Goal: Browse casually: Explore the website without a specific task or goal

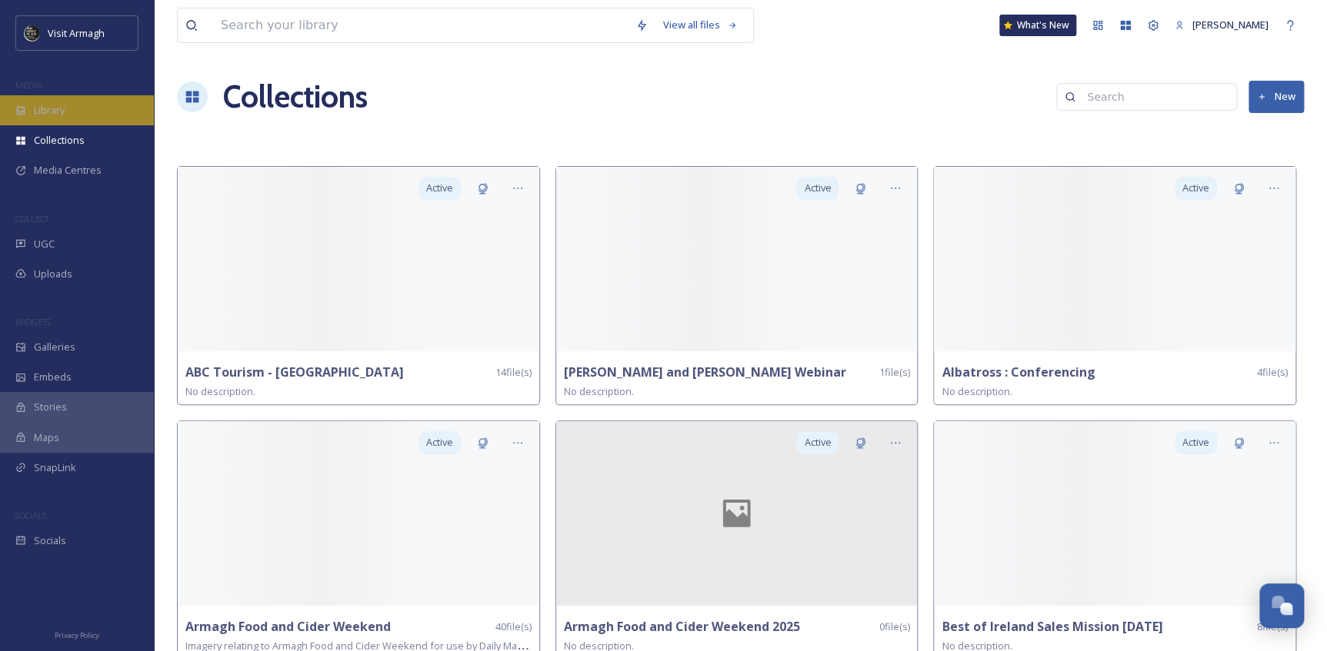
click at [81, 105] on div "Library" at bounding box center [77, 110] width 154 height 30
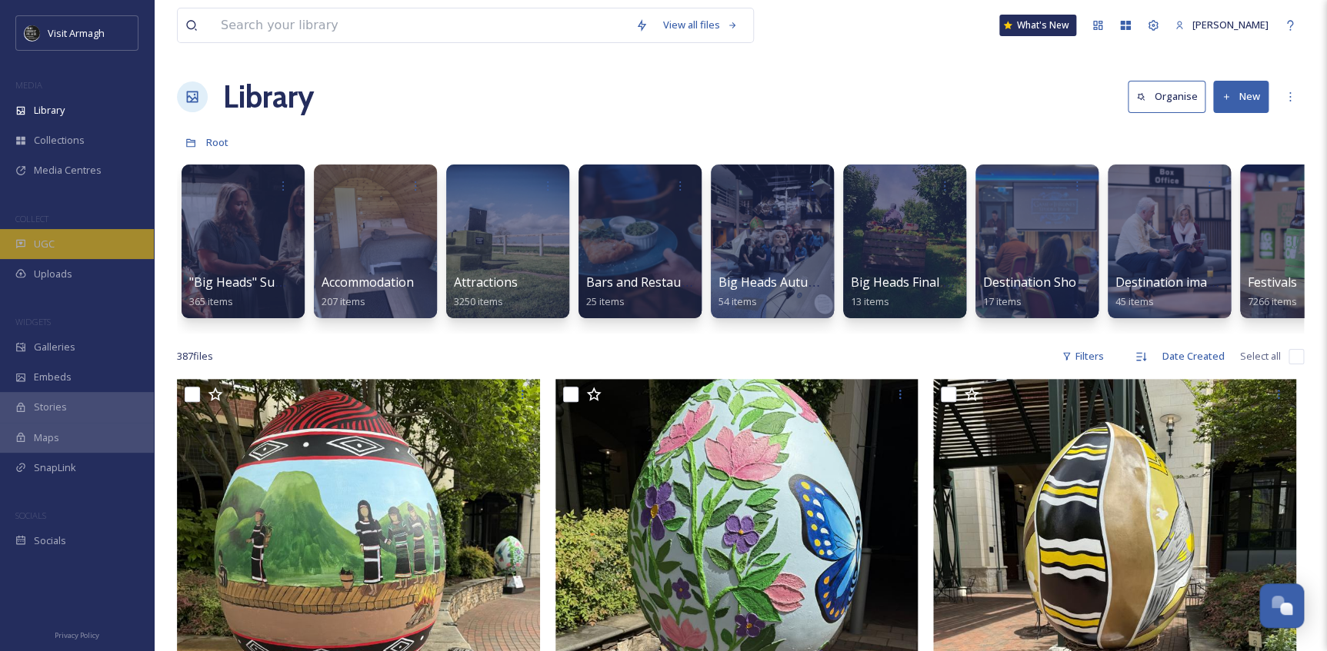
click at [35, 238] on span "UGC" at bounding box center [44, 244] width 21 height 15
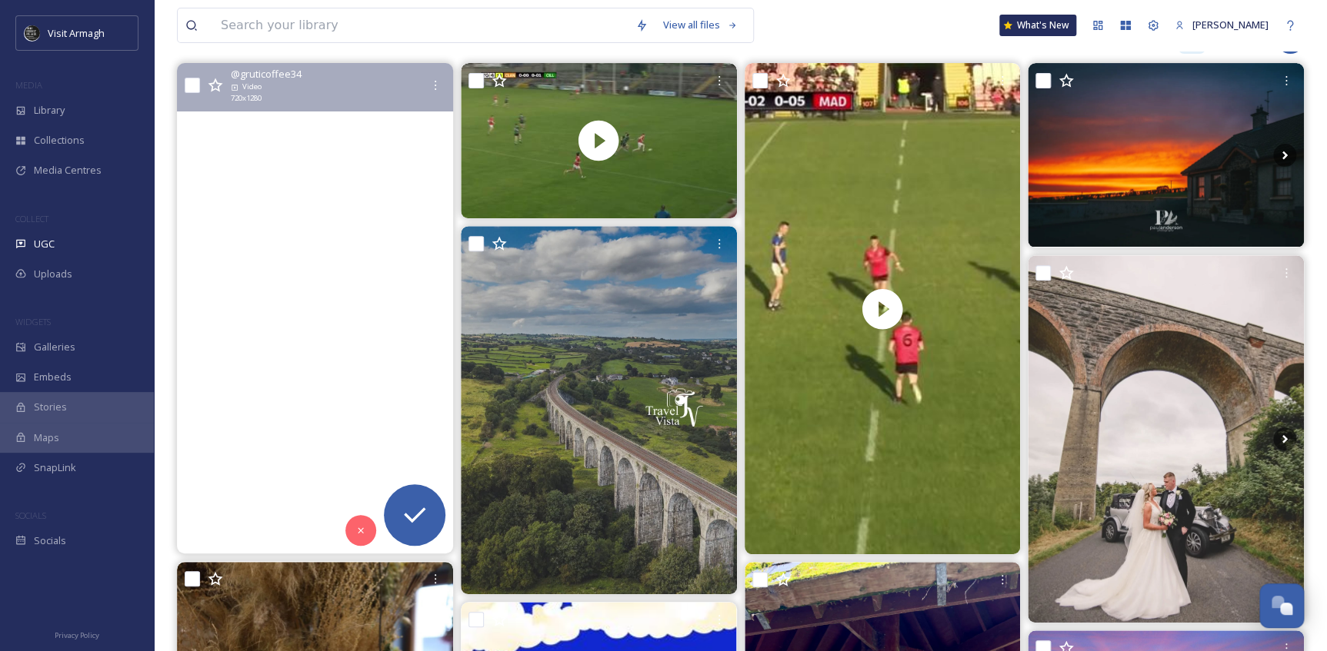
scroll to position [209, 0]
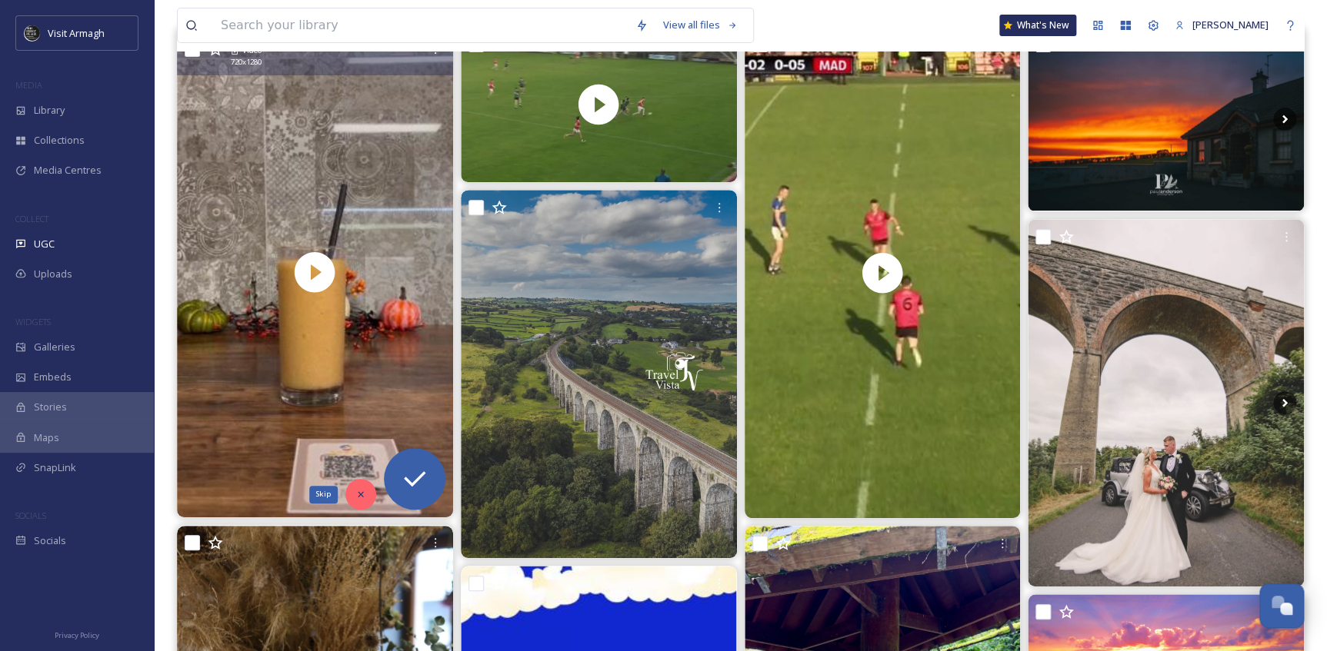
click at [353, 500] on div "Skip" at bounding box center [360, 494] width 31 height 31
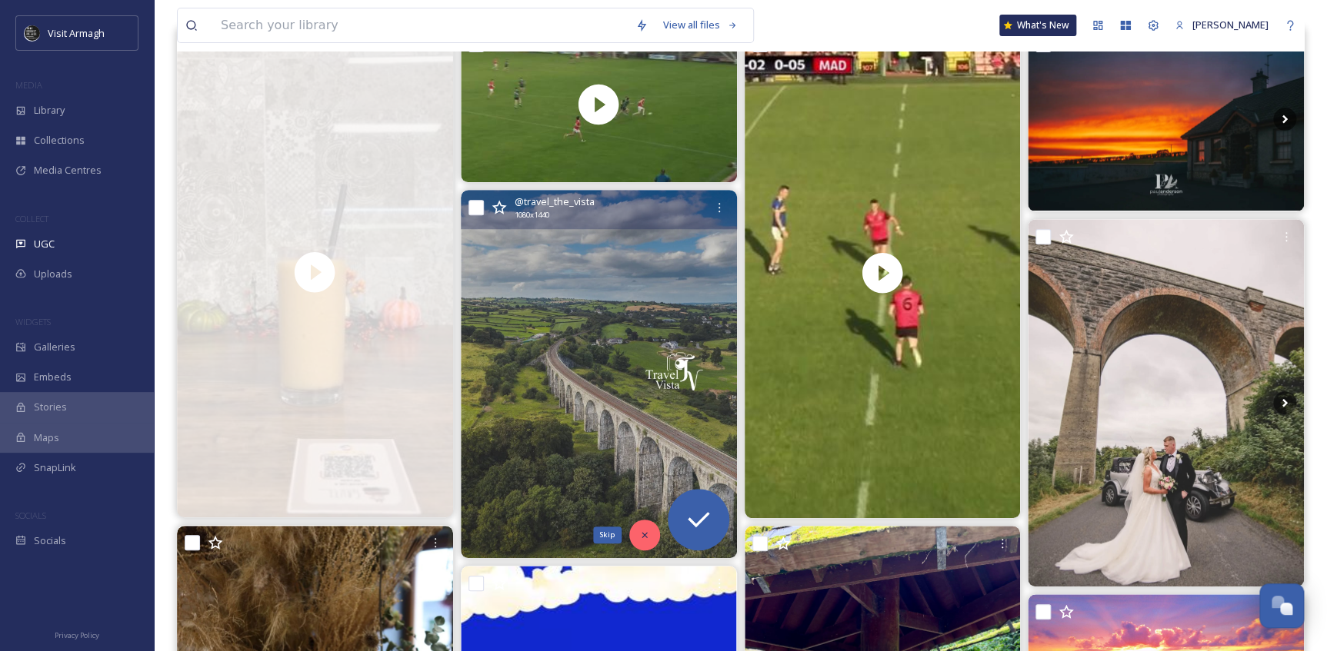
click at [643, 538] on icon at bounding box center [644, 535] width 11 height 11
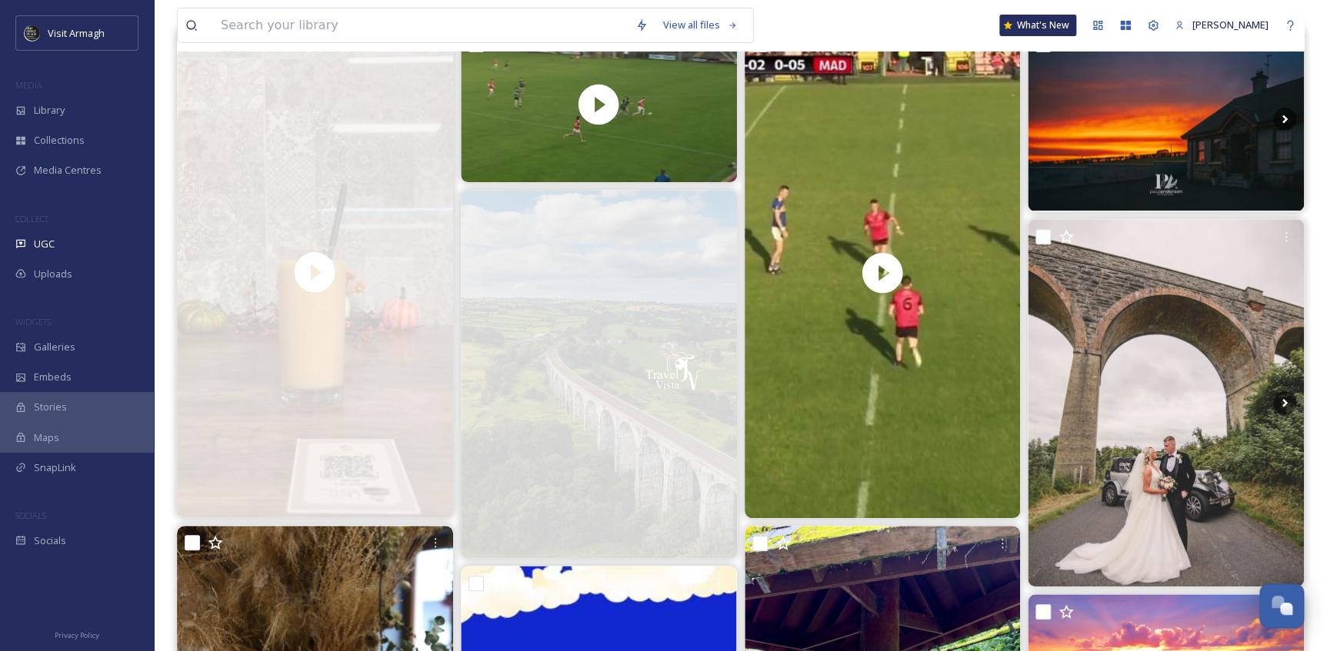
scroll to position [0, 0]
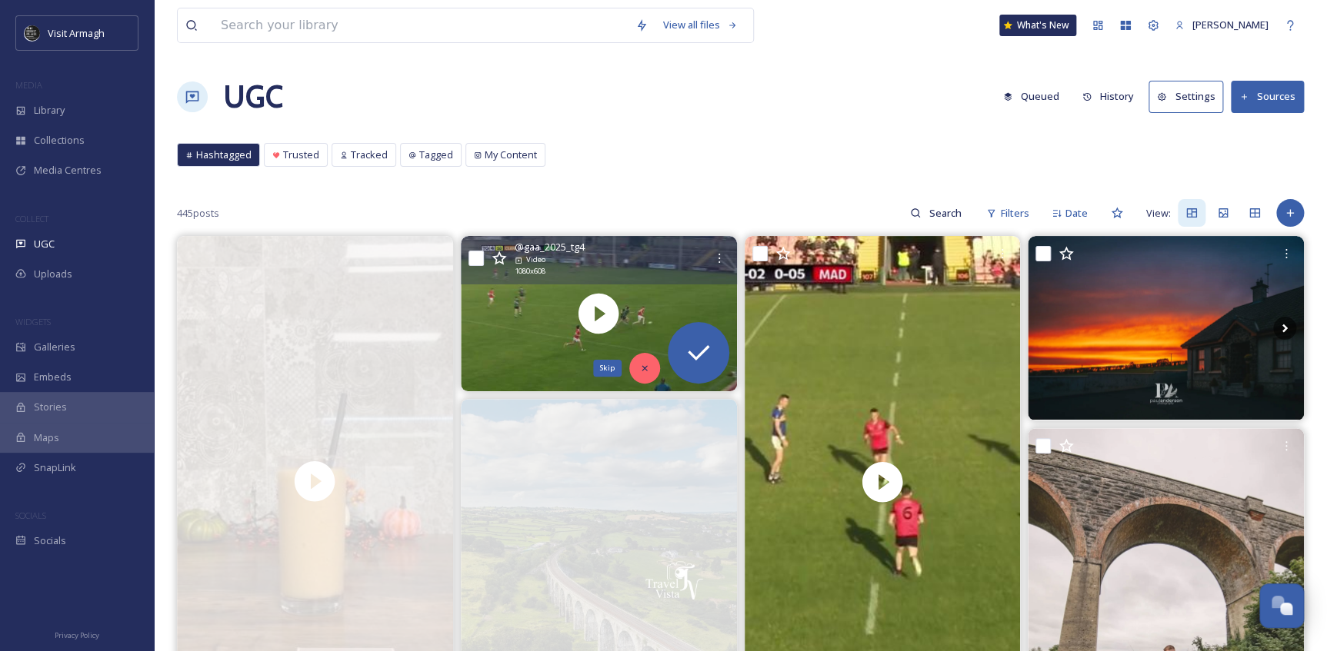
click at [639, 372] on icon at bounding box center [644, 368] width 11 height 11
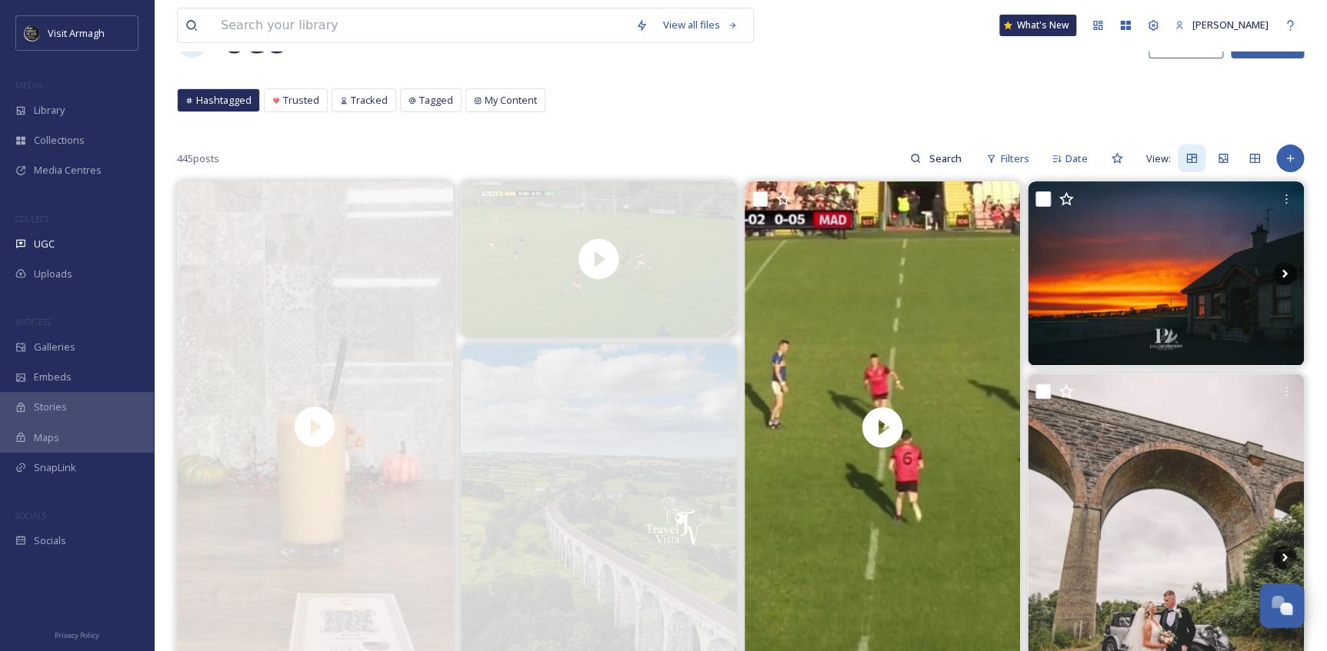
scroll to position [209, 0]
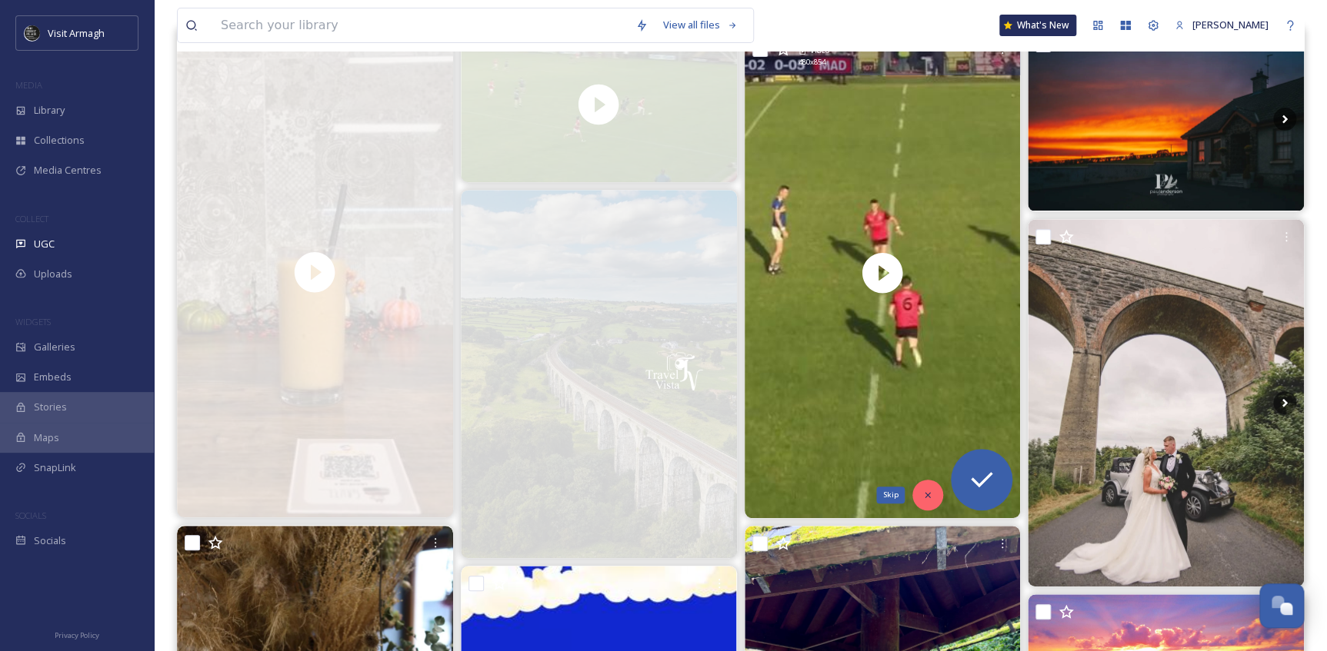
click at [917, 498] on div "Skip" at bounding box center [927, 495] width 31 height 31
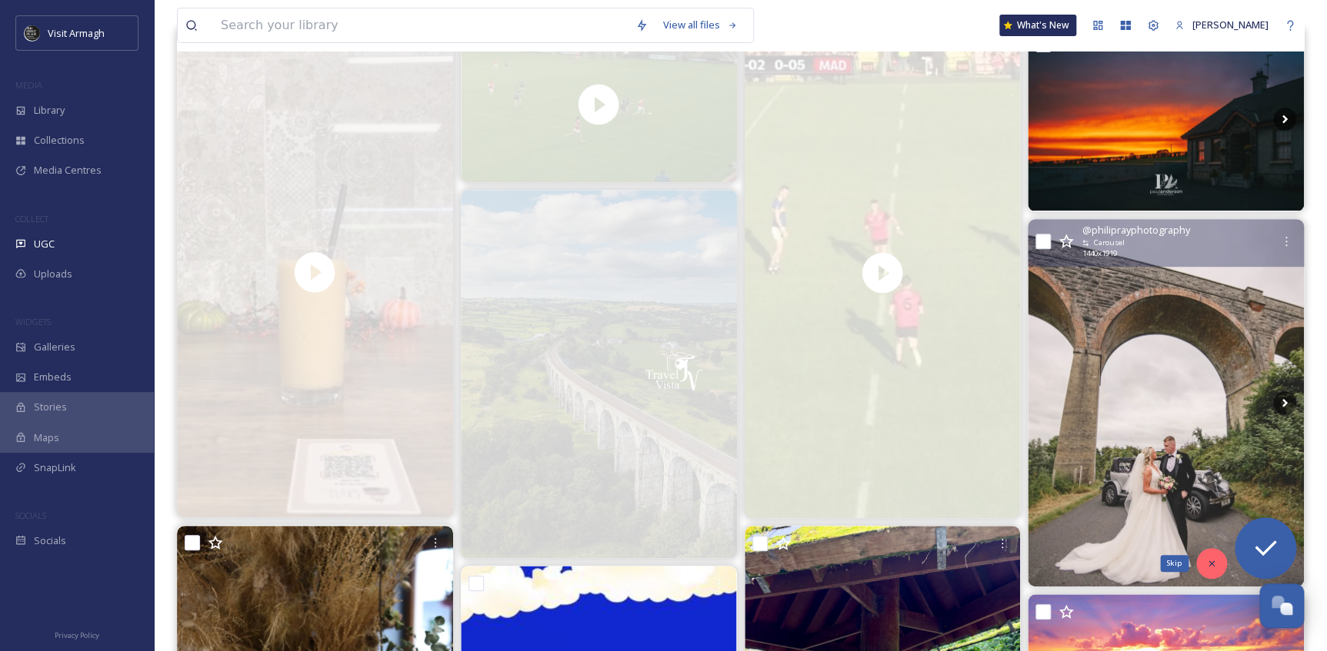
click at [1201, 567] on div "Skip" at bounding box center [1211, 563] width 31 height 31
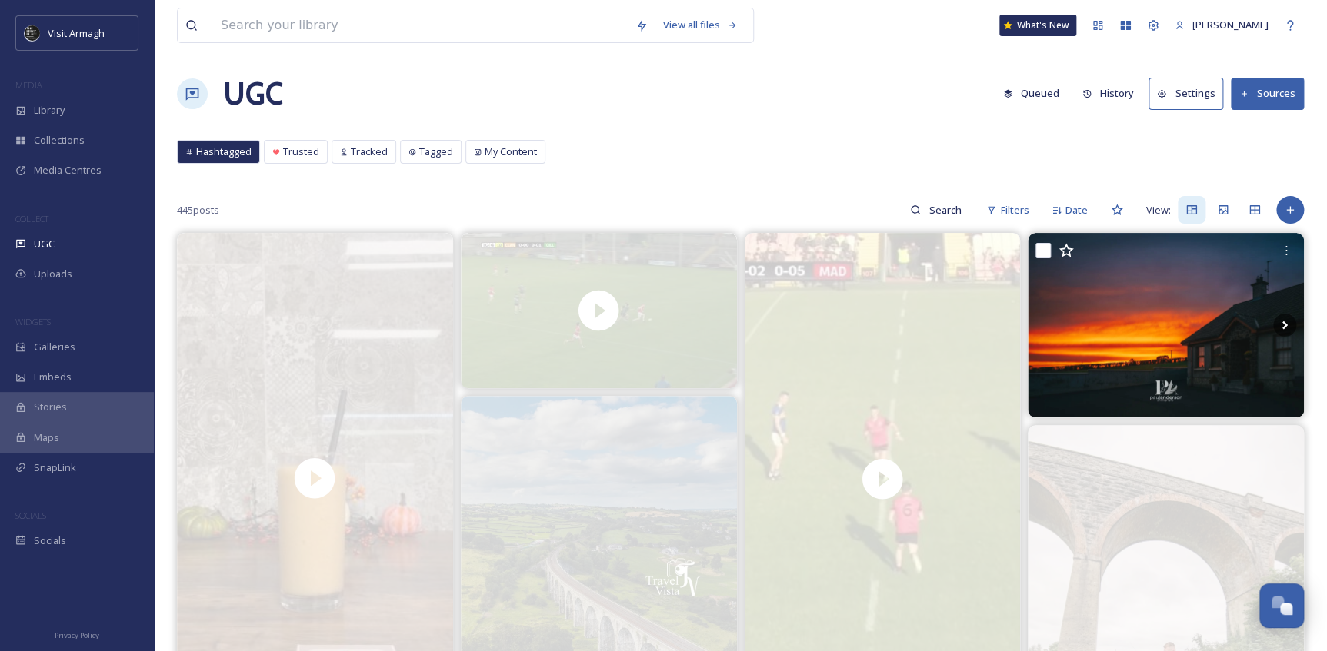
scroll to position [0, 0]
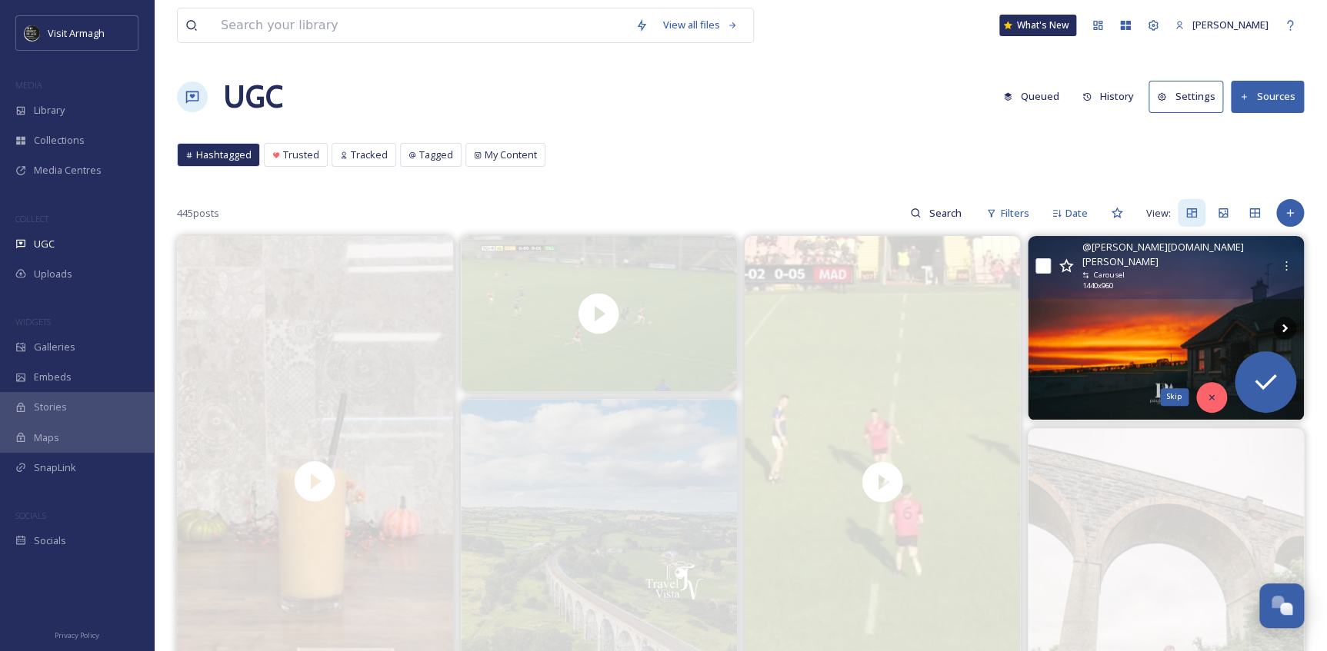
click at [1204, 407] on div "Skip" at bounding box center [1211, 397] width 31 height 31
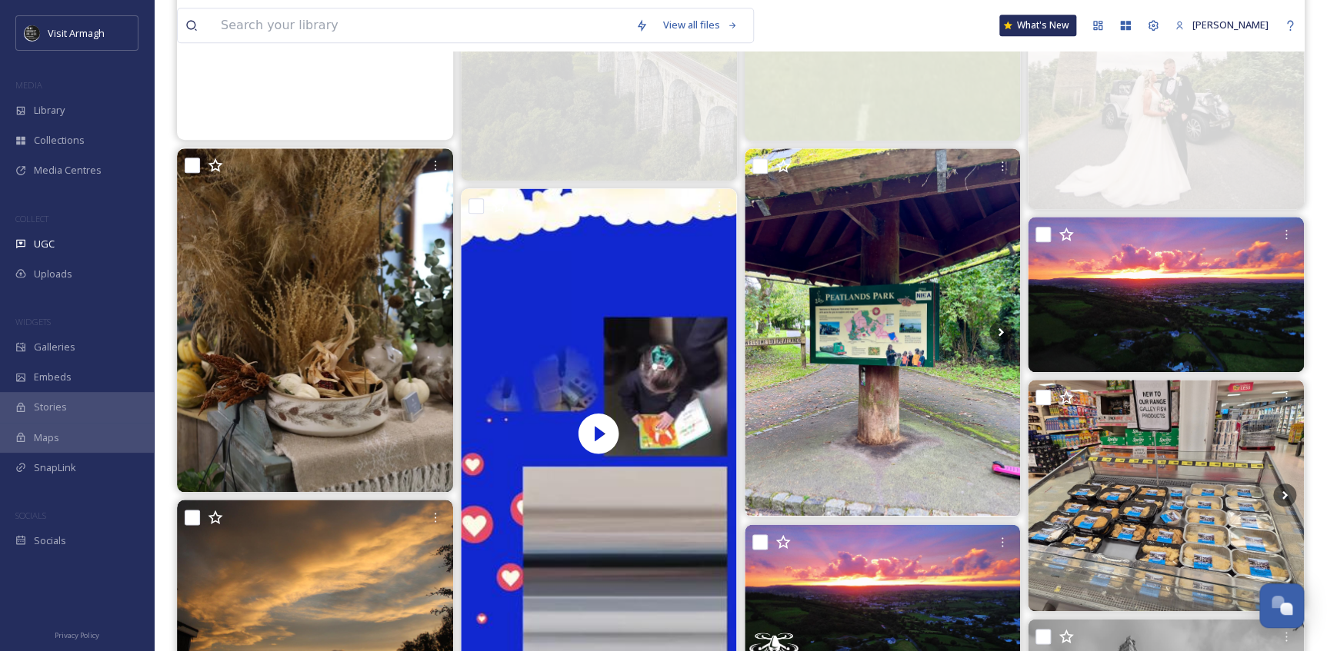
scroll to position [629, 0]
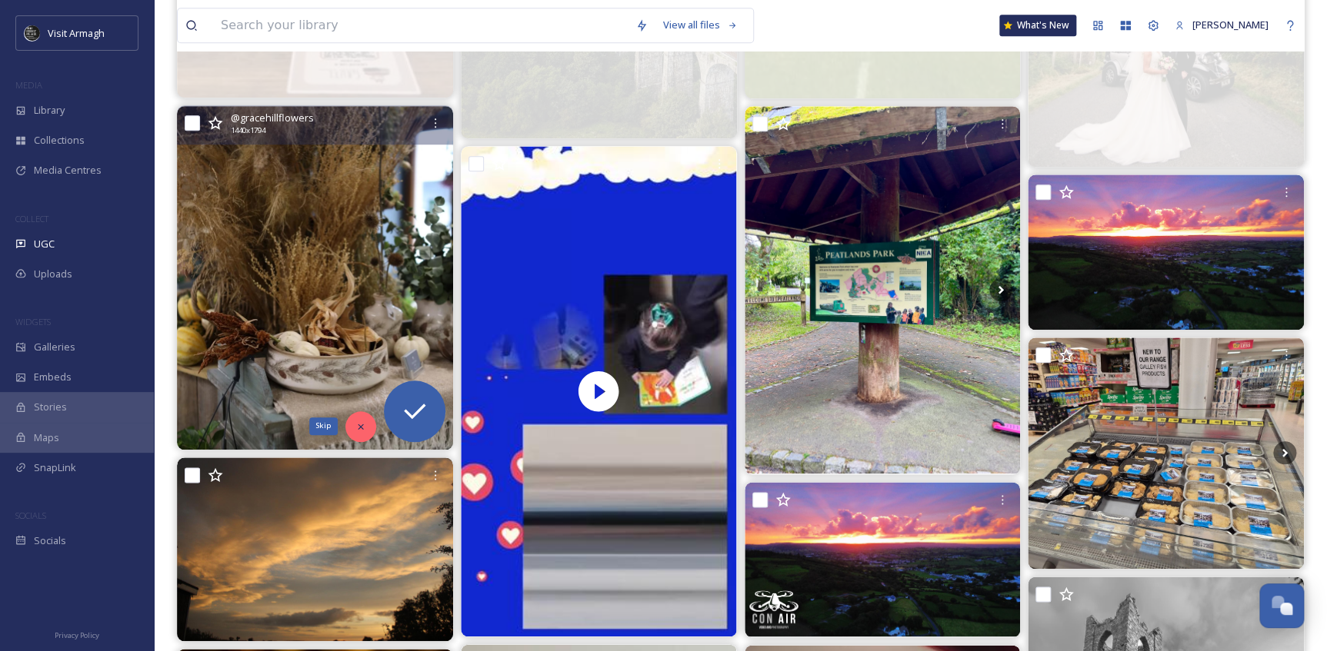
click at [365, 429] on icon at bounding box center [360, 426] width 11 height 11
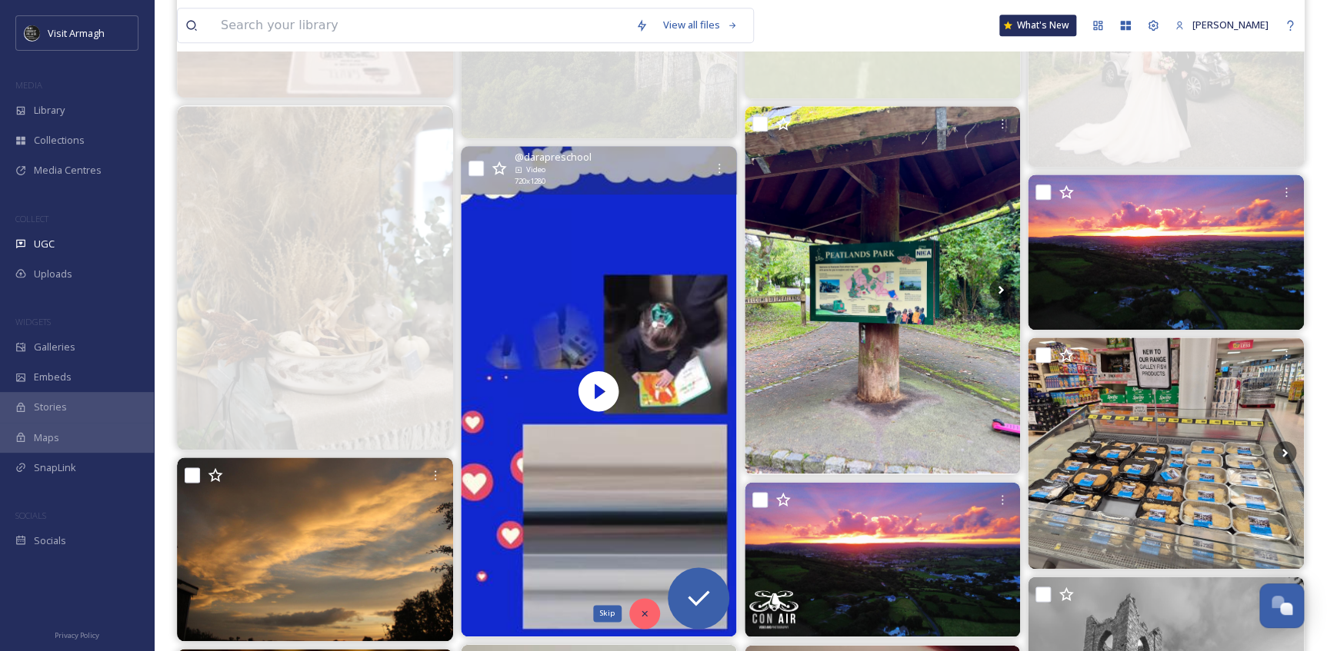
click at [647, 615] on icon at bounding box center [644, 613] width 11 height 11
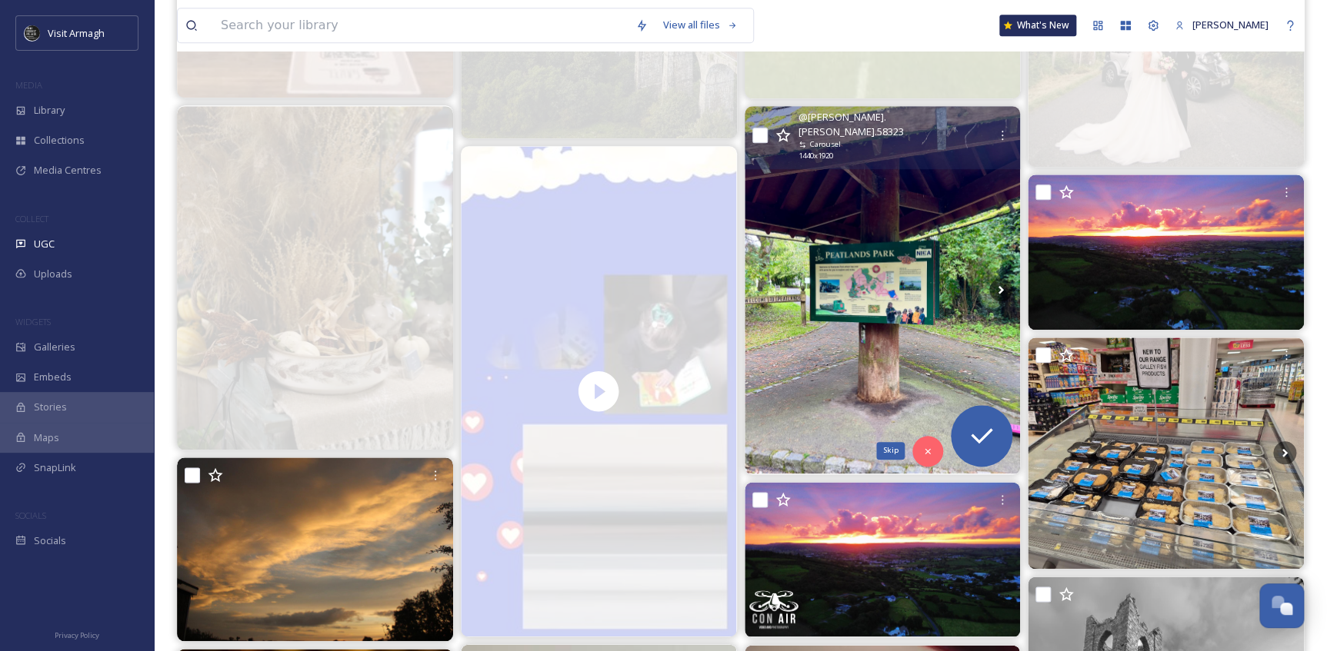
click at [931, 450] on icon at bounding box center [927, 451] width 11 height 11
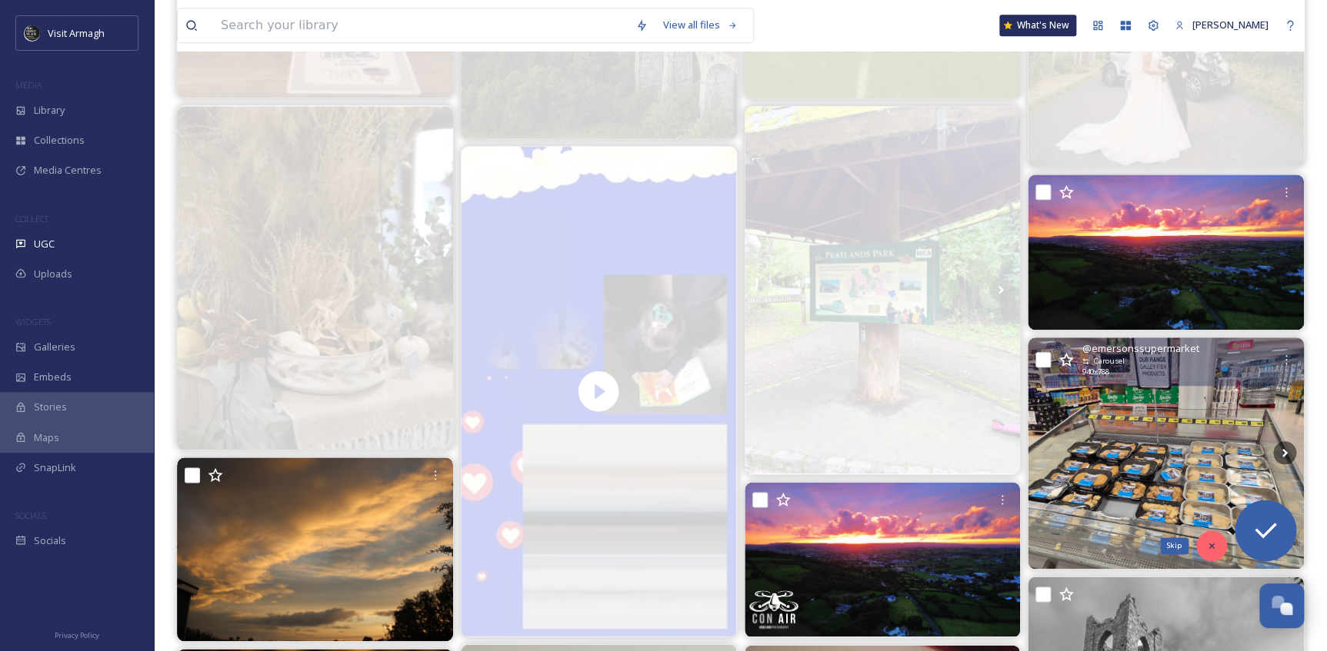
click at [1213, 544] on icon at bounding box center [1211, 546] width 11 height 11
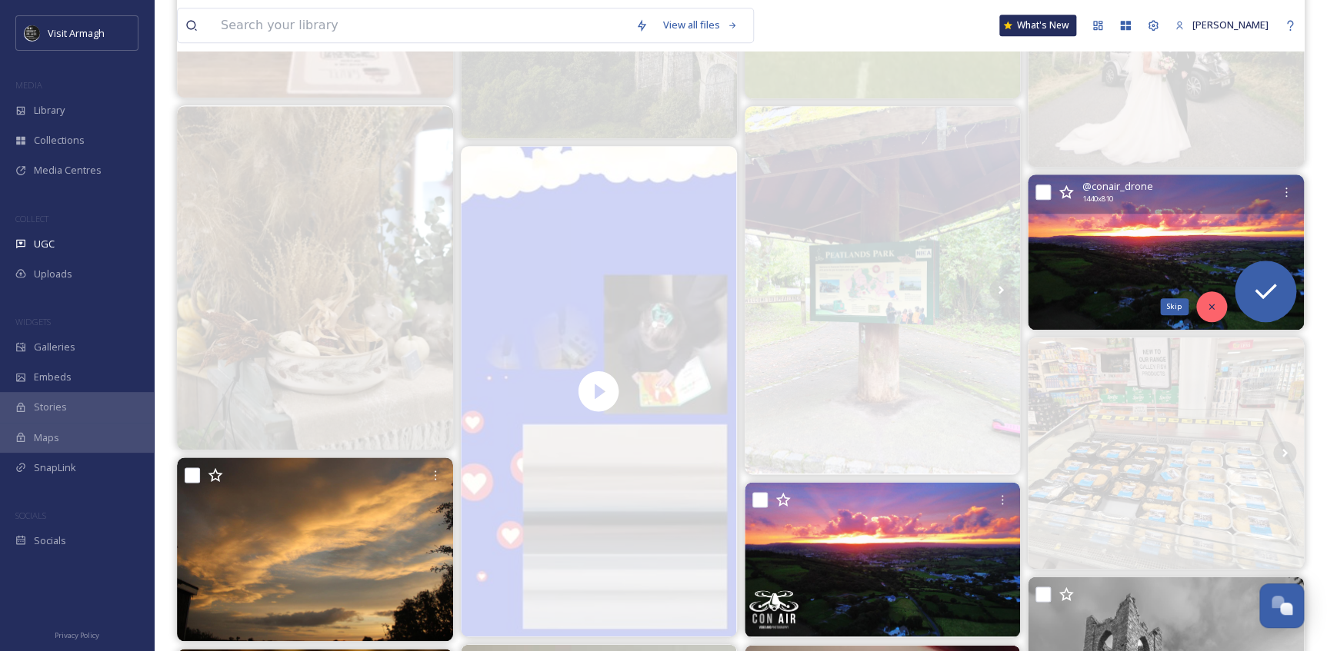
click at [1209, 308] on icon at bounding box center [1211, 306] width 11 height 11
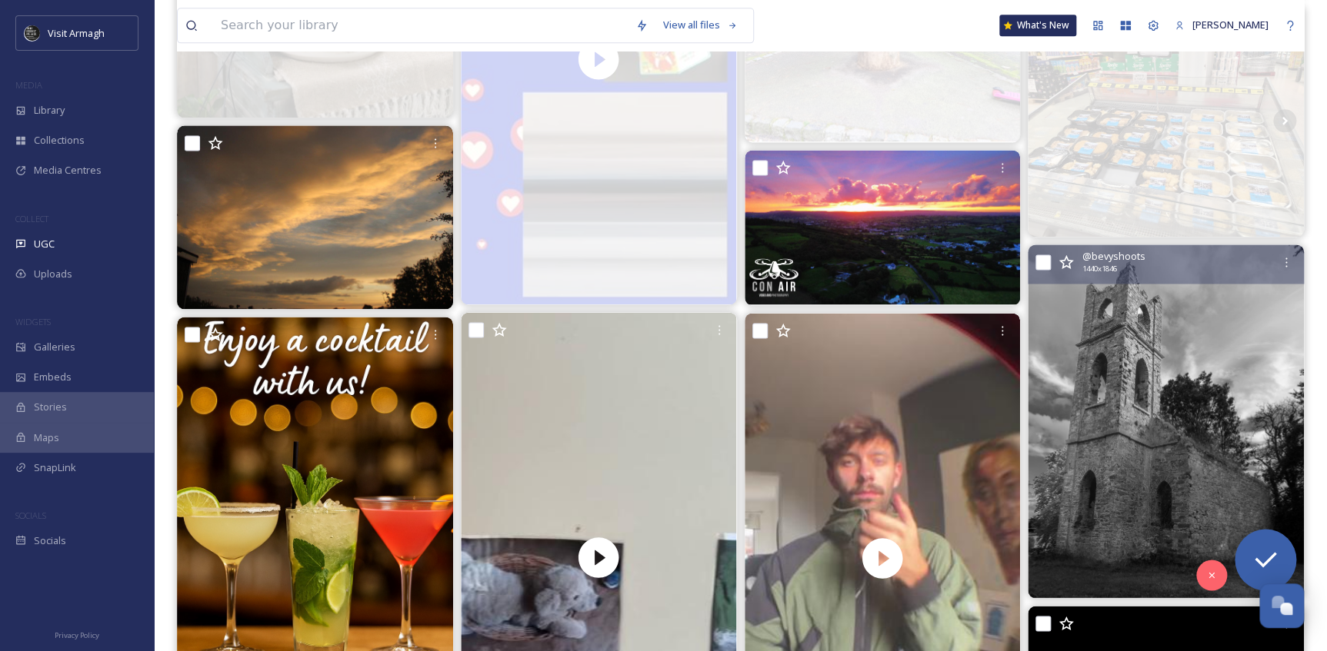
scroll to position [1118, 0]
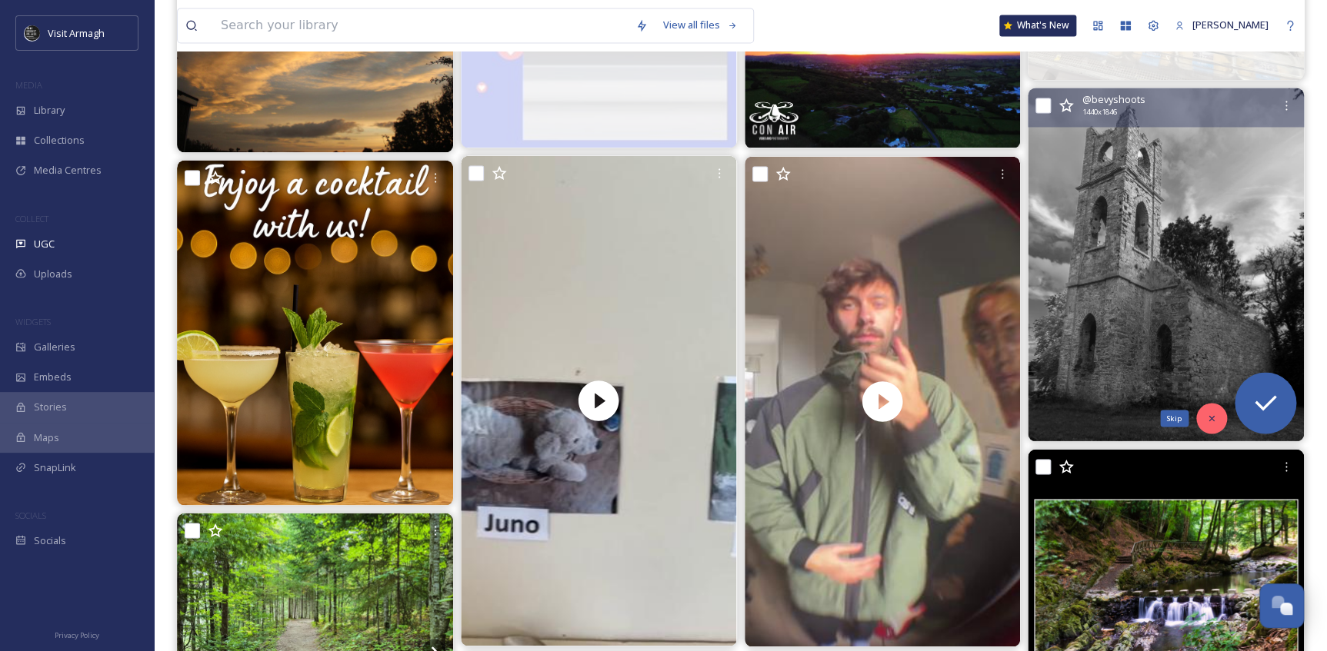
click at [1207, 415] on icon at bounding box center [1211, 418] width 11 height 11
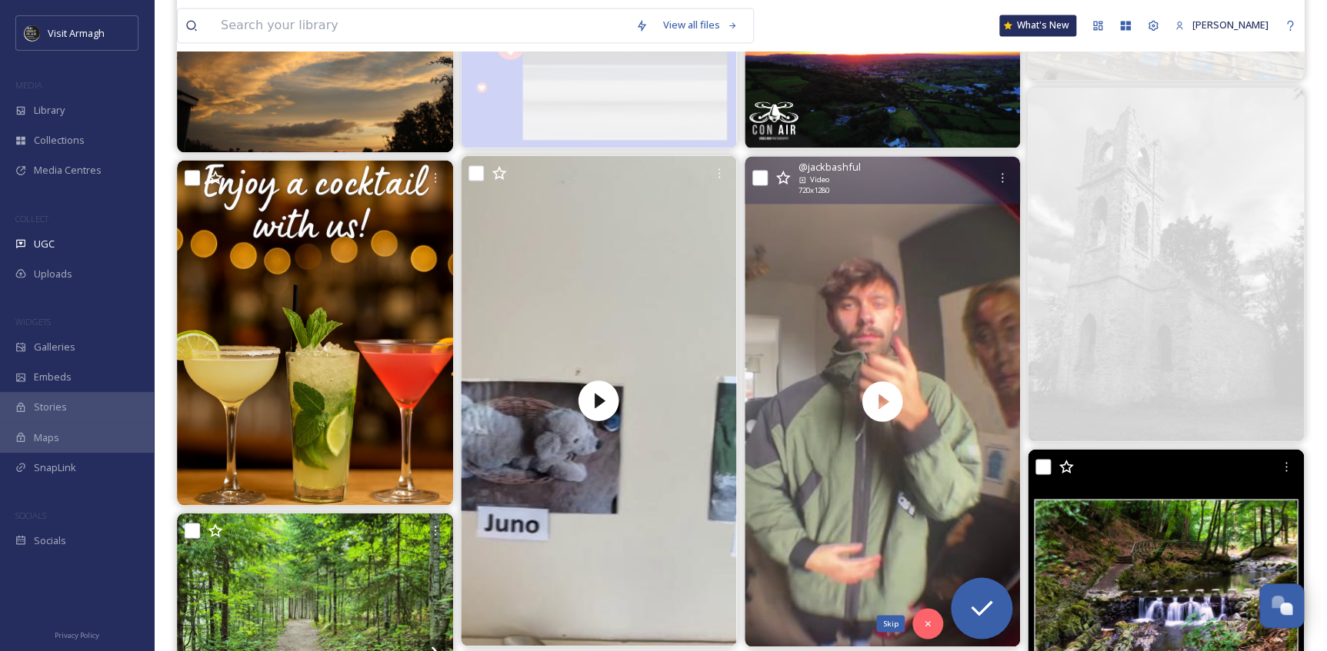
click at [923, 626] on icon at bounding box center [927, 623] width 11 height 11
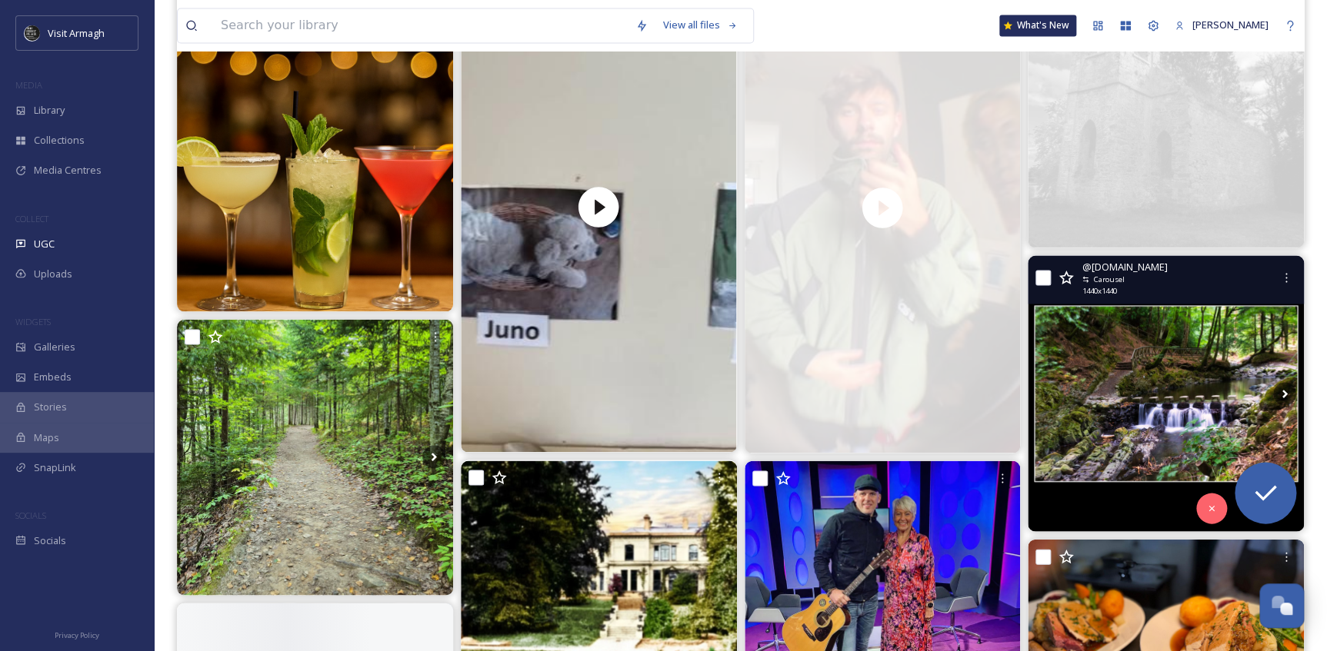
scroll to position [1328, 0]
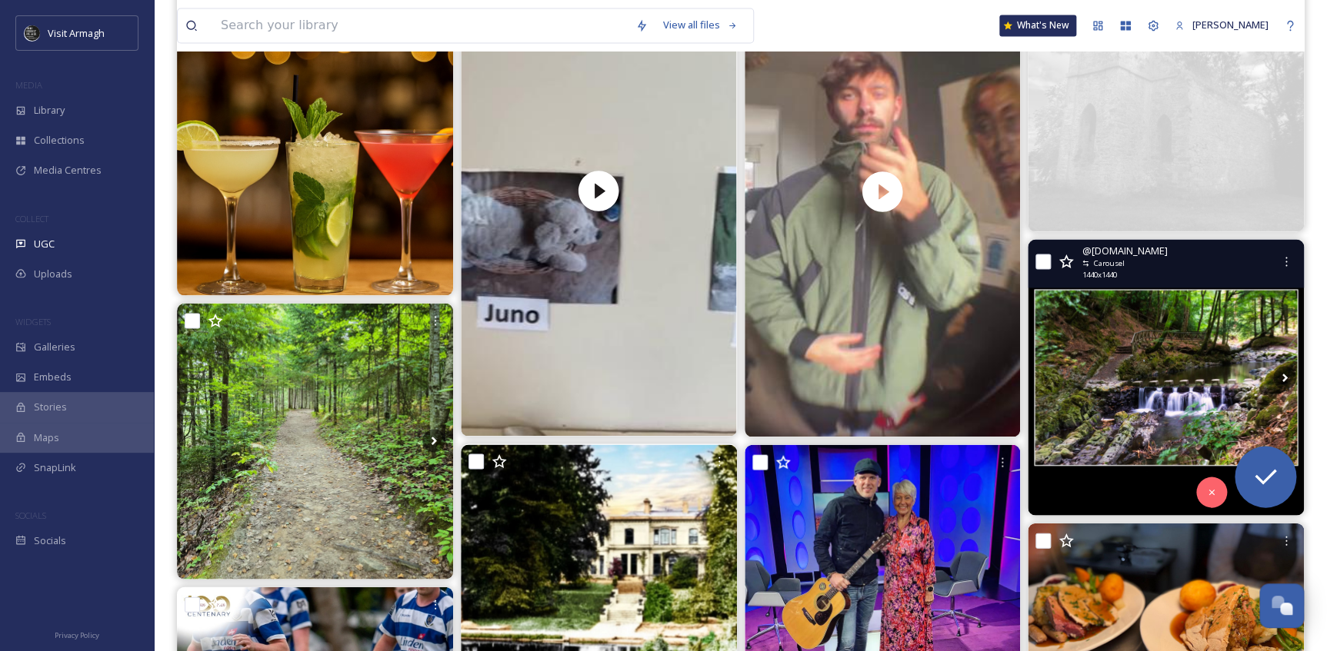
click at [1120, 394] on img at bounding box center [1165, 377] width 276 height 276
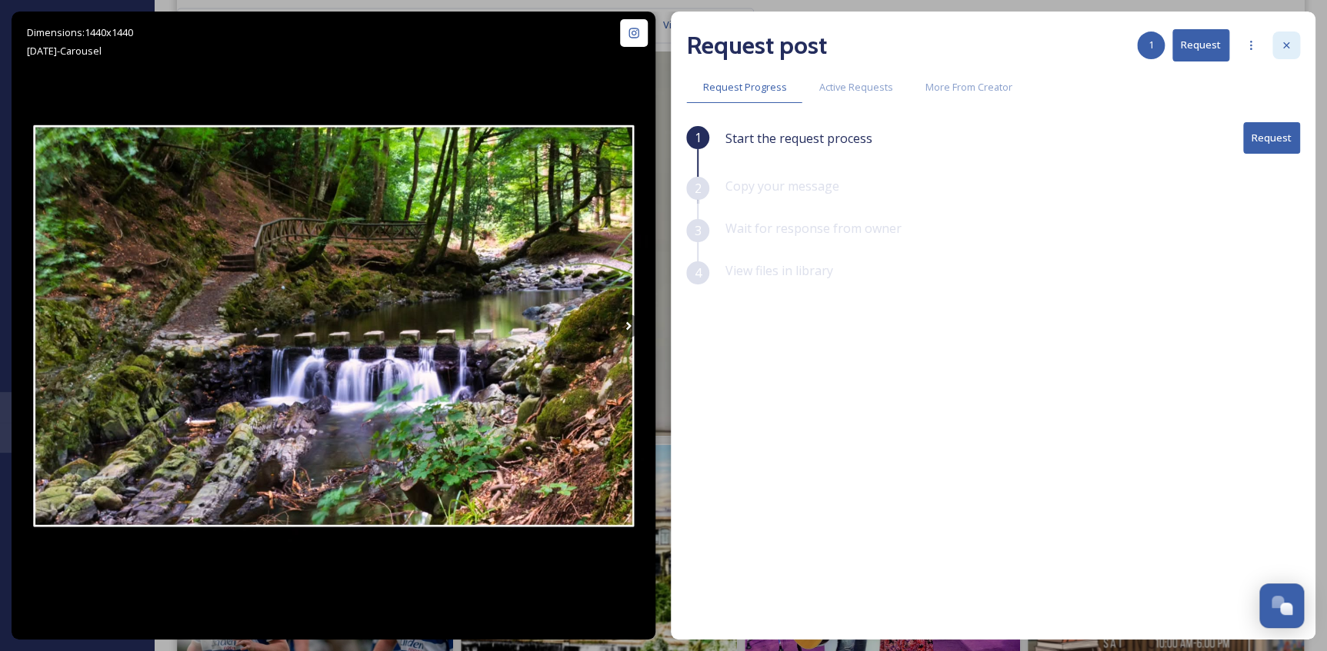
click at [1277, 40] on div at bounding box center [1286, 46] width 28 height 28
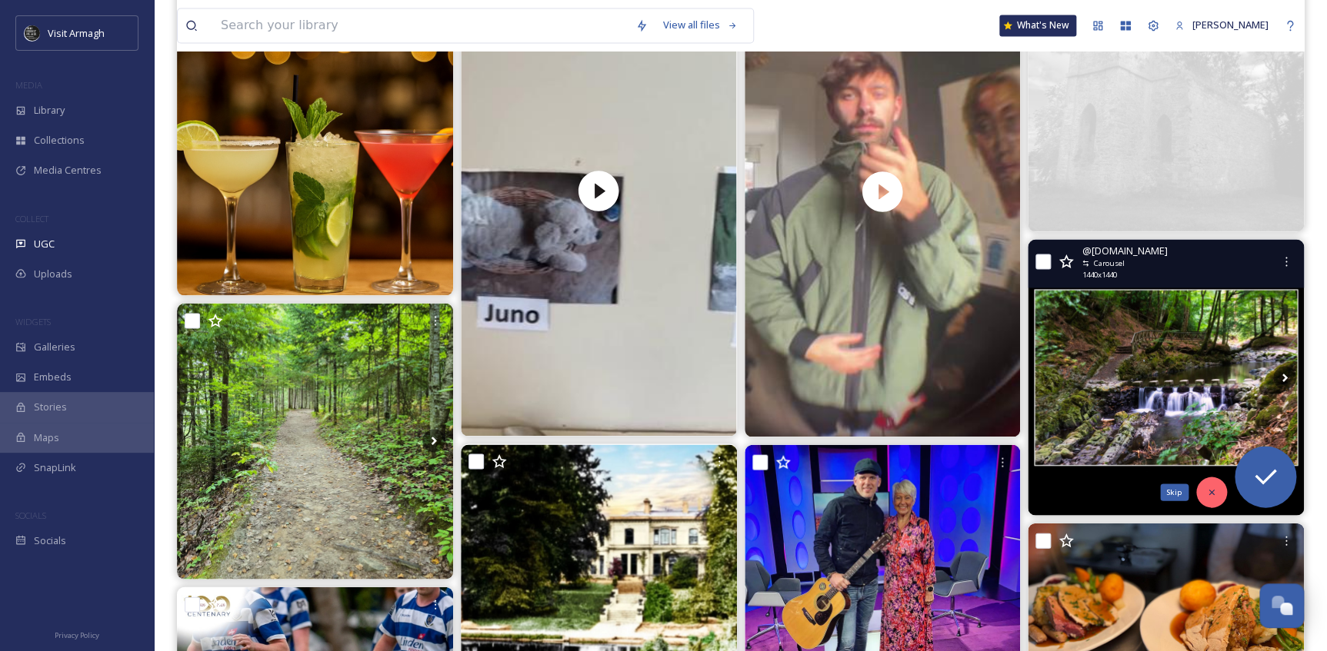
click at [1203, 485] on div "Skip" at bounding box center [1211, 492] width 31 height 31
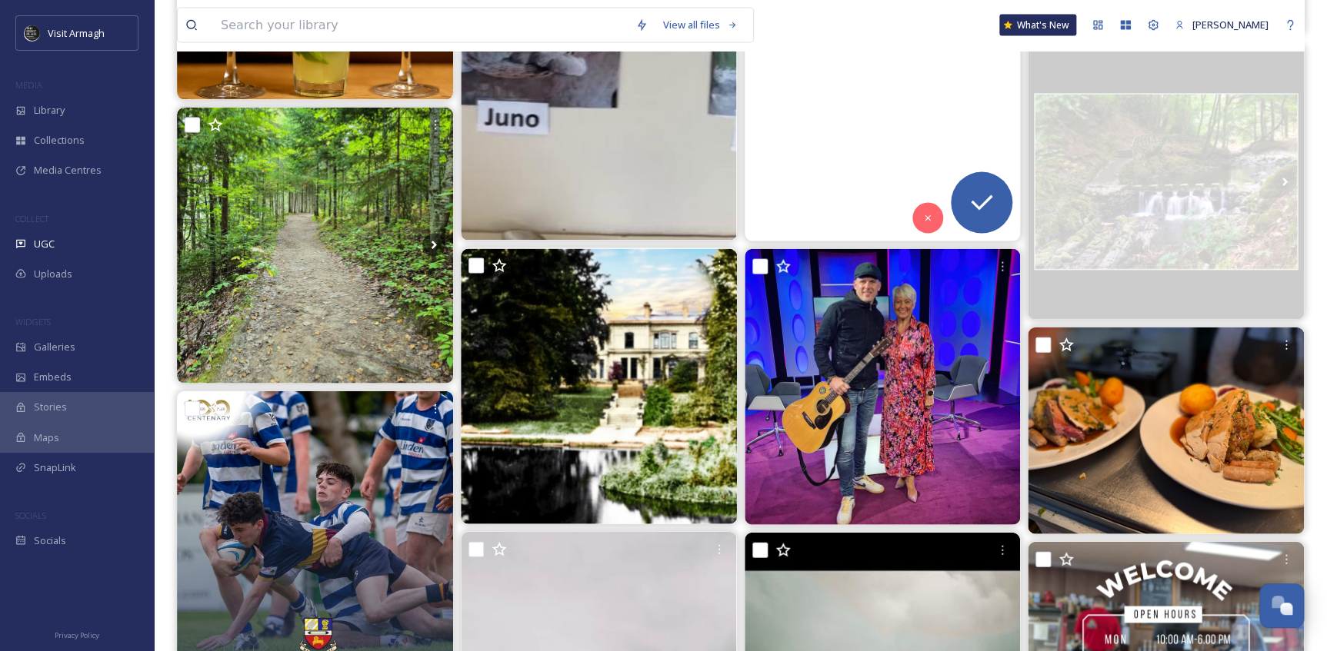
scroll to position [1538, 0]
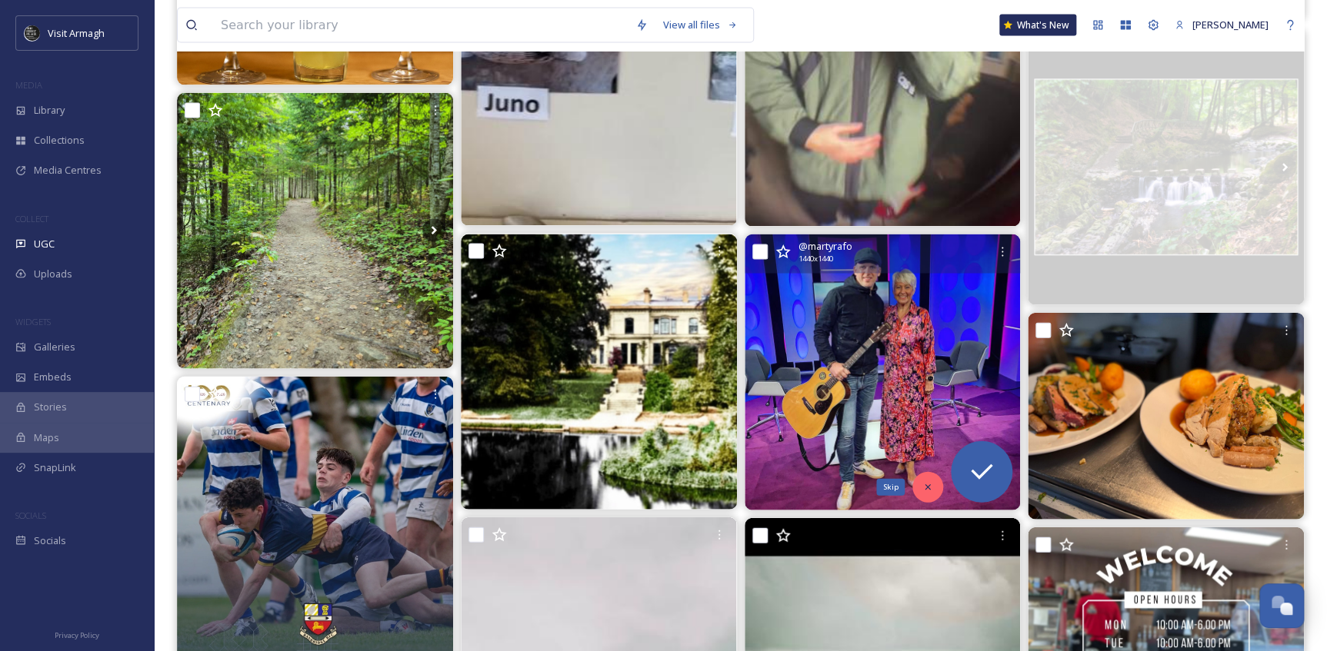
click at [927, 490] on icon at bounding box center [927, 487] width 11 height 11
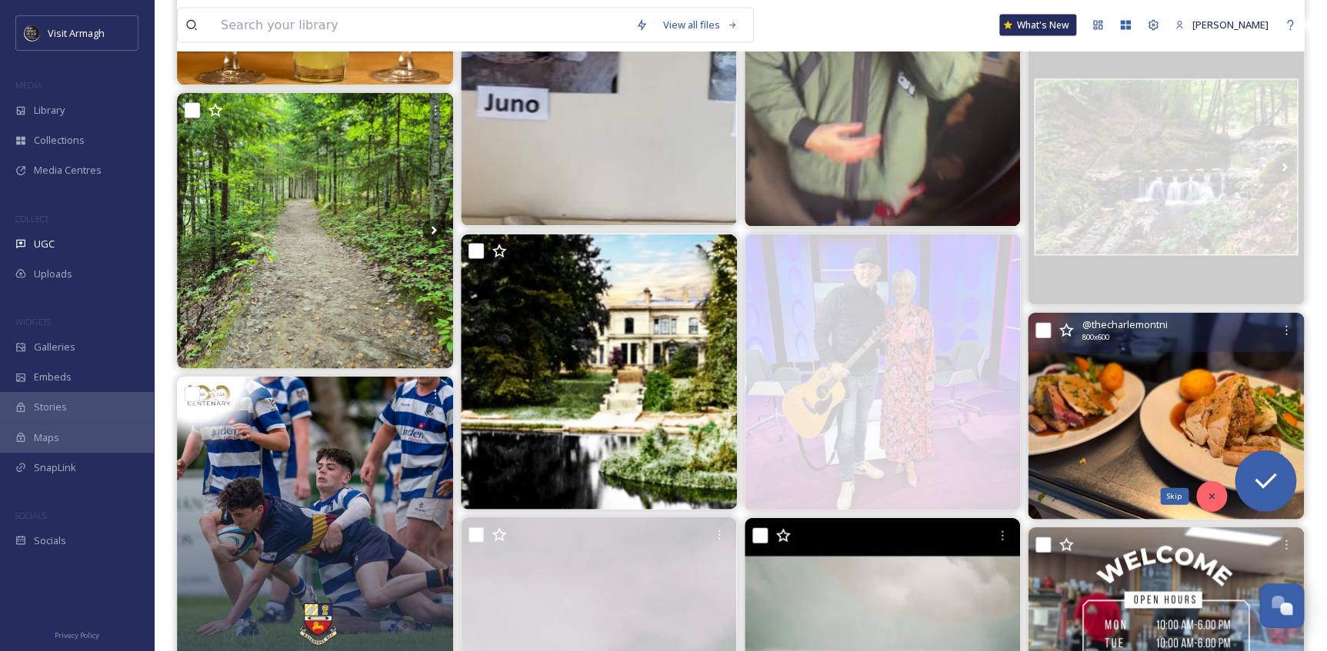
click at [1206, 491] on icon at bounding box center [1211, 496] width 11 height 11
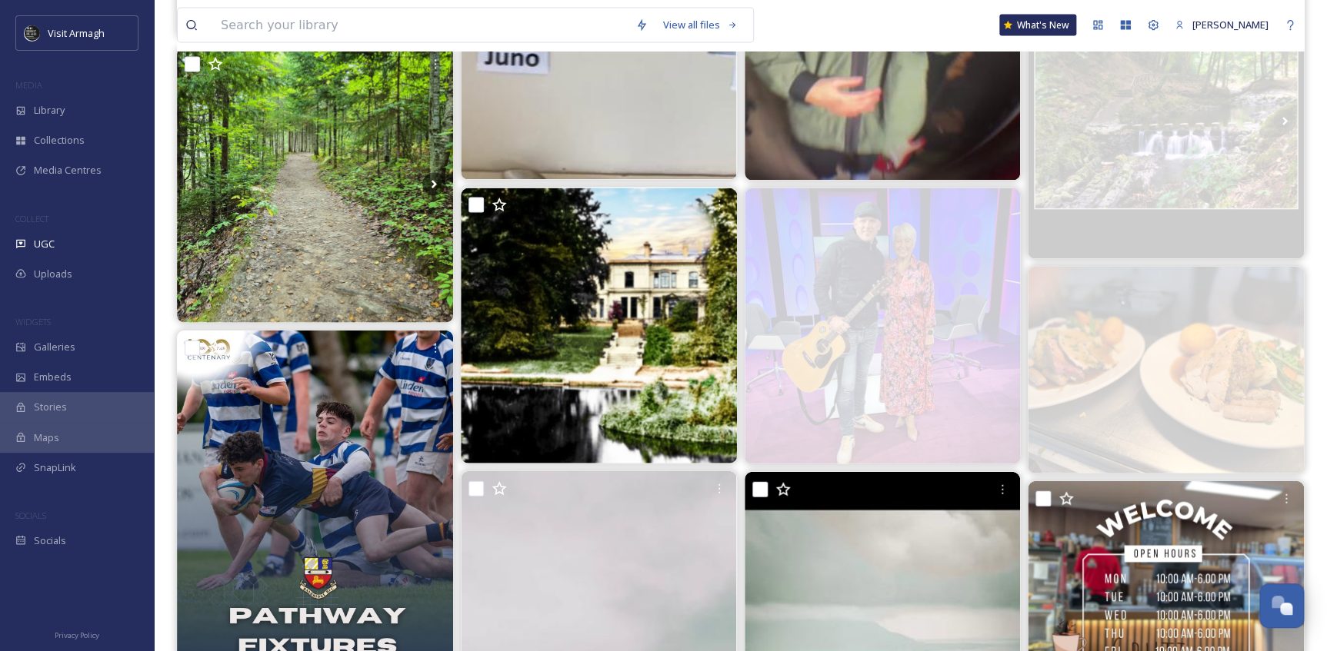
scroll to position [1747, 0]
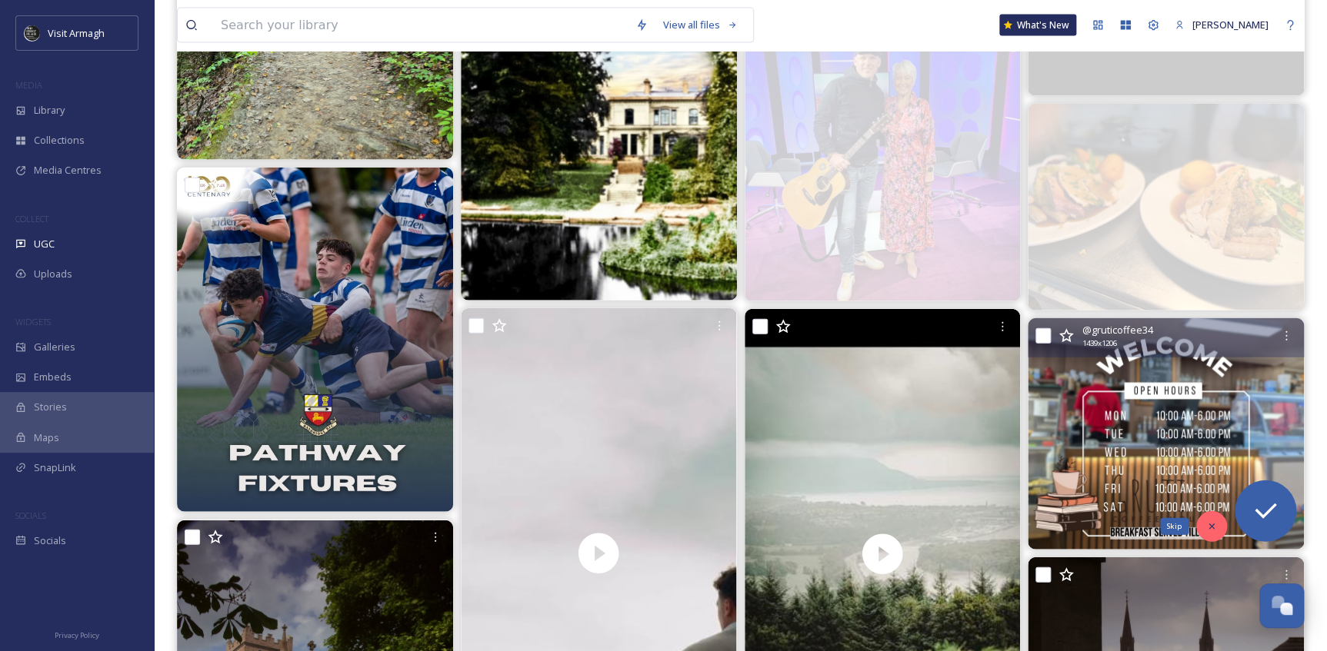
click at [1211, 516] on div "Skip" at bounding box center [1211, 526] width 31 height 31
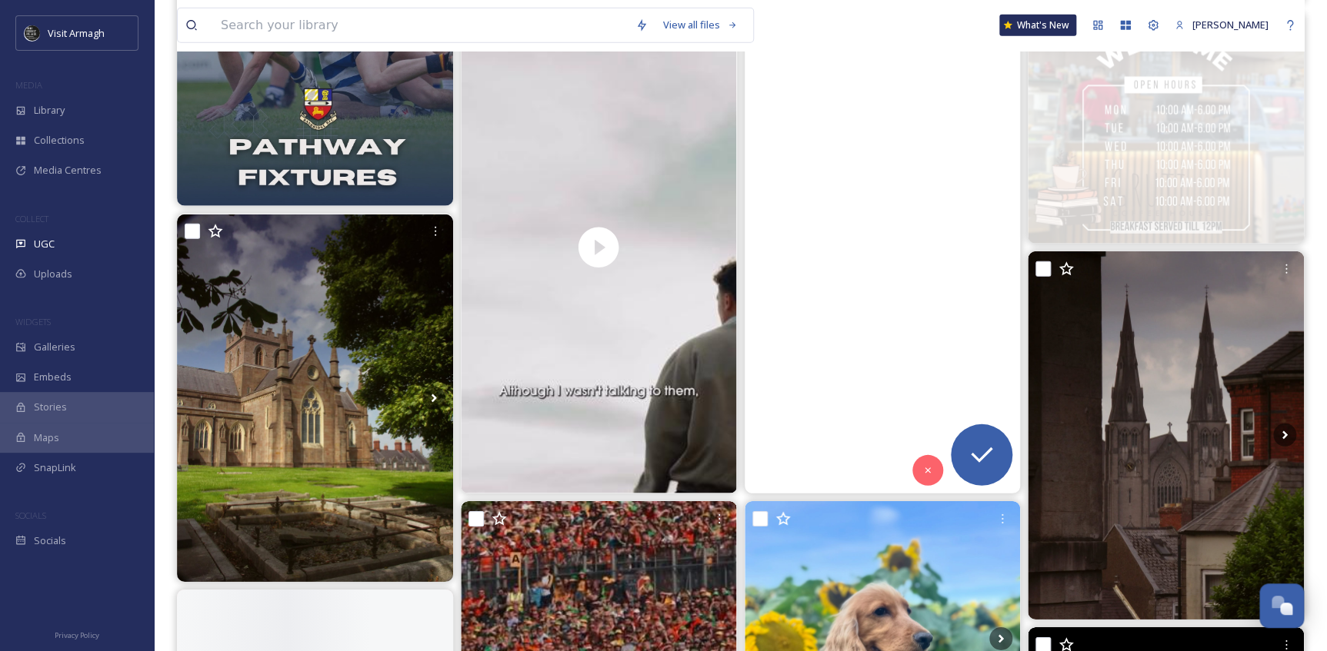
scroll to position [2097, 0]
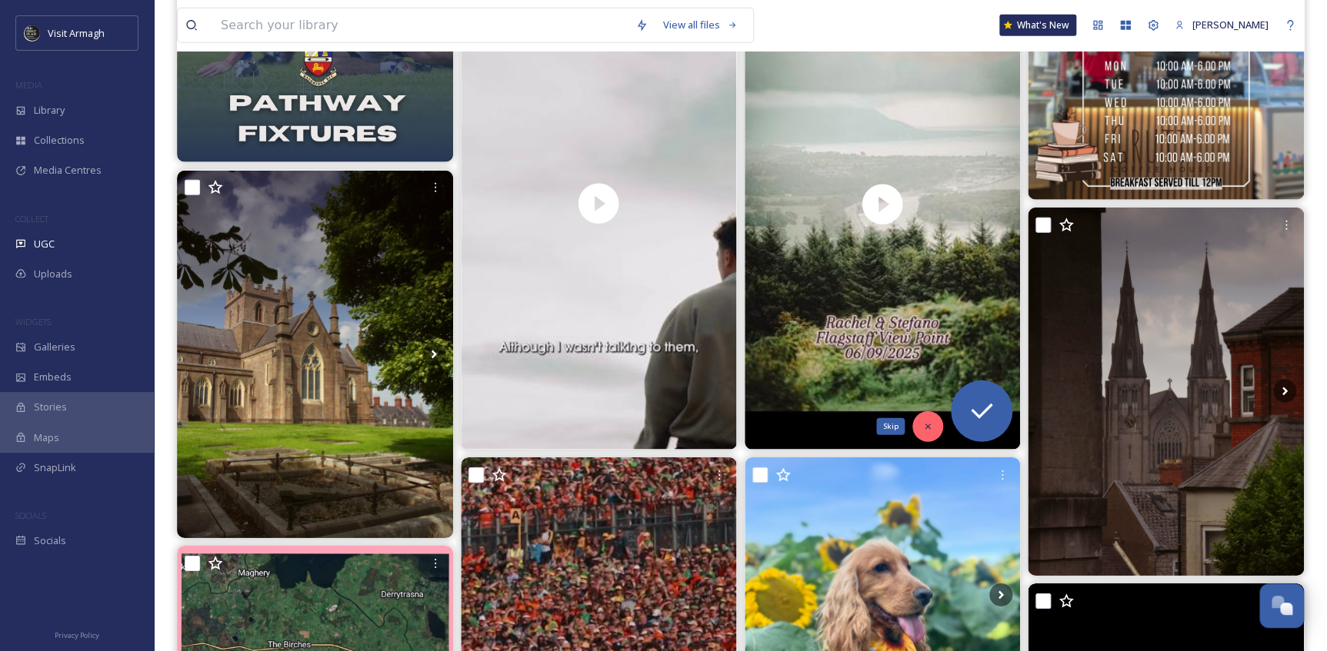
click at [926, 426] on icon at bounding box center [927, 426] width 11 height 11
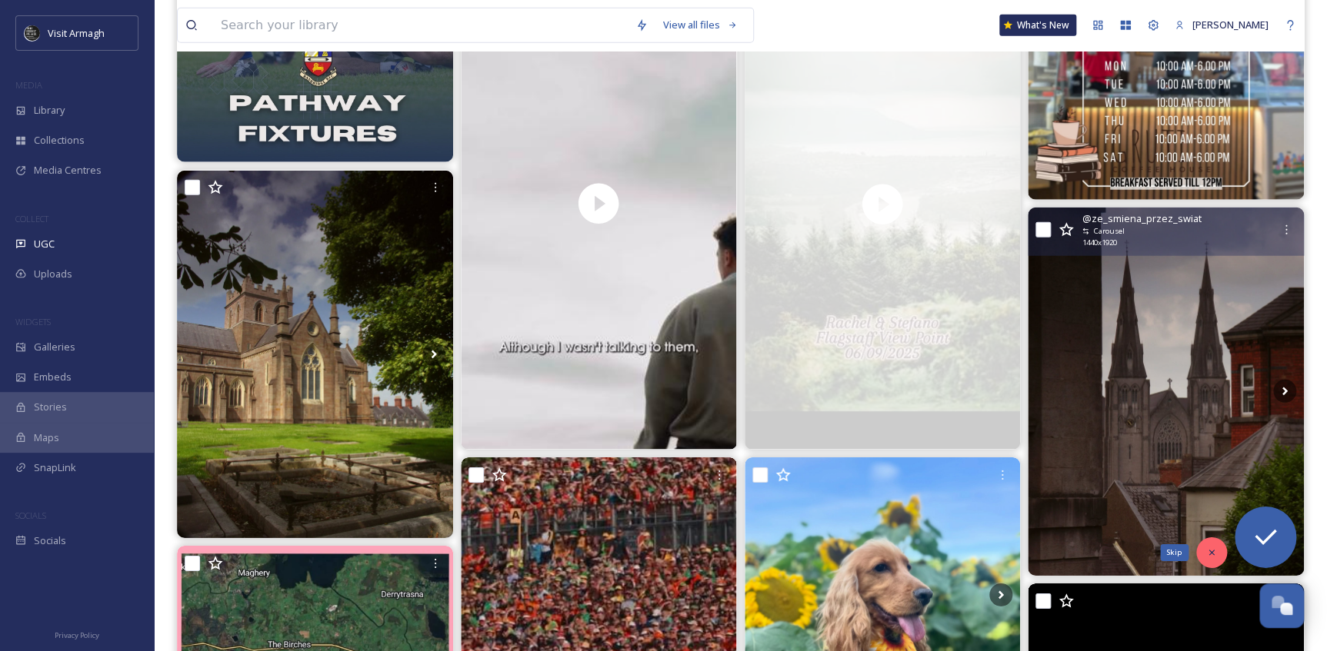
click at [1214, 546] on div "Skip" at bounding box center [1211, 553] width 31 height 31
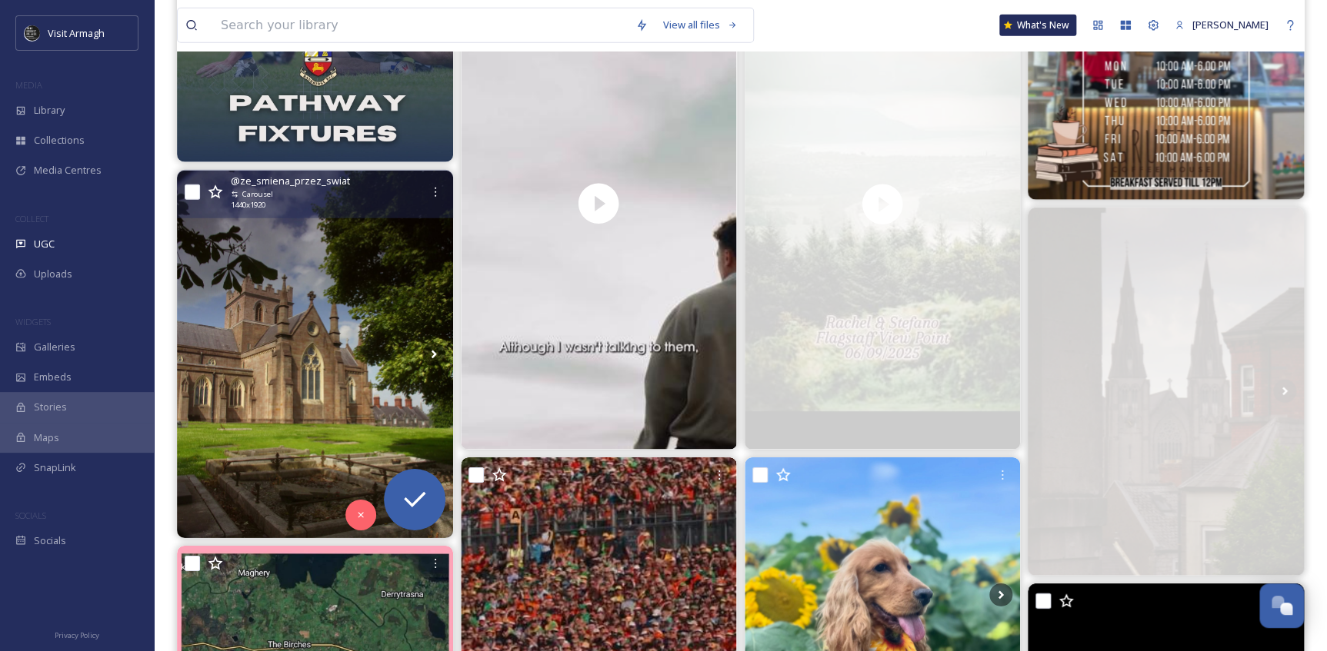
click at [281, 401] on img at bounding box center [315, 355] width 276 height 368
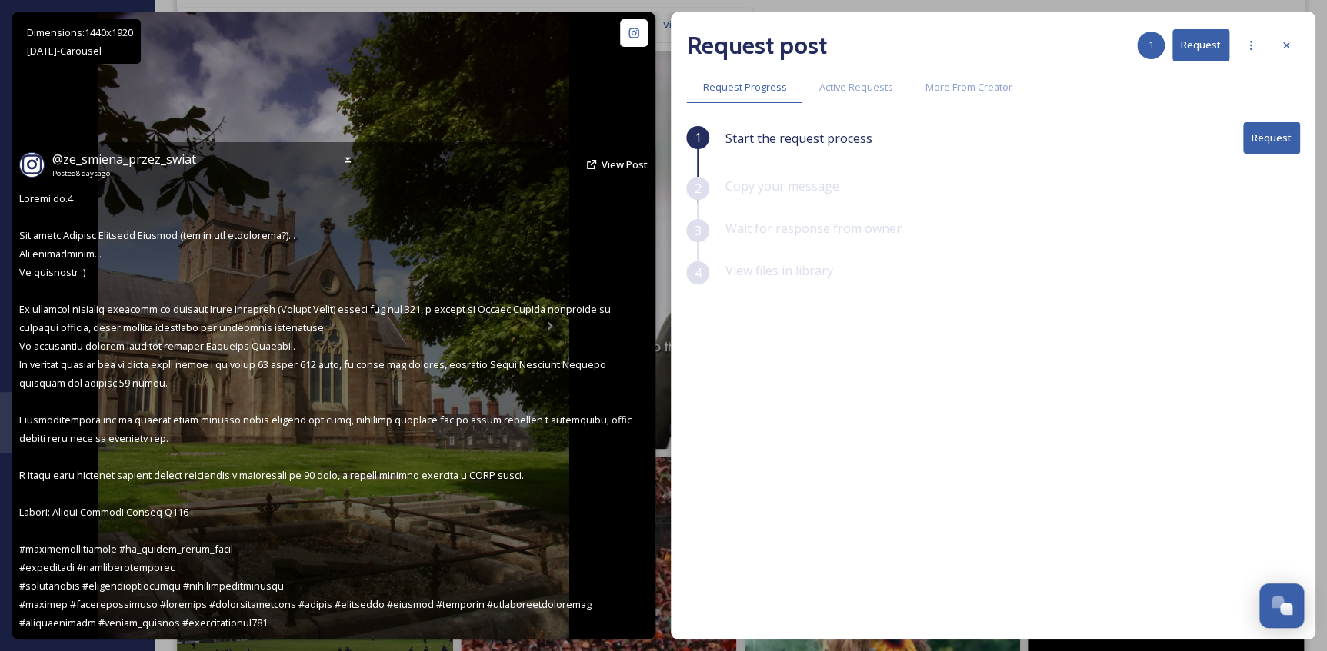
click at [251, 18] on img at bounding box center [333, 326] width 471 height 628
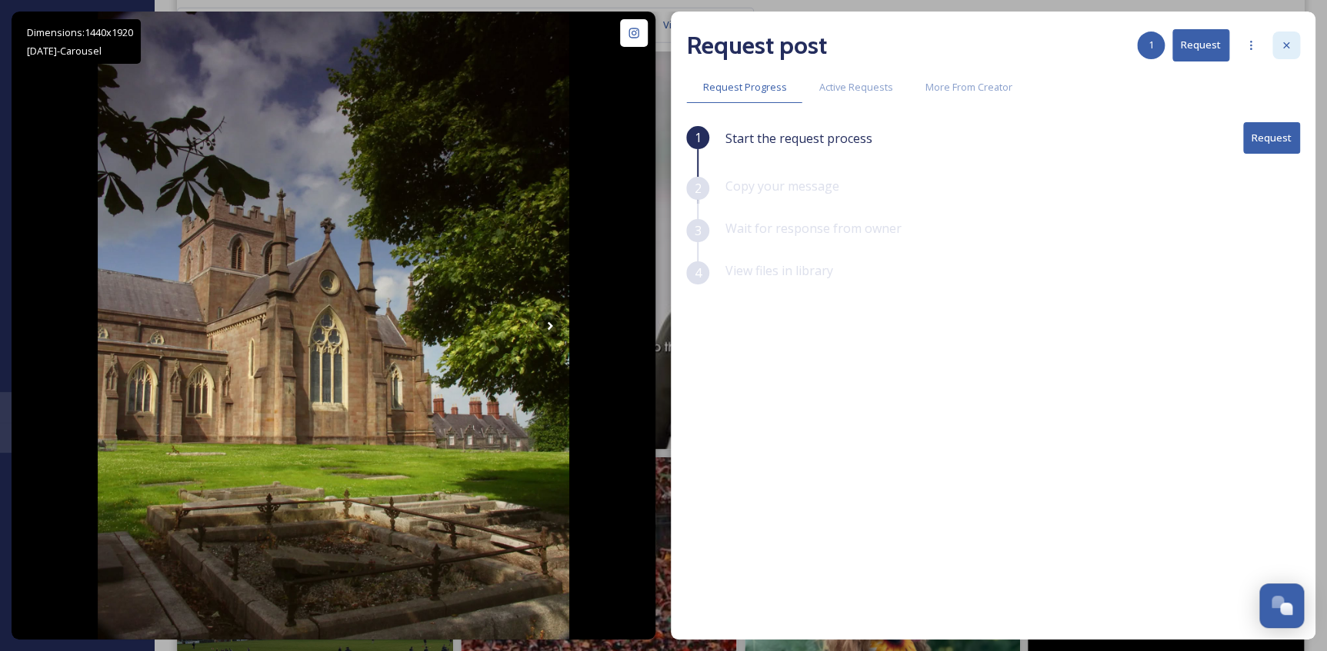
click at [1292, 36] on div at bounding box center [1286, 46] width 28 height 28
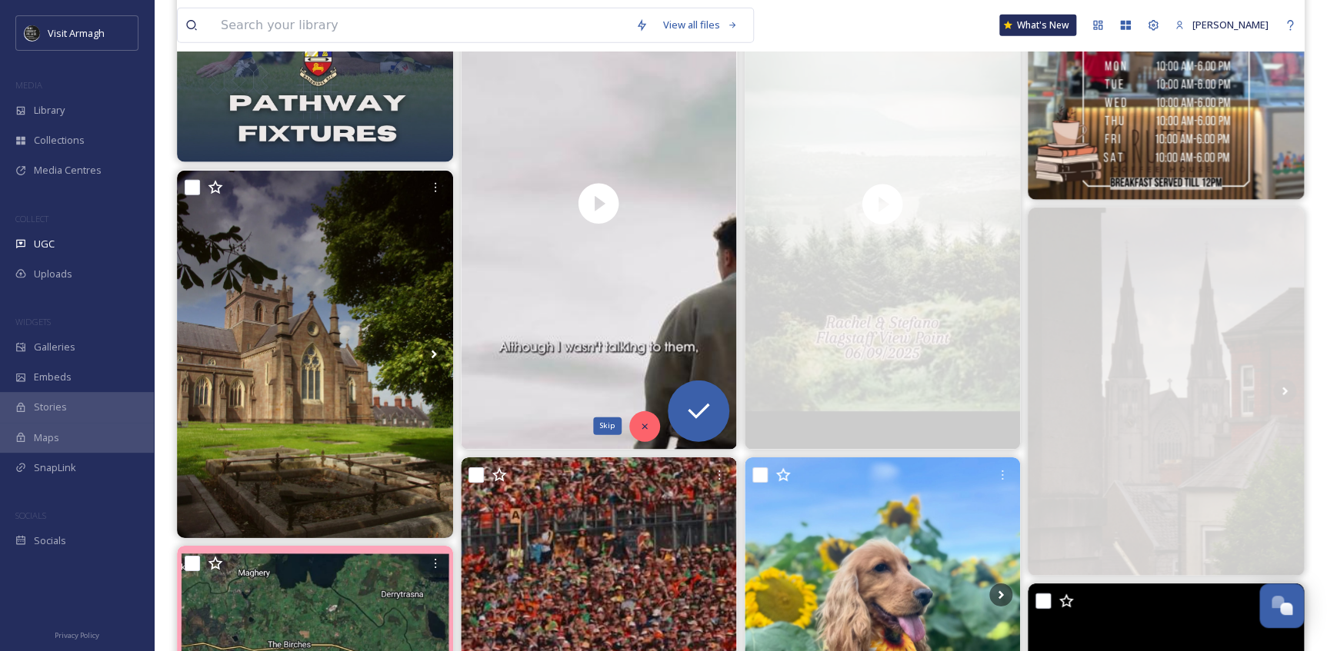
click at [648, 431] on icon at bounding box center [644, 426] width 11 height 11
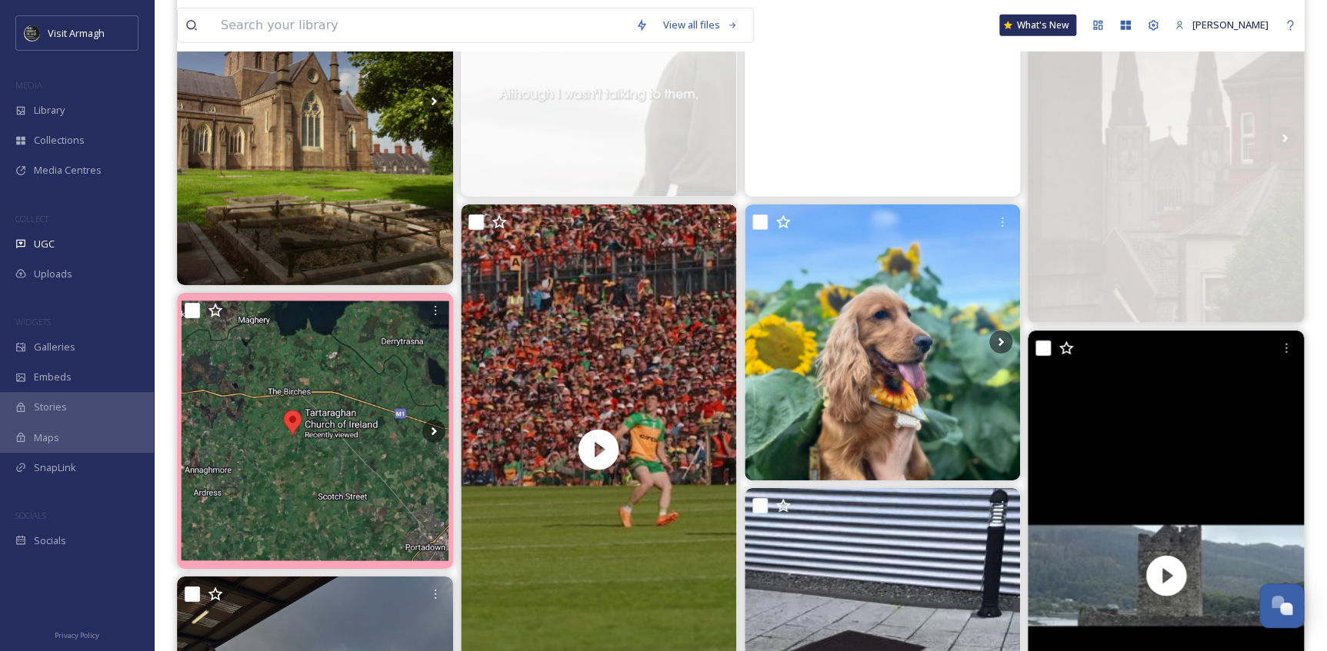
scroll to position [2446, 0]
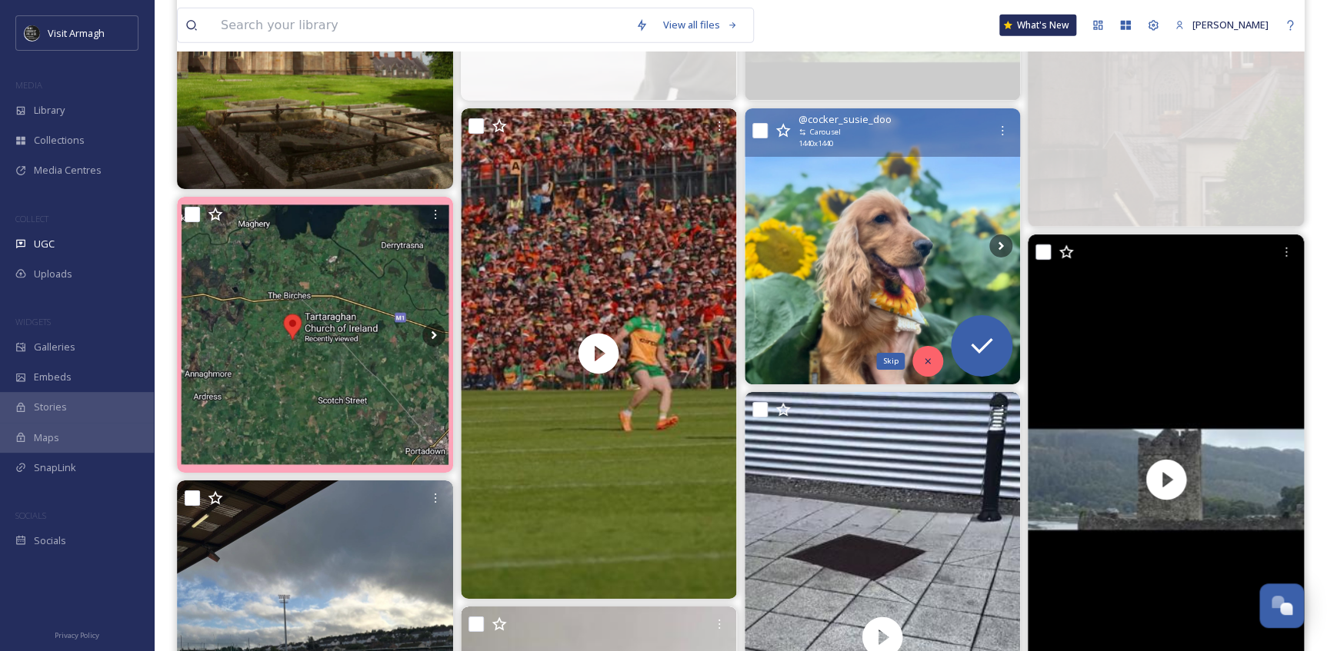
click at [931, 351] on div "Skip" at bounding box center [927, 361] width 31 height 31
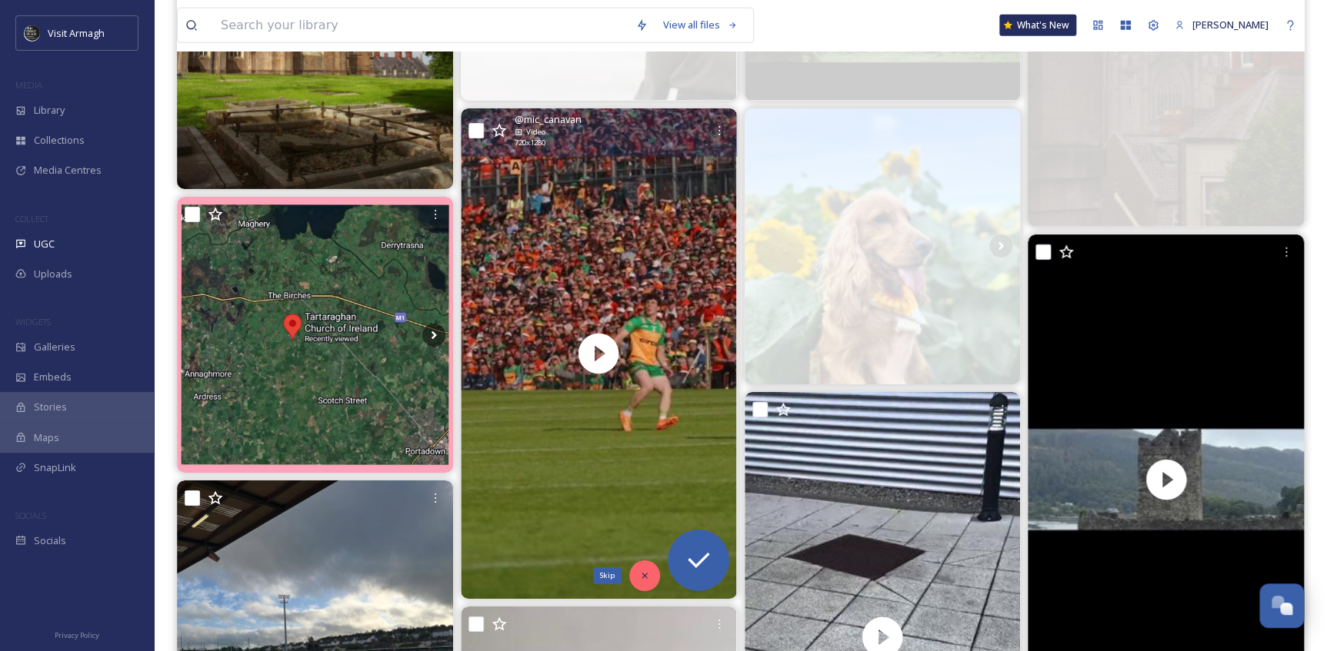
click at [639, 574] on icon at bounding box center [644, 576] width 11 height 11
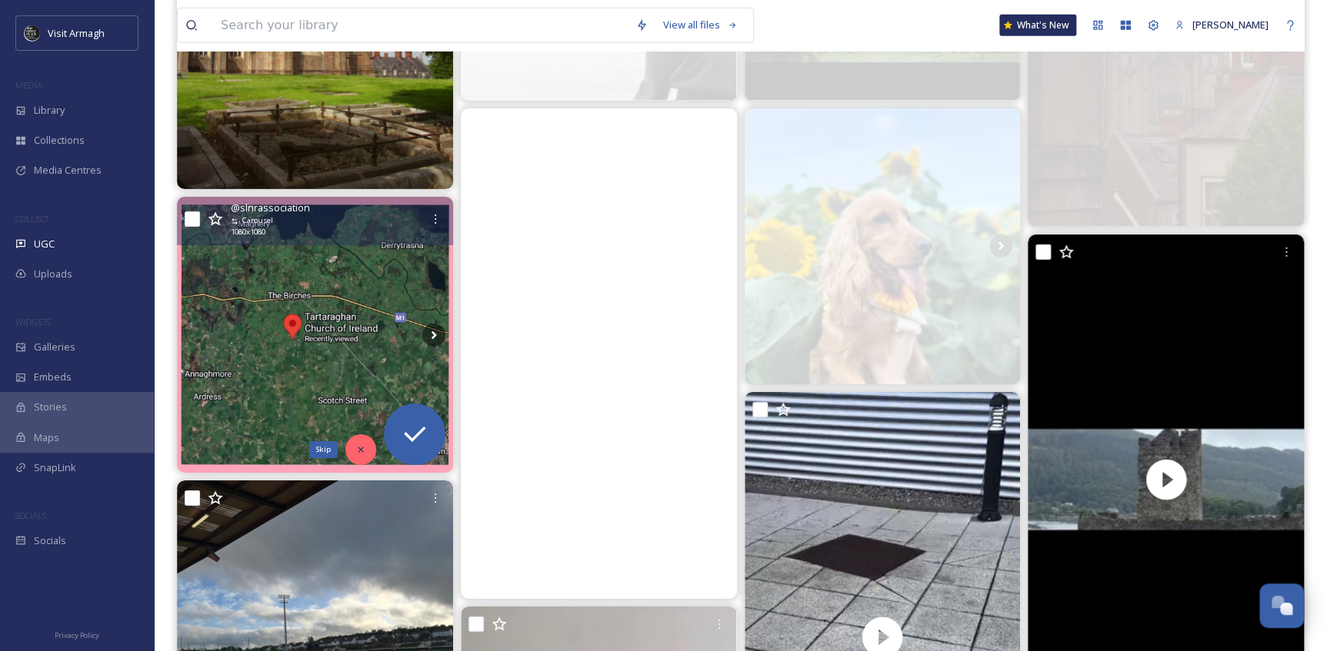
click at [355, 451] on icon at bounding box center [360, 450] width 11 height 11
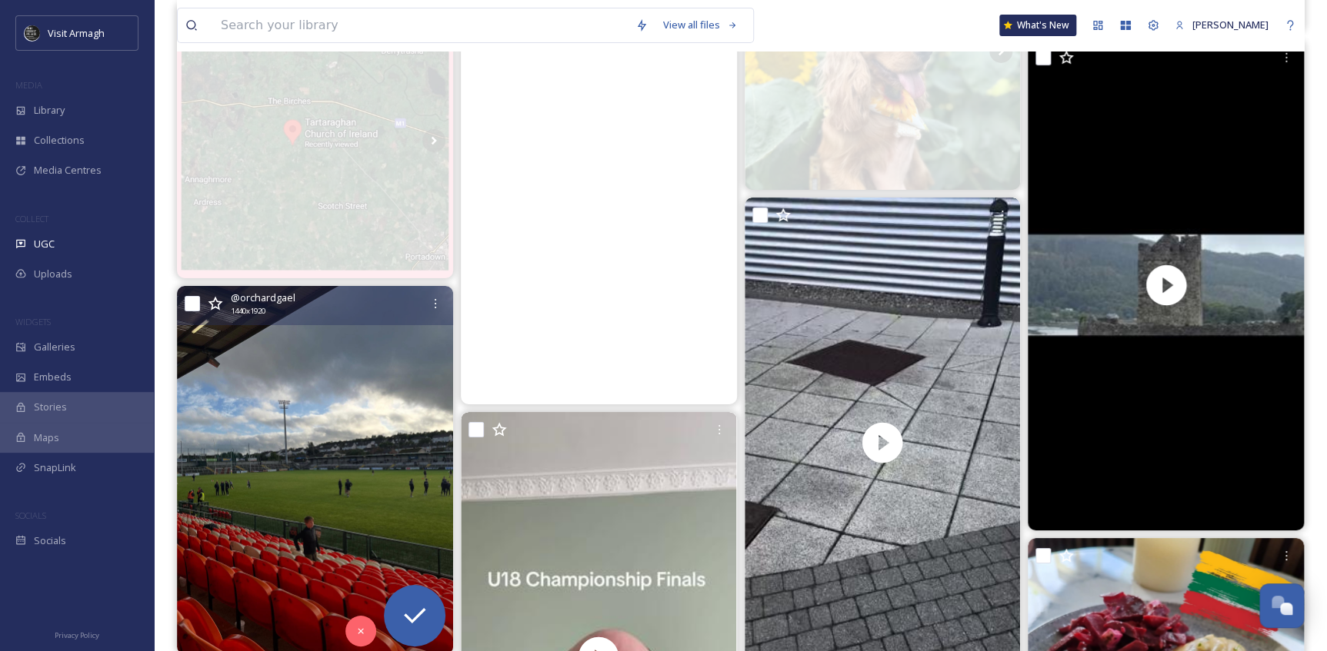
scroll to position [2726, 0]
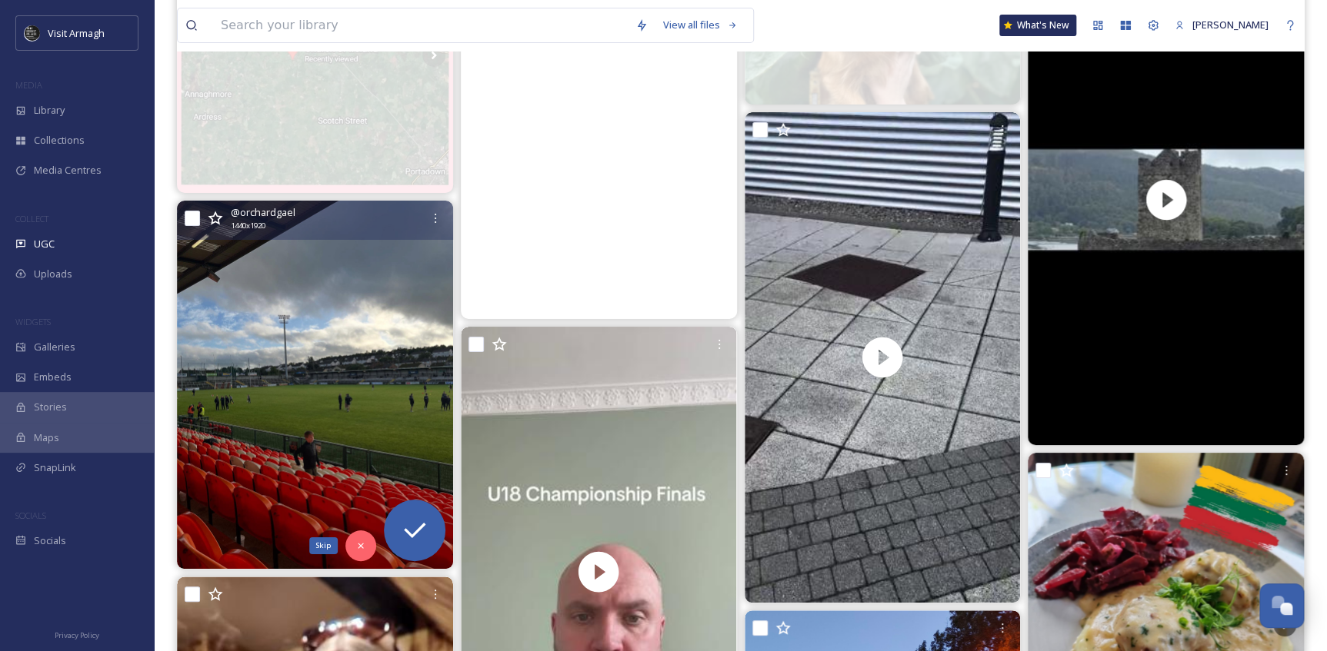
click at [356, 544] on icon at bounding box center [360, 546] width 11 height 11
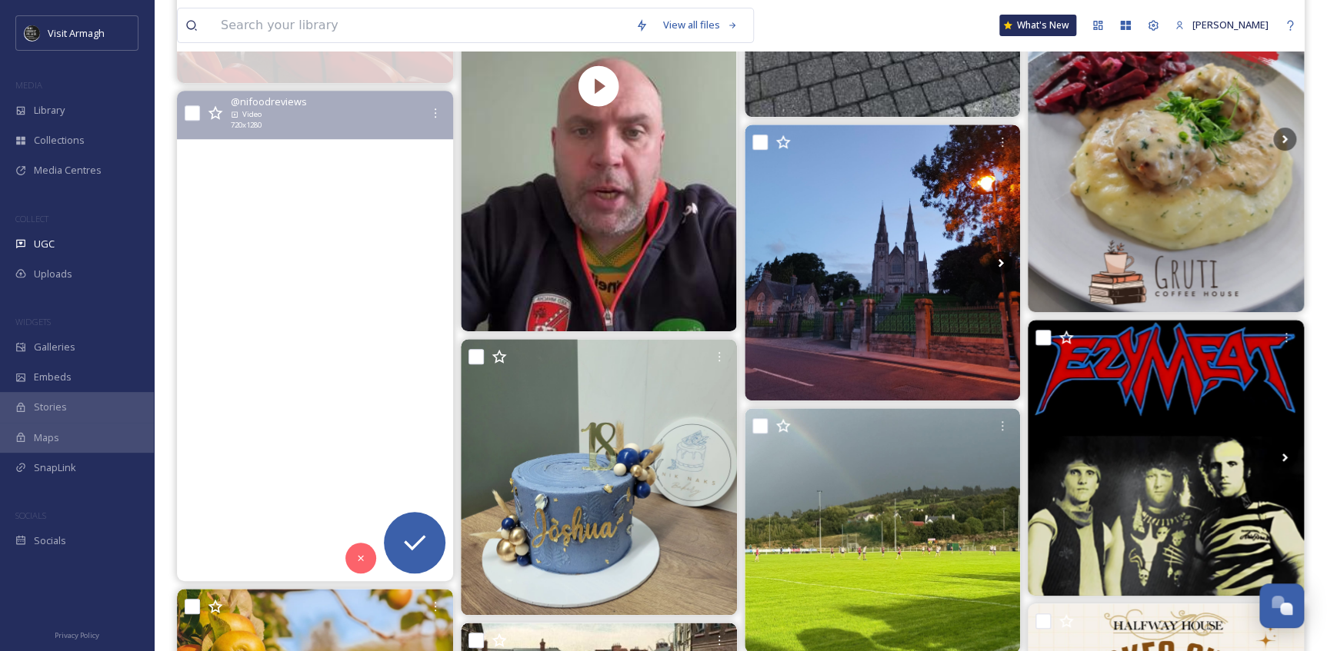
scroll to position [3215, 0]
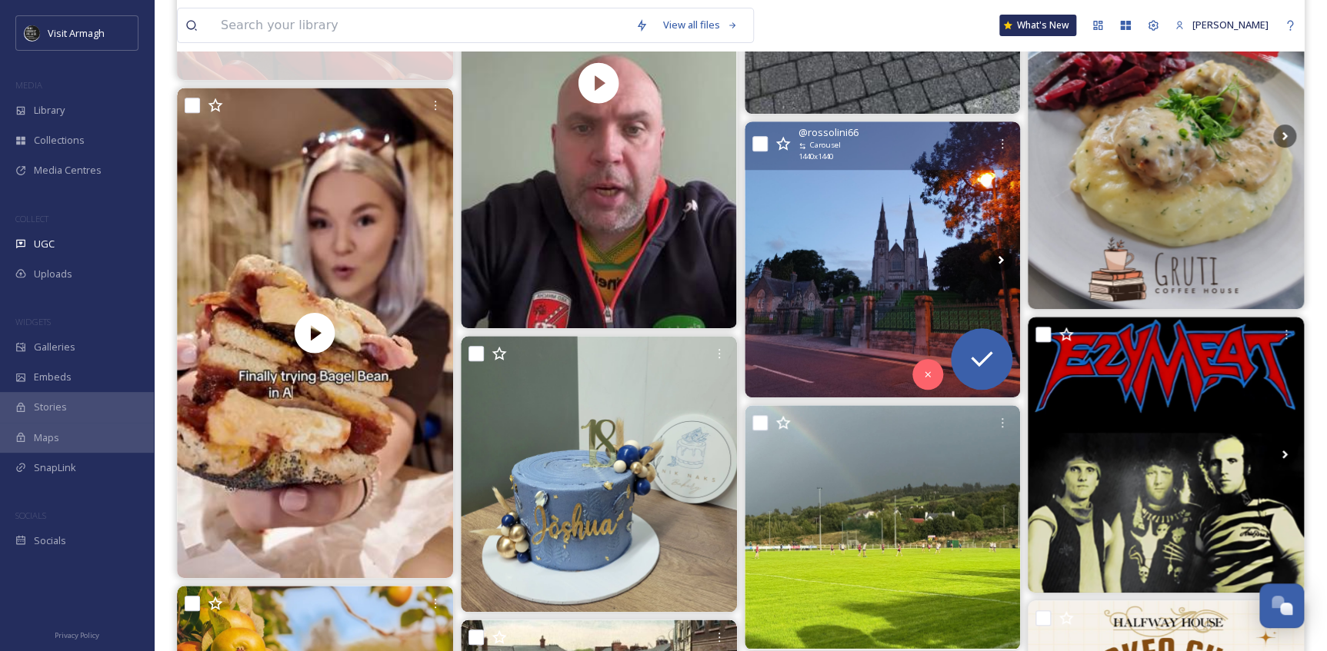
click at [808, 254] on img at bounding box center [882, 260] width 276 height 276
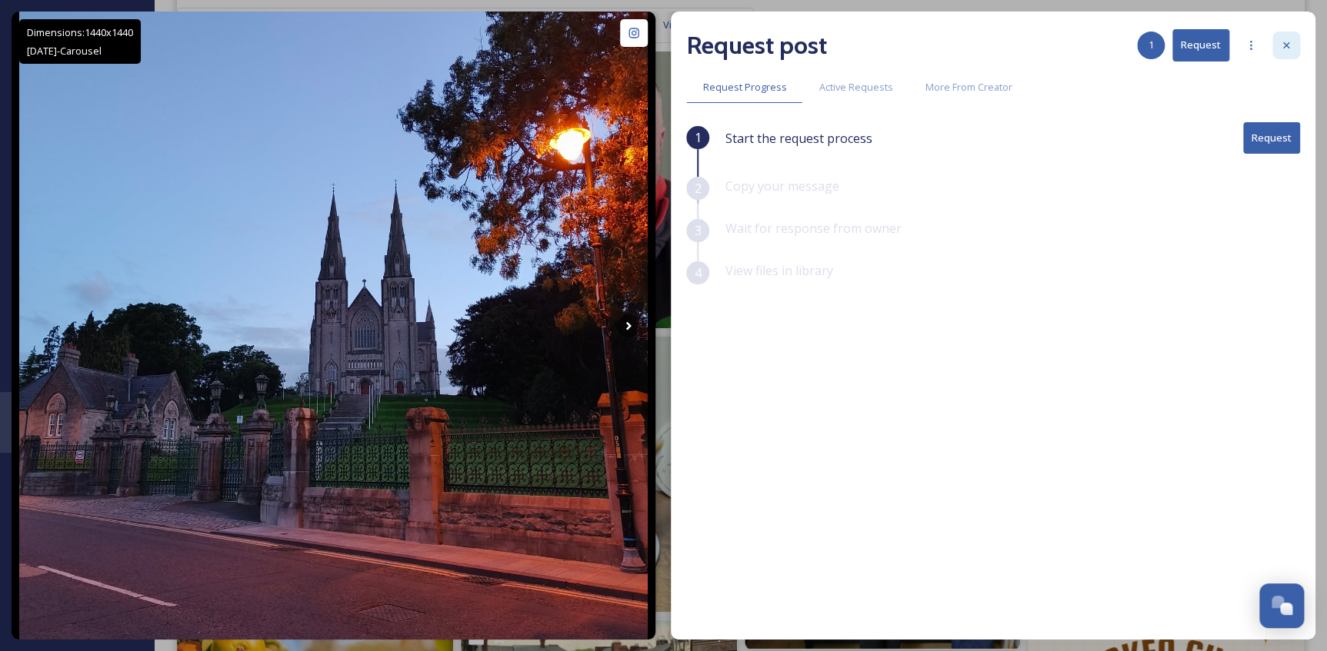
click at [1282, 40] on icon at bounding box center [1286, 45] width 12 height 12
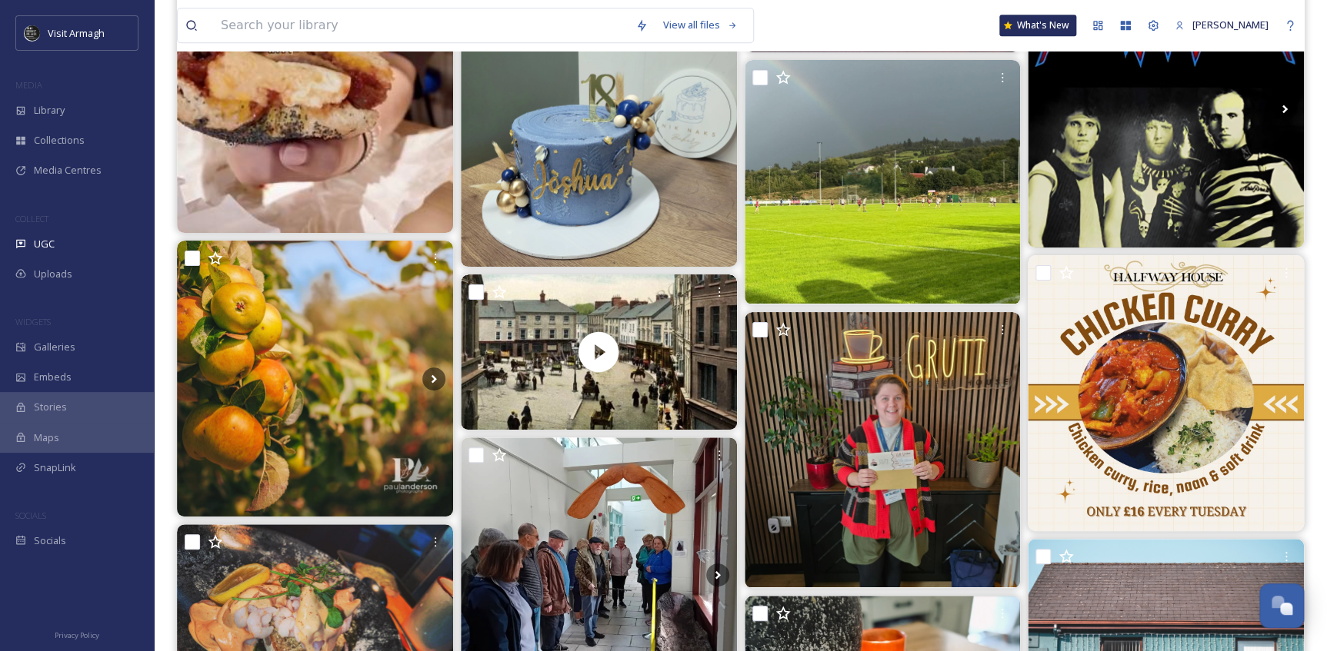
scroll to position [3565, 0]
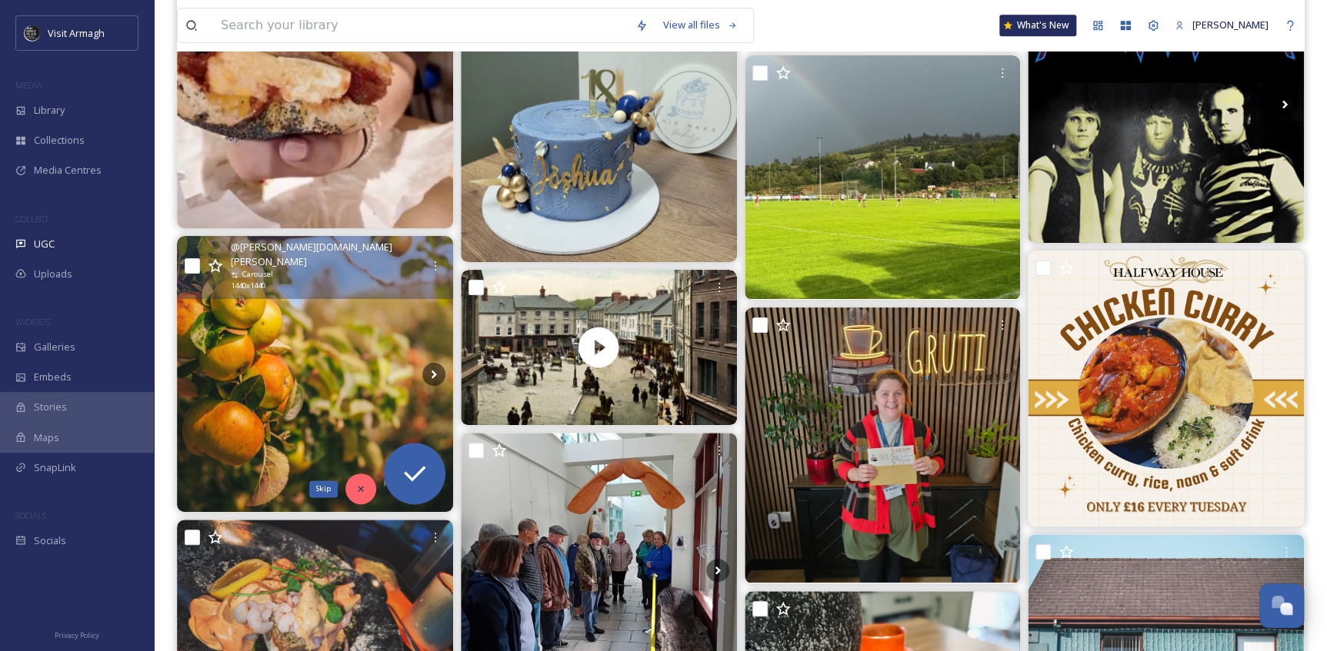
click at [361, 486] on icon at bounding box center [360, 489] width 11 height 11
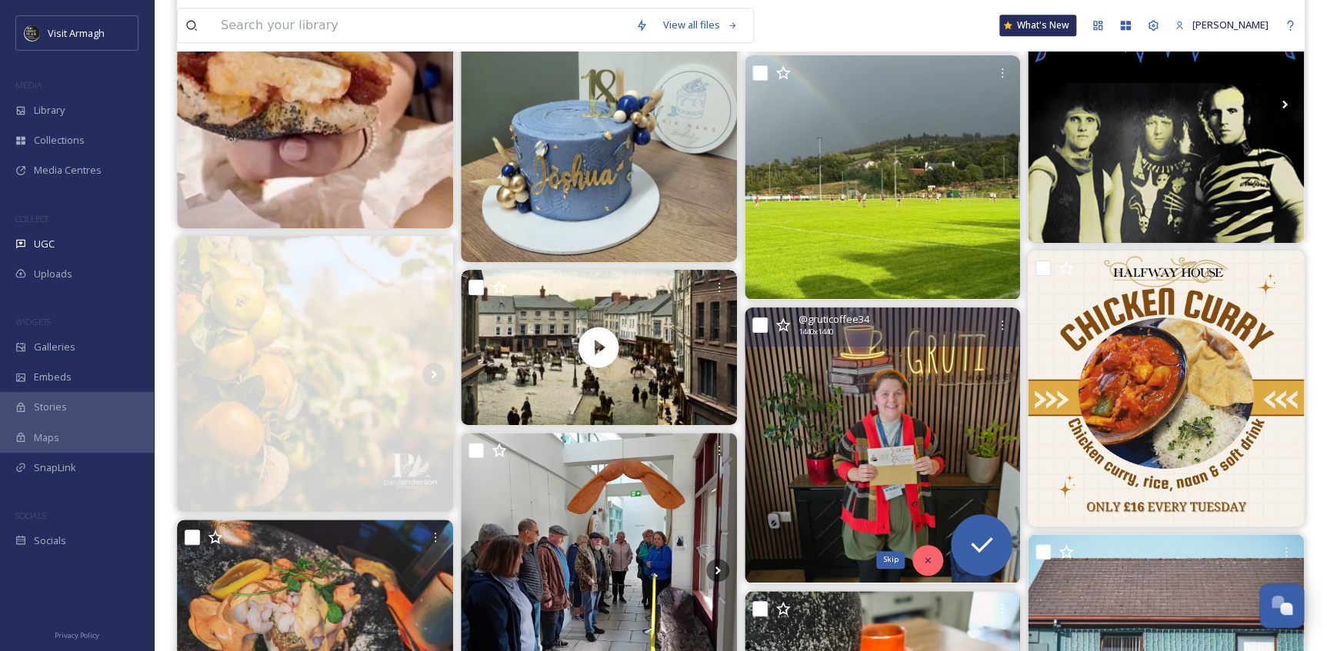
click at [915, 559] on div "Skip" at bounding box center [927, 560] width 31 height 31
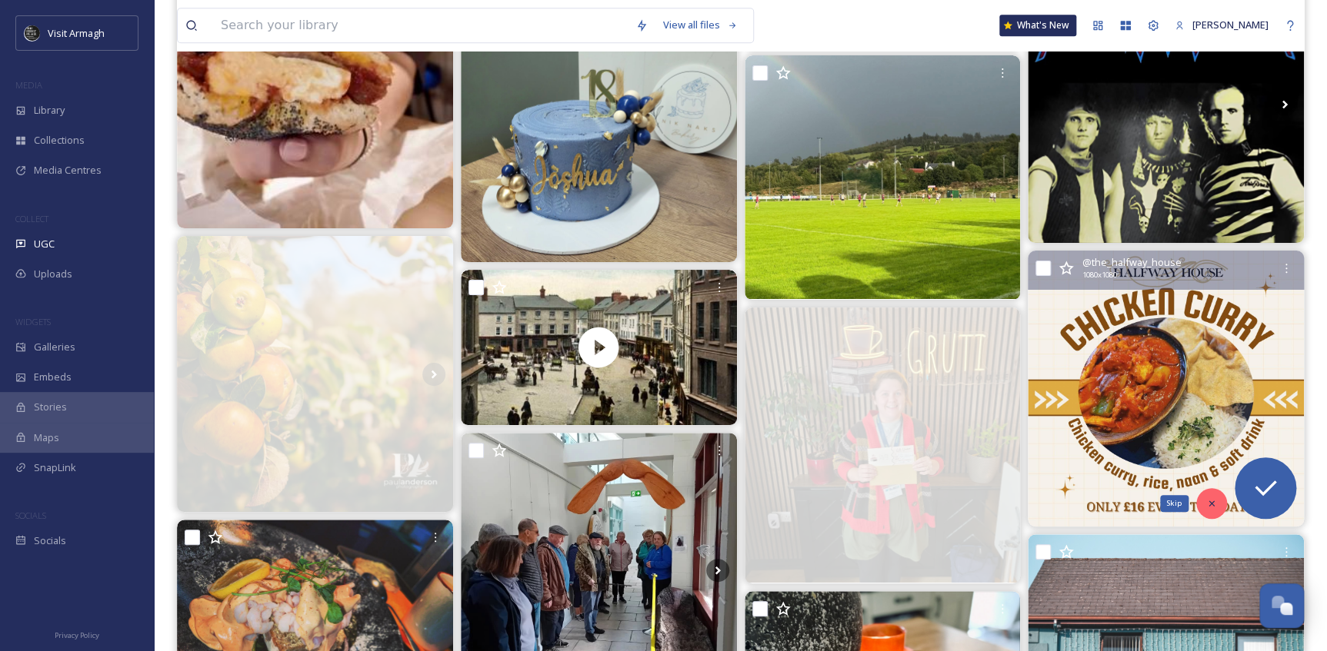
click at [1207, 501] on icon at bounding box center [1211, 503] width 11 height 11
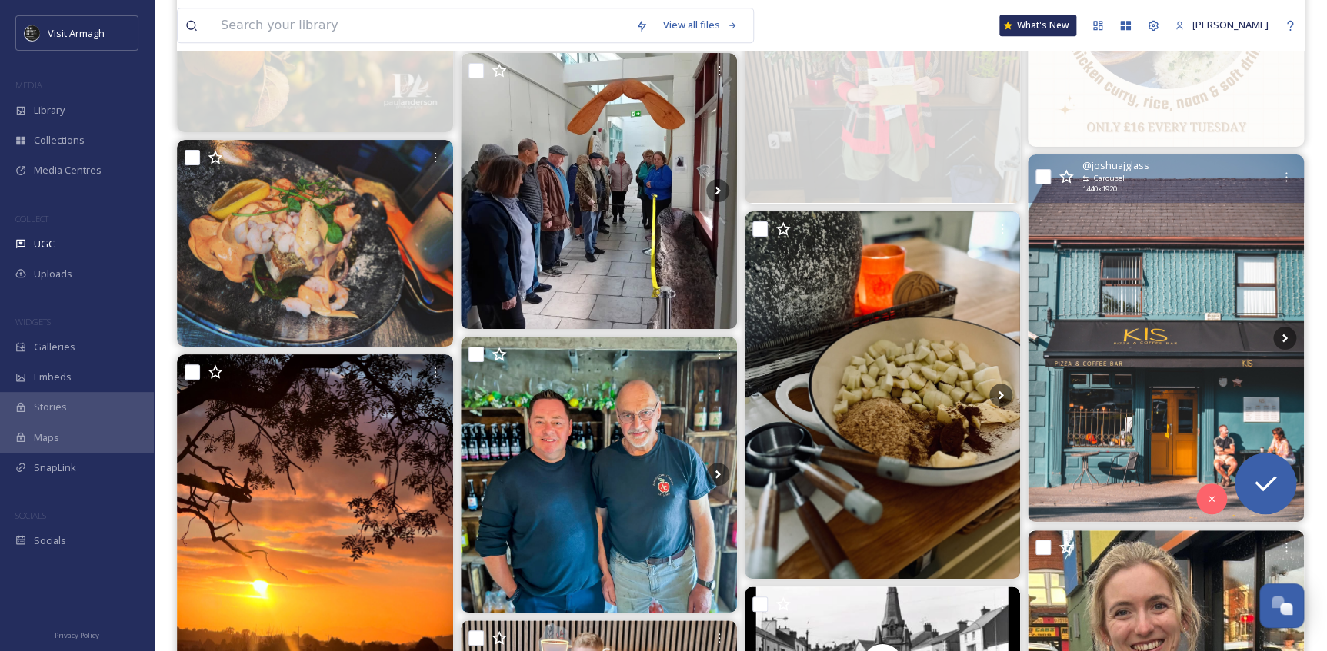
scroll to position [3984, 0]
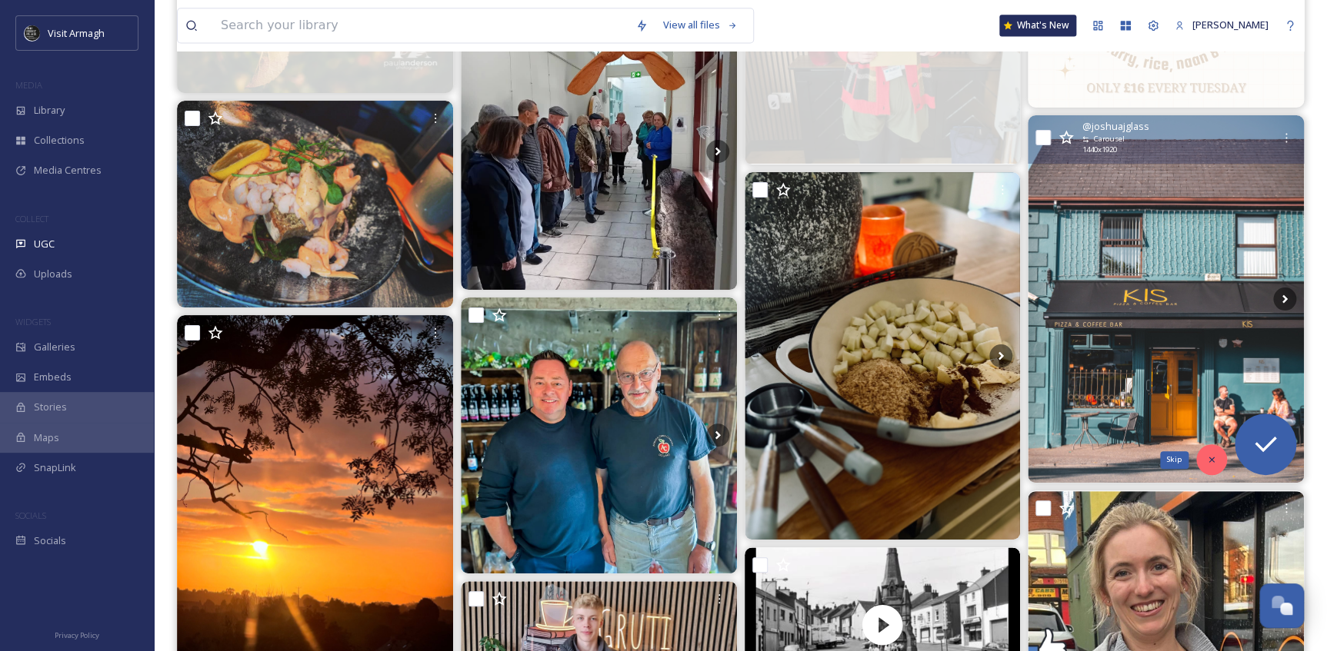
click at [1210, 455] on icon at bounding box center [1211, 460] width 11 height 11
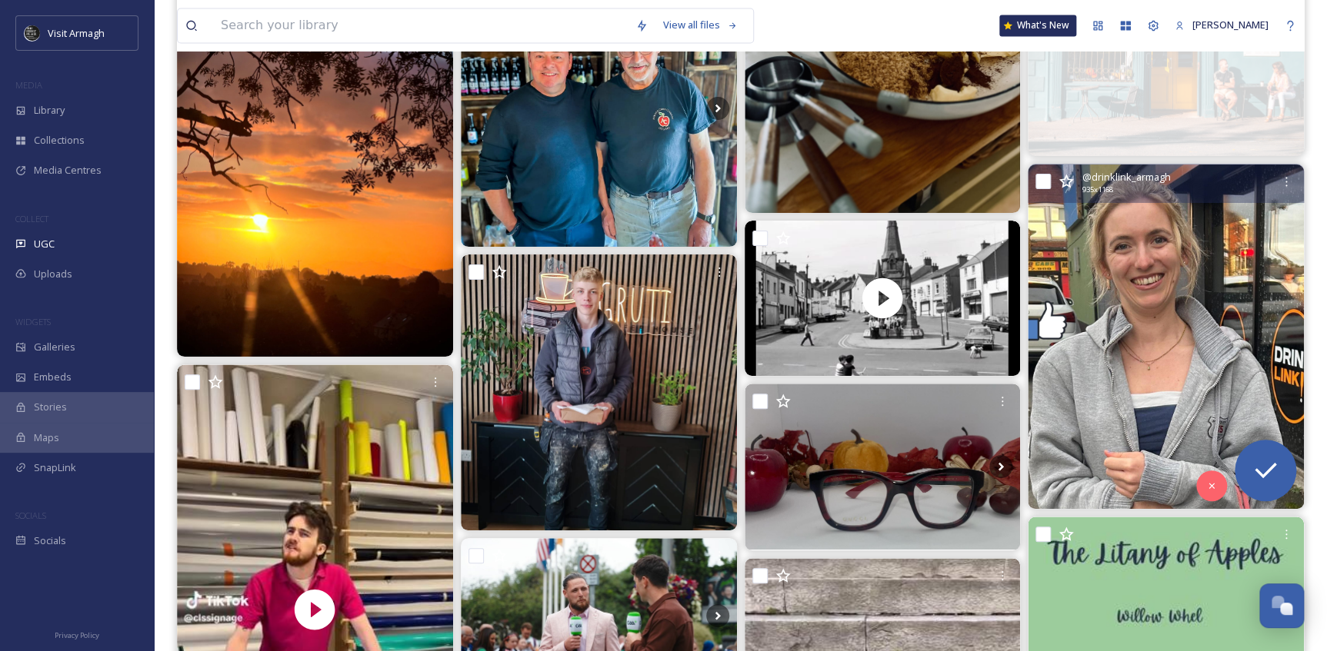
scroll to position [4334, 0]
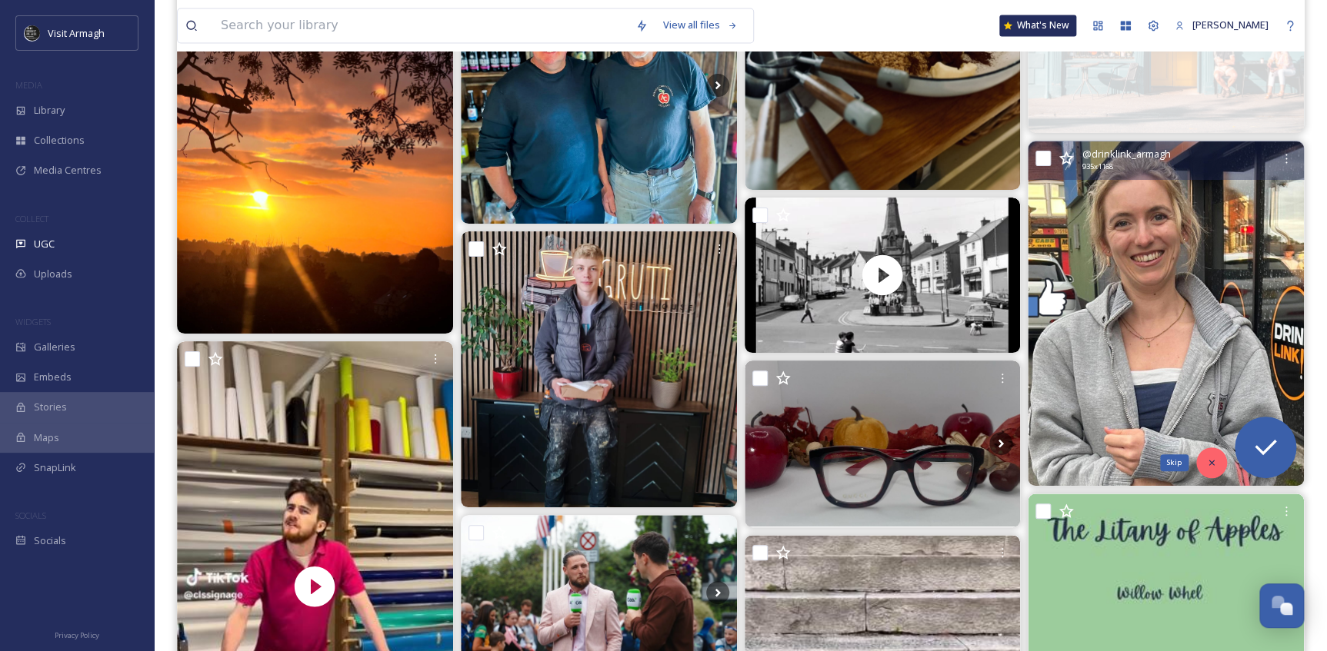
click at [1208, 465] on icon at bounding box center [1211, 463] width 11 height 11
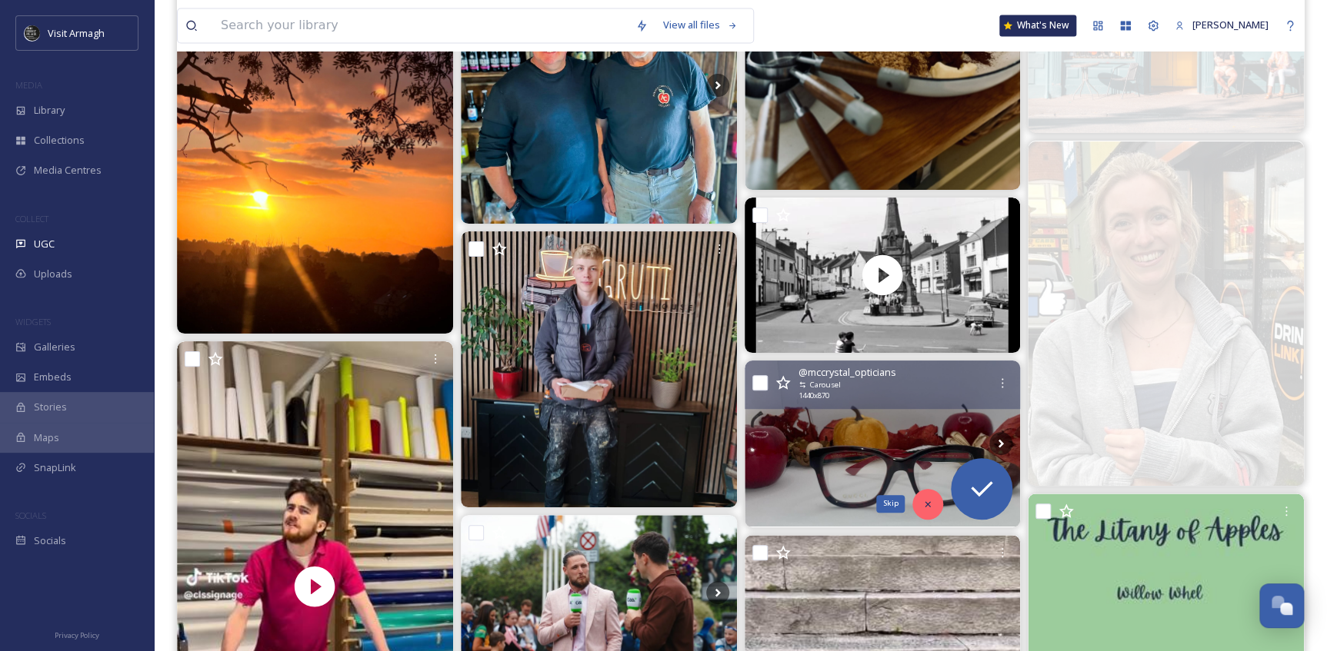
click at [924, 503] on icon at bounding box center [927, 504] width 11 height 11
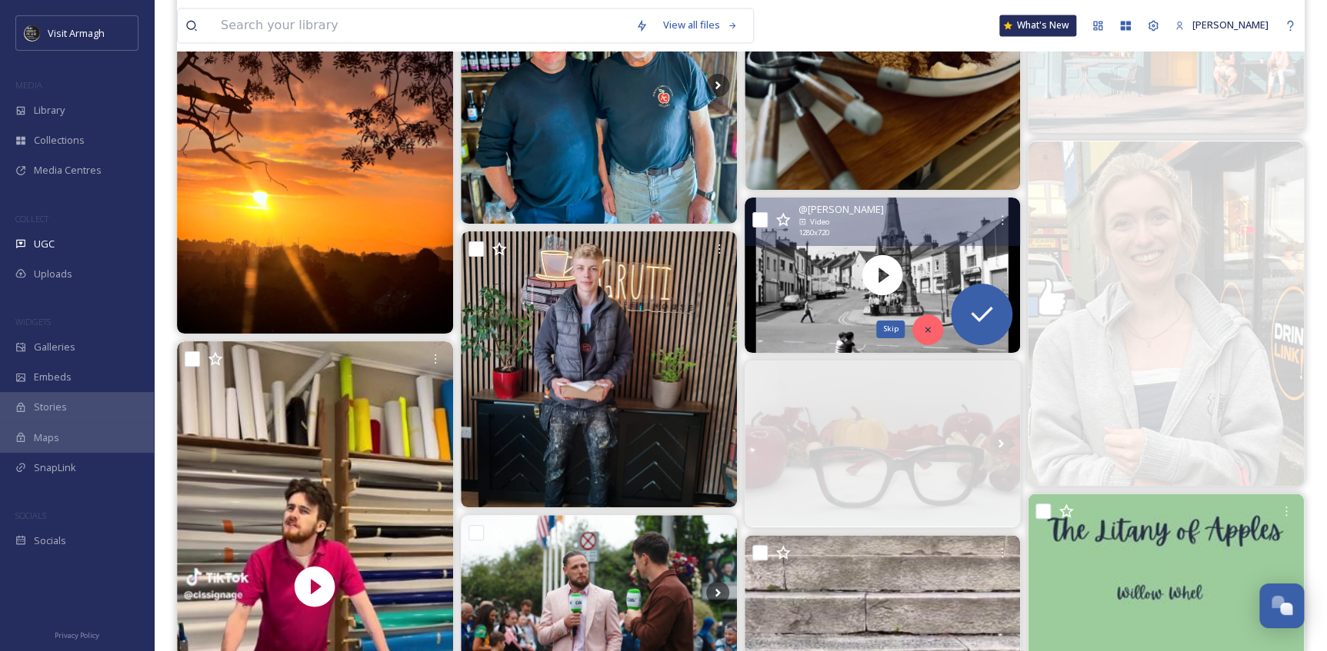
click at [923, 327] on icon at bounding box center [927, 330] width 11 height 11
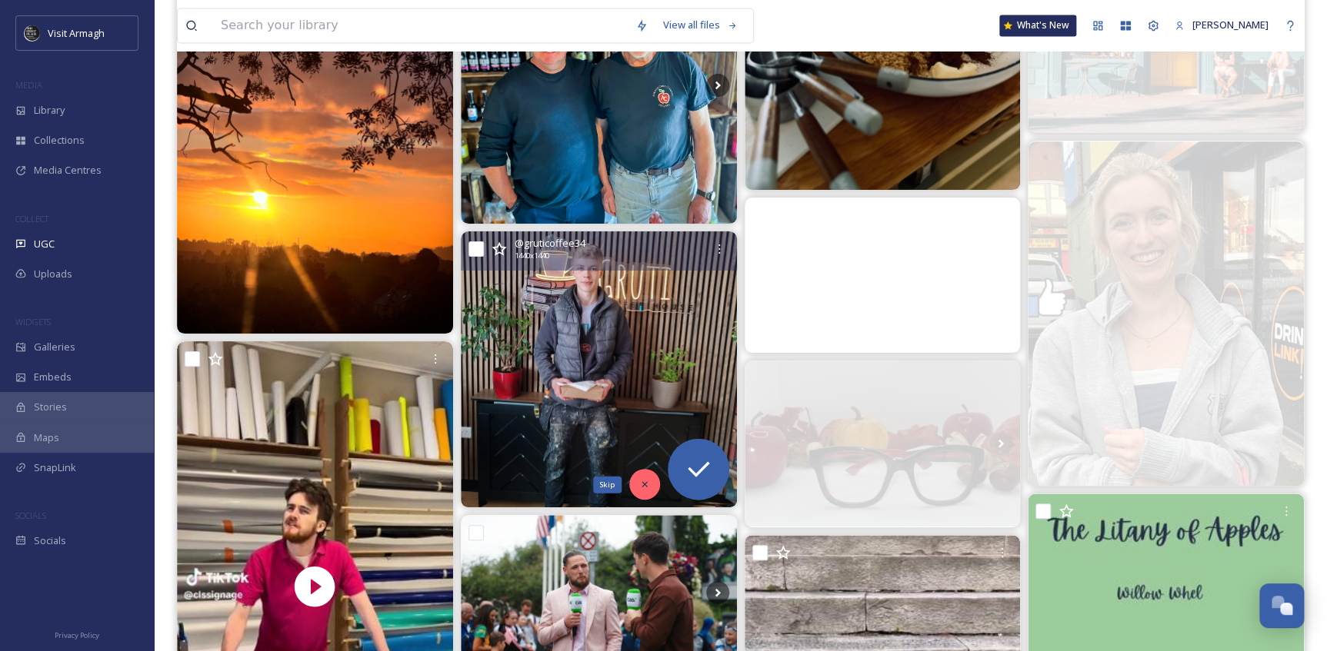
click at [639, 480] on icon at bounding box center [644, 484] width 11 height 11
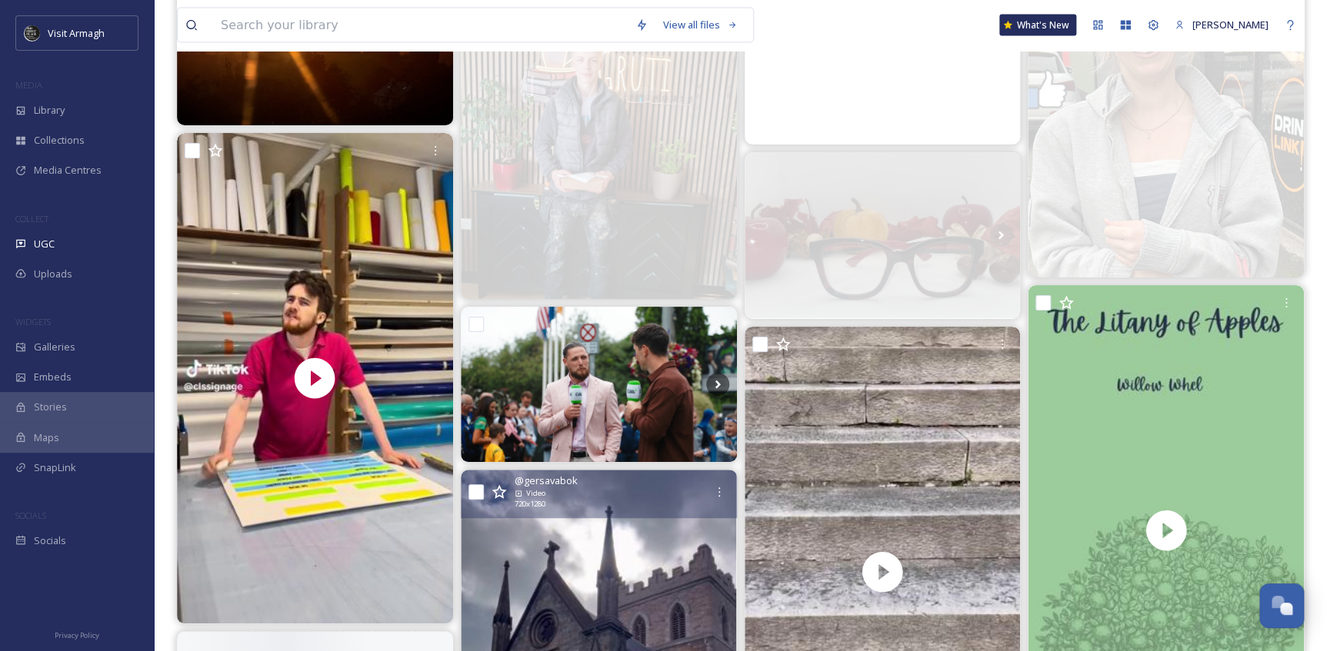
scroll to position [4544, 0]
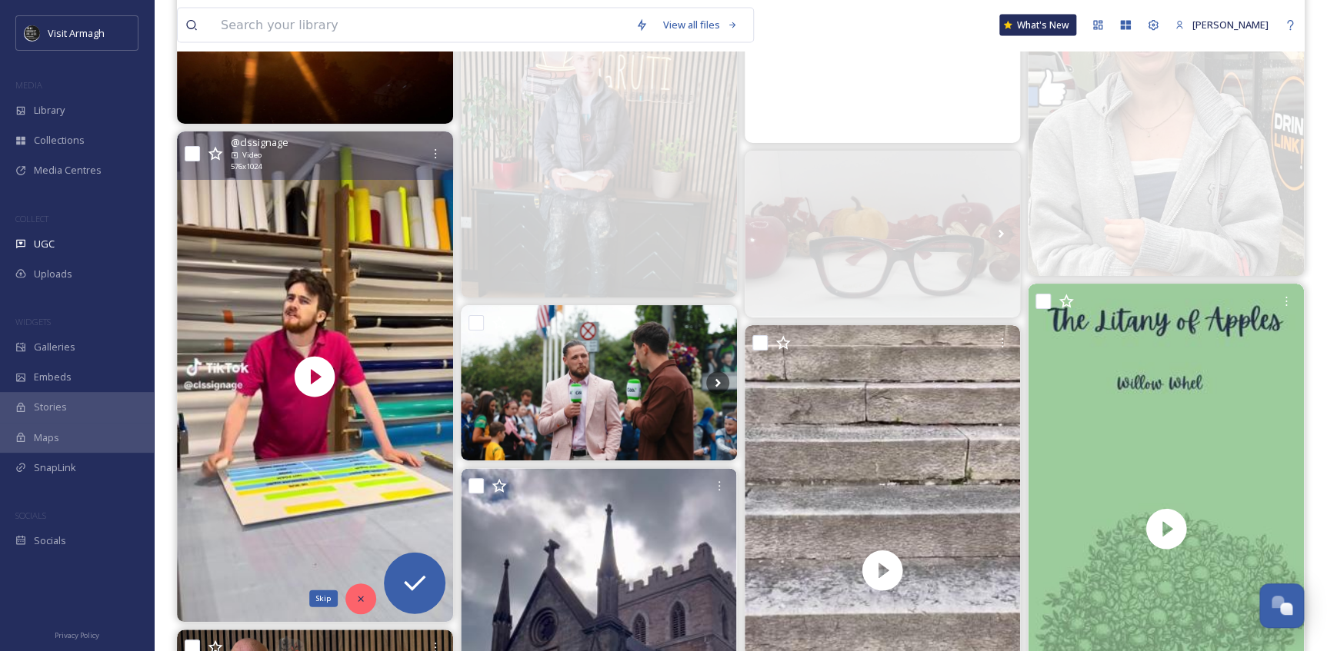
click at [355, 598] on icon at bounding box center [360, 599] width 11 height 11
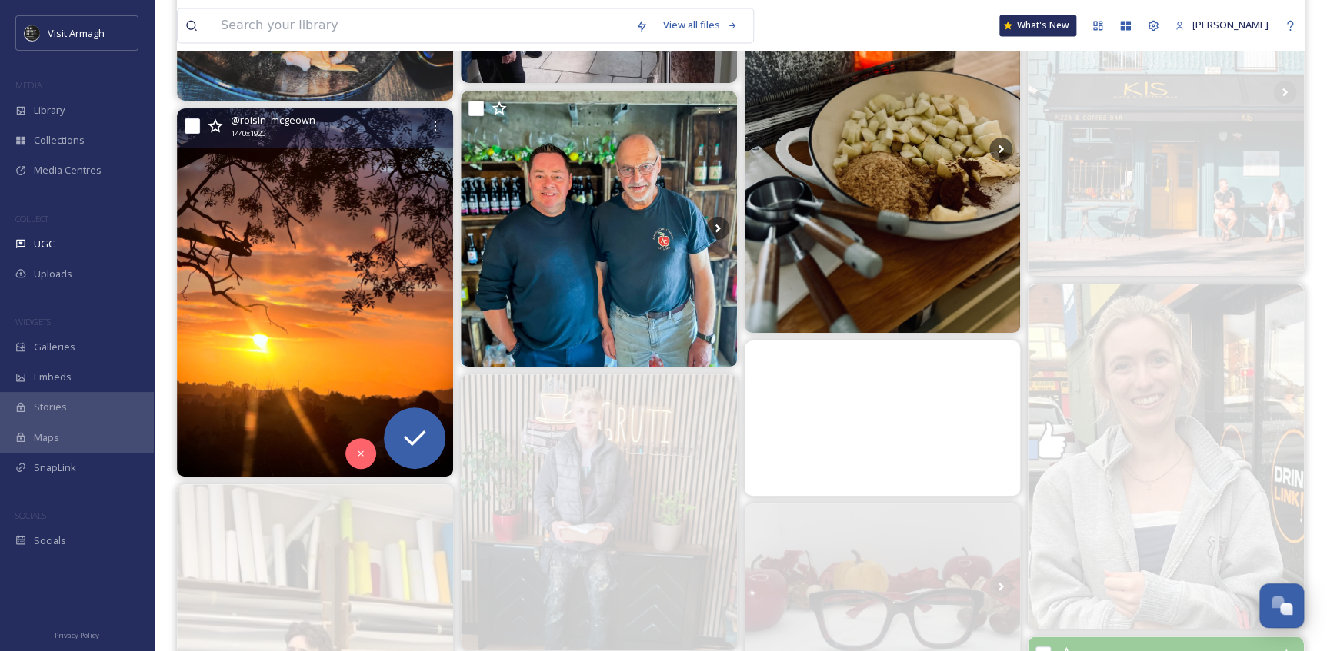
scroll to position [4054, 0]
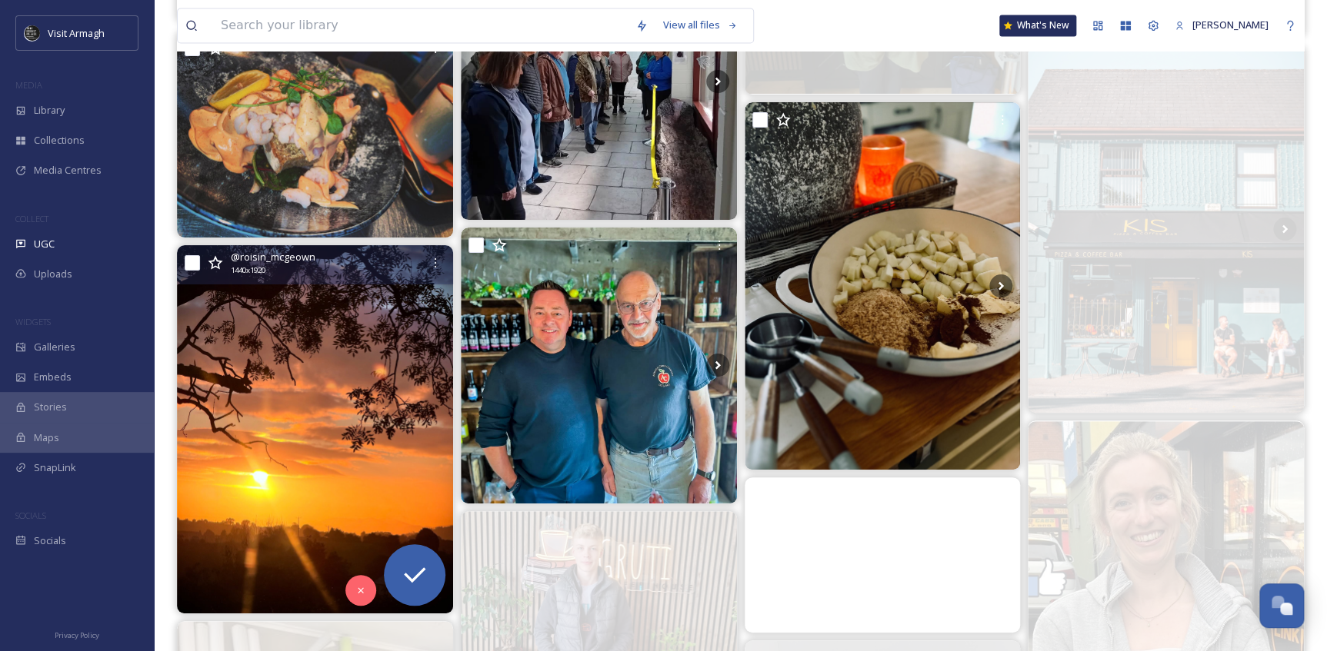
click at [324, 504] on img at bounding box center [315, 429] width 276 height 368
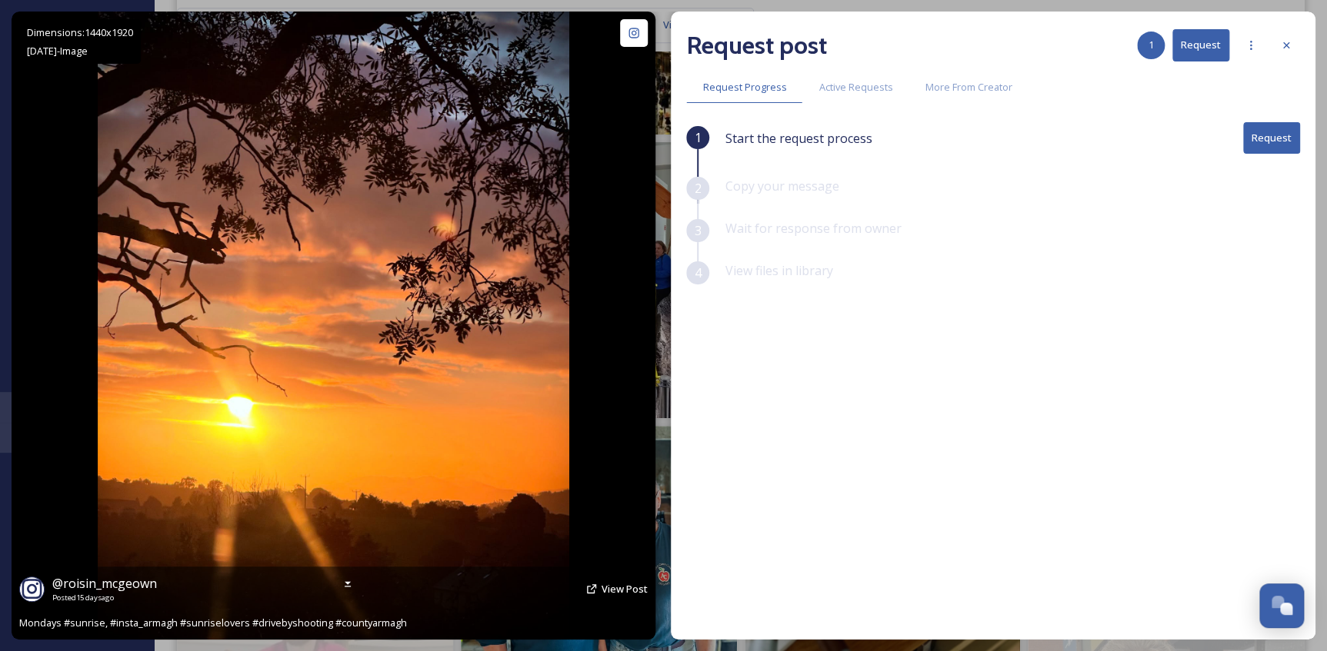
scroll to position [3845, 0]
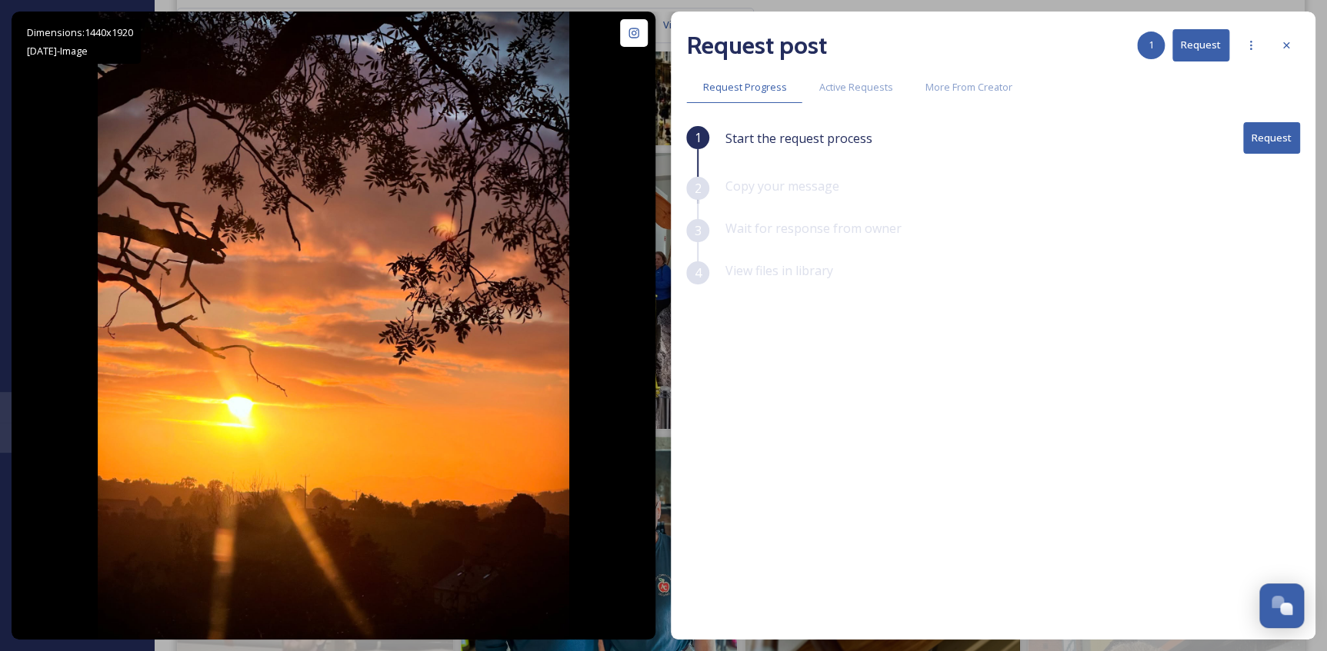
click at [1286, 38] on div at bounding box center [1286, 46] width 28 height 28
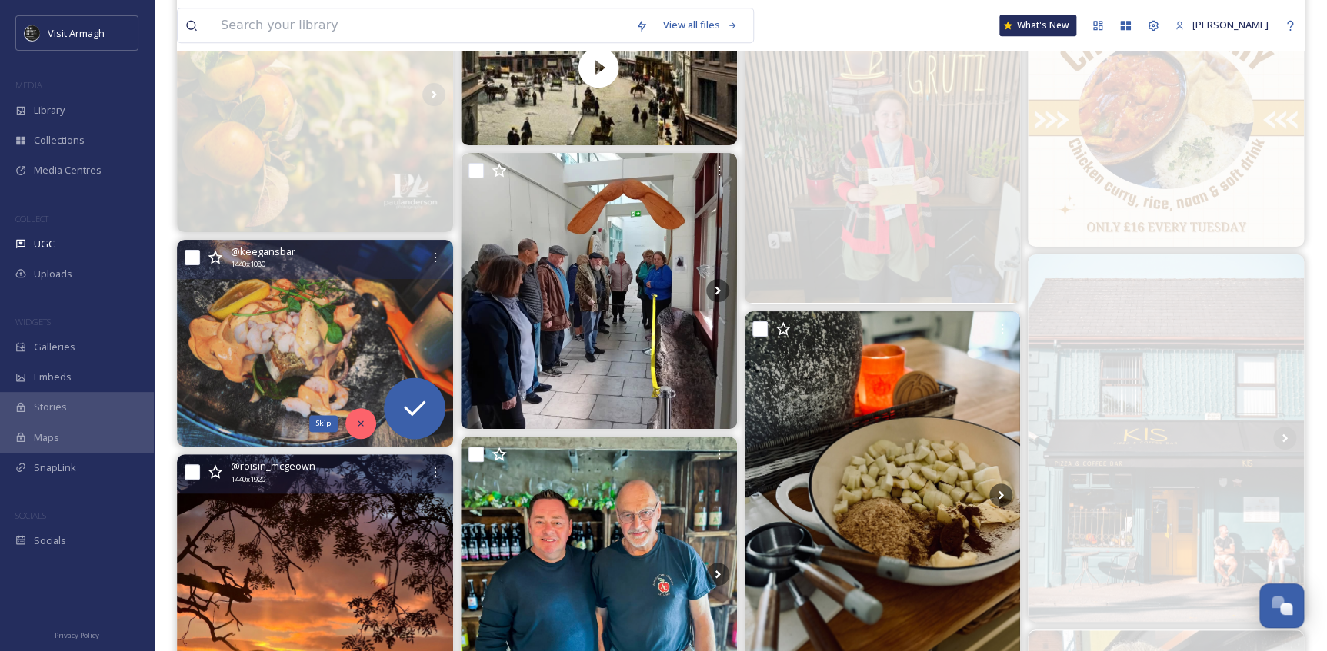
click at [362, 421] on icon at bounding box center [360, 423] width 5 height 5
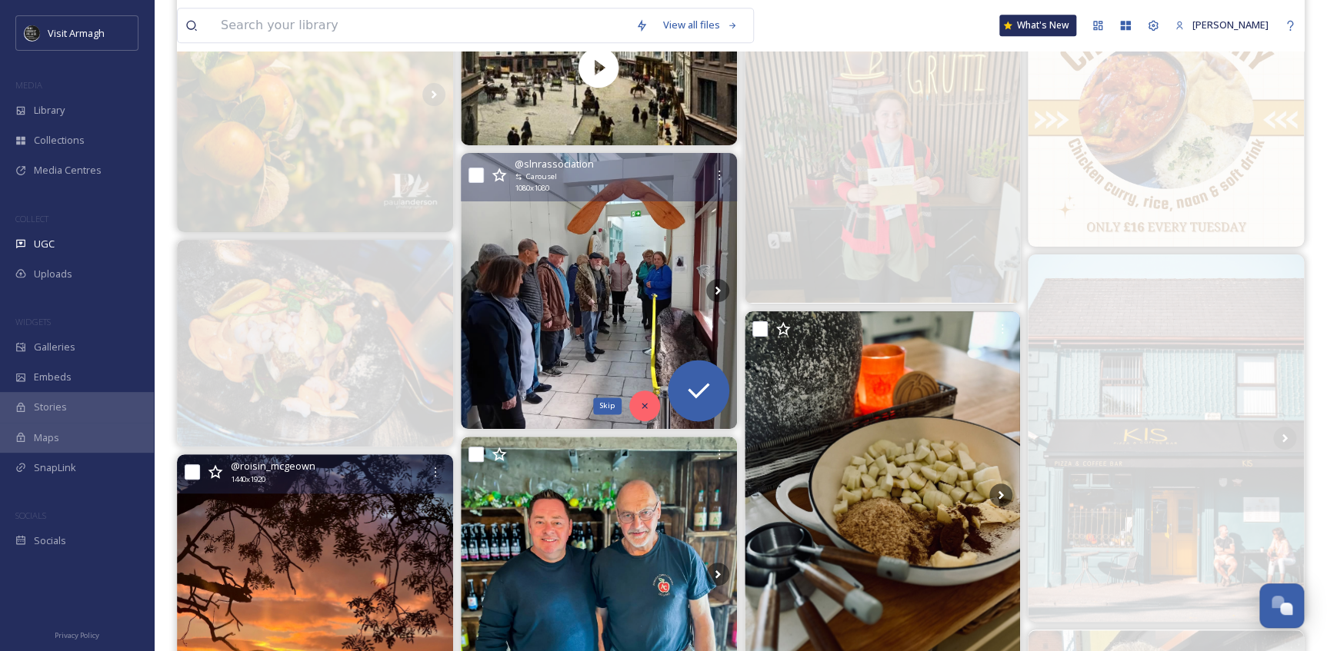
click at [642, 401] on icon at bounding box center [644, 406] width 11 height 11
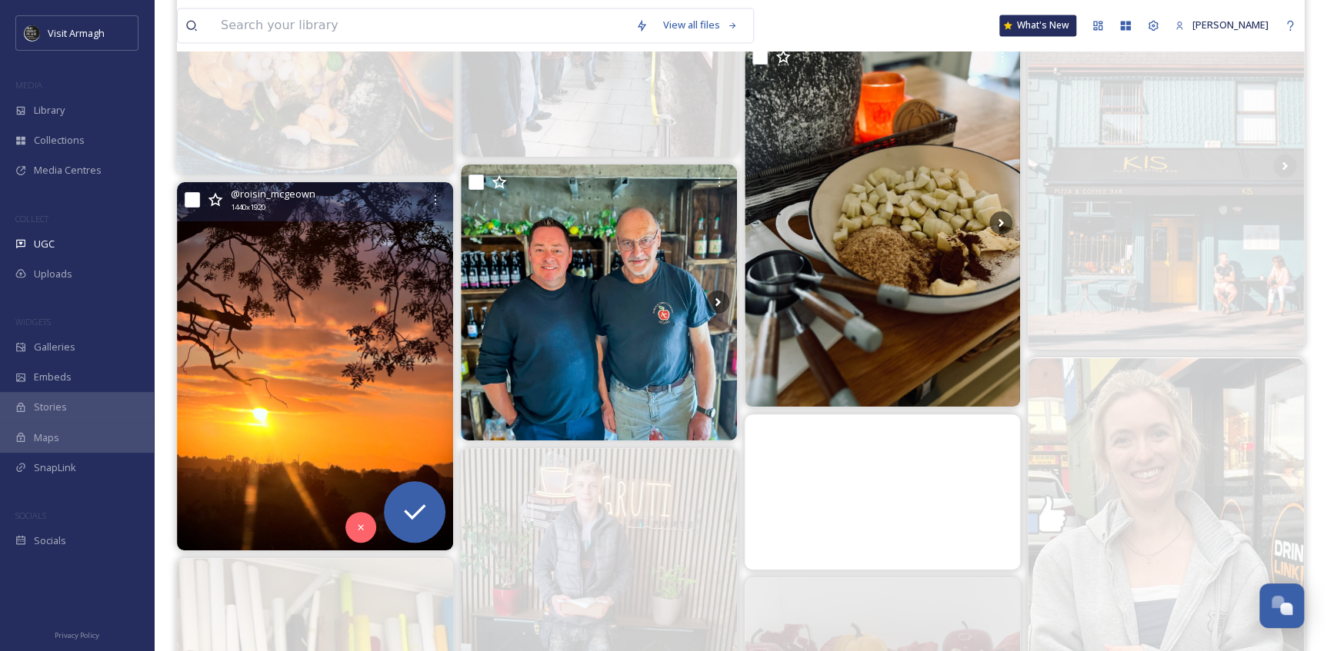
scroll to position [4124, 0]
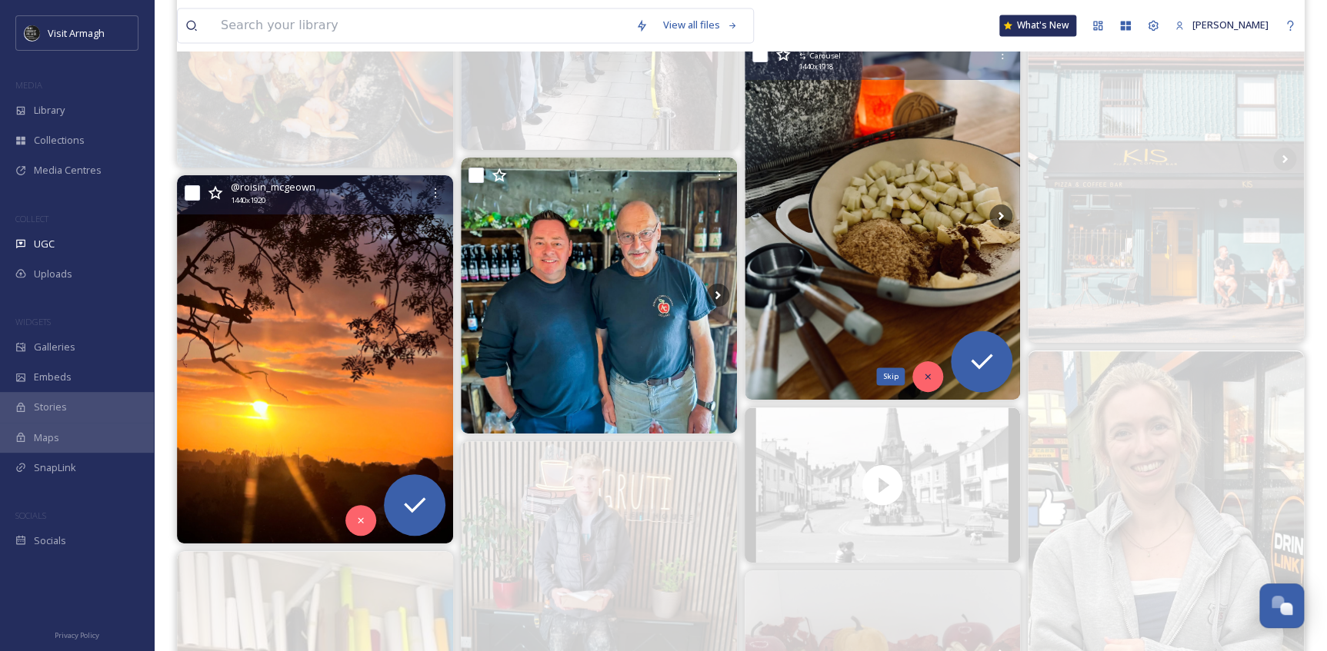
click at [936, 385] on div "Skip" at bounding box center [927, 376] width 31 height 31
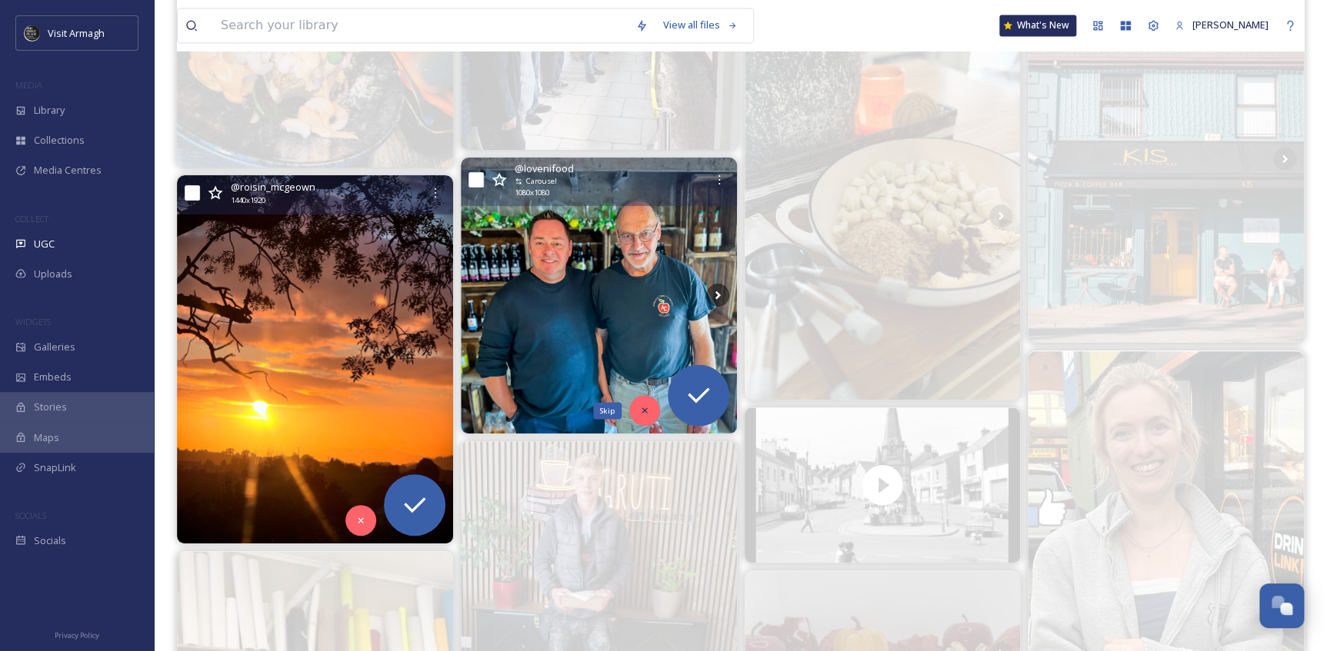
click at [647, 411] on icon at bounding box center [644, 410] width 11 height 11
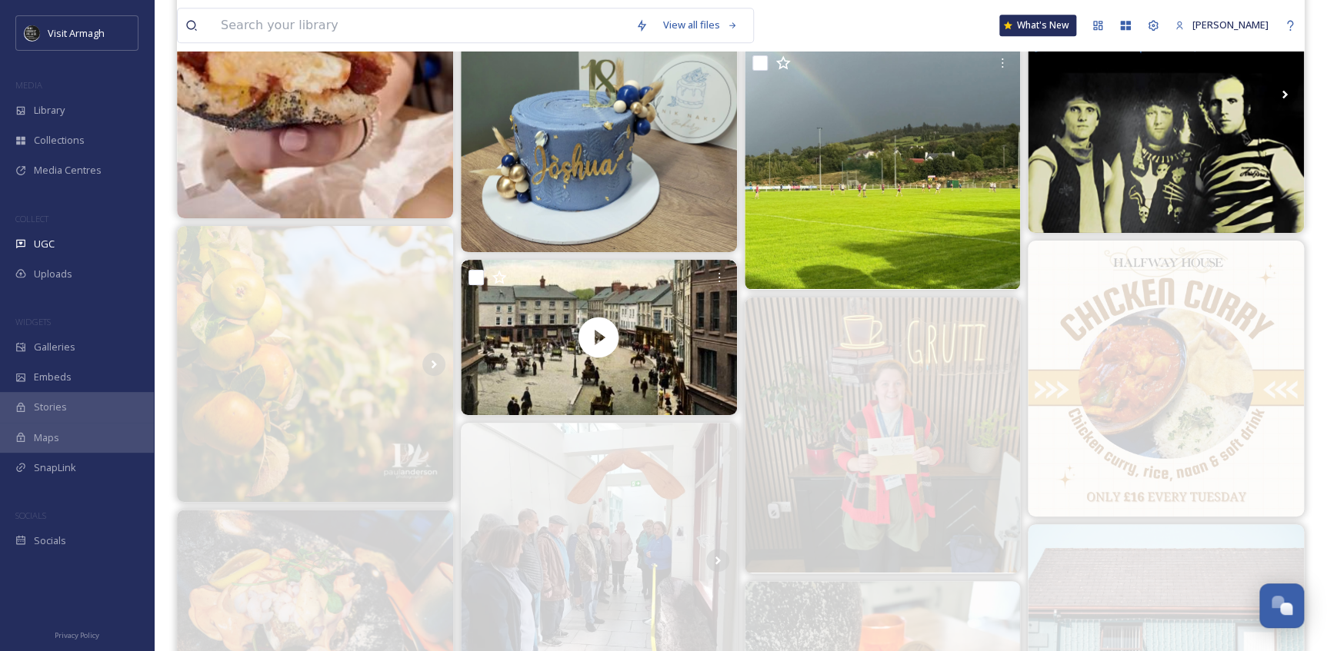
scroll to position [3565, 0]
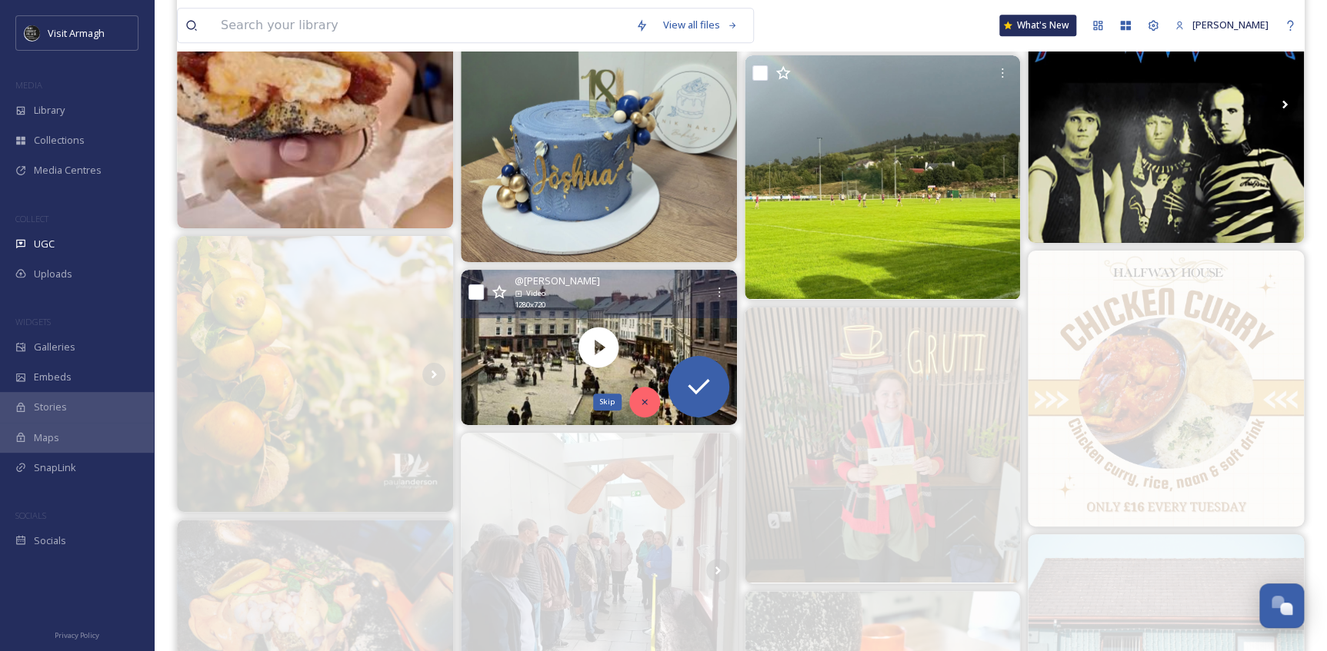
click at [641, 398] on icon at bounding box center [644, 402] width 11 height 11
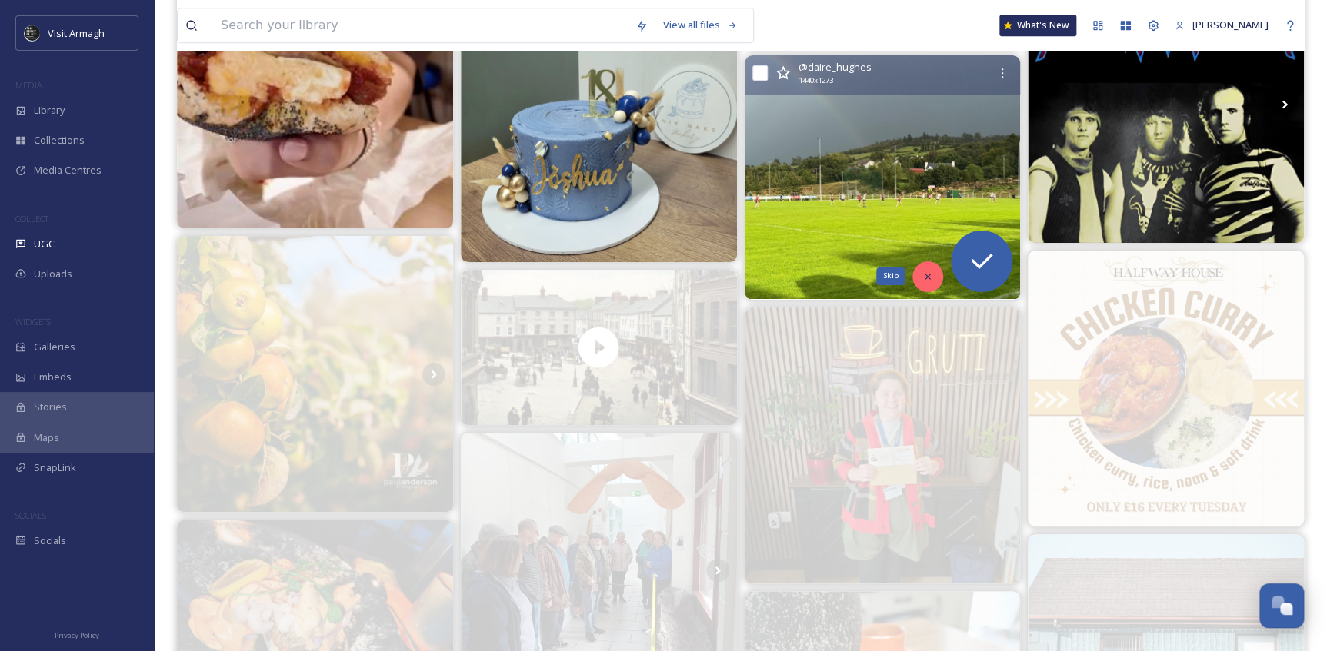
click at [922, 276] on icon at bounding box center [927, 276] width 11 height 11
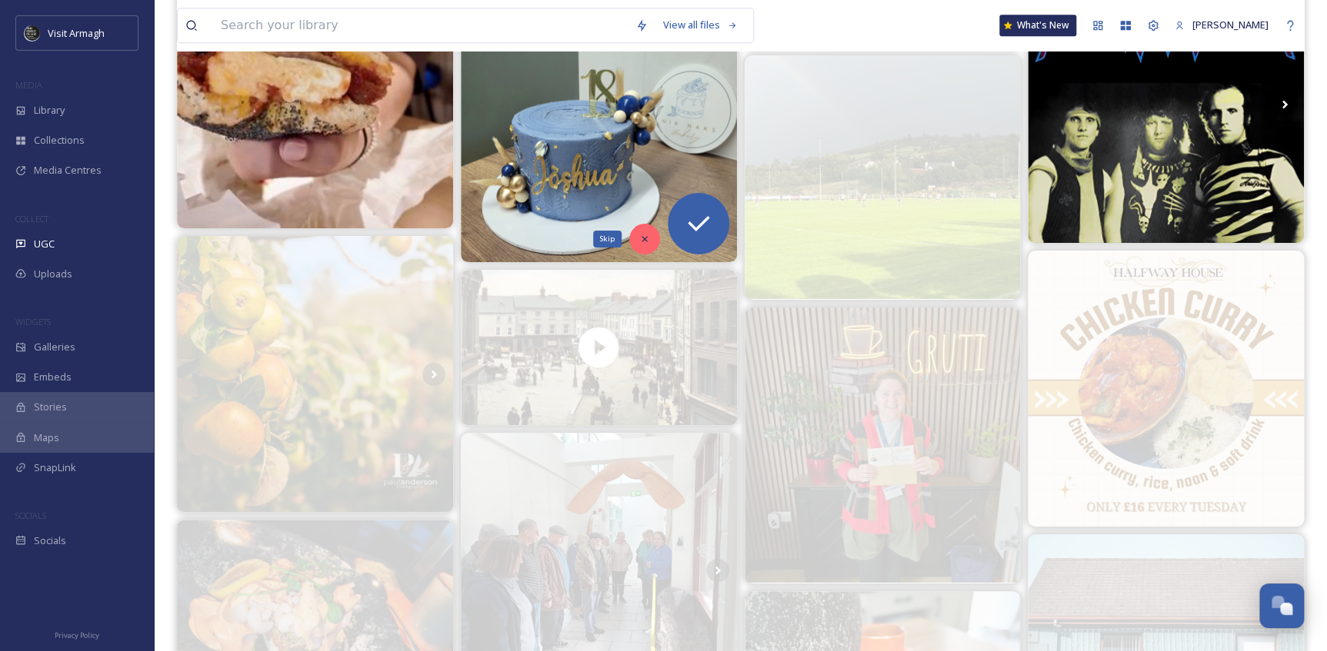
click at [642, 235] on icon at bounding box center [644, 239] width 11 height 11
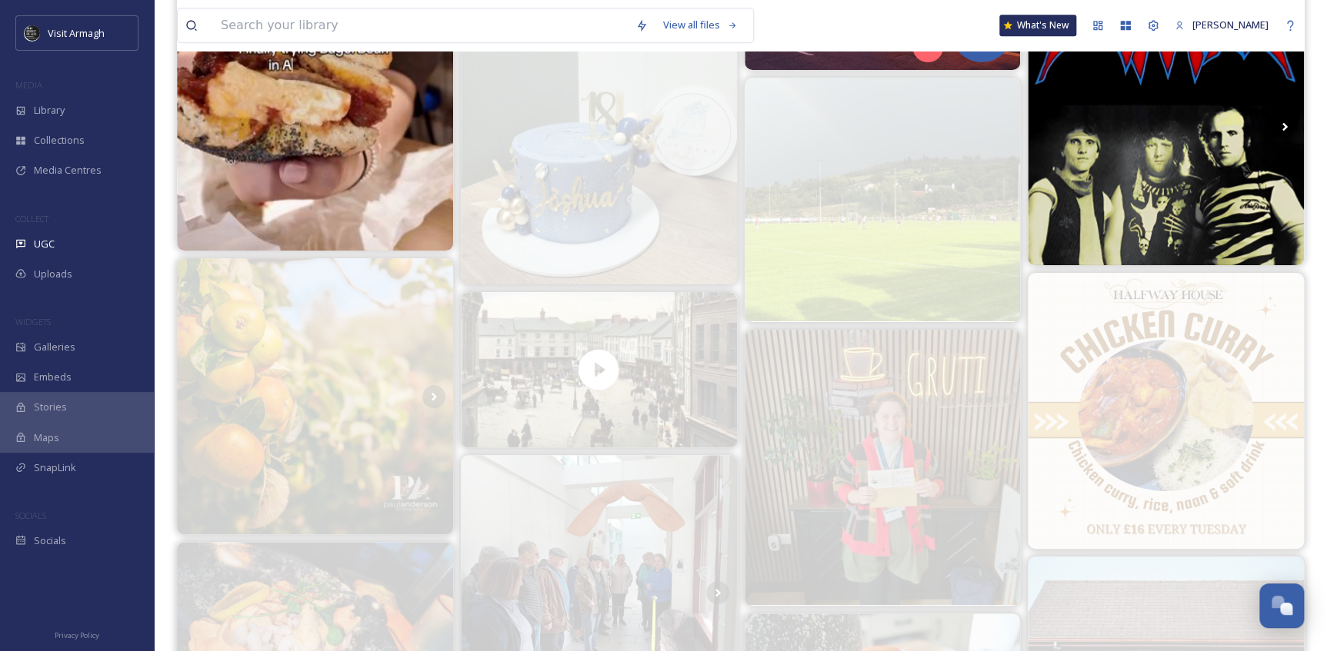
scroll to position [3355, 0]
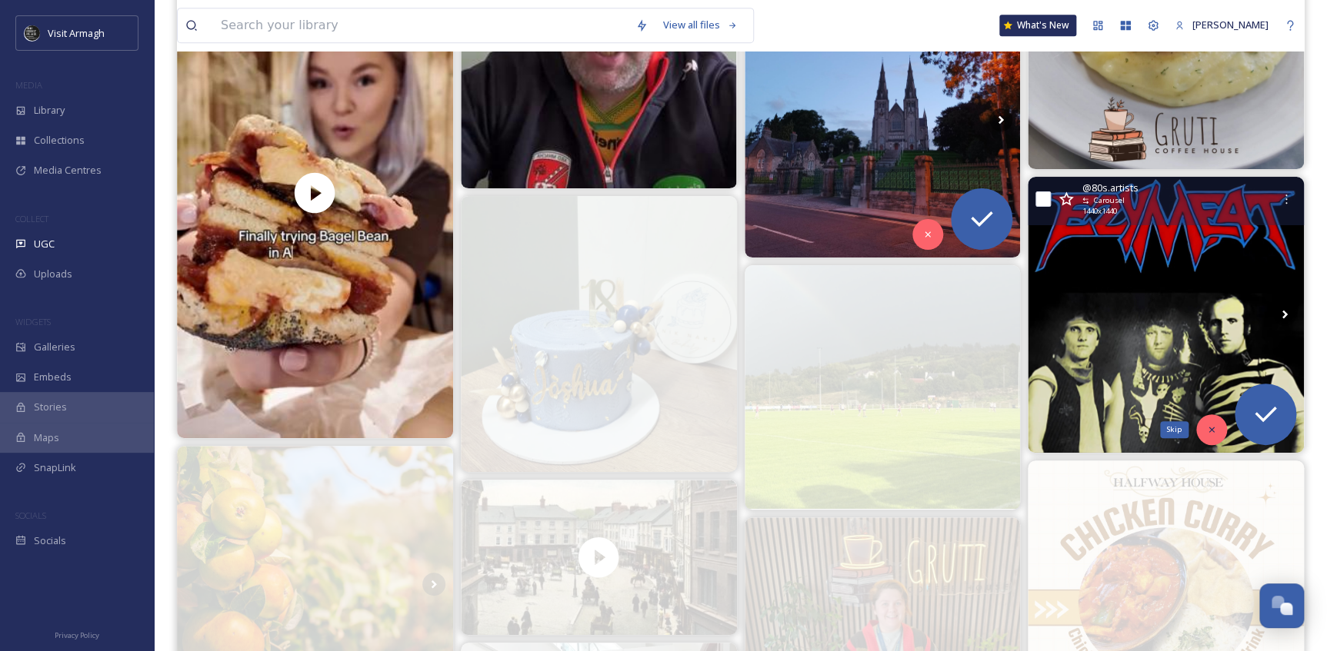
click at [1206, 431] on icon at bounding box center [1211, 430] width 11 height 11
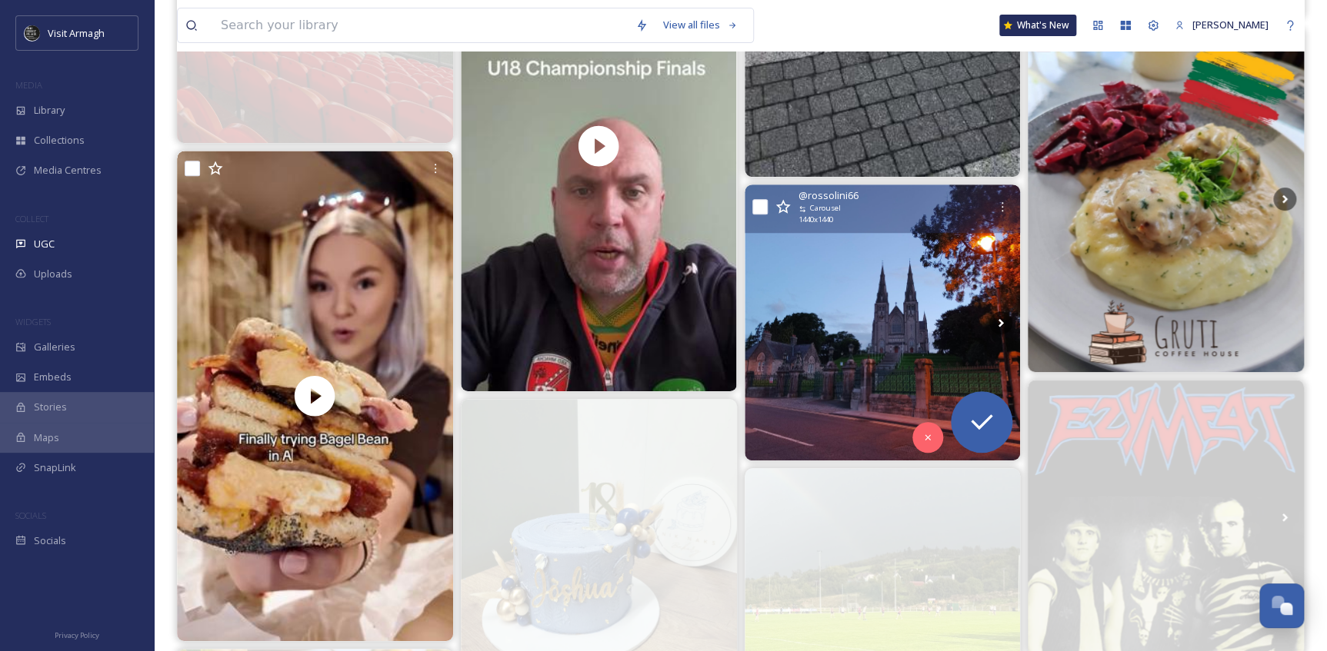
scroll to position [3076, 0]
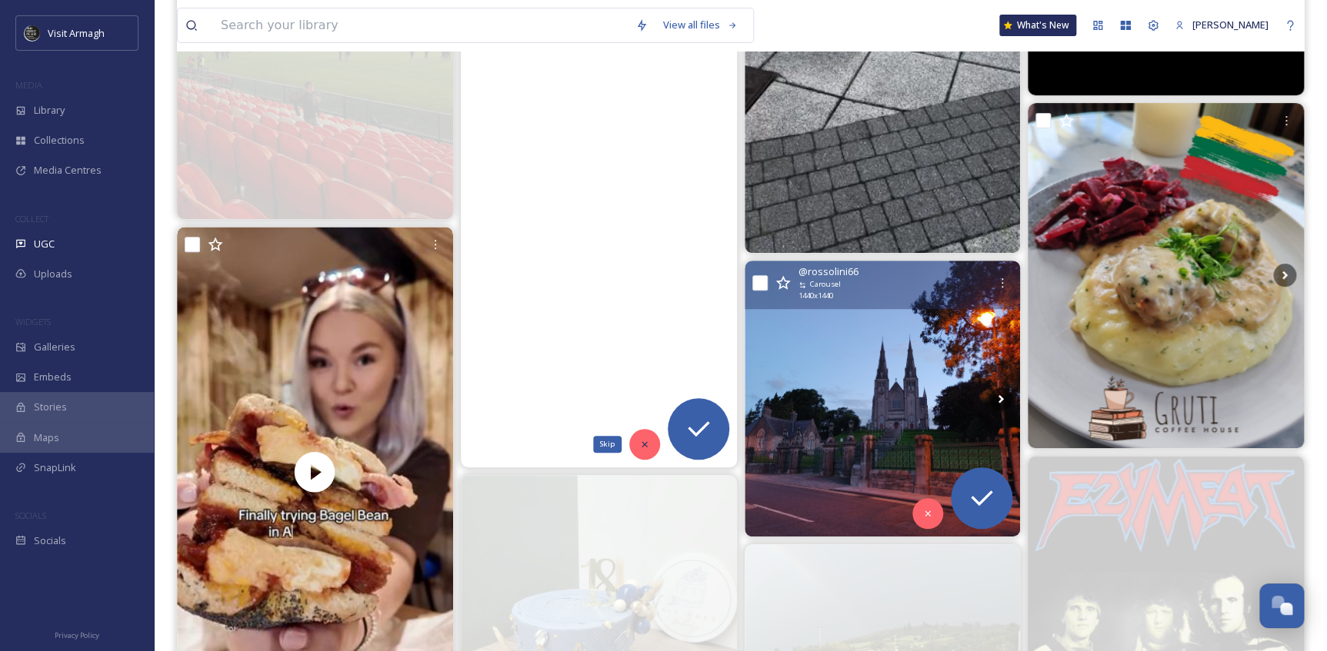
click at [644, 444] on icon at bounding box center [643, 443] width 5 height 5
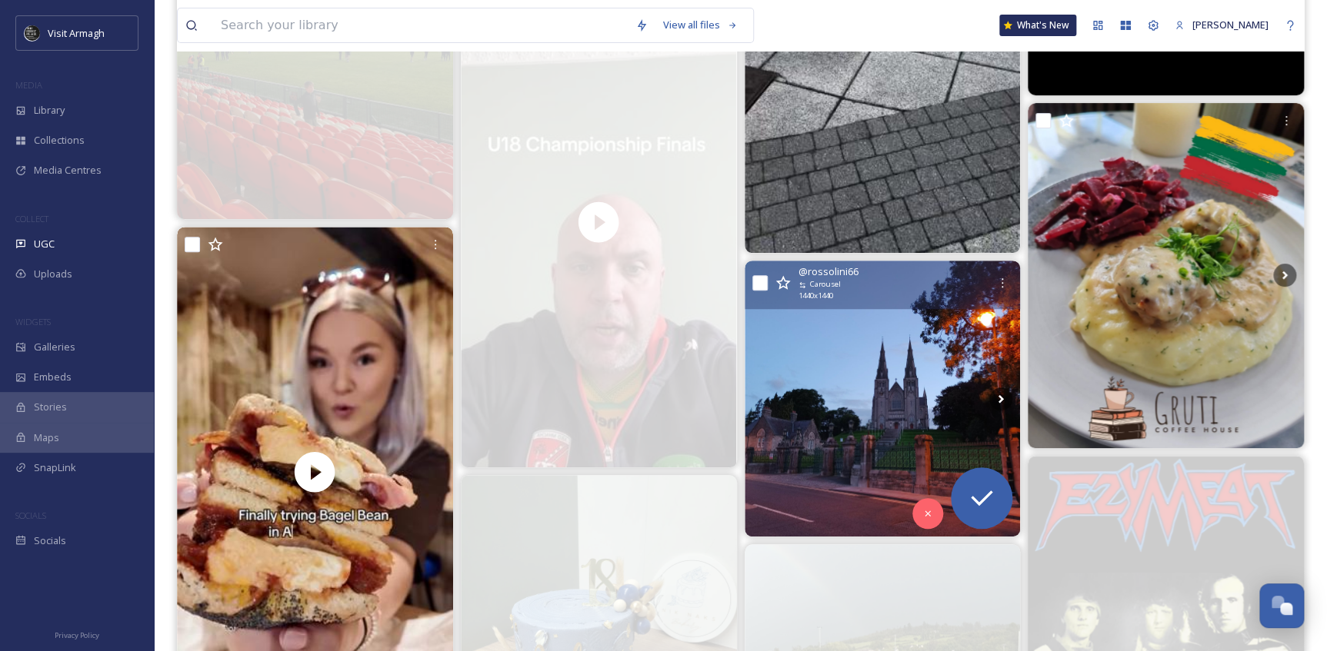
click at [778, 475] on img at bounding box center [882, 399] width 276 height 276
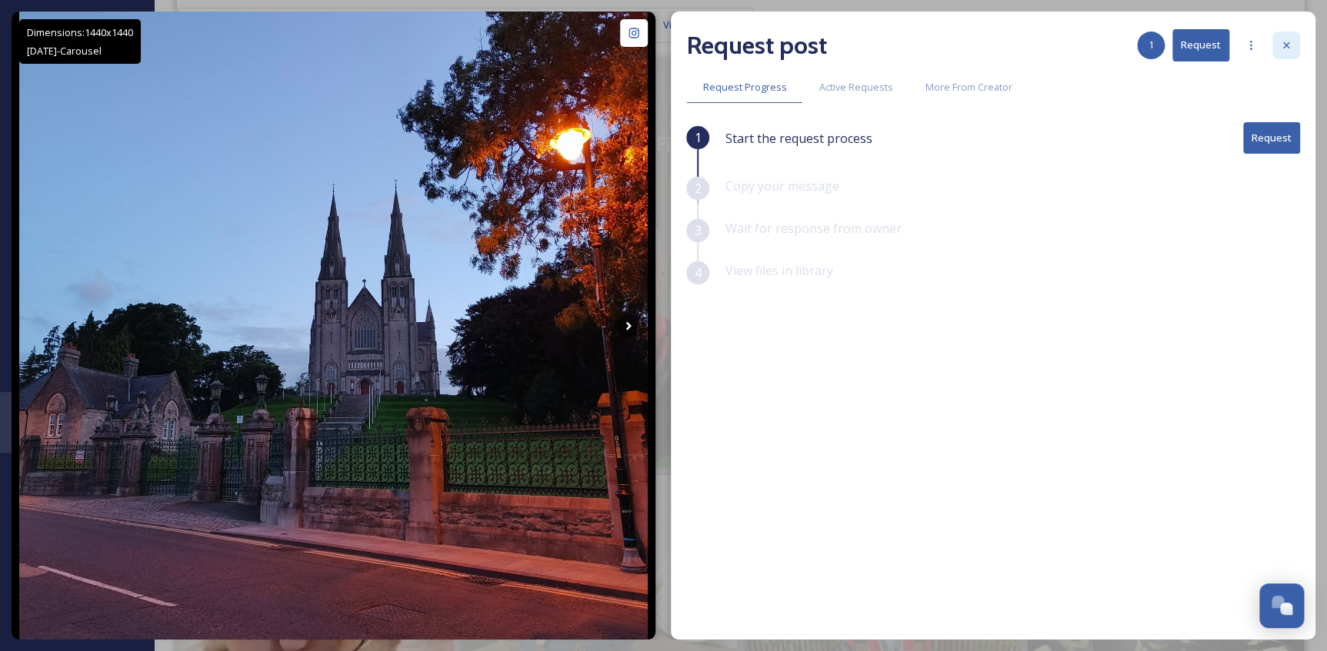
click at [1290, 54] on div at bounding box center [1286, 46] width 28 height 28
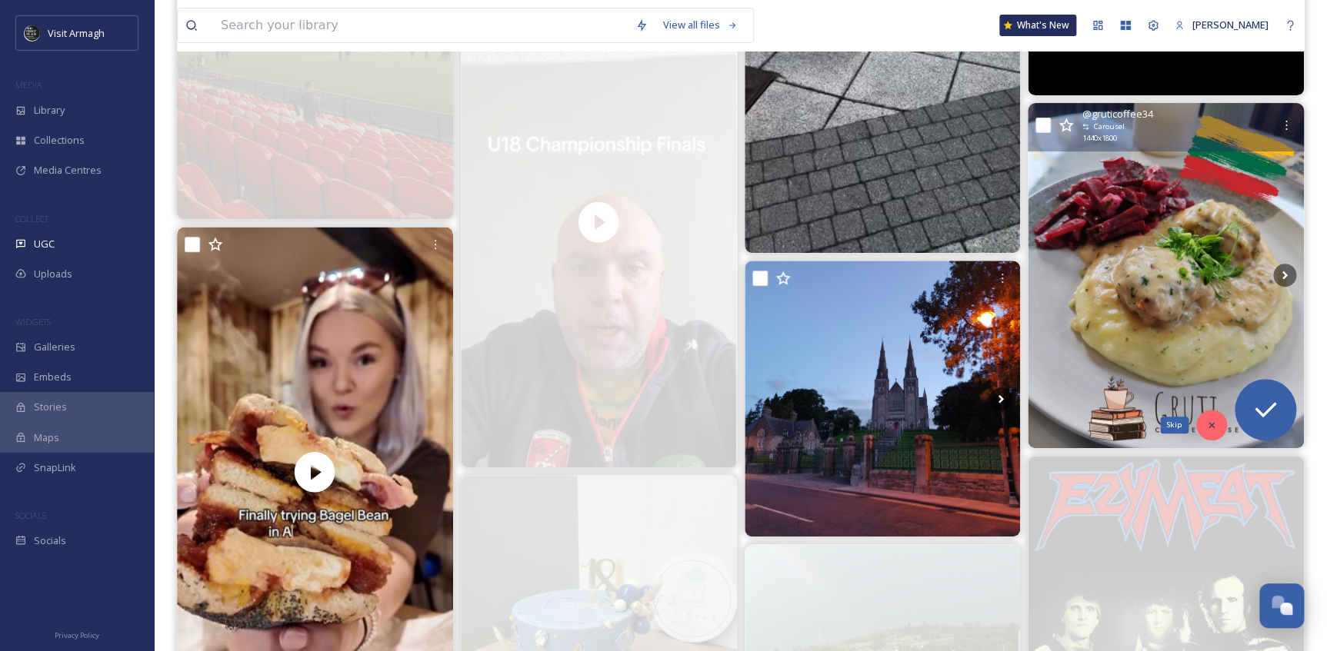
click at [1210, 426] on icon at bounding box center [1211, 425] width 11 height 11
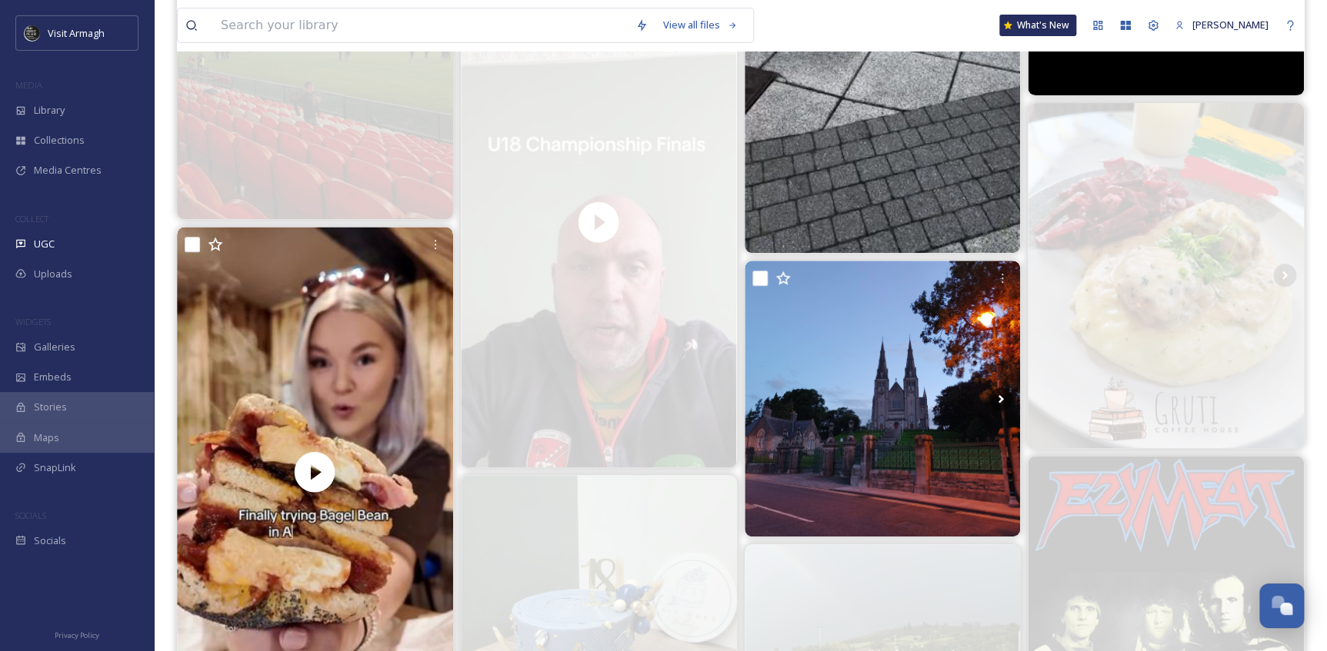
scroll to position [2796, 0]
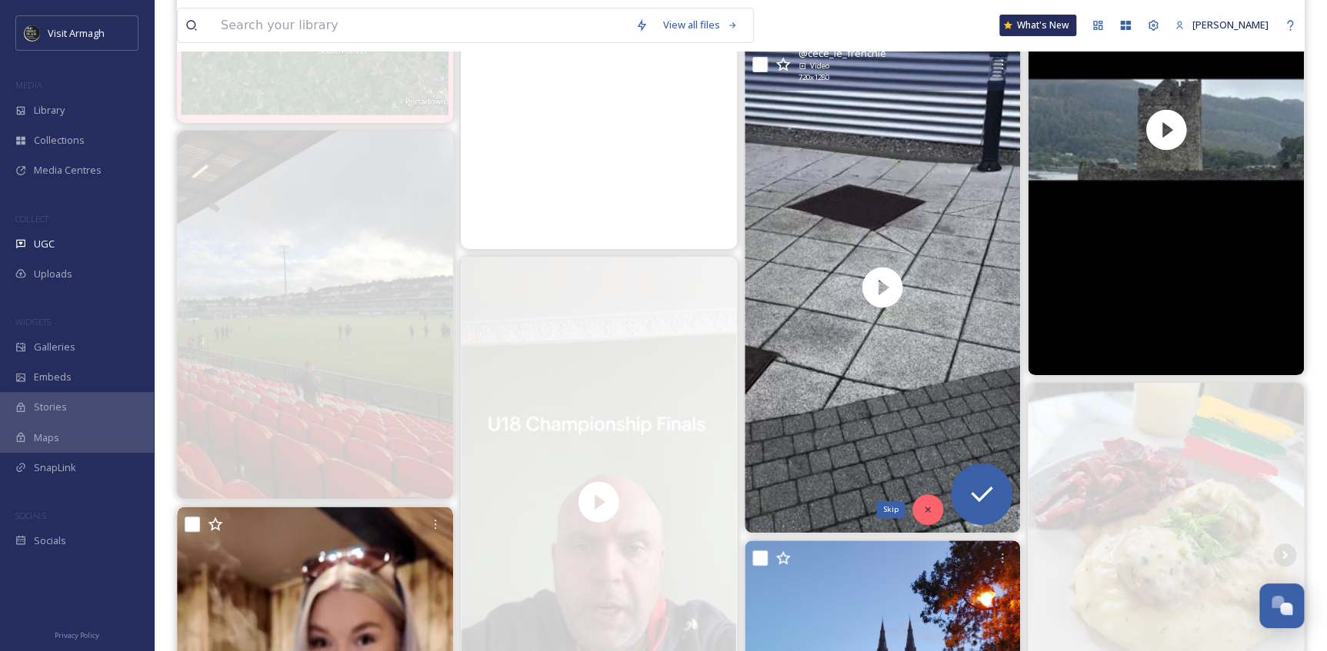
click at [924, 512] on icon at bounding box center [927, 509] width 11 height 11
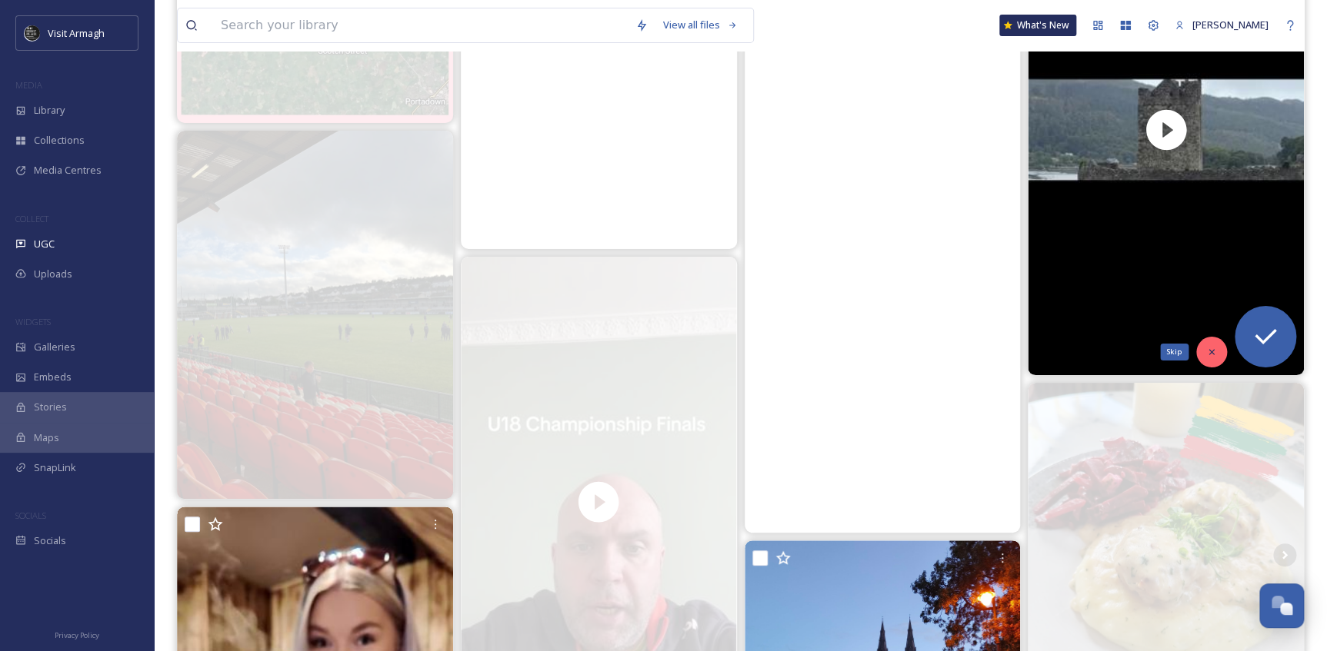
click at [1204, 351] on div "Skip" at bounding box center [1211, 352] width 31 height 31
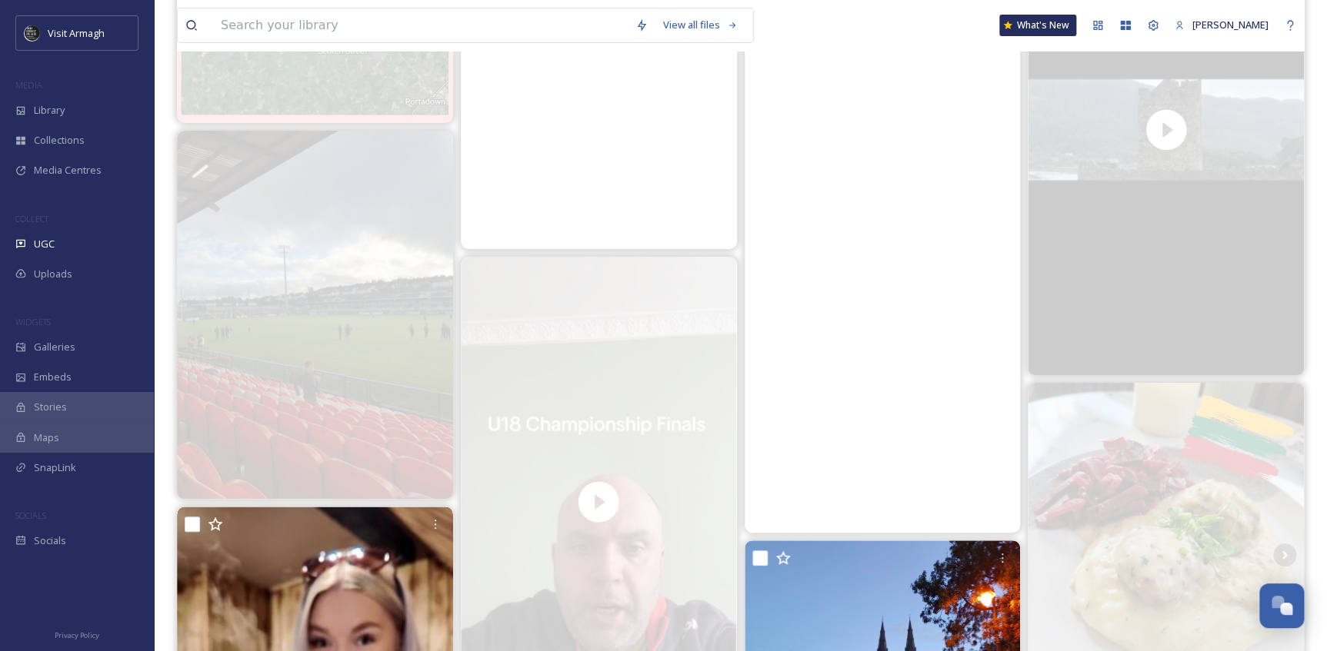
scroll to position [2376, 0]
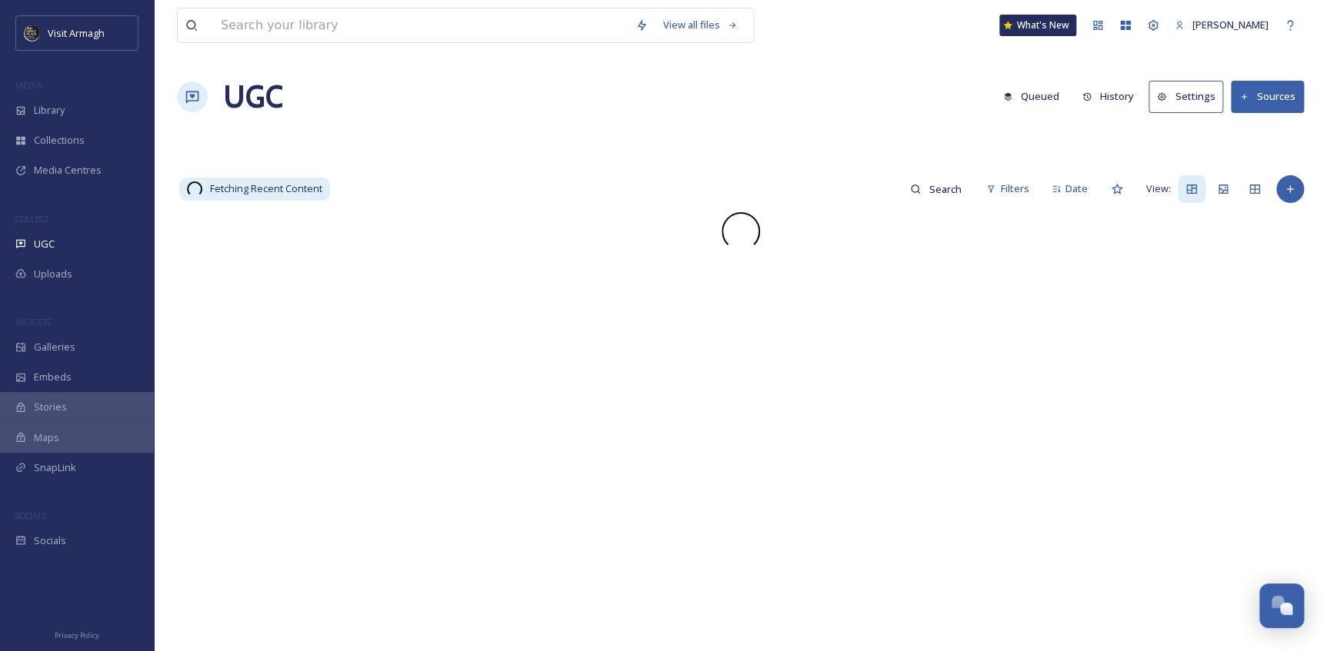
scroll to position [4273, 0]
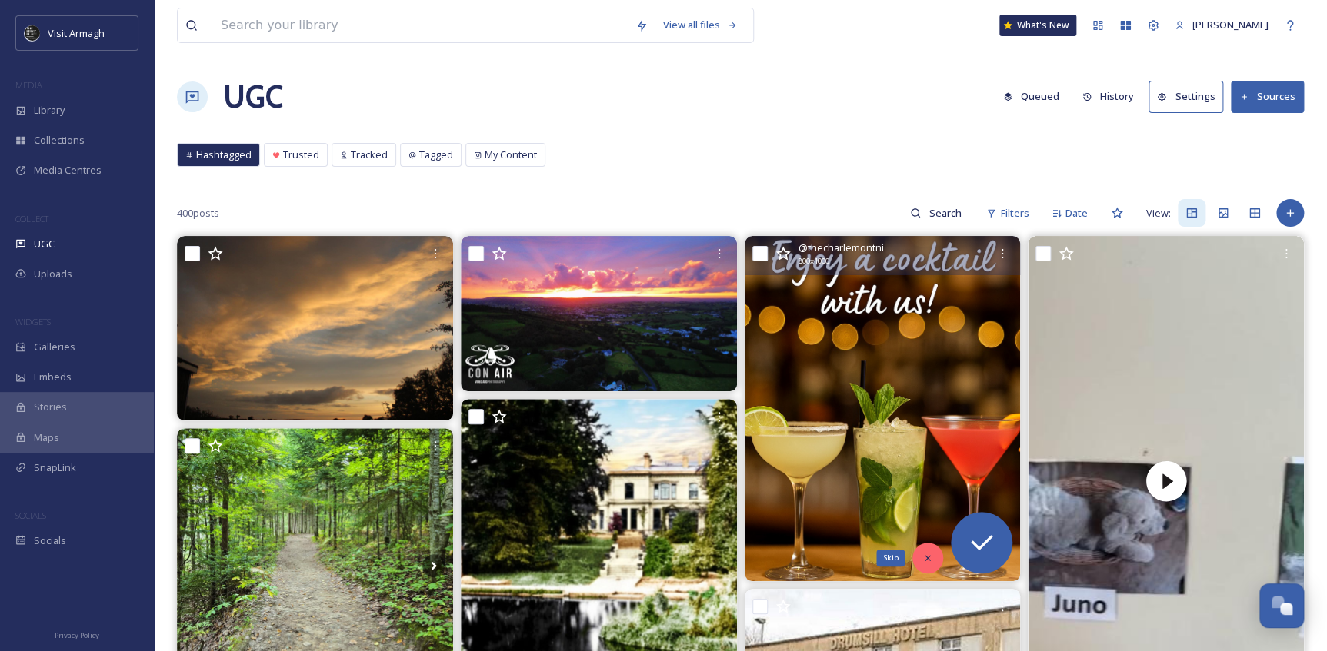
click at [924, 548] on div "Skip" at bounding box center [927, 558] width 31 height 31
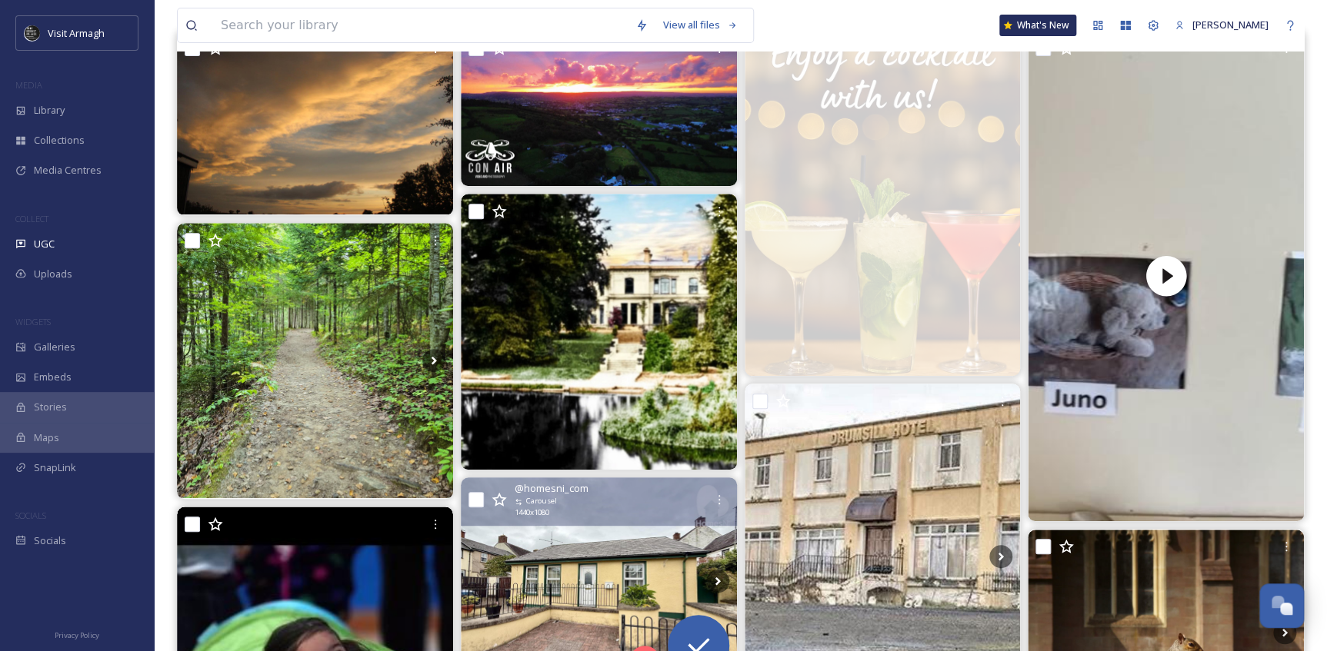
scroll to position [209, 0]
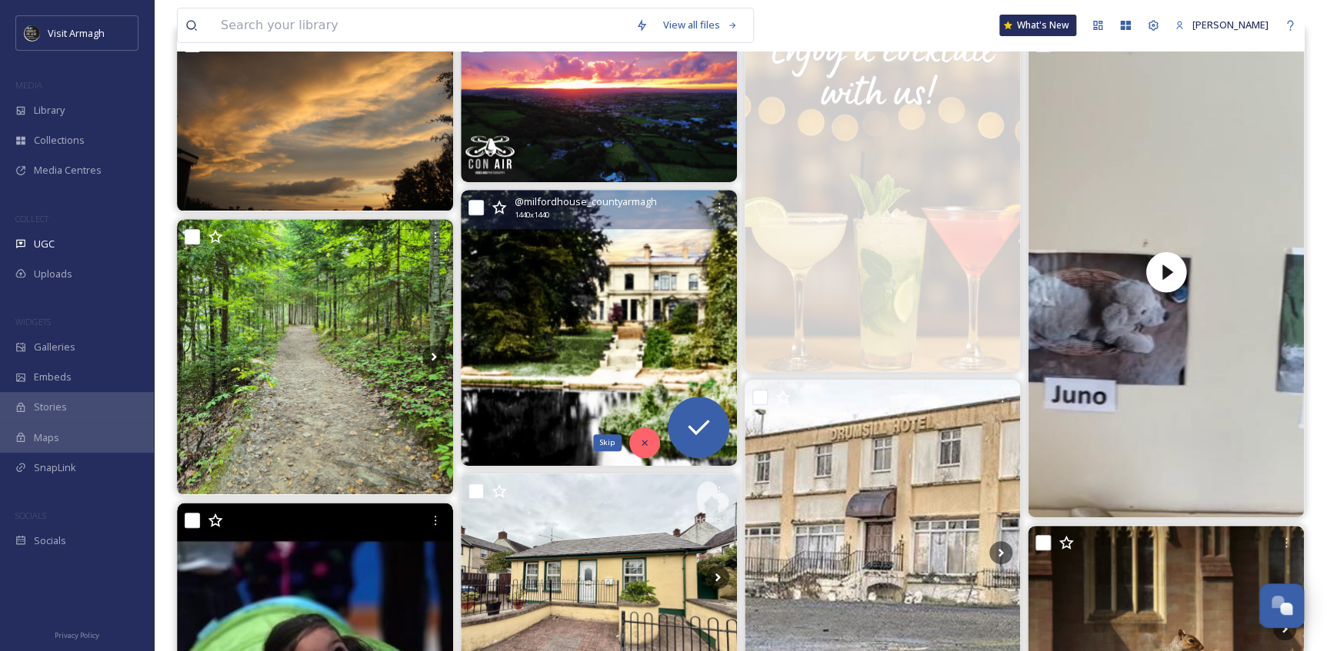
click at [641, 435] on div "Skip" at bounding box center [644, 443] width 31 height 31
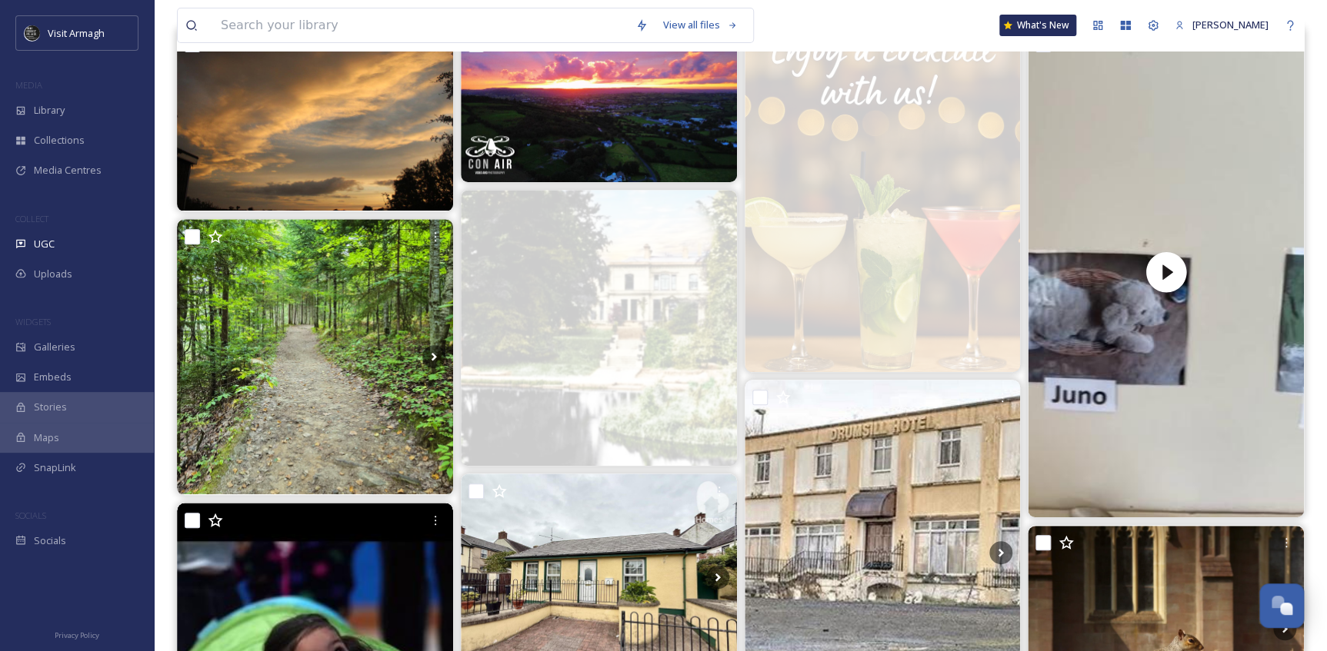
scroll to position [0, 0]
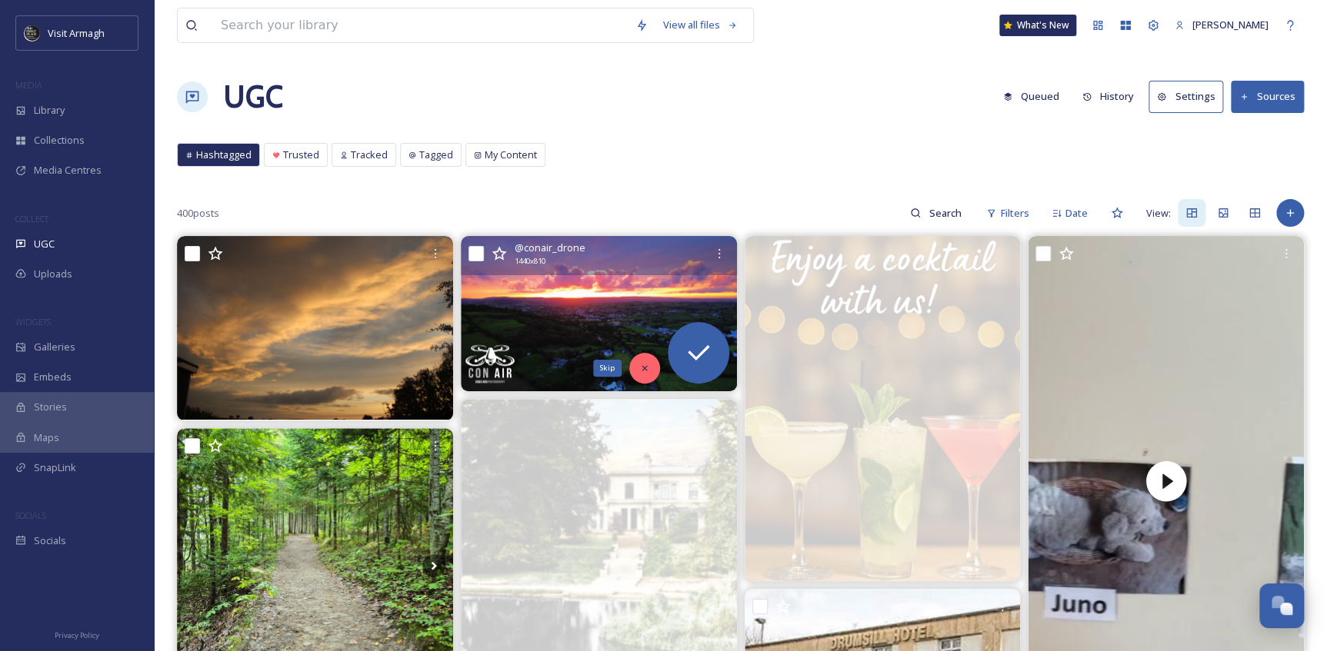
click at [638, 368] on div "Skip" at bounding box center [644, 368] width 31 height 31
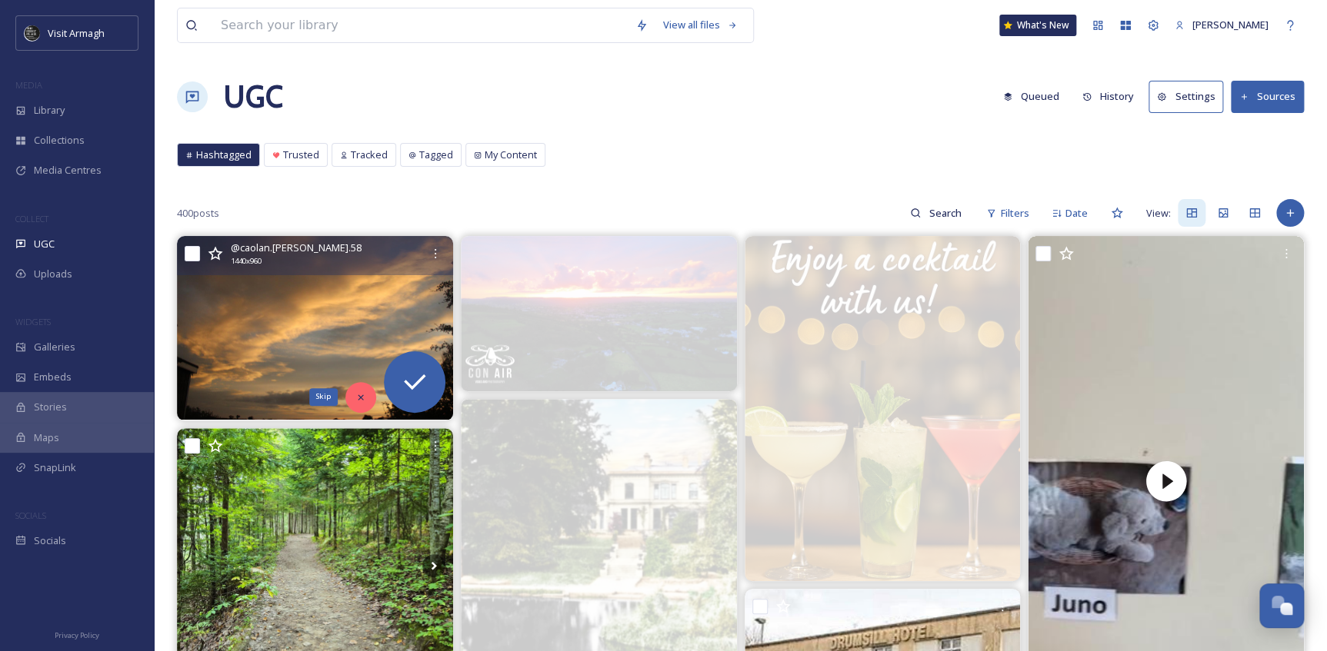
click at [358, 392] on icon at bounding box center [360, 397] width 11 height 11
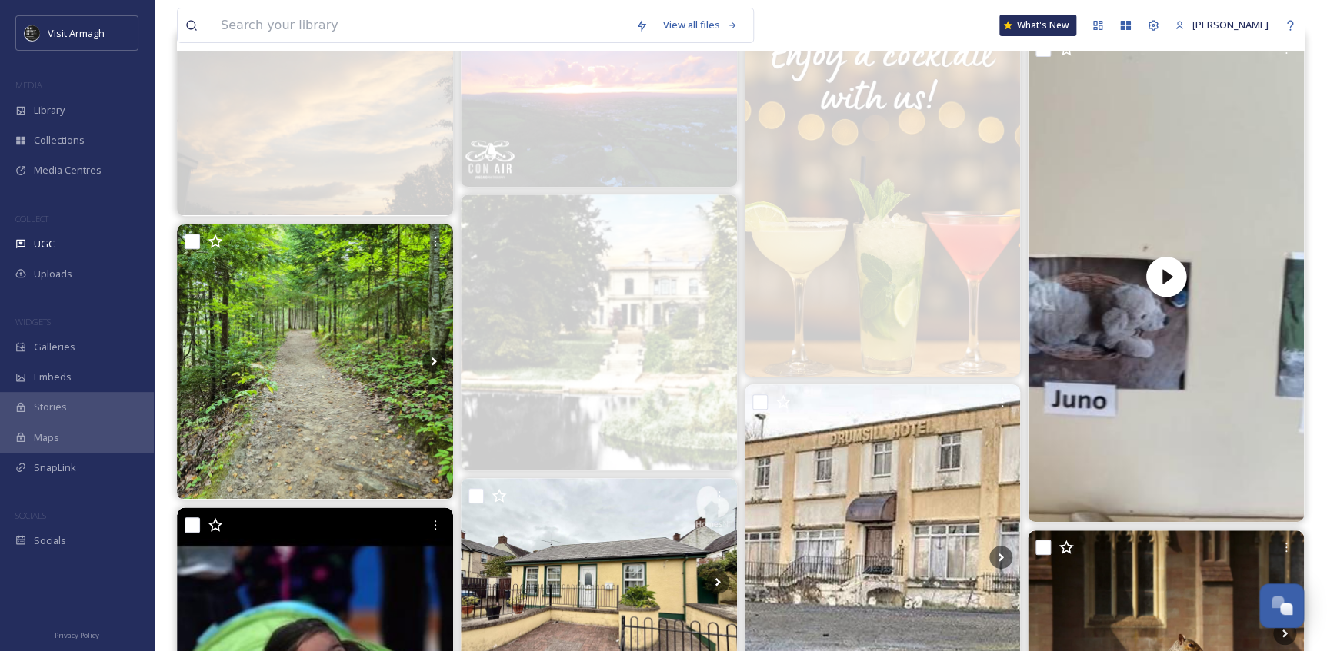
scroll to position [209, 0]
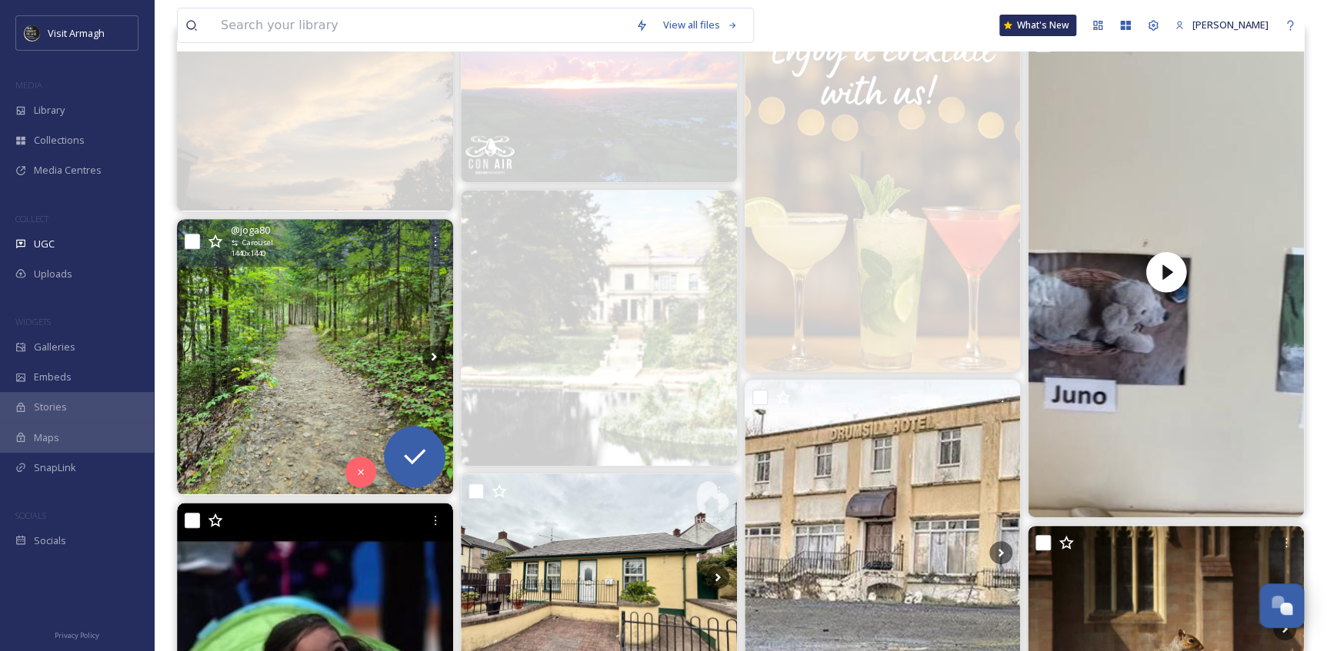
click at [298, 396] on img at bounding box center [315, 357] width 276 height 276
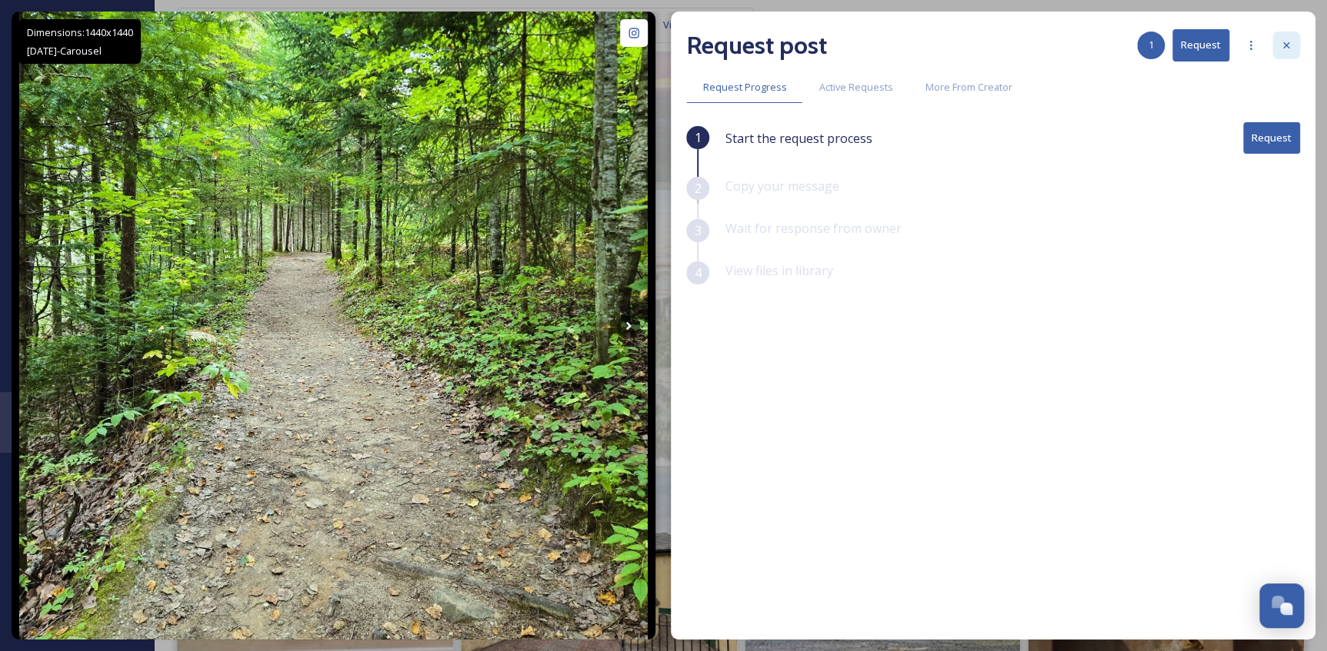
click at [1289, 45] on icon at bounding box center [1286, 45] width 12 height 12
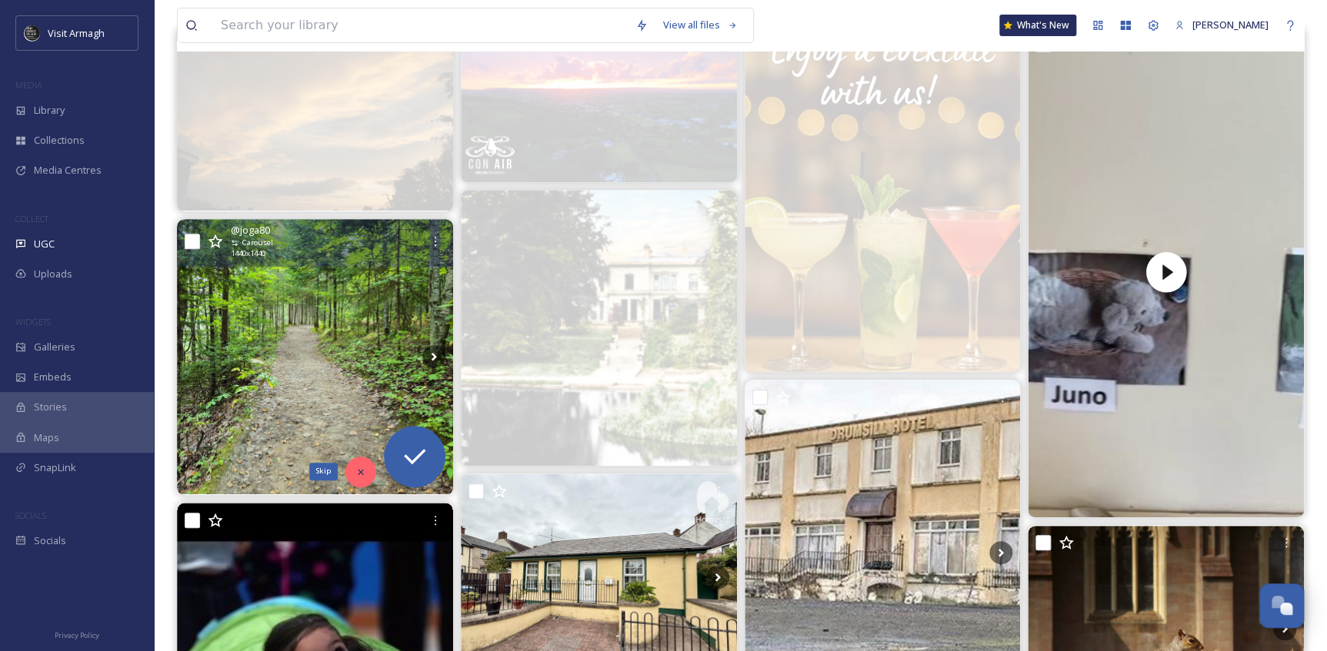
click at [351, 469] on div "Skip" at bounding box center [360, 472] width 31 height 31
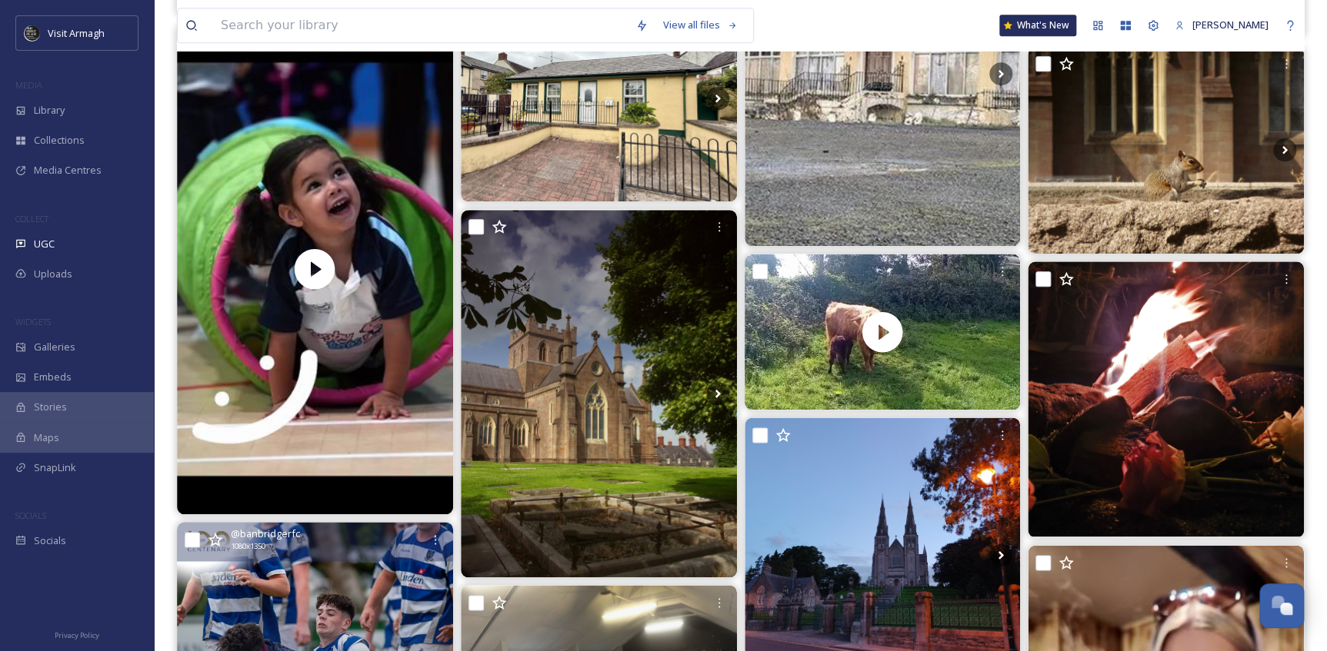
scroll to position [764, 0]
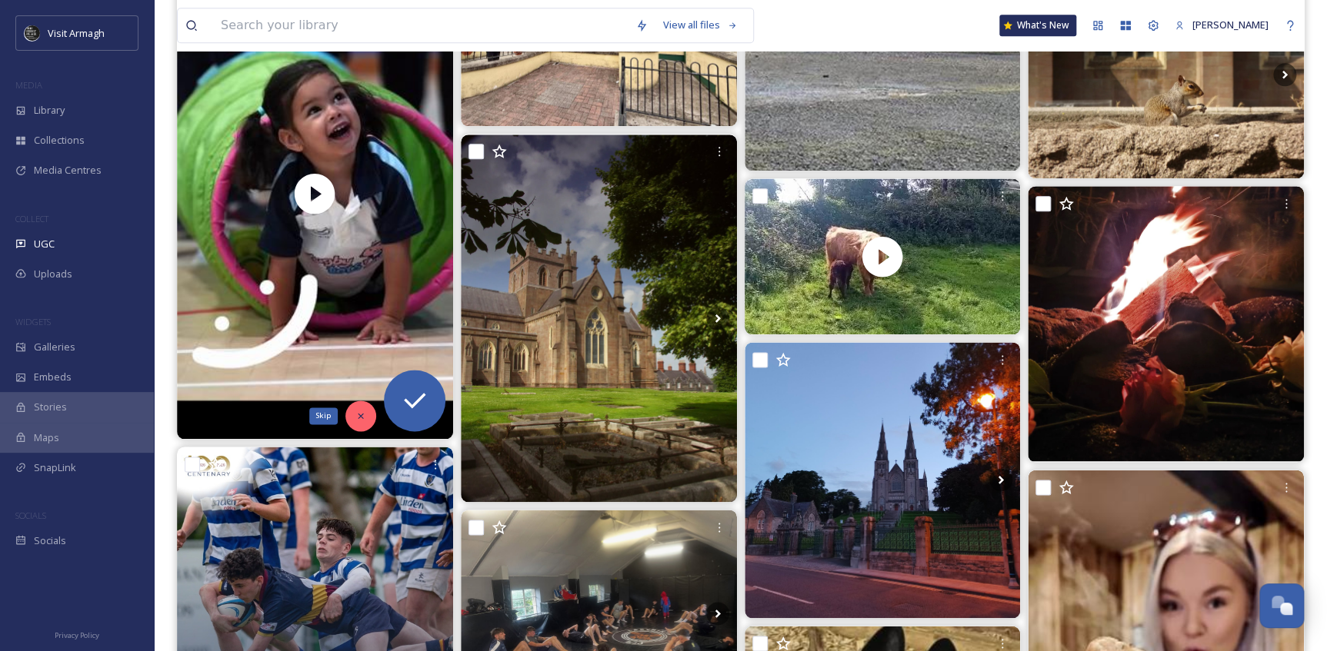
click at [356, 408] on div "Skip" at bounding box center [360, 416] width 31 height 31
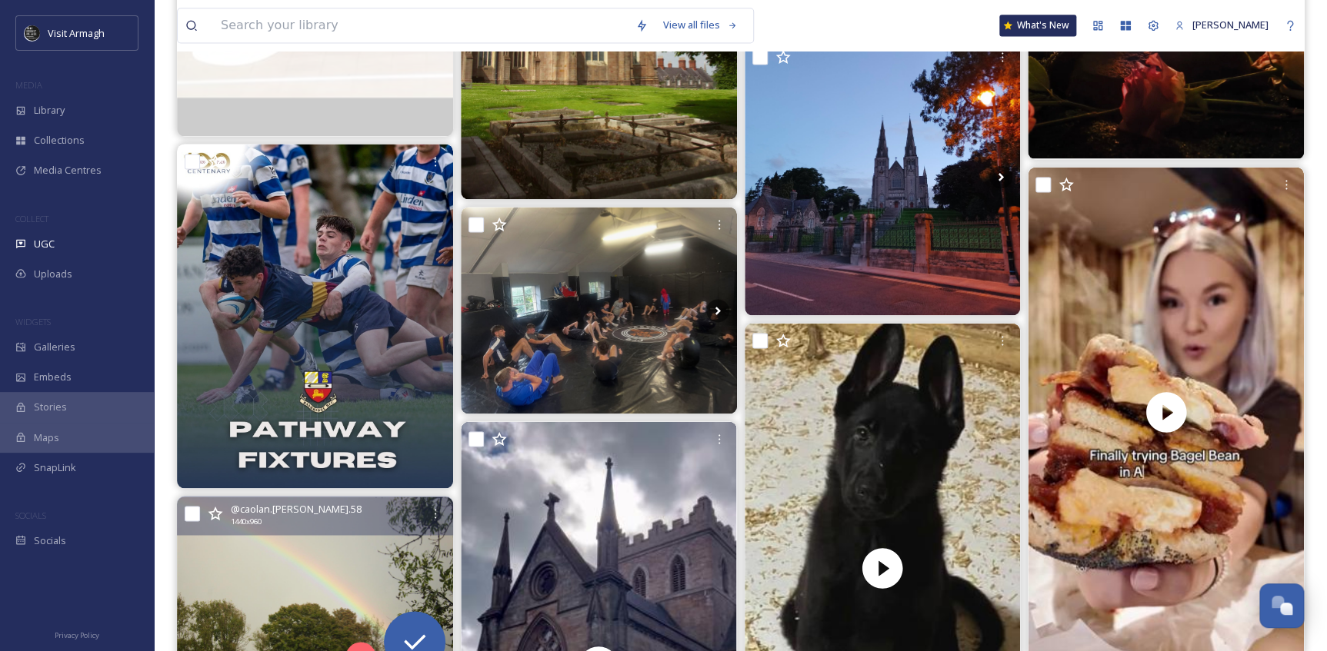
scroll to position [1184, 0]
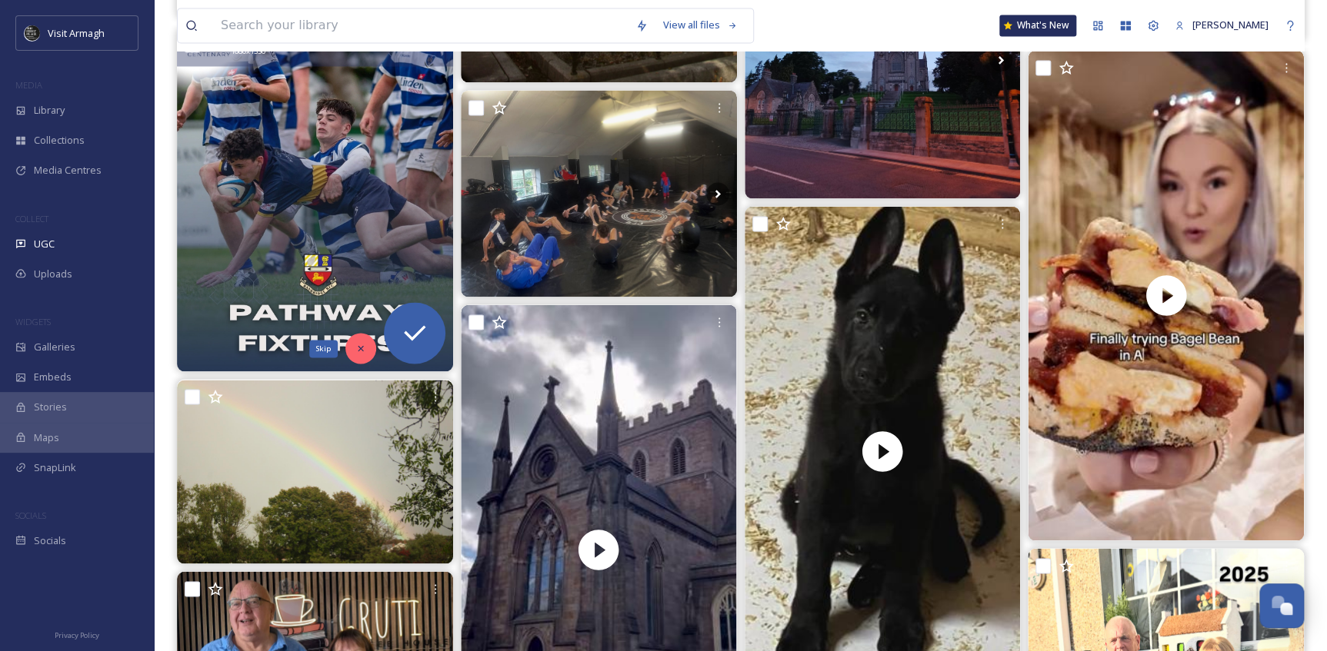
click at [360, 349] on icon at bounding box center [360, 348] width 11 height 11
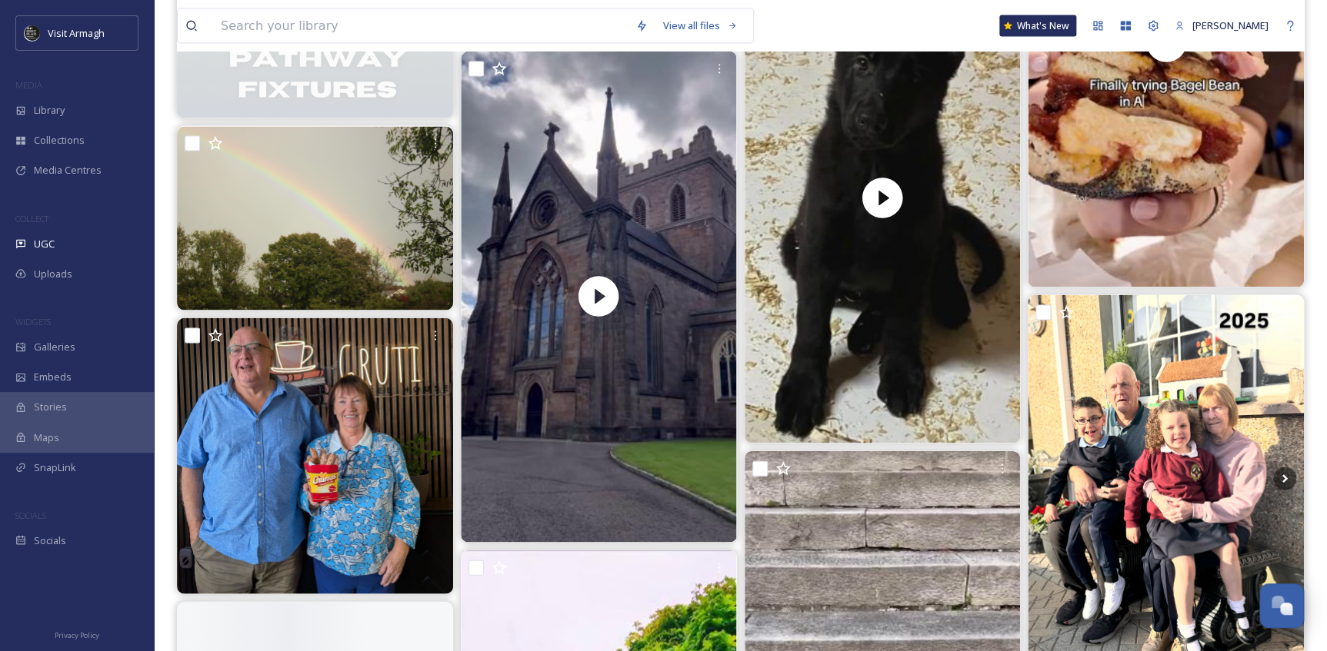
scroll to position [1463, 0]
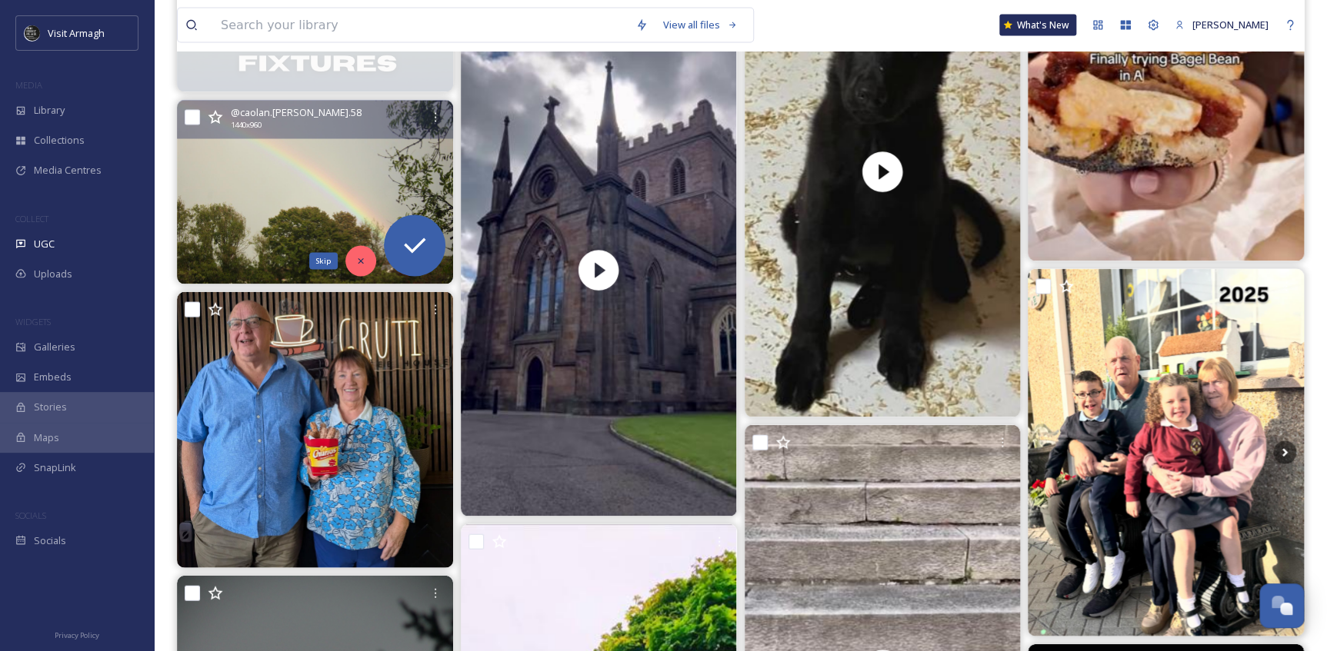
click at [356, 265] on icon at bounding box center [360, 261] width 11 height 11
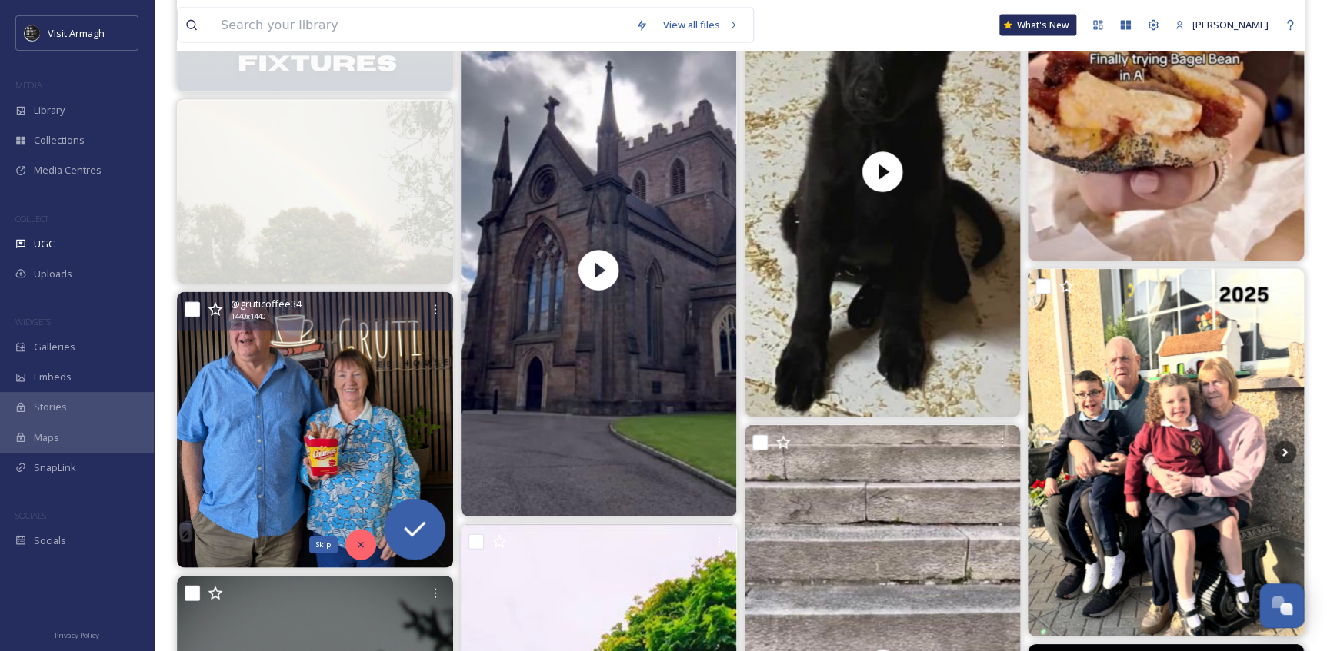
click at [361, 543] on icon at bounding box center [360, 545] width 11 height 11
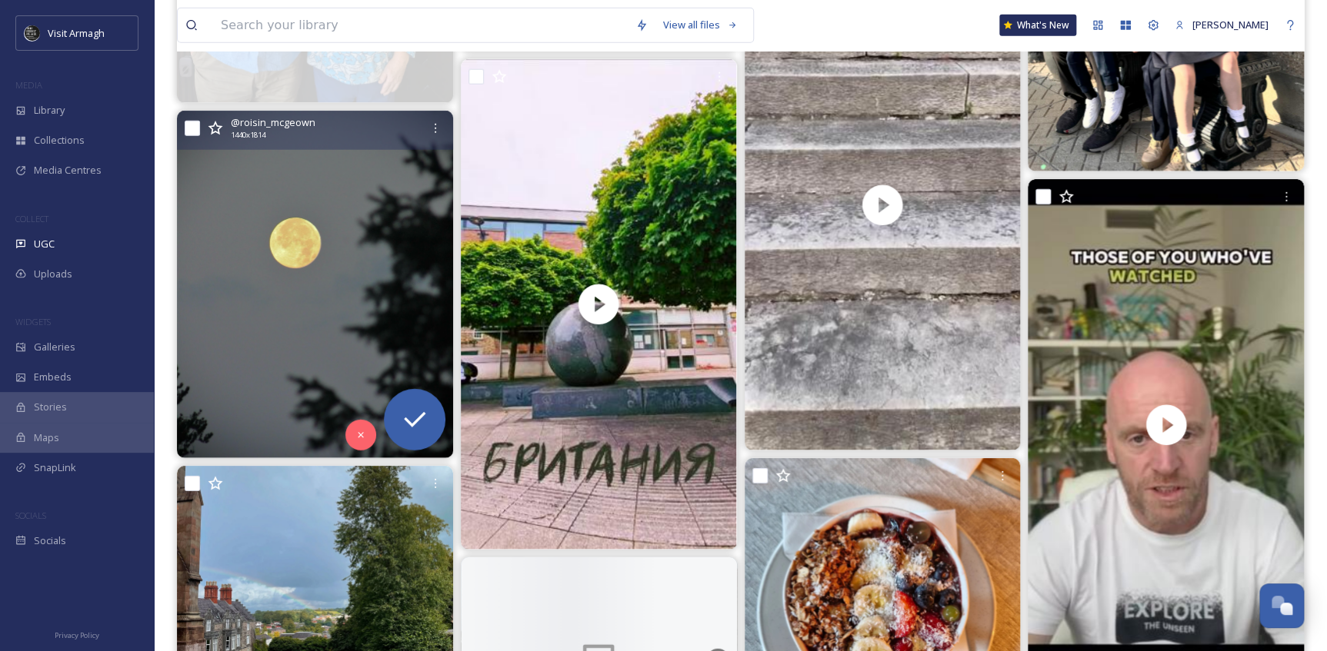
scroll to position [1953, 0]
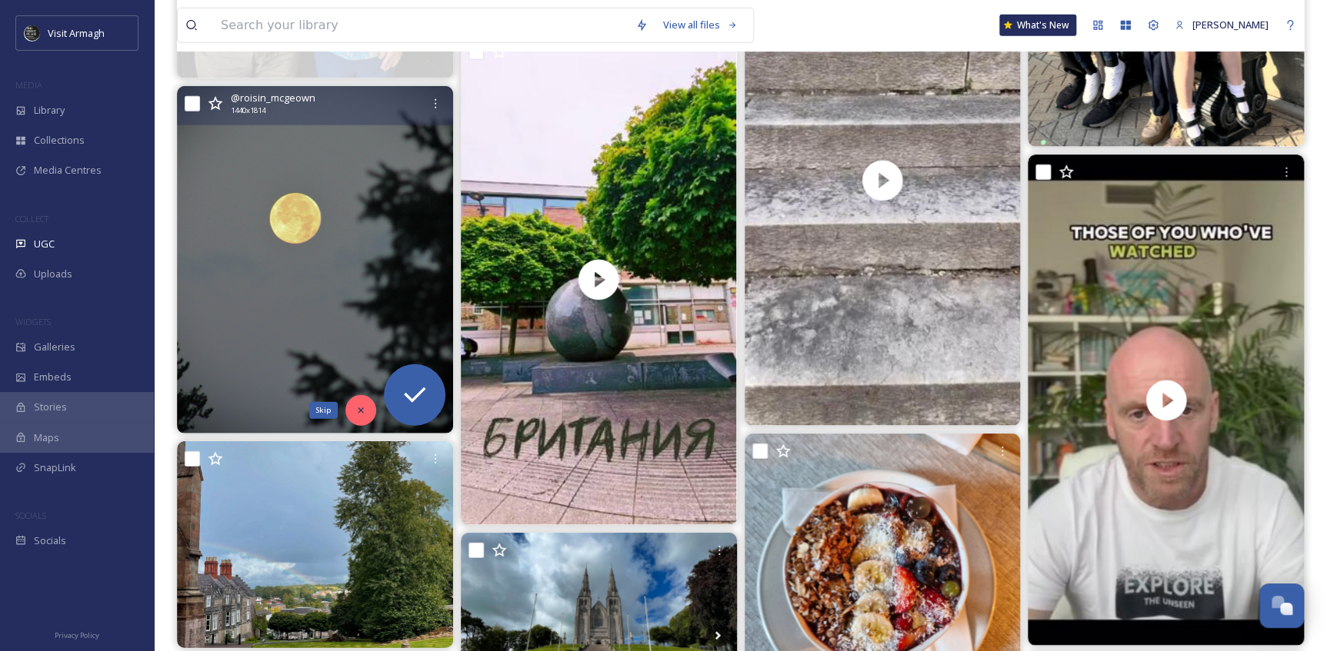
click at [355, 415] on icon at bounding box center [360, 410] width 11 height 11
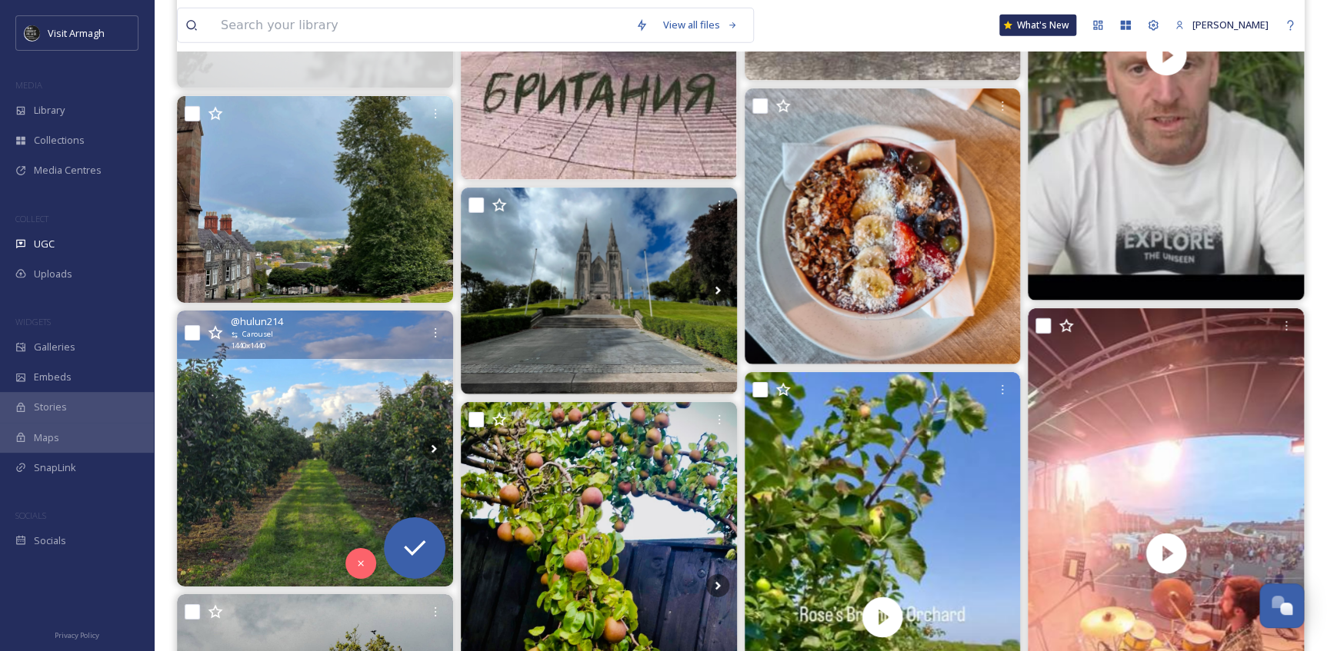
scroll to position [2302, 0]
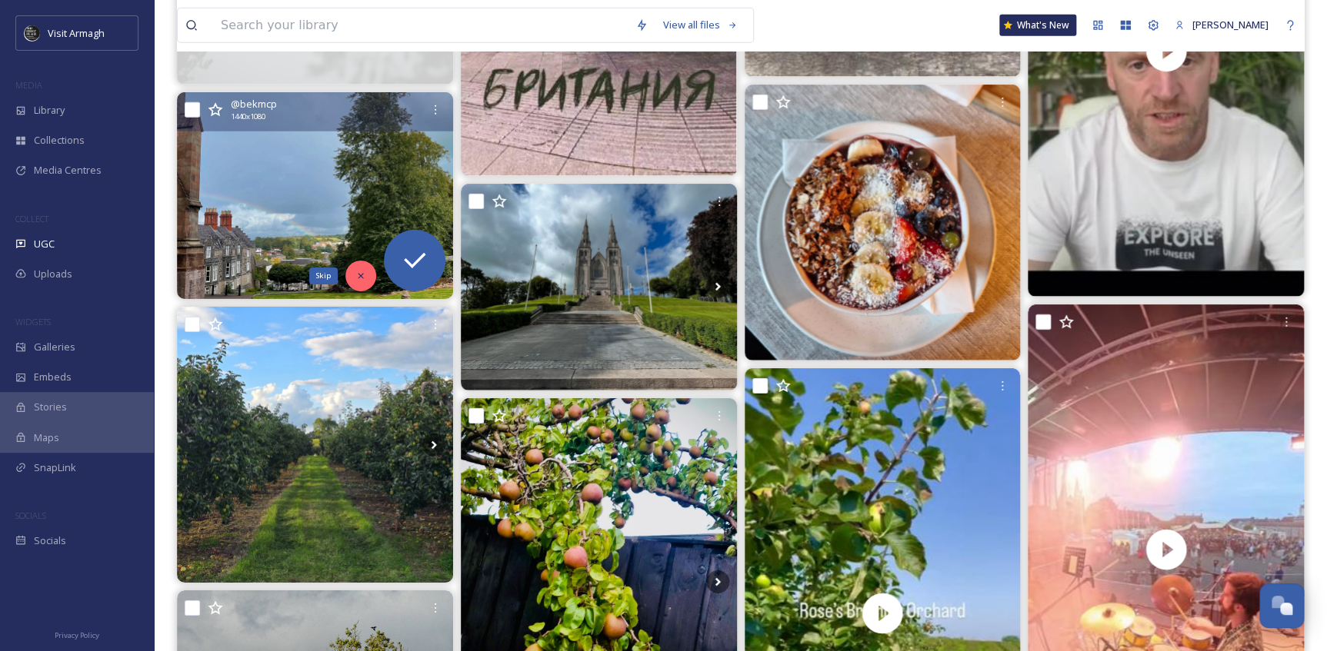
click at [345, 275] on div "Skip" at bounding box center [360, 276] width 31 height 31
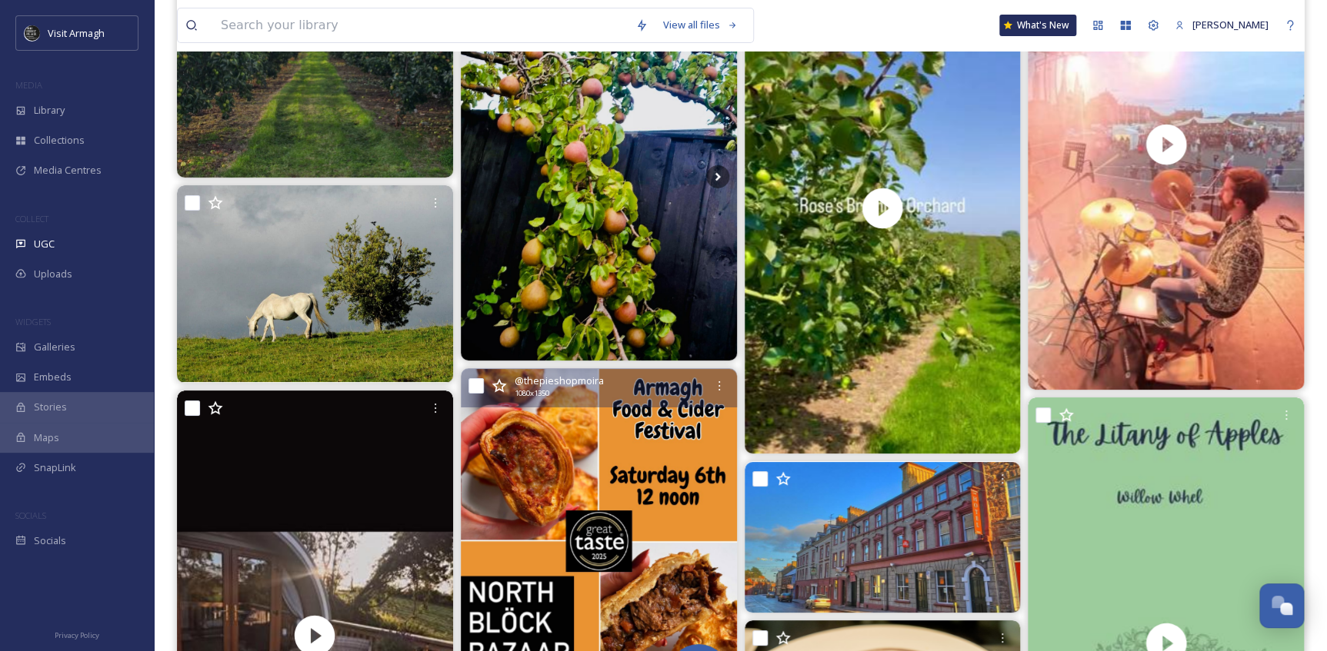
scroll to position [2931, 0]
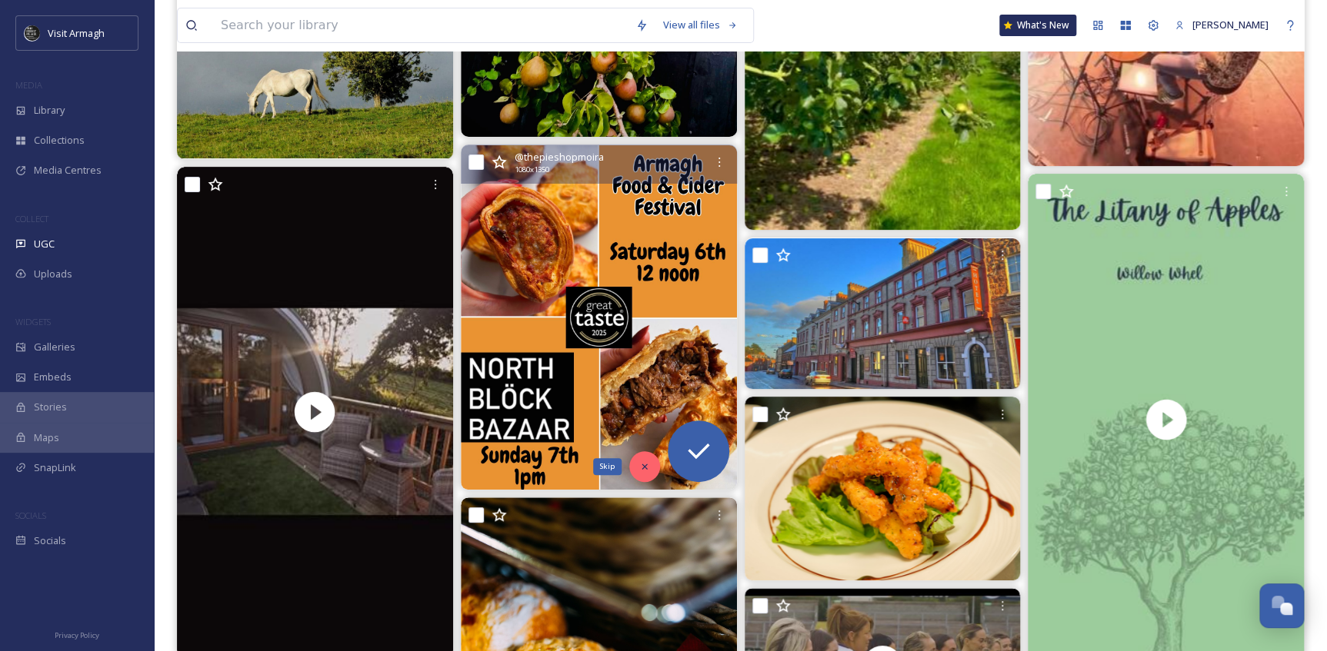
click at [637, 469] on div "Skip" at bounding box center [644, 466] width 31 height 31
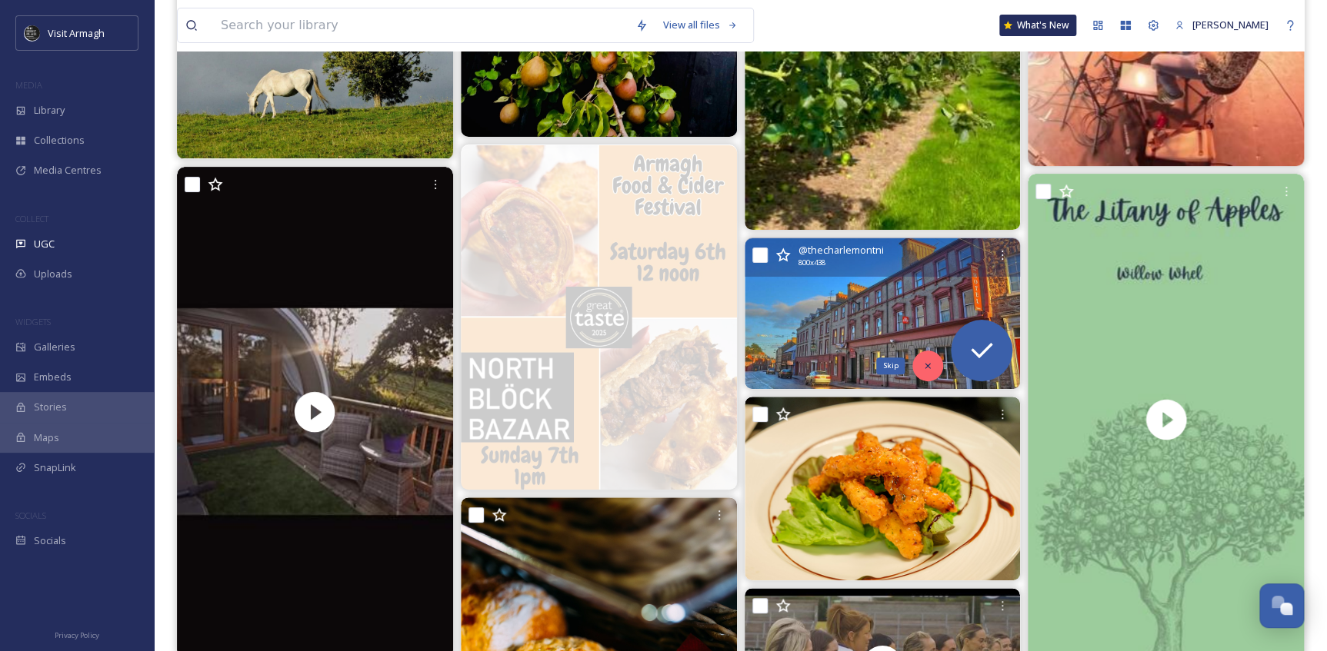
click at [933, 362] on div "Skip" at bounding box center [927, 366] width 31 height 31
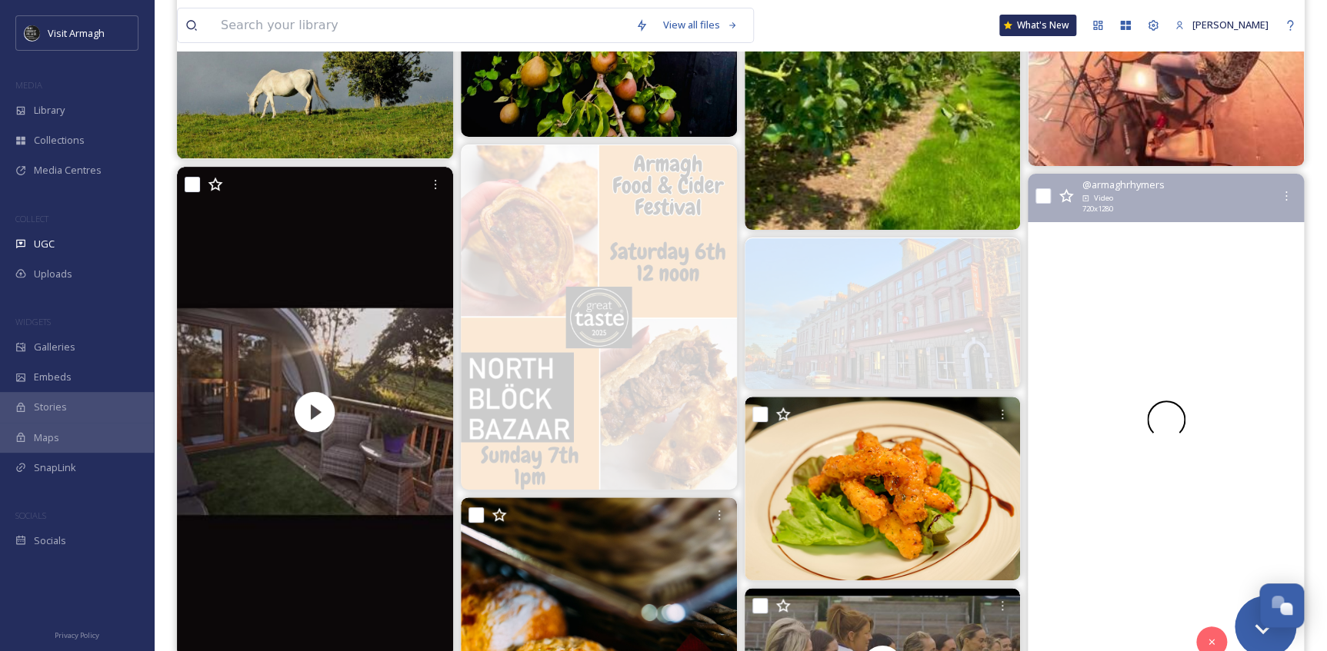
scroll to position [3211, 0]
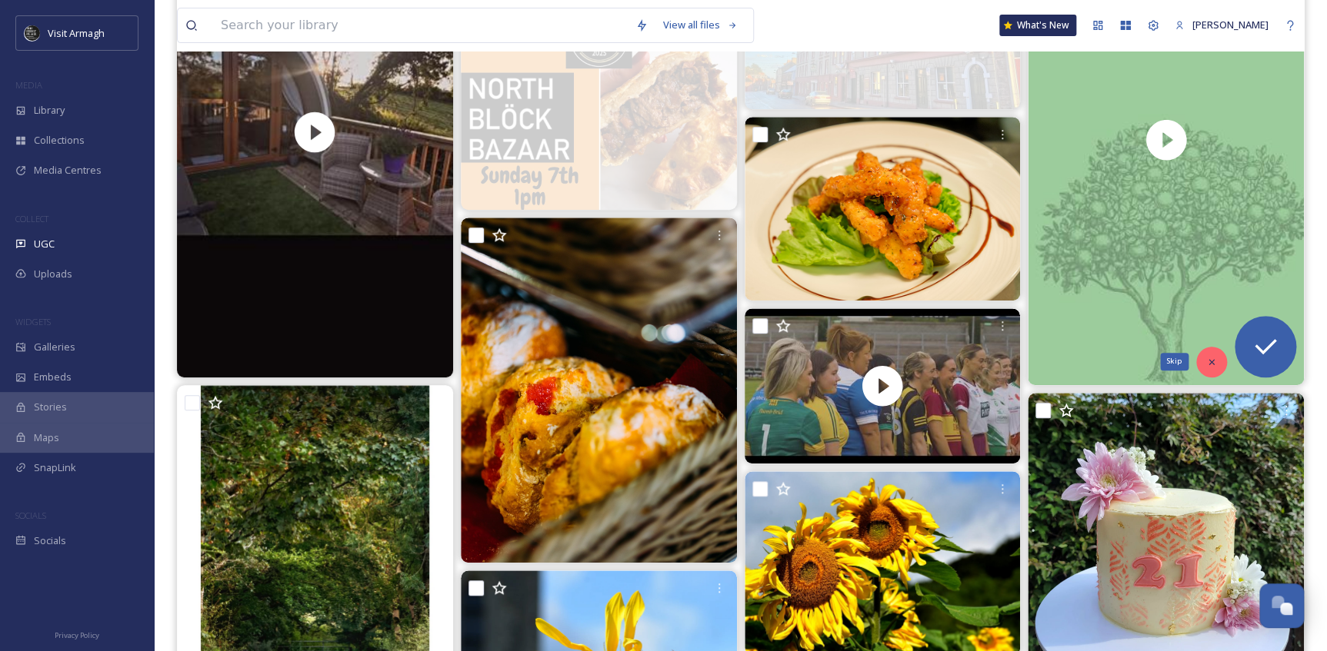
click at [1204, 361] on div "Skip" at bounding box center [1211, 362] width 31 height 31
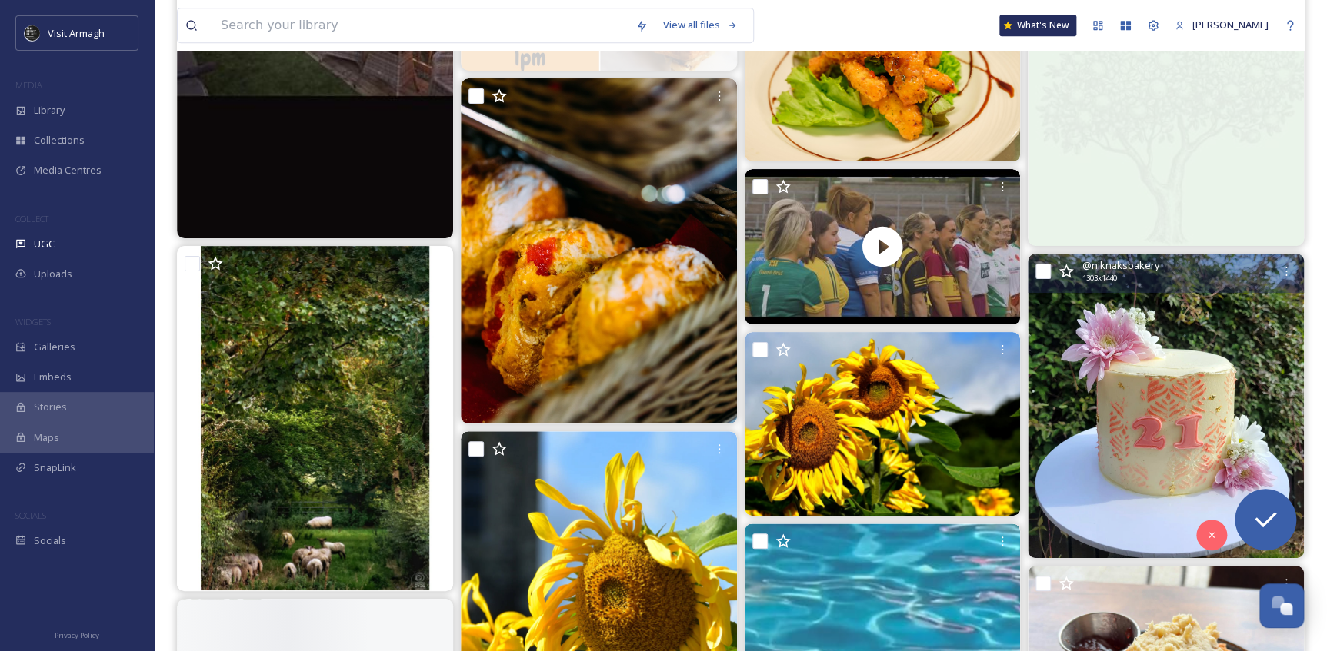
scroll to position [3421, 0]
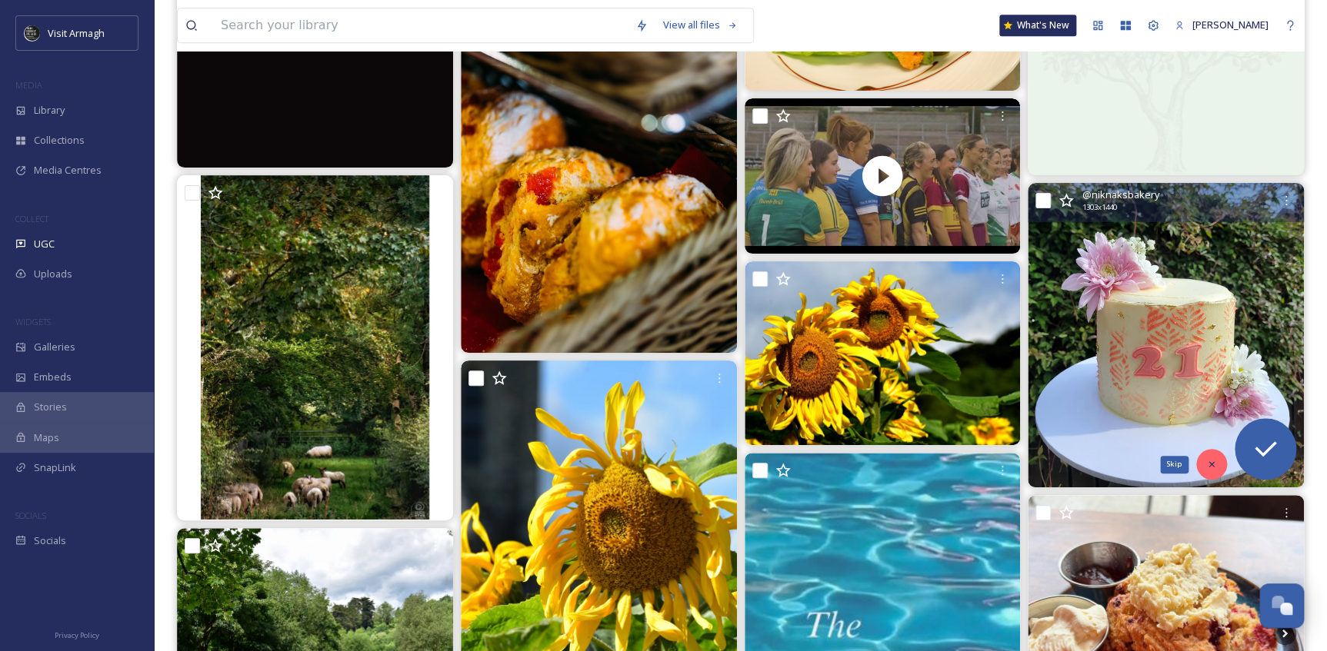
click at [1207, 462] on icon at bounding box center [1211, 464] width 11 height 11
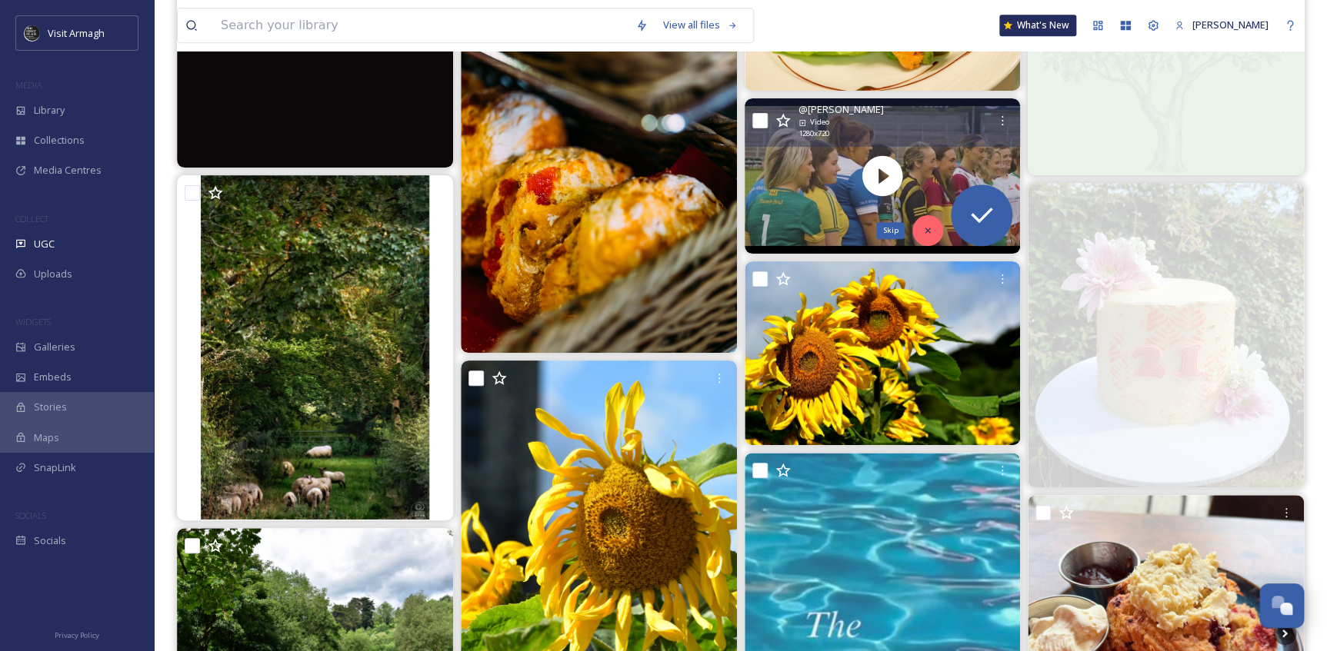
click at [920, 224] on div "Skip" at bounding box center [927, 230] width 31 height 31
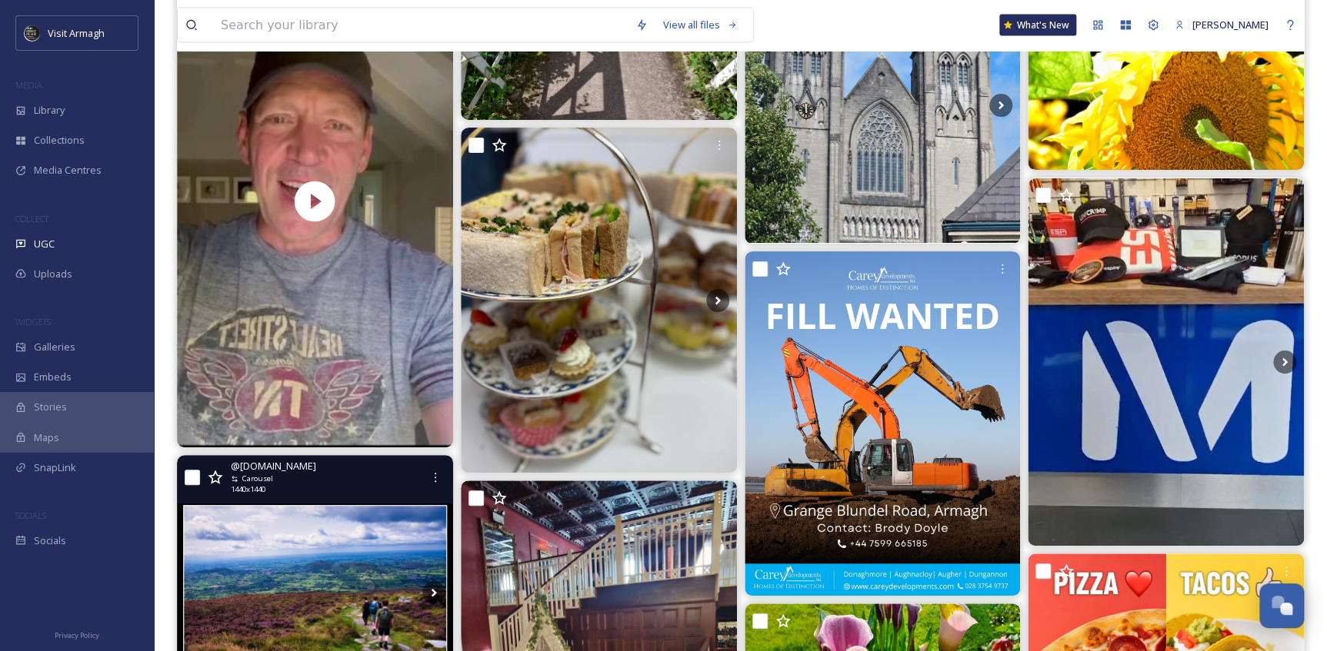
scroll to position [4469, 0]
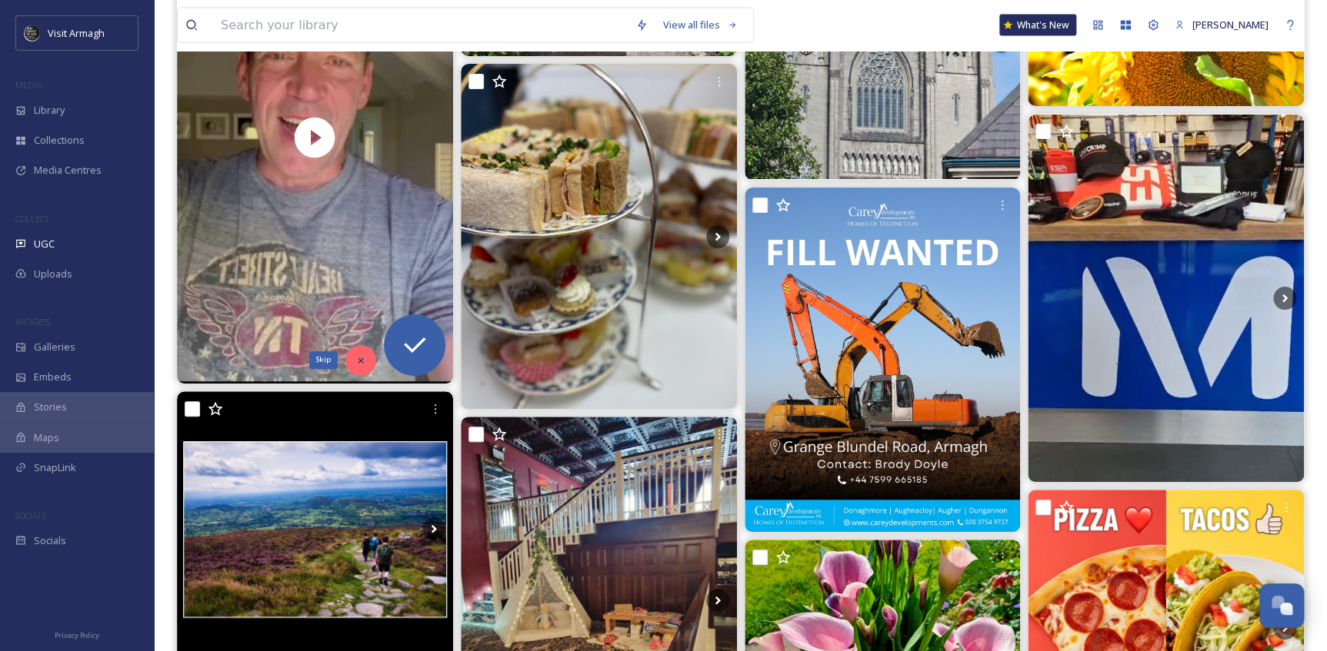
click at [360, 359] on icon at bounding box center [360, 360] width 5 height 5
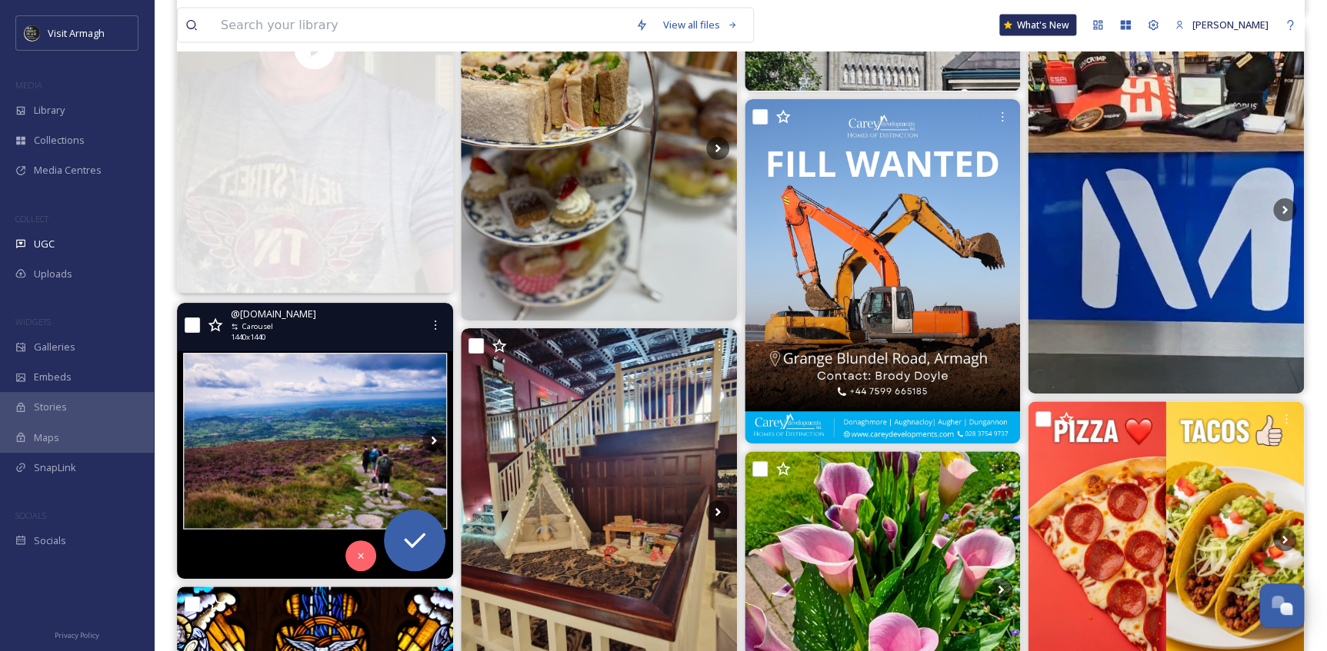
scroll to position [4749, 0]
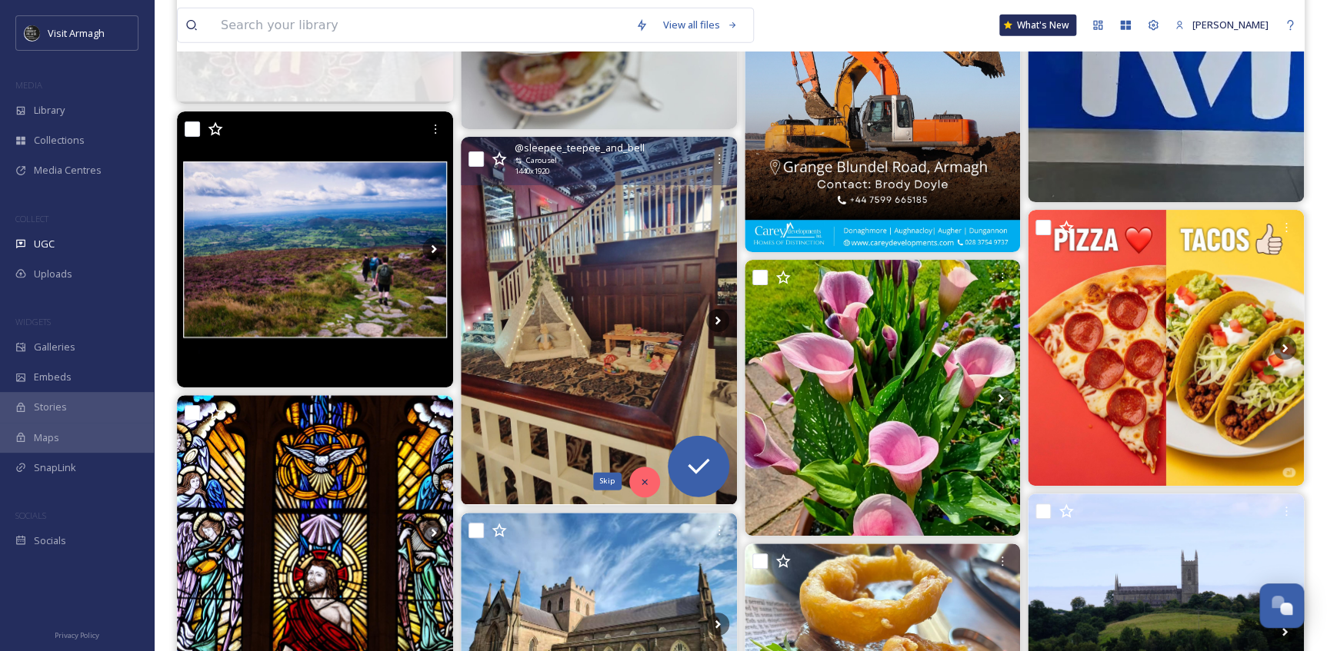
click at [632, 478] on div "Skip" at bounding box center [644, 482] width 31 height 31
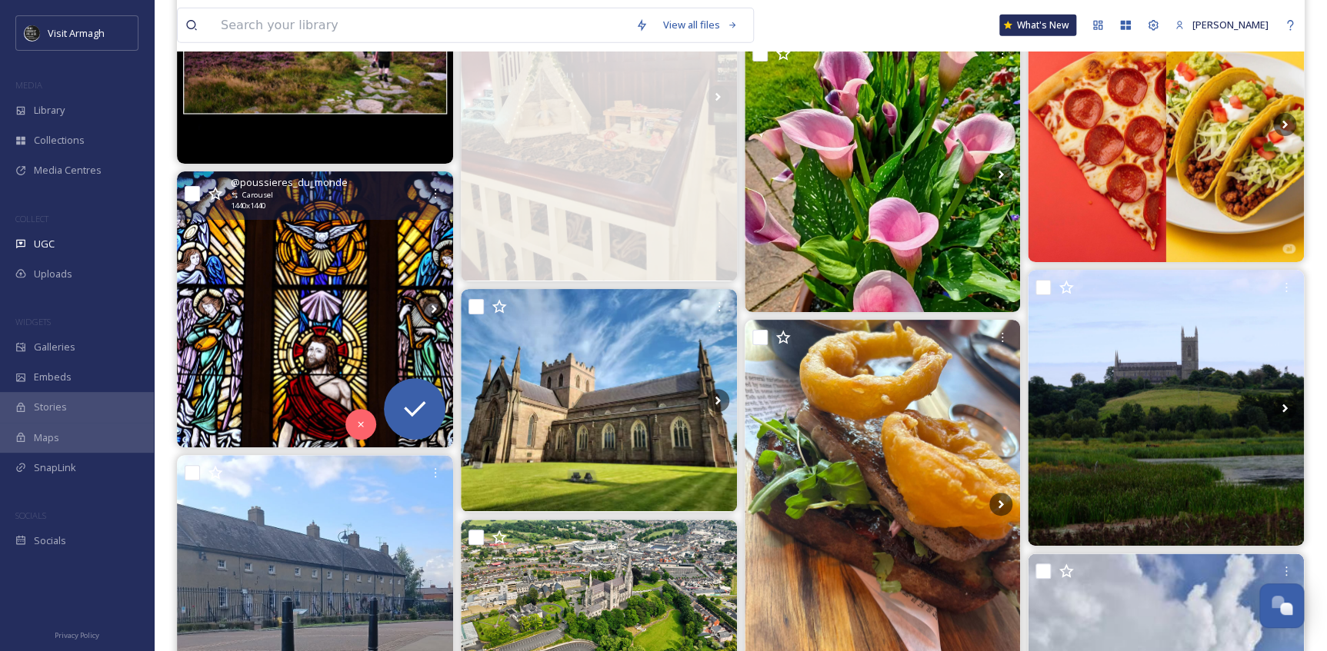
scroll to position [4959, 0]
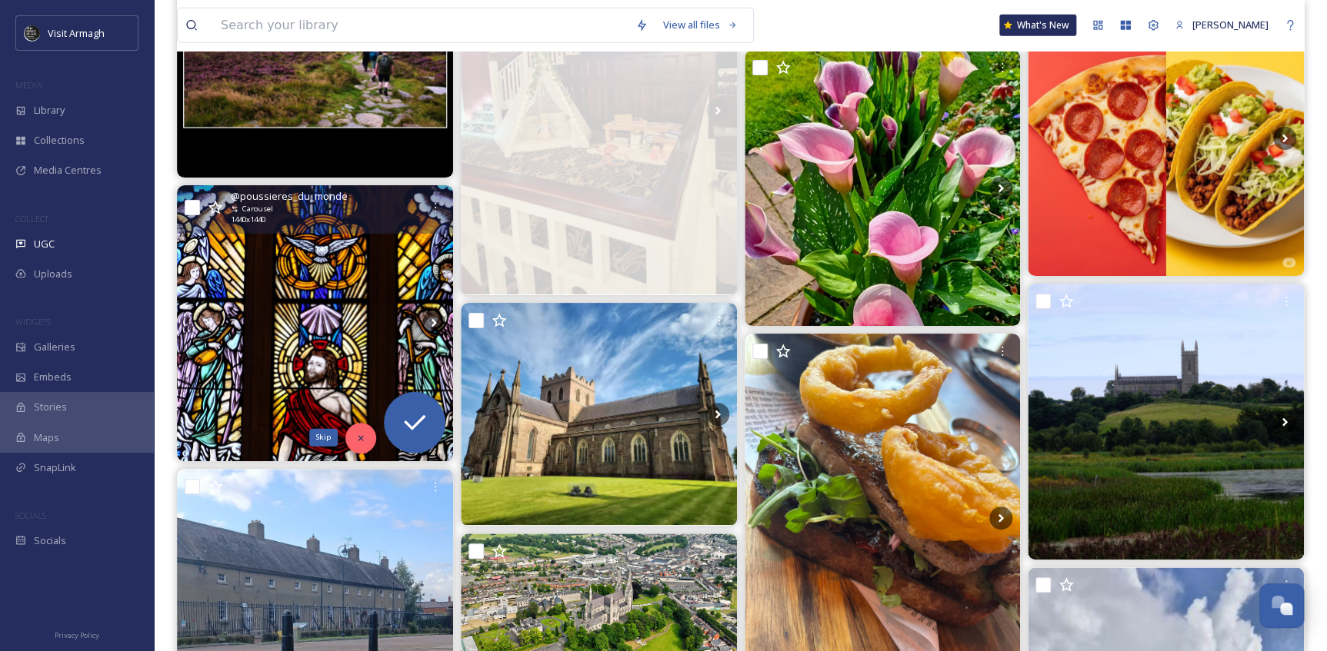
click at [355, 433] on icon at bounding box center [360, 438] width 11 height 11
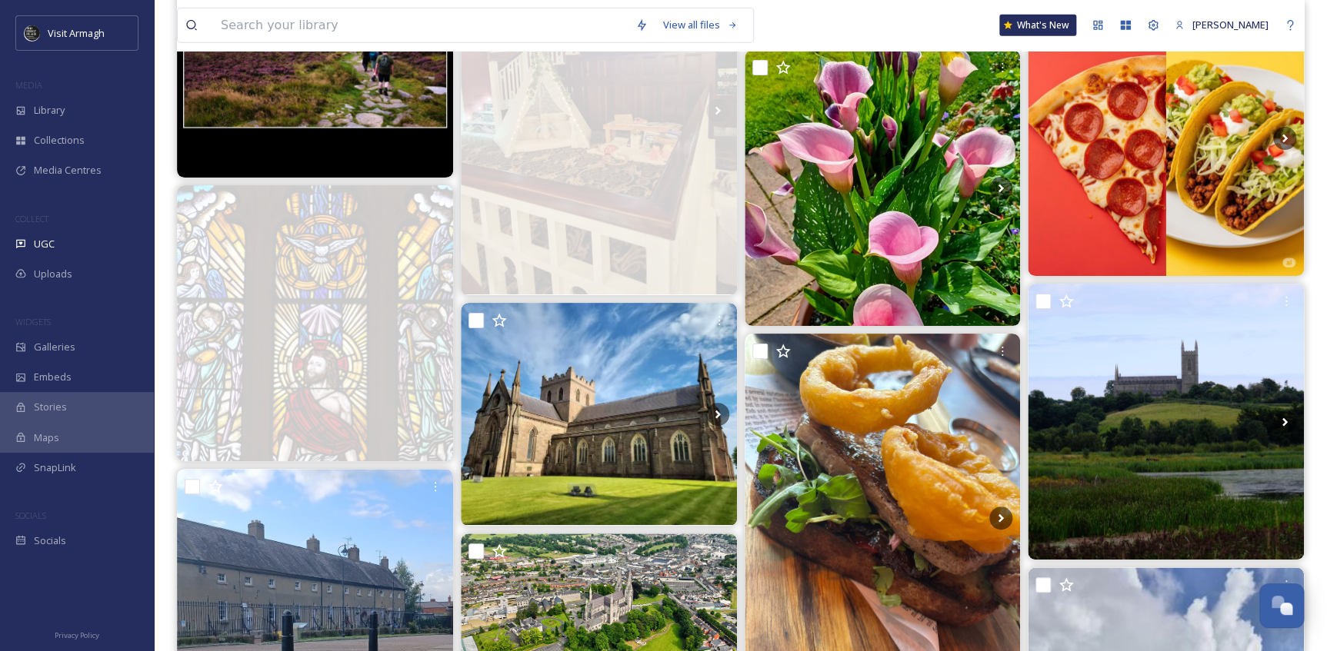
scroll to position [4749, 0]
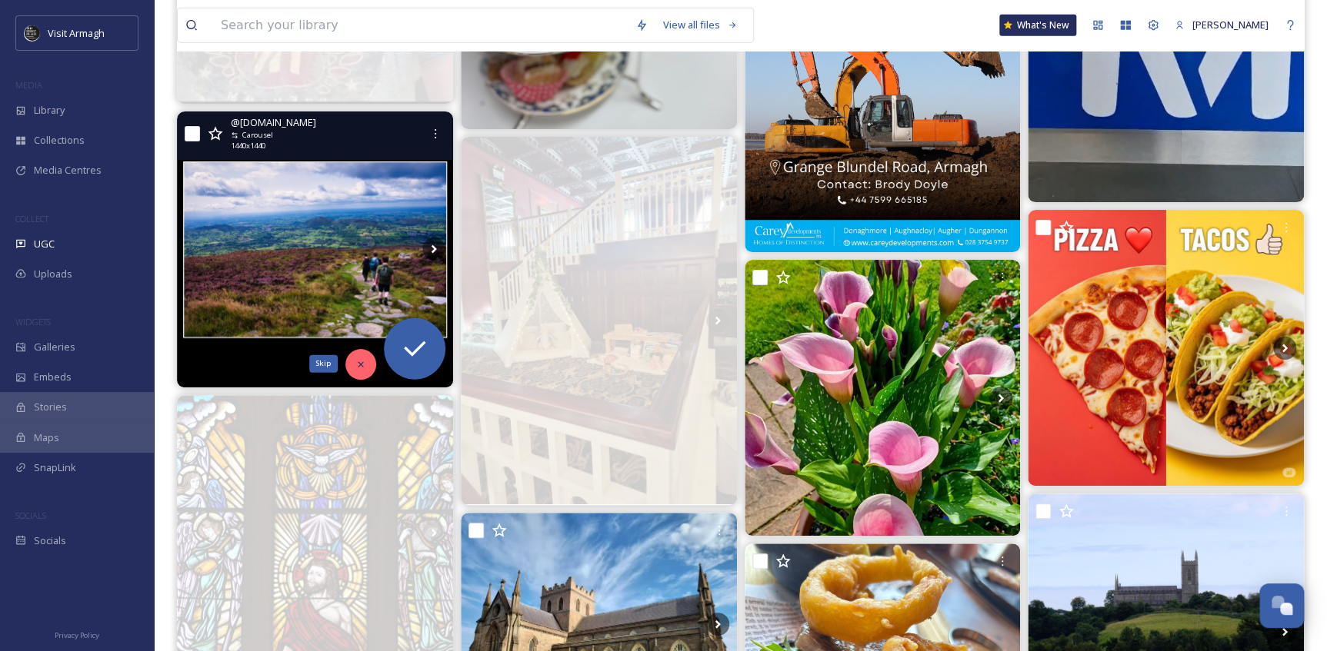
click at [358, 361] on icon at bounding box center [360, 363] width 5 height 5
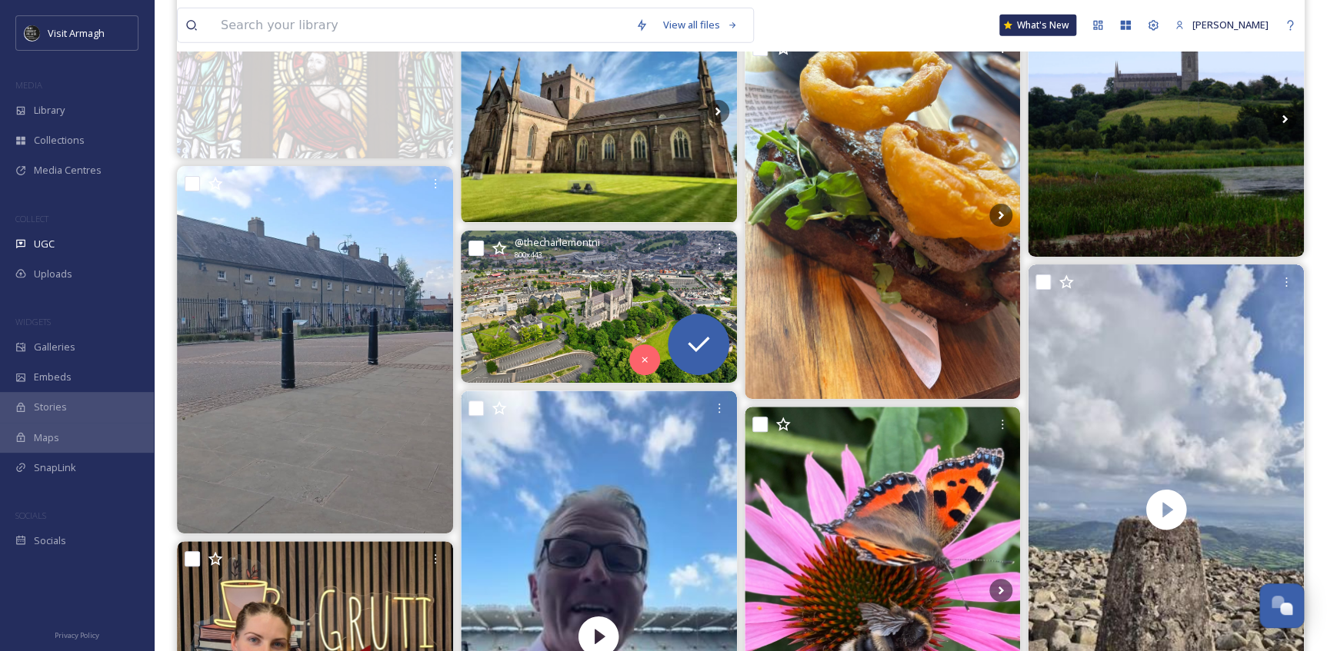
scroll to position [5378, 0]
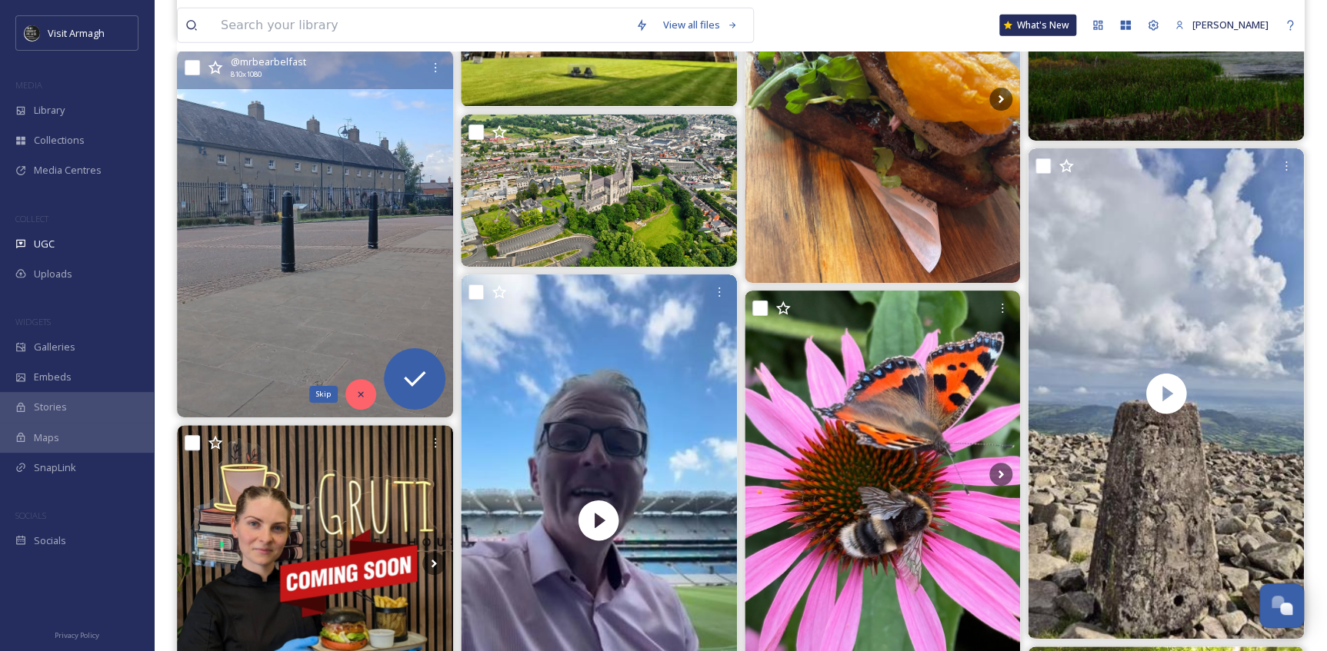
click at [365, 393] on icon at bounding box center [360, 394] width 11 height 11
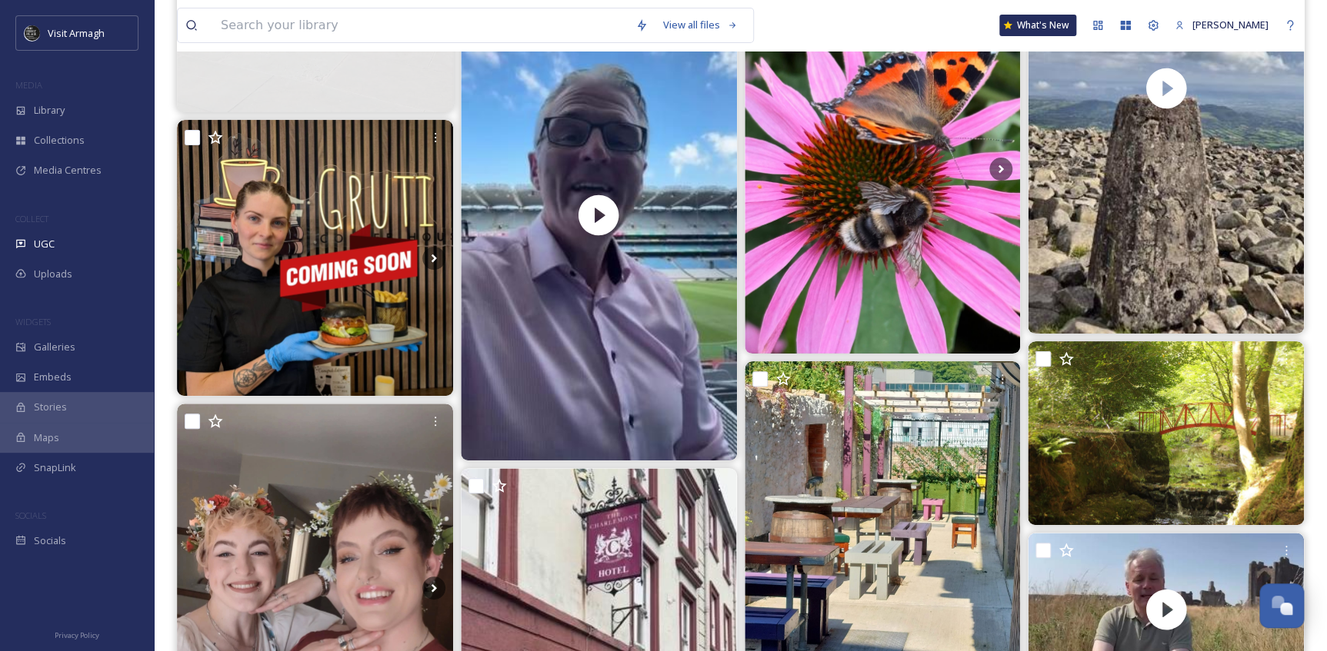
scroll to position [5728, 0]
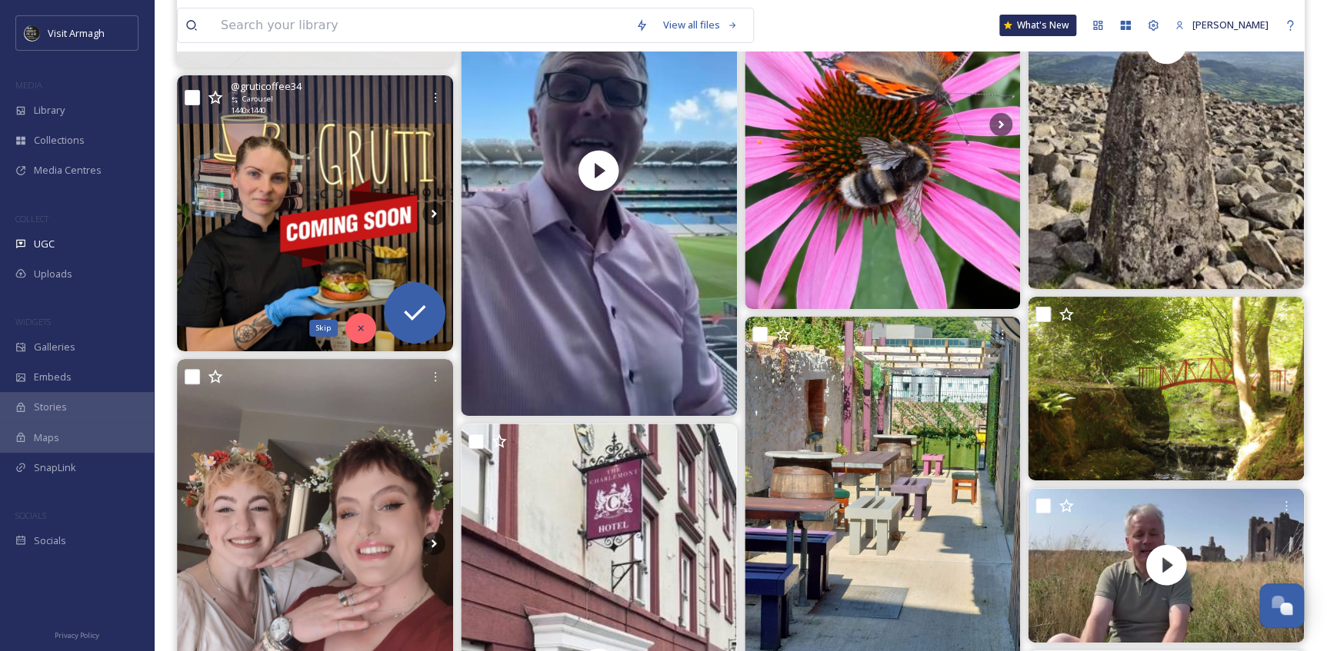
click at [357, 323] on icon at bounding box center [360, 328] width 11 height 11
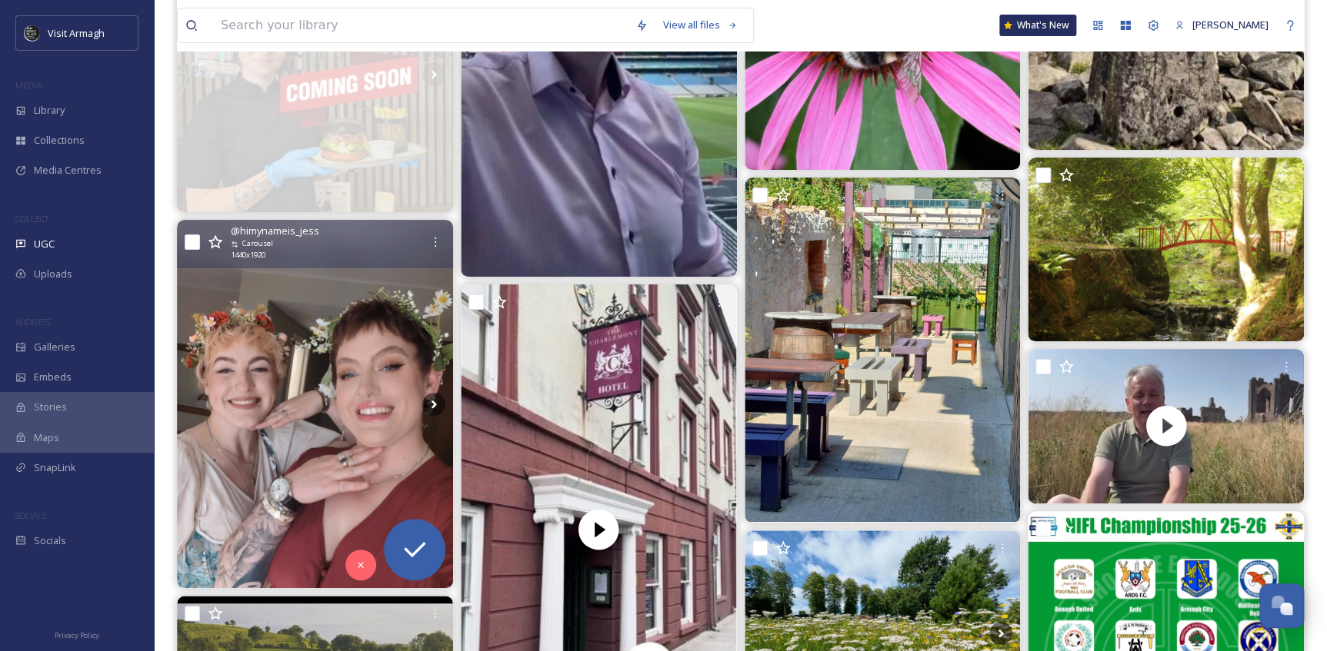
scroll to position [5868, 0]
click at [349, 565] on div "Skip" at bounding box center [360, 564] width 31 height 31
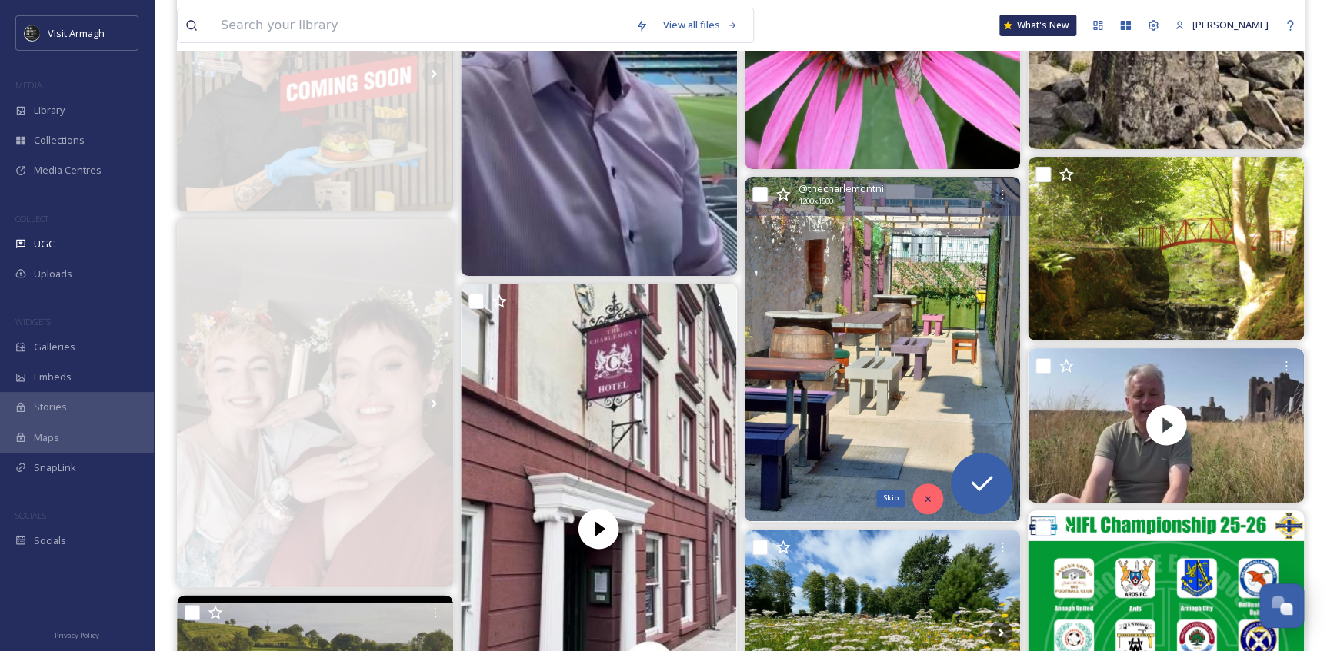
click at [923, 491] on div "Skip" at bounding box center [927, 499] width 31 height 31
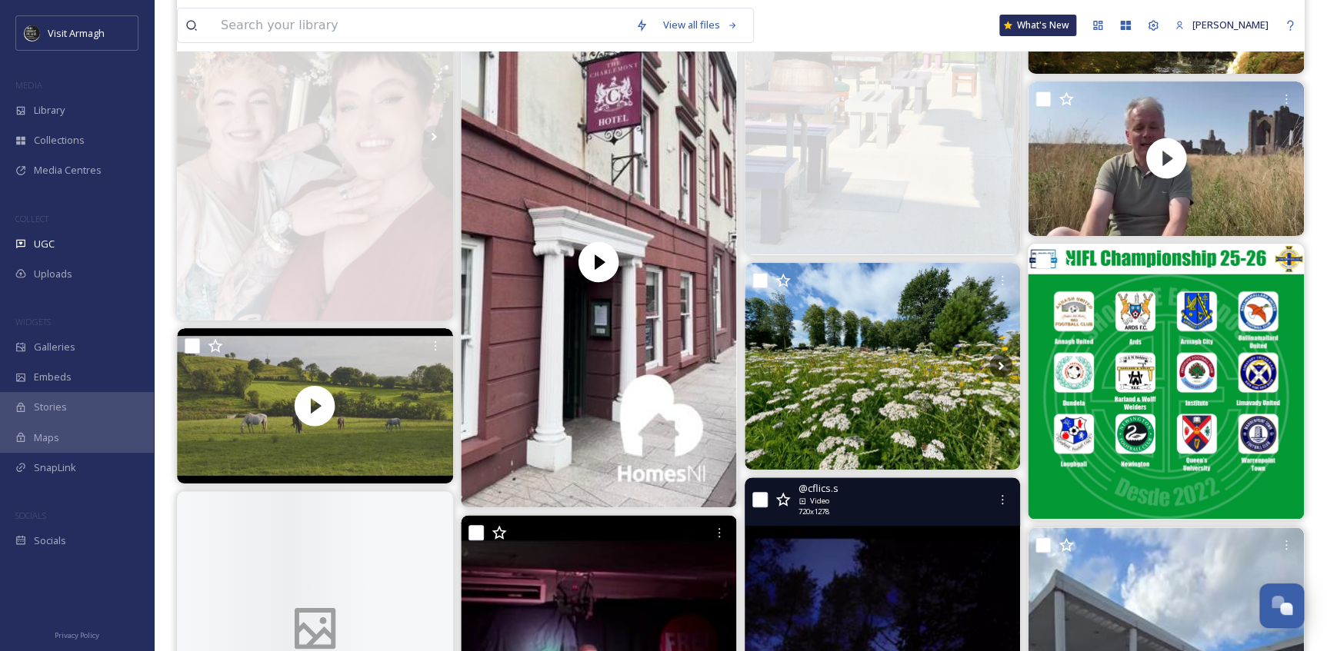
scroll to position [6147, 0]
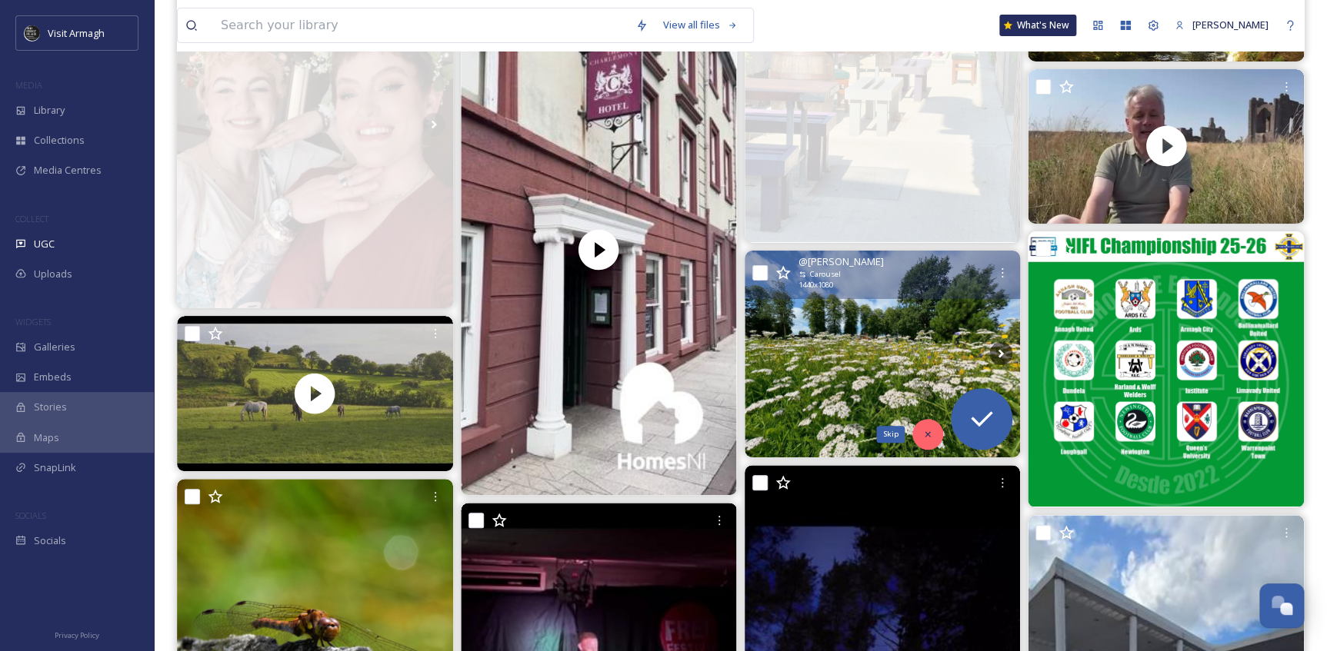
click at [923, 429] on icon at bounding box center [927, 434] width 11 height 11
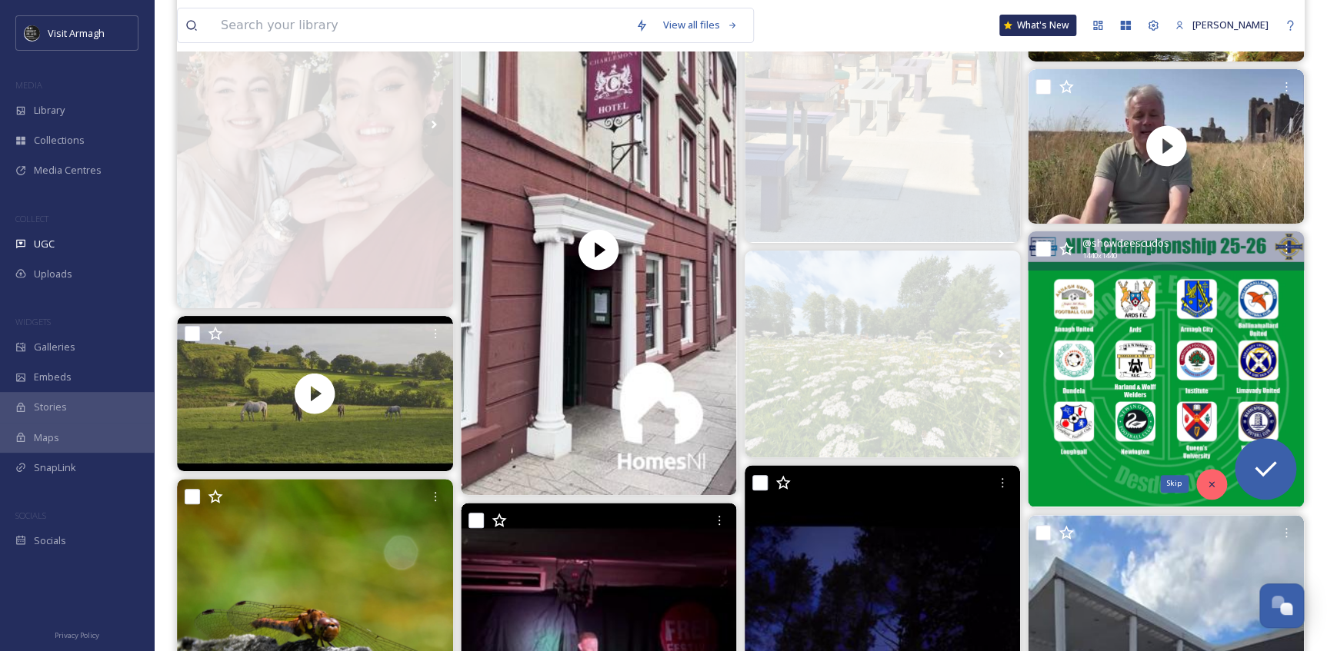
click at [1210, 479] on icon at bounding box center [1211, 484] width 11 height 11
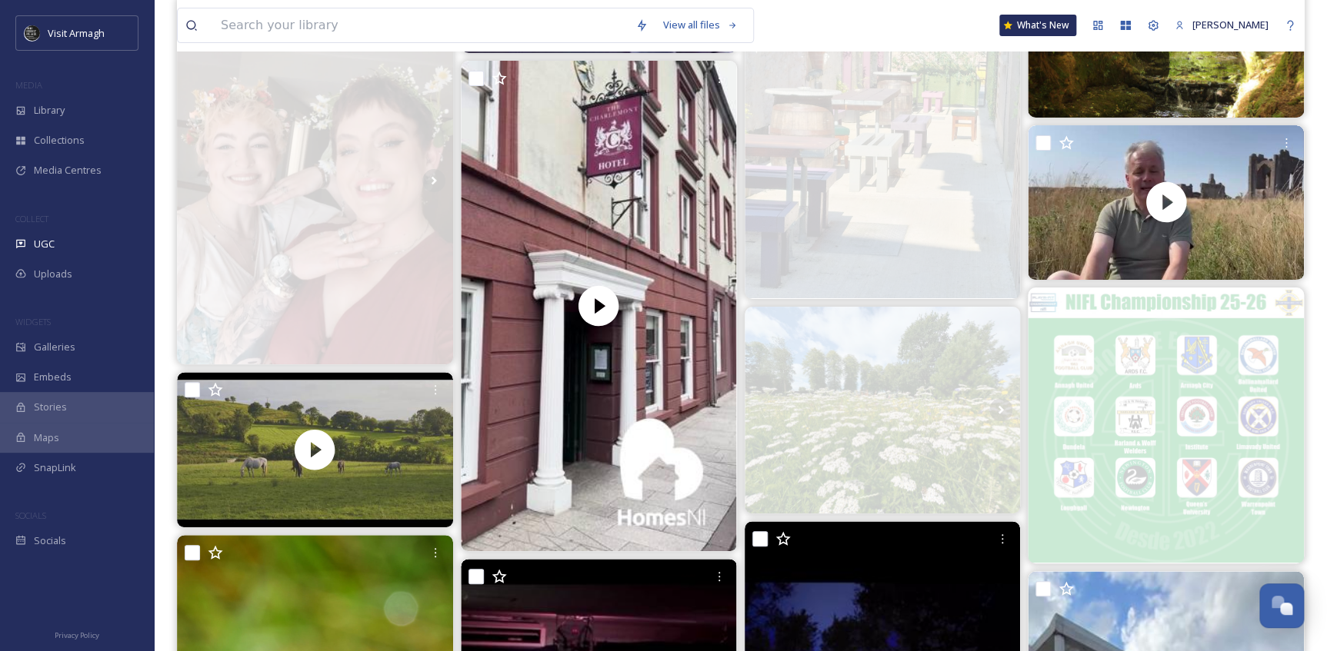
scroll to position [6007, 0]
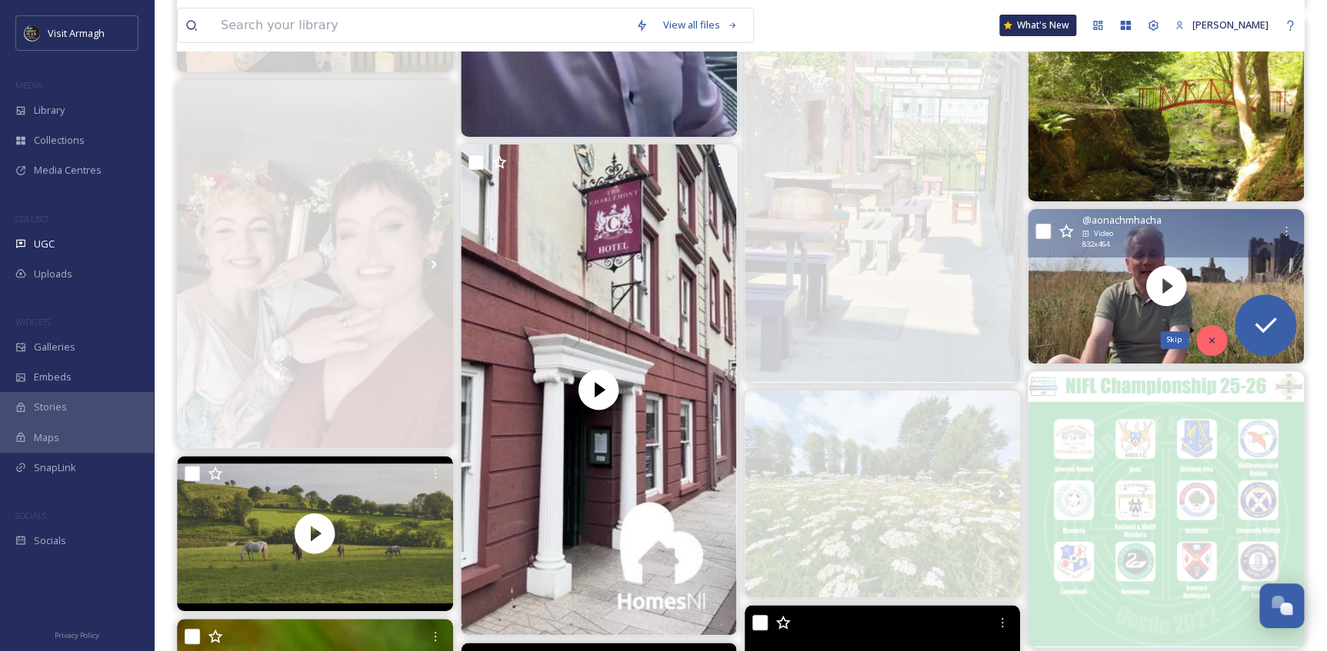
click at [1211, 340] on icon at bounding box center [1210, 340] width 5 height 5
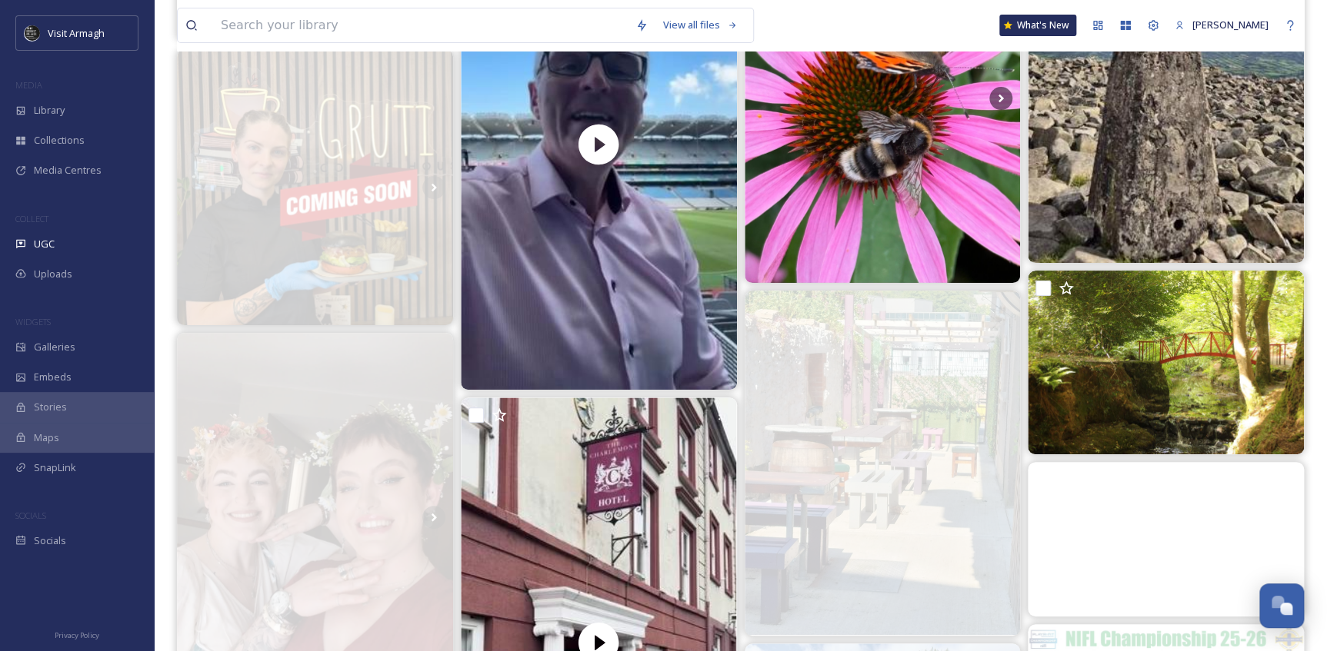
scroll to position [5728, 0]
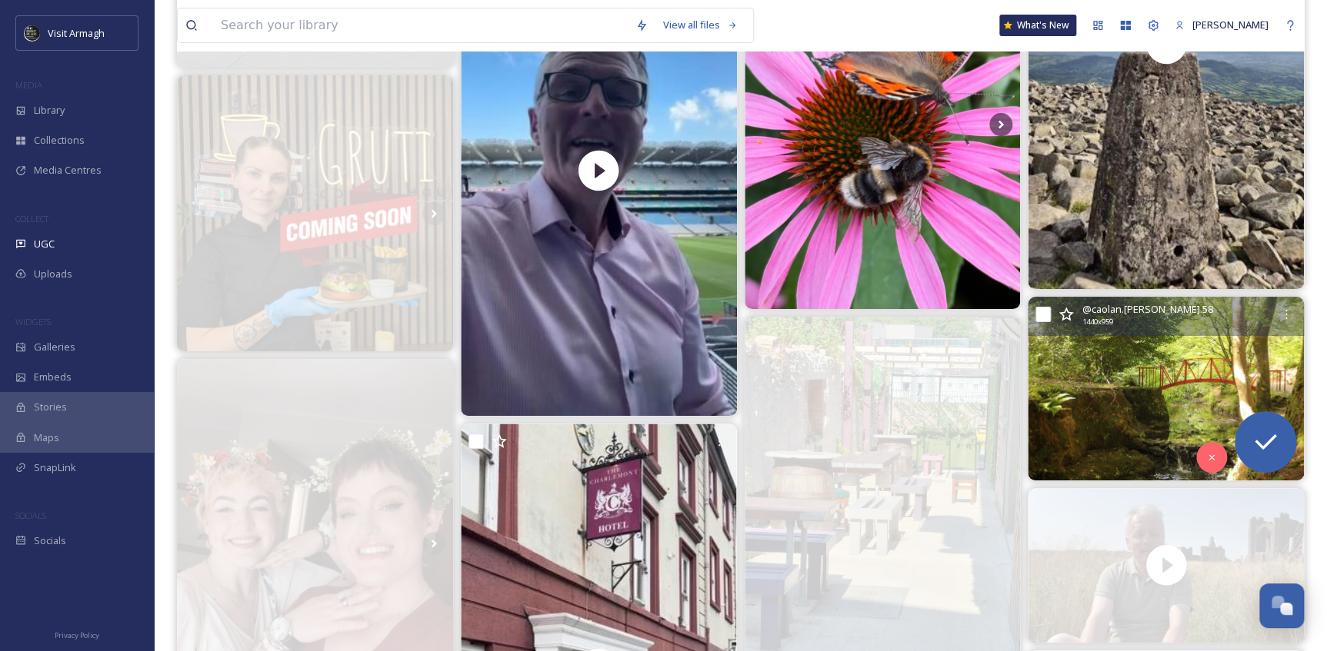
click at [1169, 367] on img at bounding box center [1165, 389] width 276 height 184
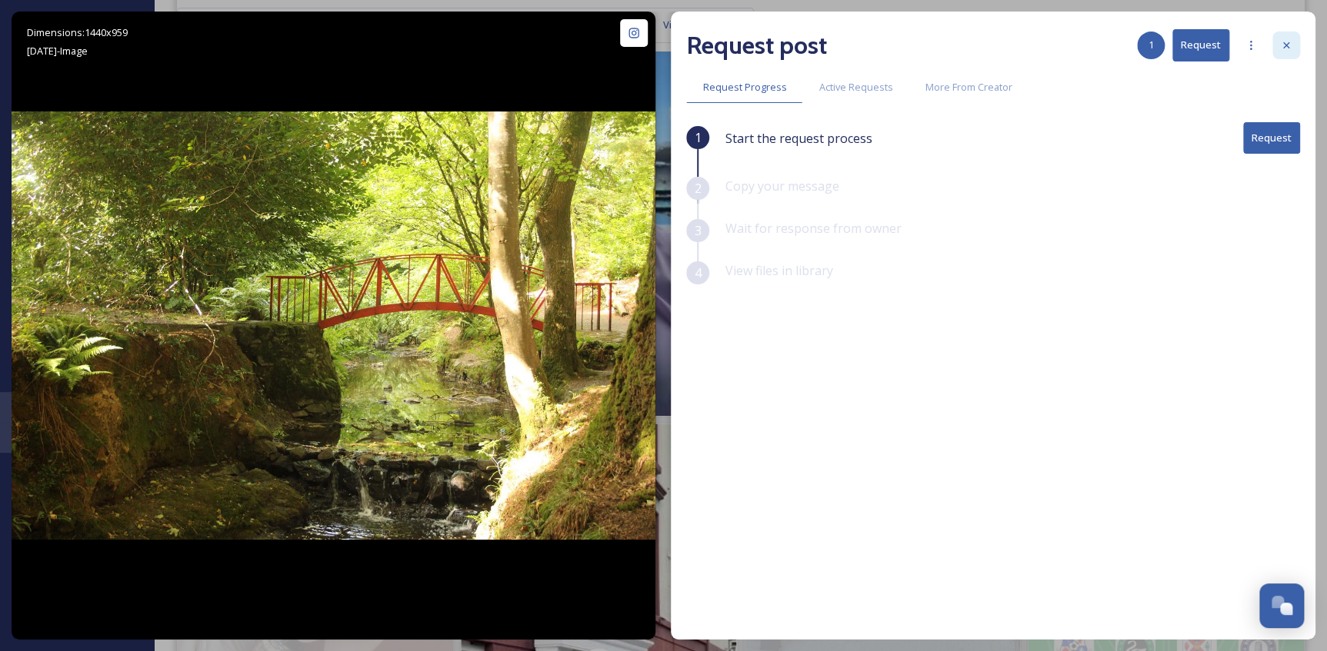
click at [1288, 45] on icon at bounding box center [1286, 45] width 12 height 12
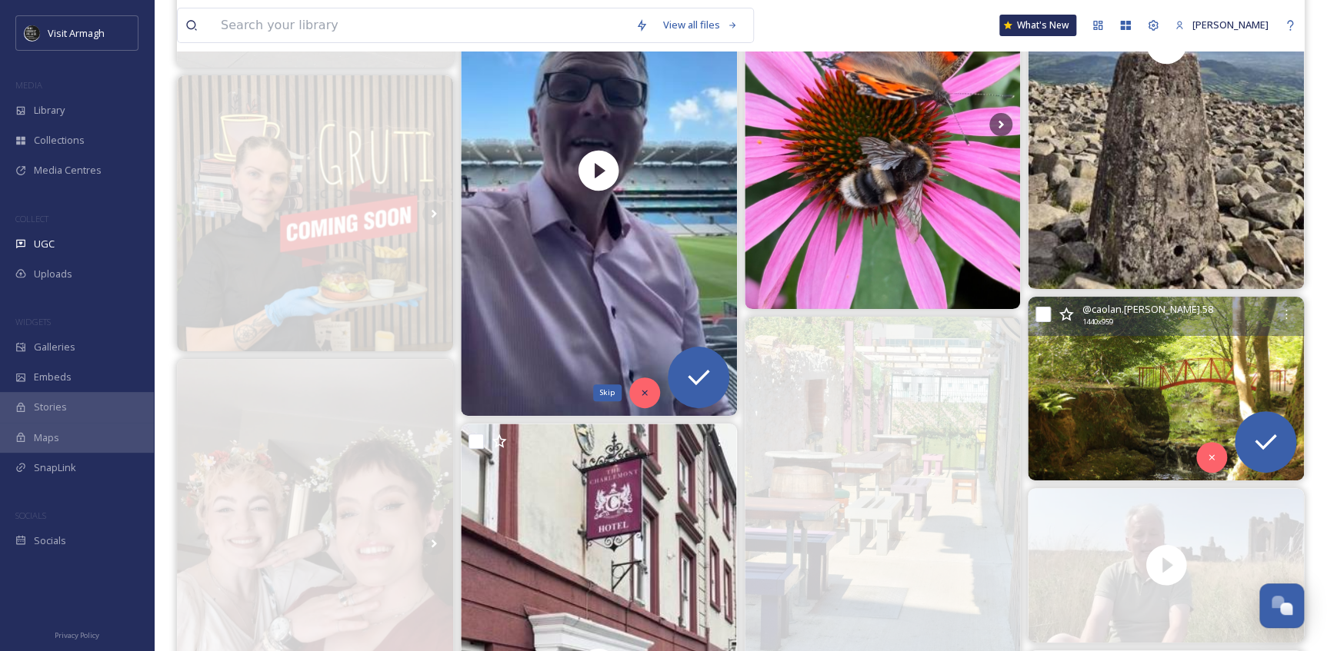
click at [636, 395] on div "Skip" at bounding box center [644, 393] width 31 height 31
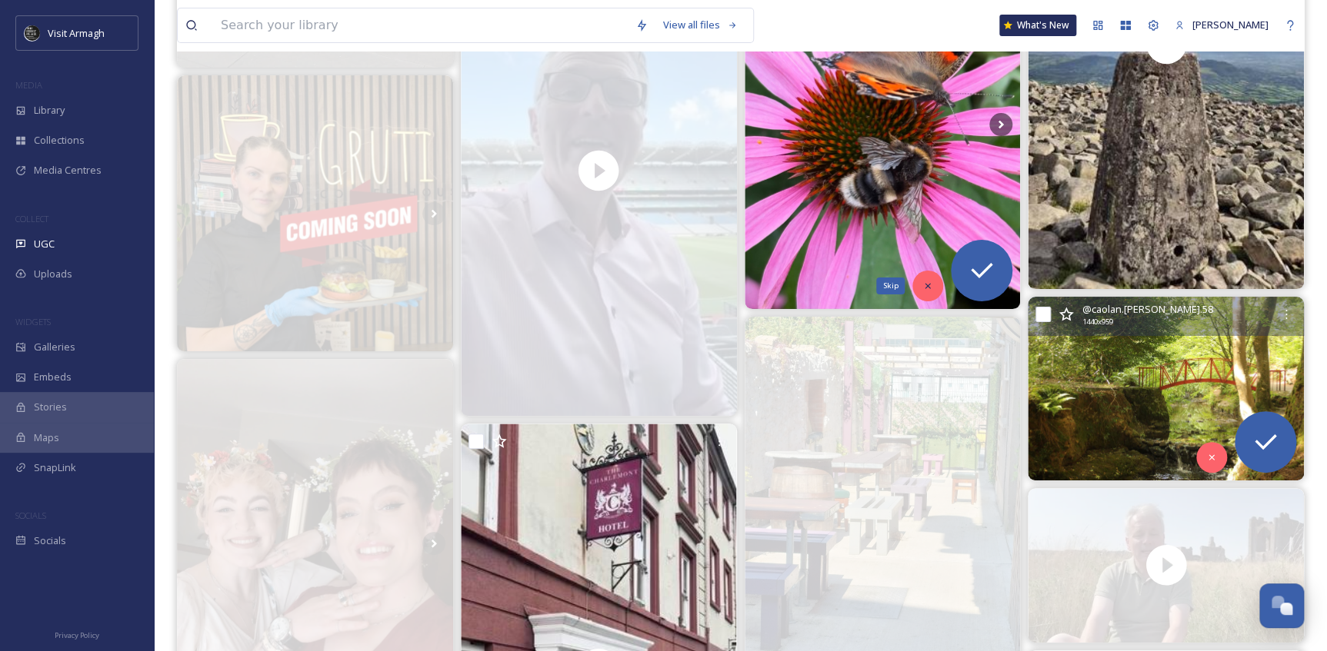
click at [924, 277] on div "Skip" at bounding box center [927, 286] width 31 height 31
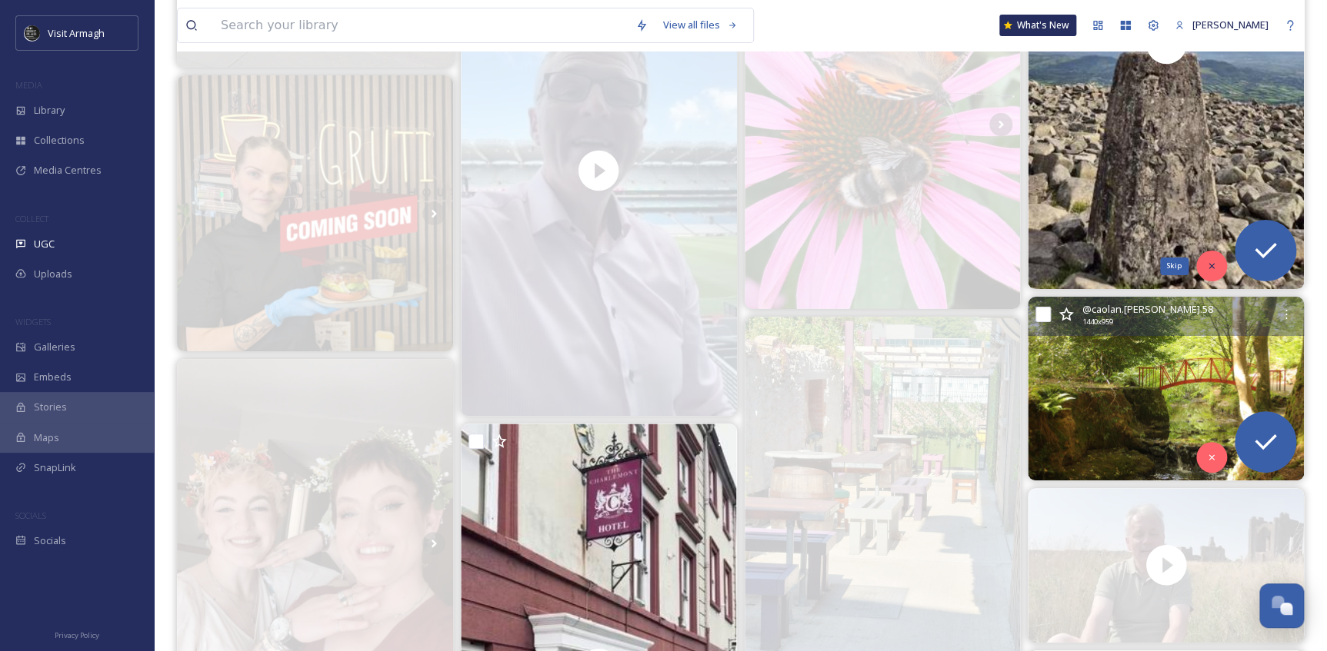
click at [1207, 261] on icon at bounding box center [1211, 266] width 11 height 11
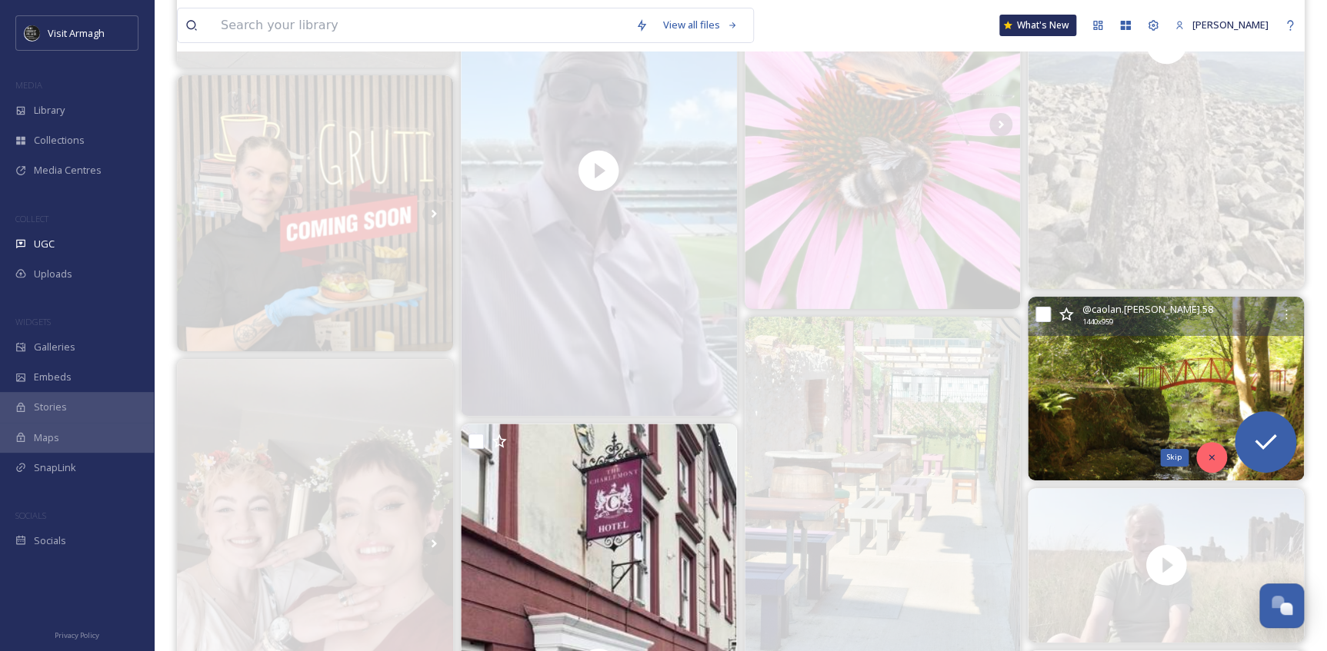
click at [1204, 449] on div "Skip" at bounding box center [1211, 457] width 31 height 31
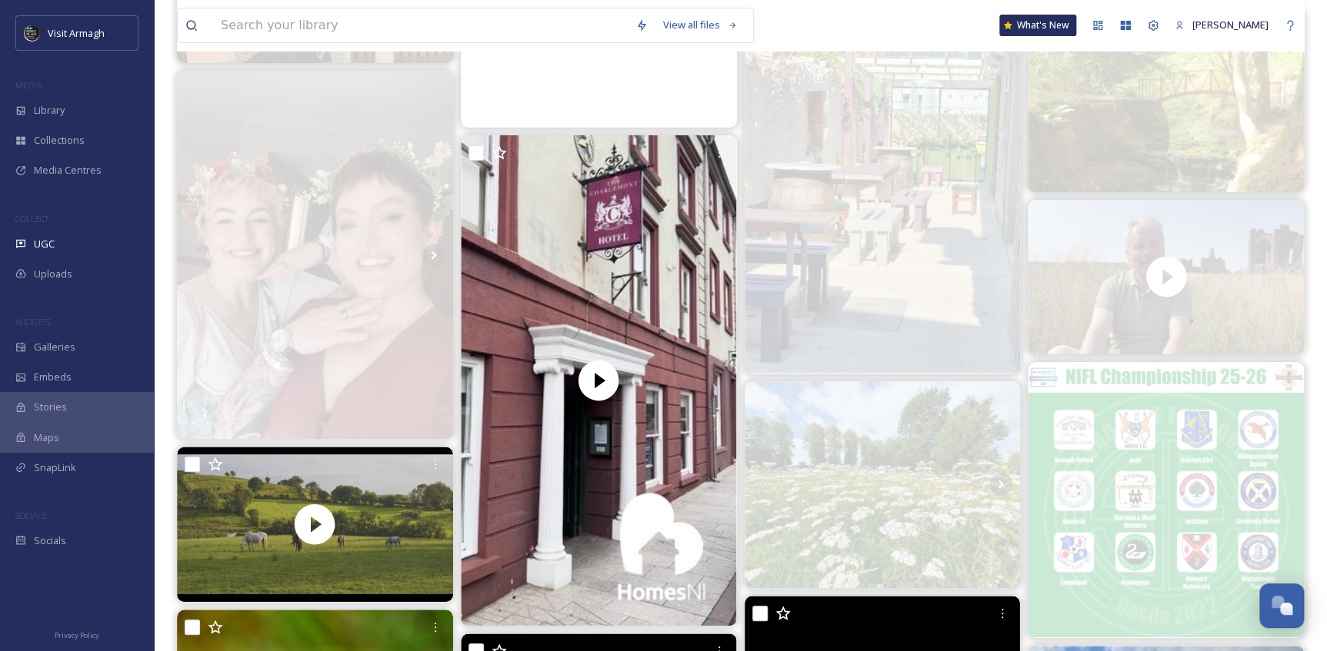
scroll to position [6077, 0]
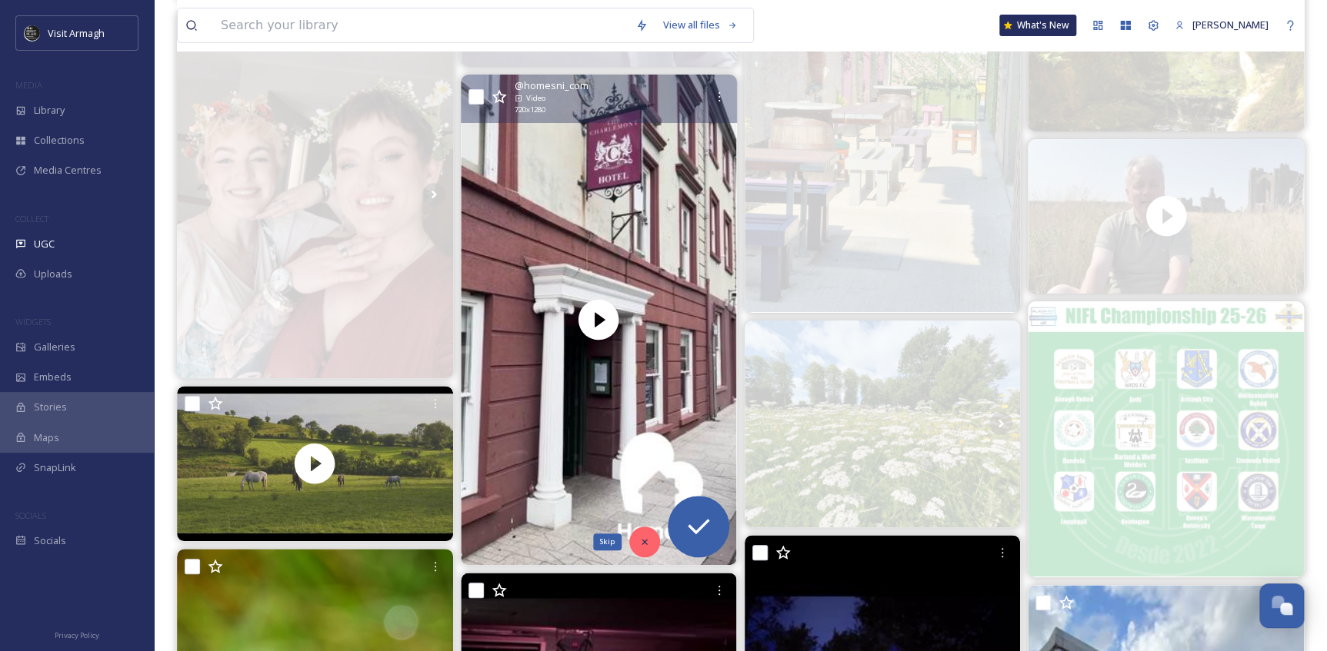
click at [639, 533] on div "Skip" at bounding box center [644, 542] width 31 height 31
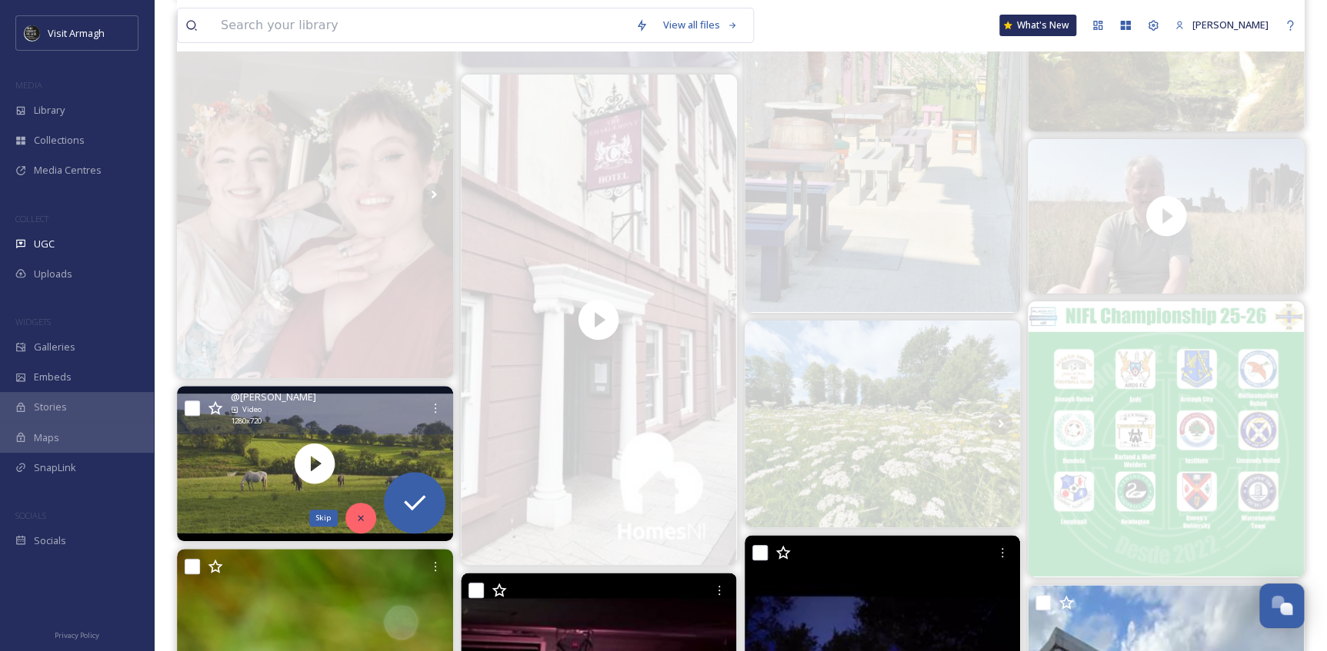
click at [359, 521] on icon at bounding box center [360, 518] width 11 height 11
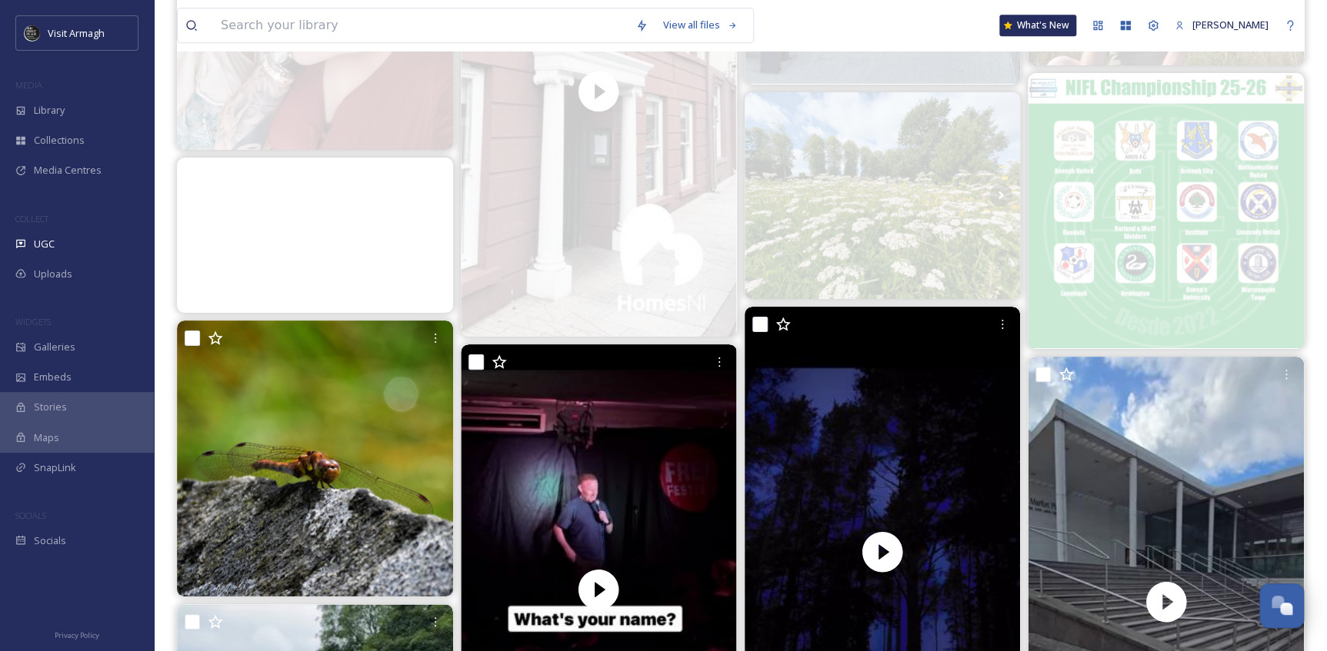
scroll to position [6427, 0]
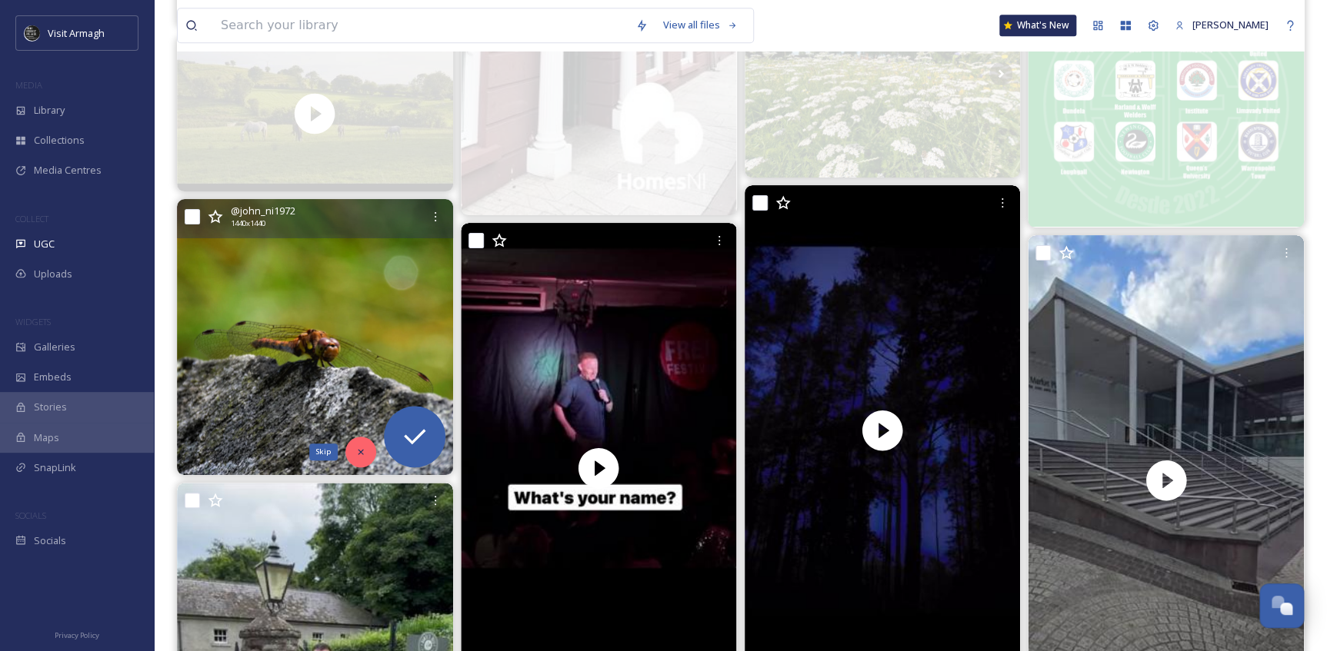
click at [358, 451] on icon at bounding box center [360, 452] width 11 height 11
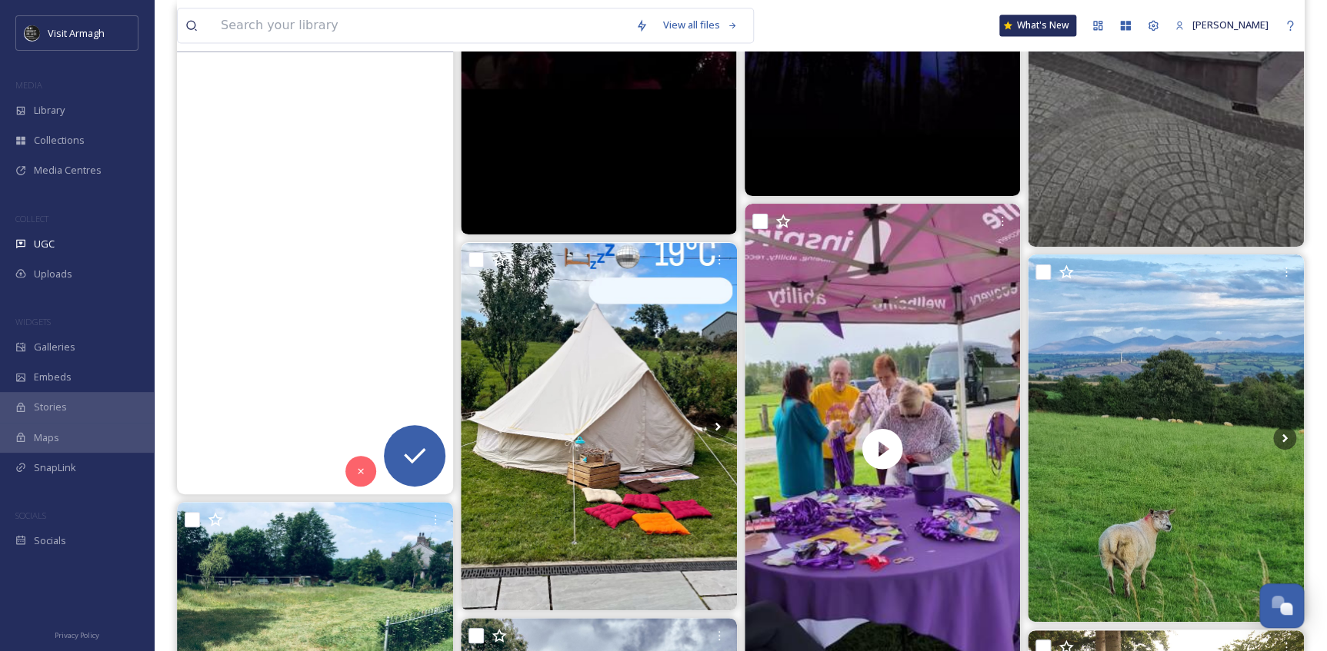
scroll to position [6986, 0]
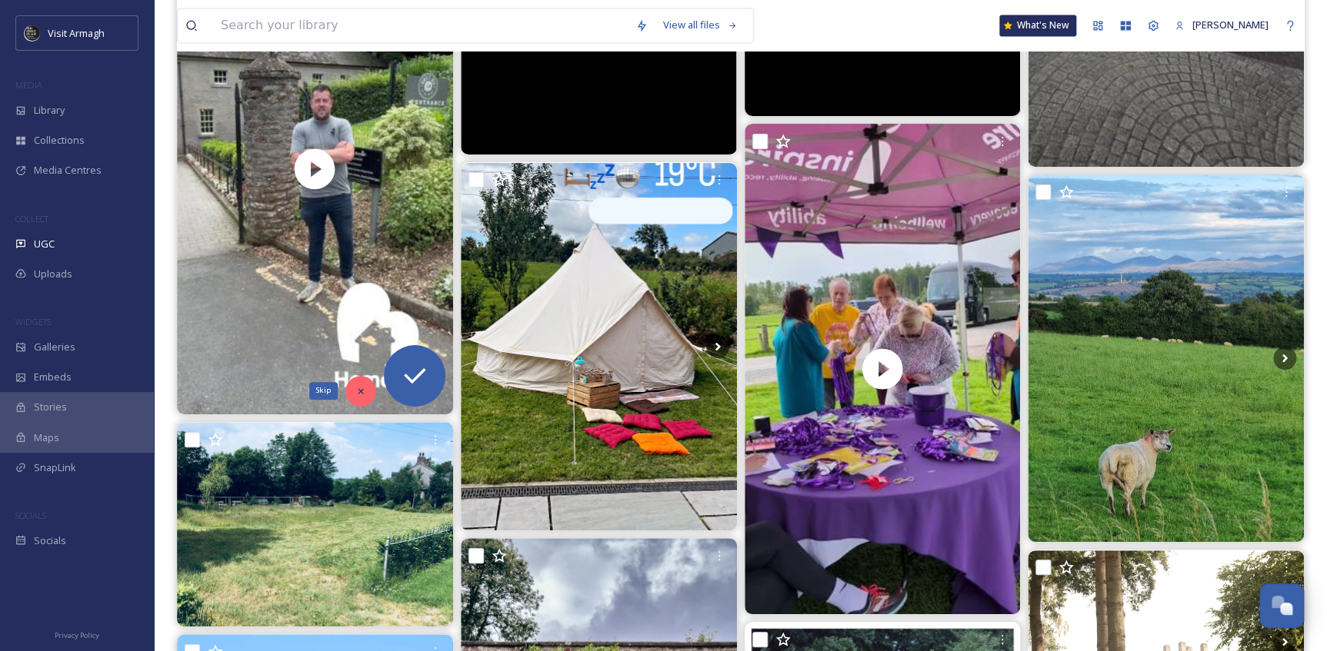
click at [353, 386] on div "Skip" at bounding box center [360, 391] width 31 height 31
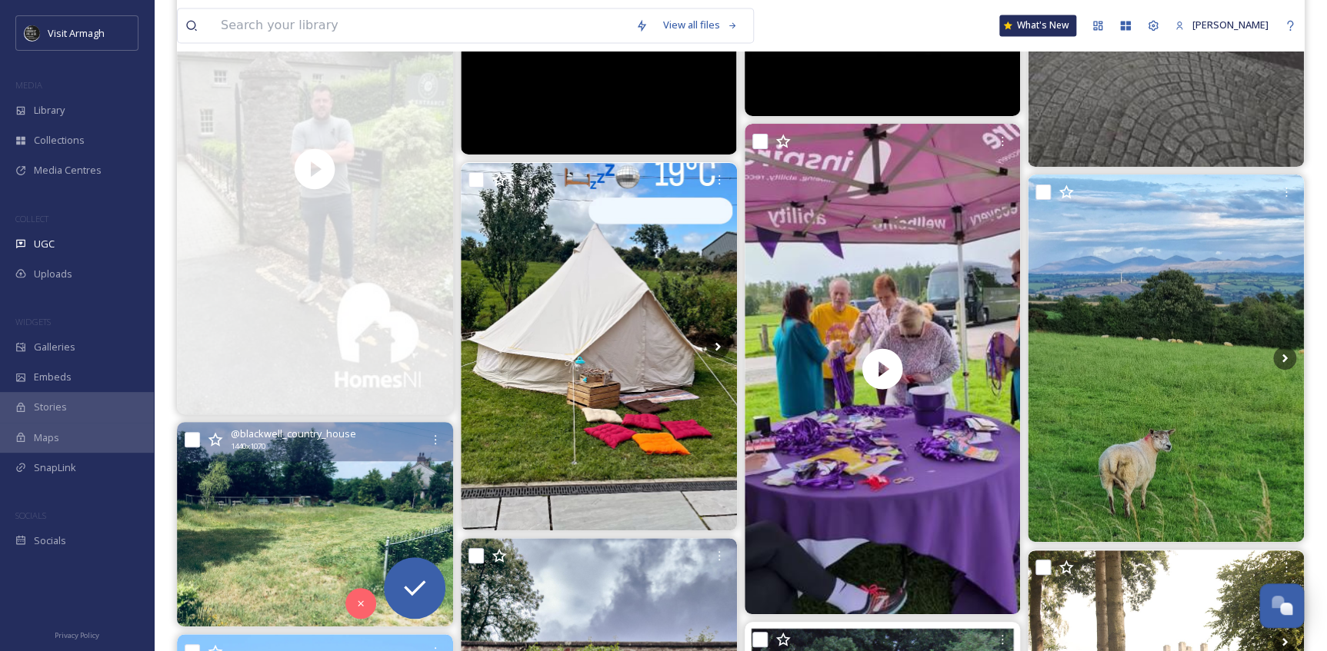
scroll to position [7266, 0]
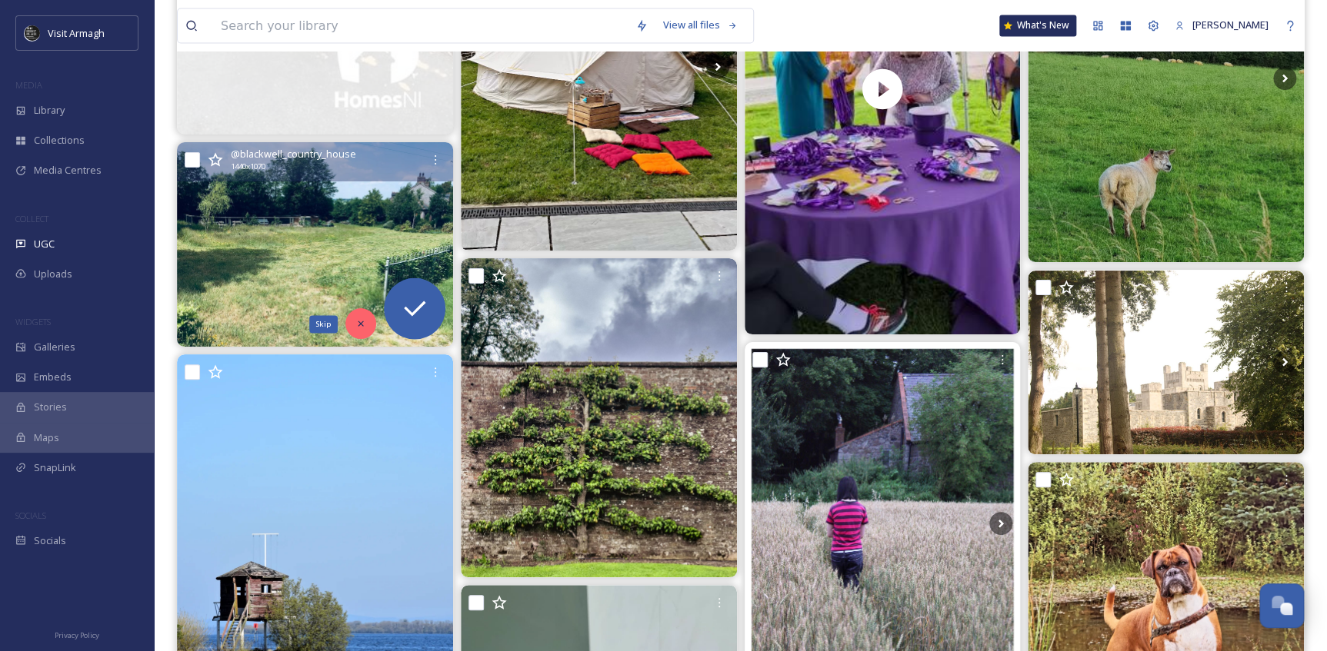
click at [355, 324] on icon at bounding box center [360, 323] width 11 height 11
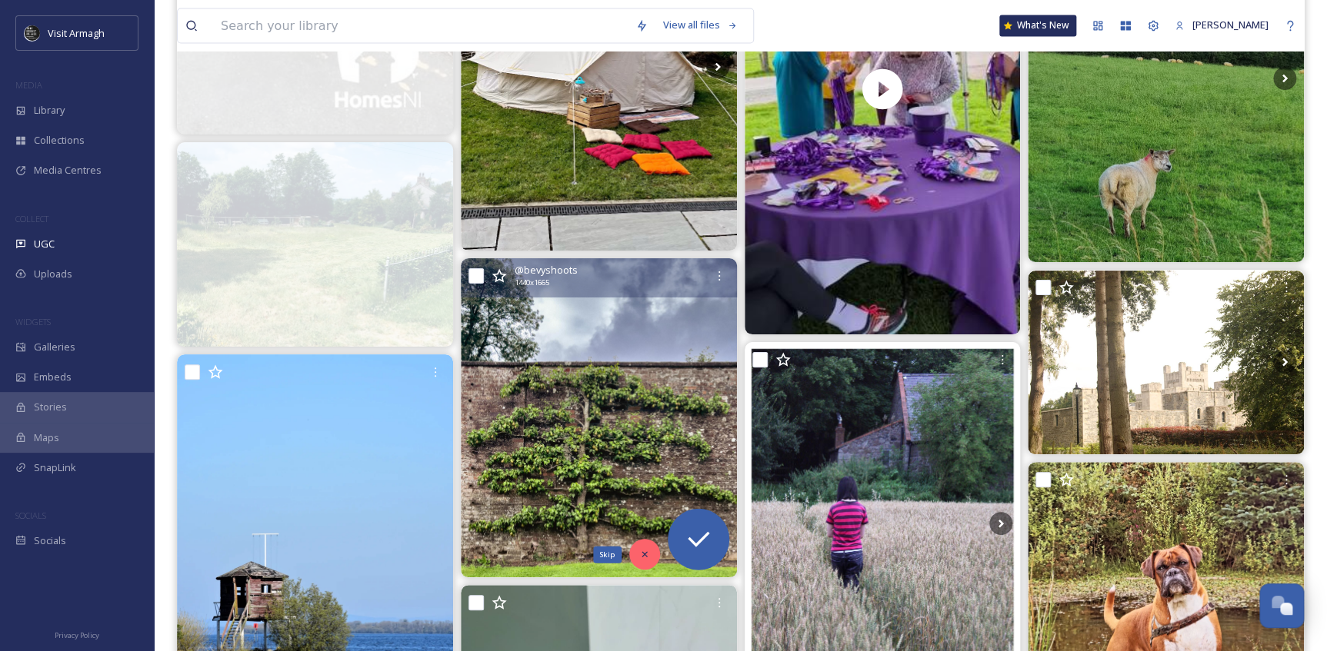
click at [639, 557] on icon at bounding box center [644, 554] width 11 height 11
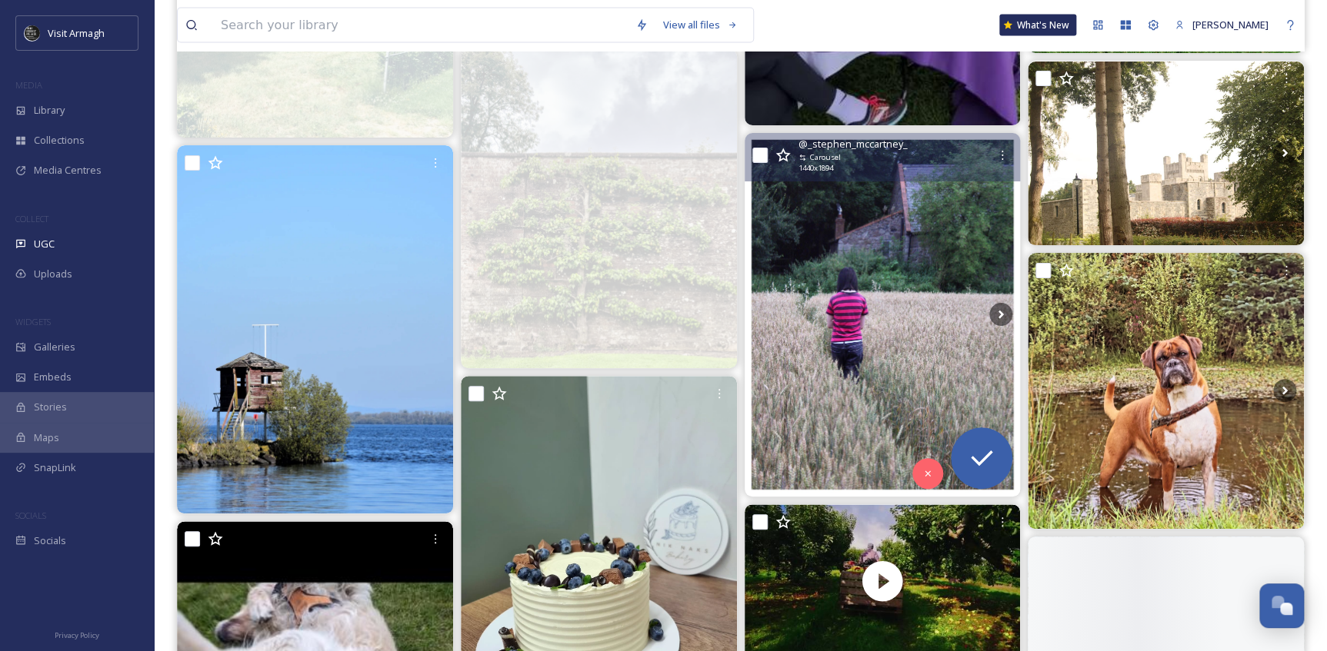
scroll to position [7475, 0]
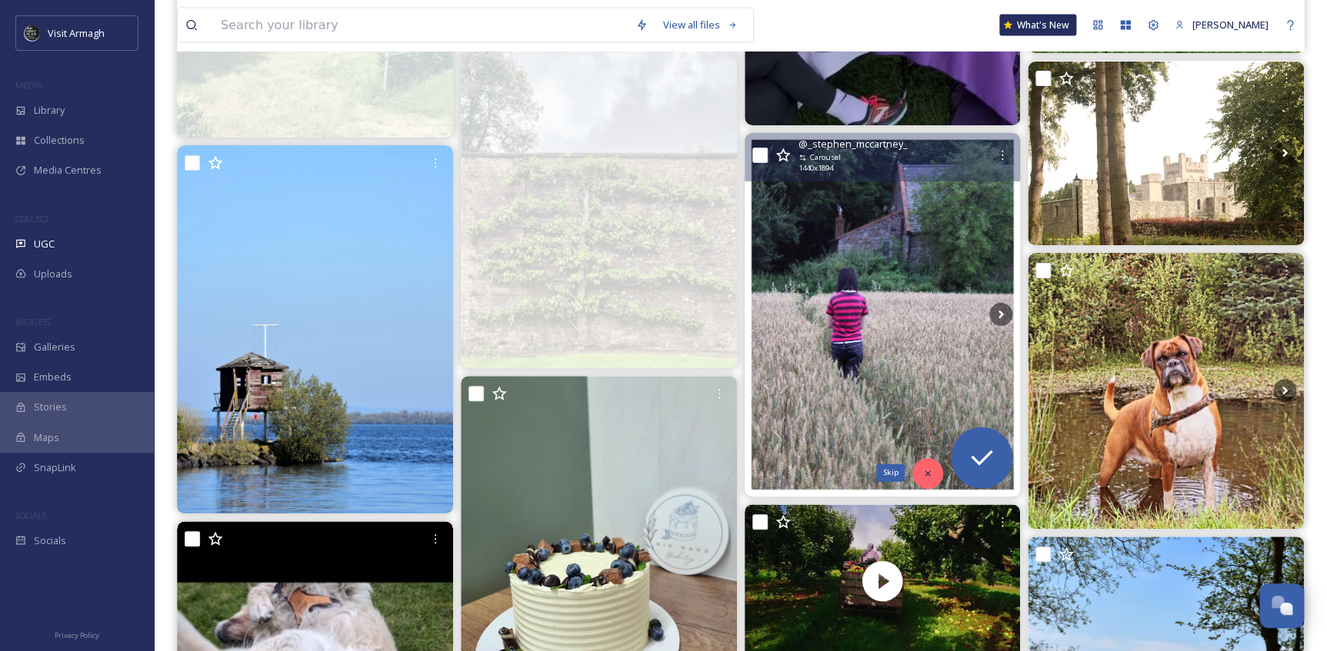
click at [916, 471] on div "Skip" at bounding box center [927, 473] width 31 height 31
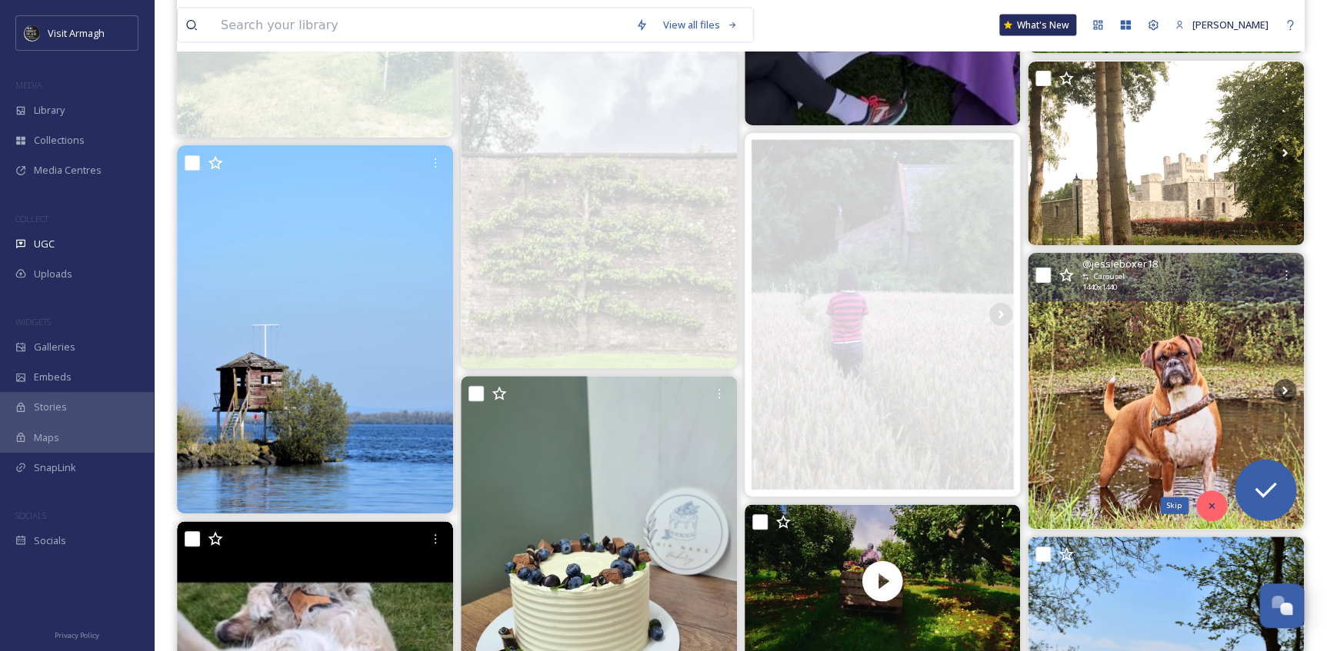
click at [1207, 501] on icon at bounding box center [1211, 506] width 11 height 11
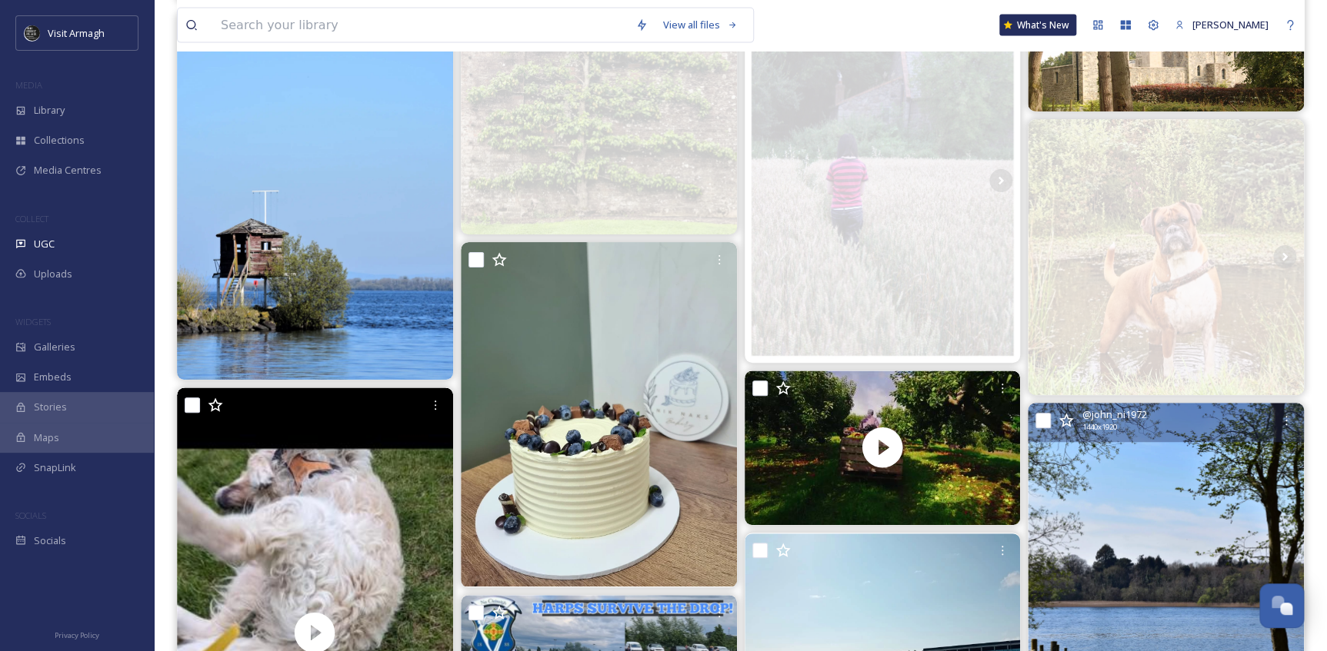
scroll to position [7755, 0]
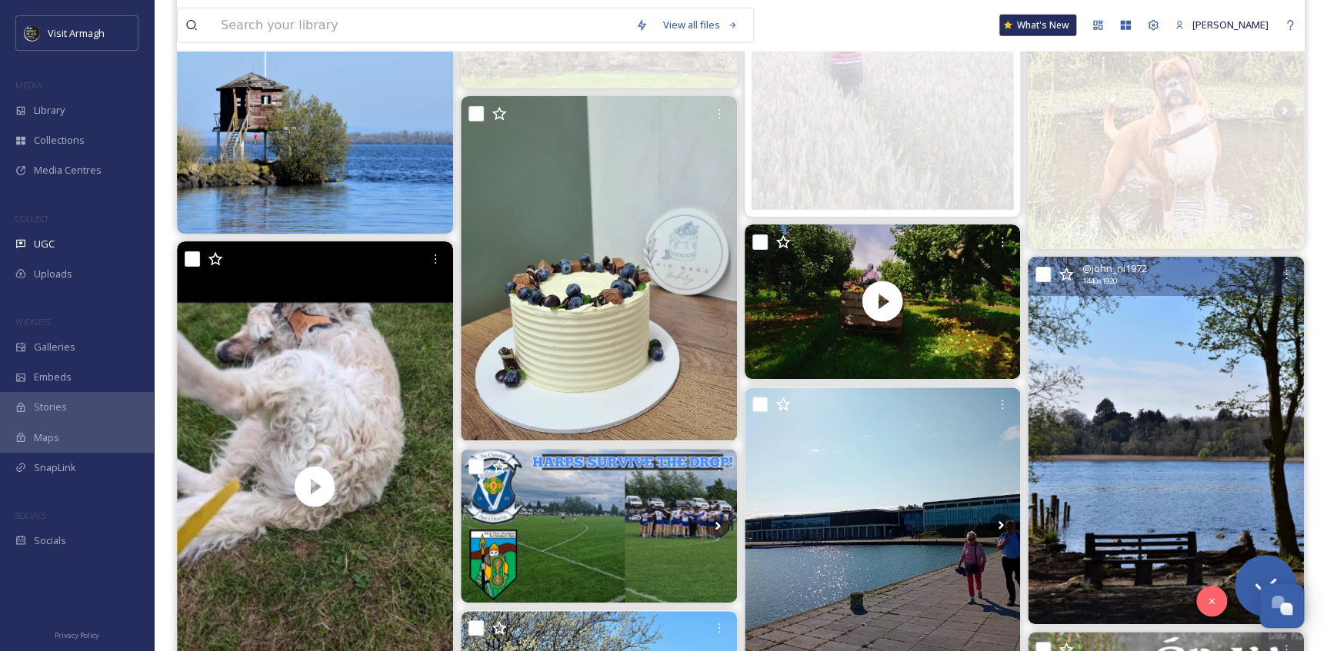
click at [1177, 508] on img at bounding box center [1165, 441] width 276 height 368
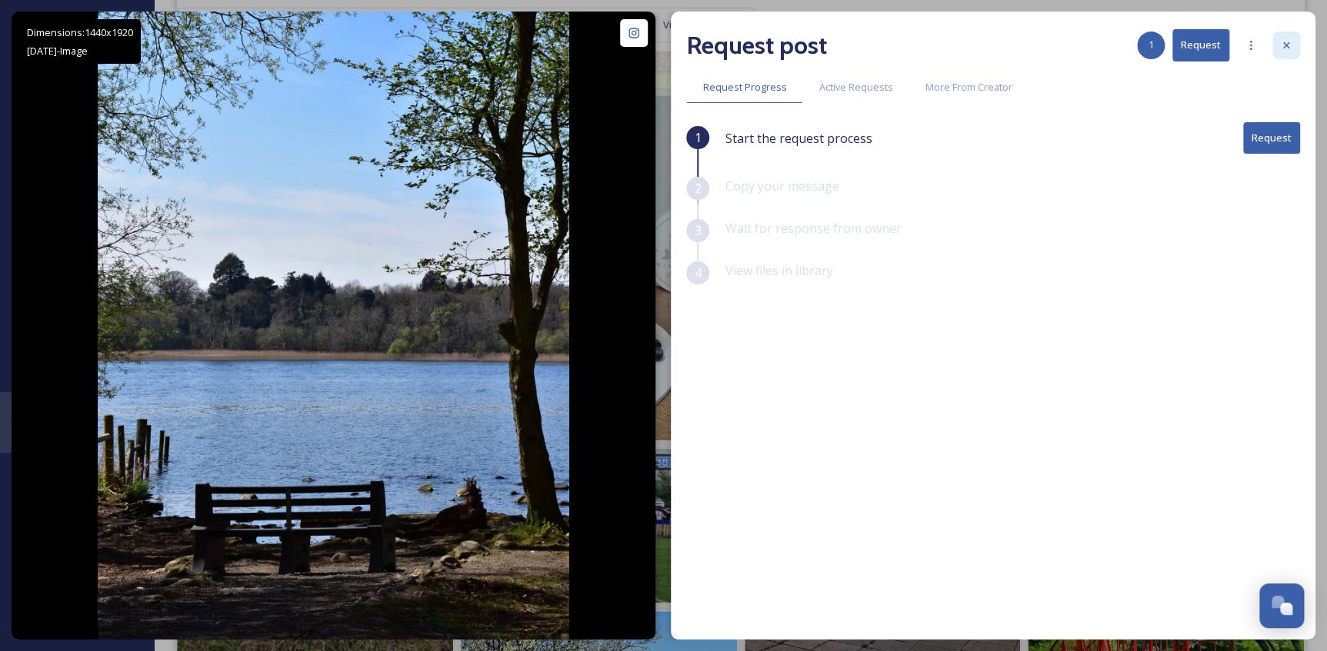
click at [1291, 40] on icon at bounding box center [1286, 45] width 12 height 12
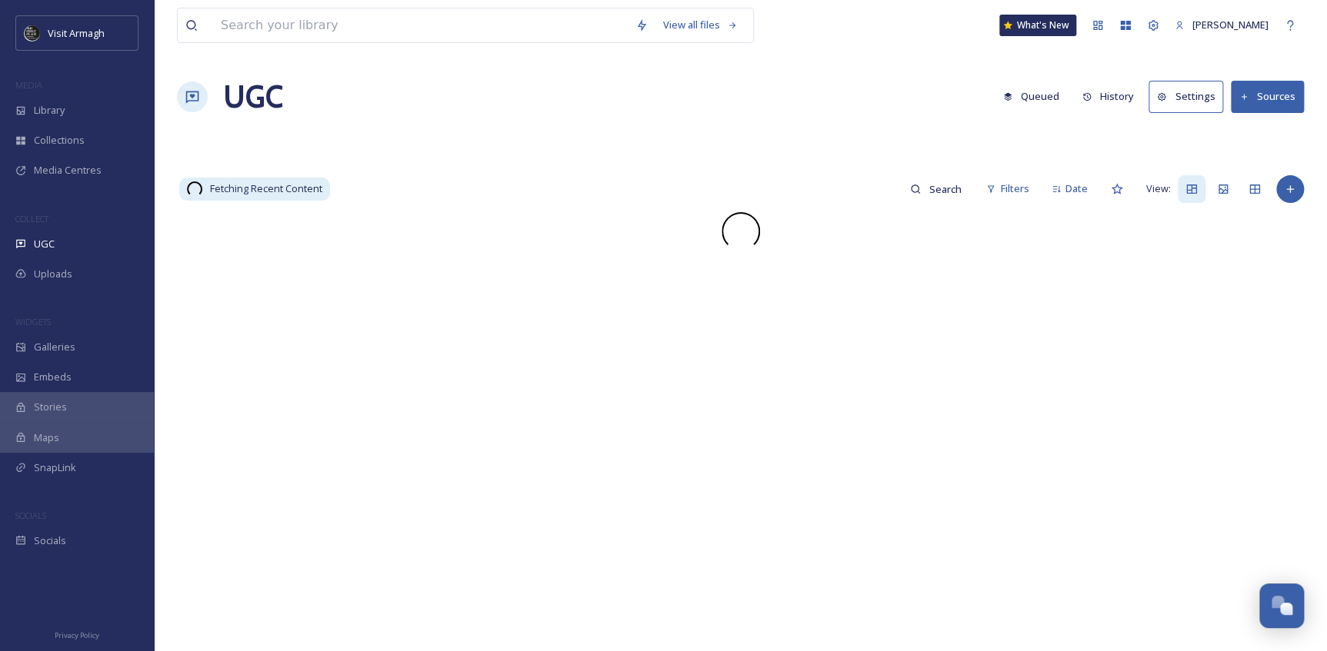
scroll to position [4273, 0]
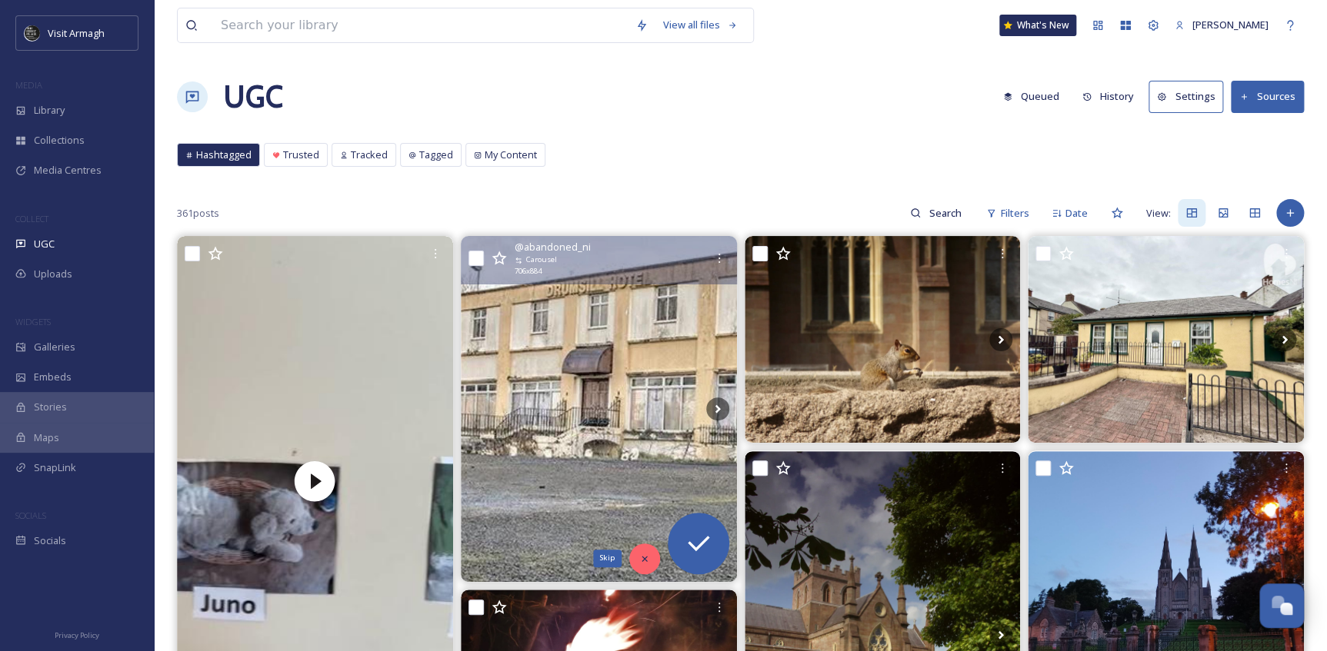
click at [632, 556] on div "Skip" at bounding box center [644, 559] width 31 height 31
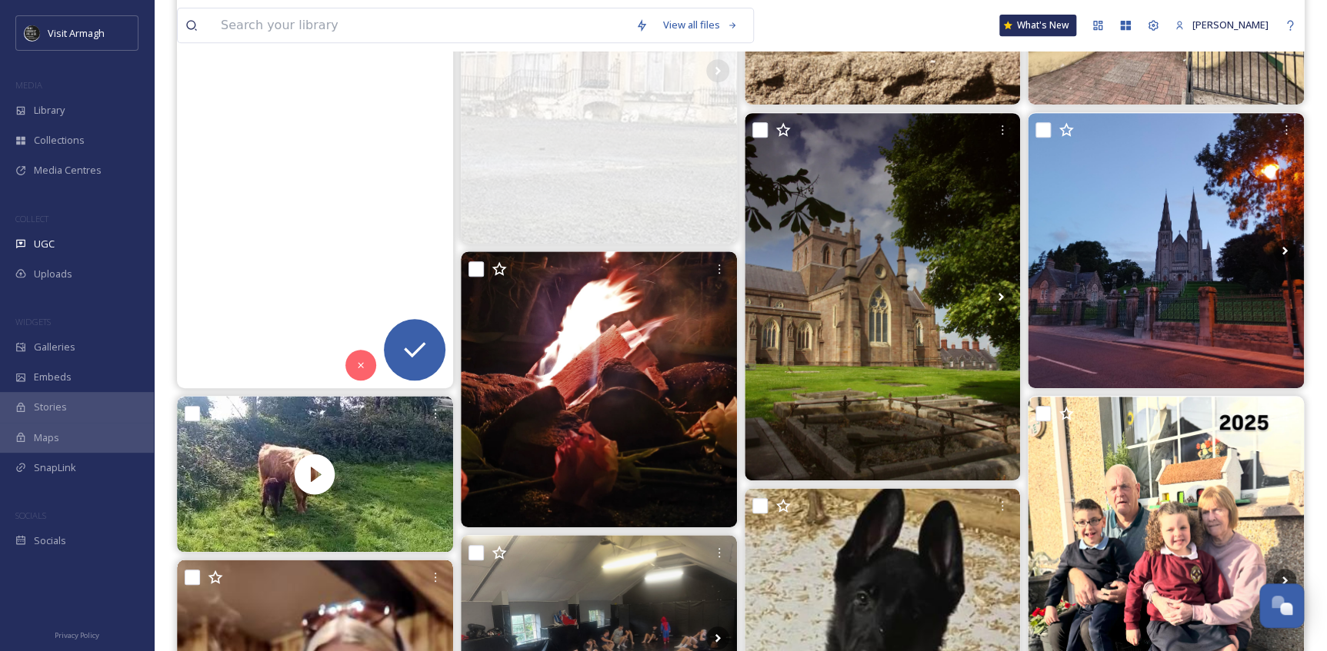
scroll to position [349, 0]
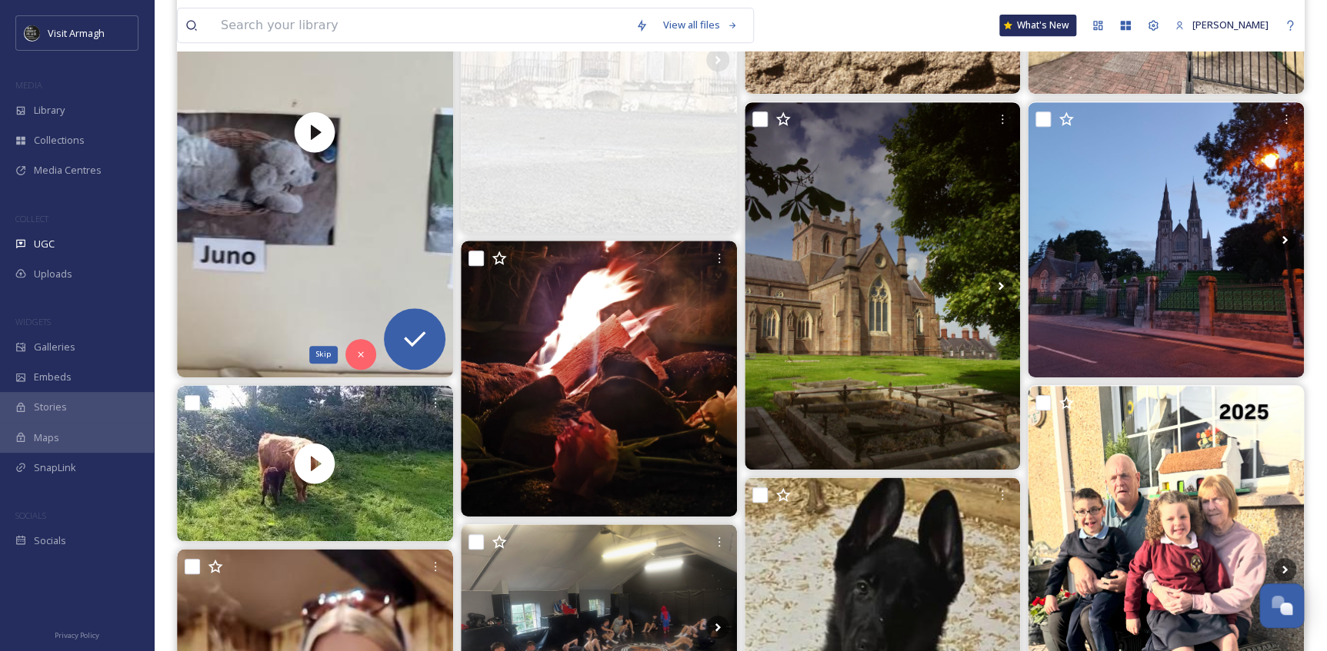
click at [351, 351] on div "Skip" at bounding box center [360, 354] width 31 height 31
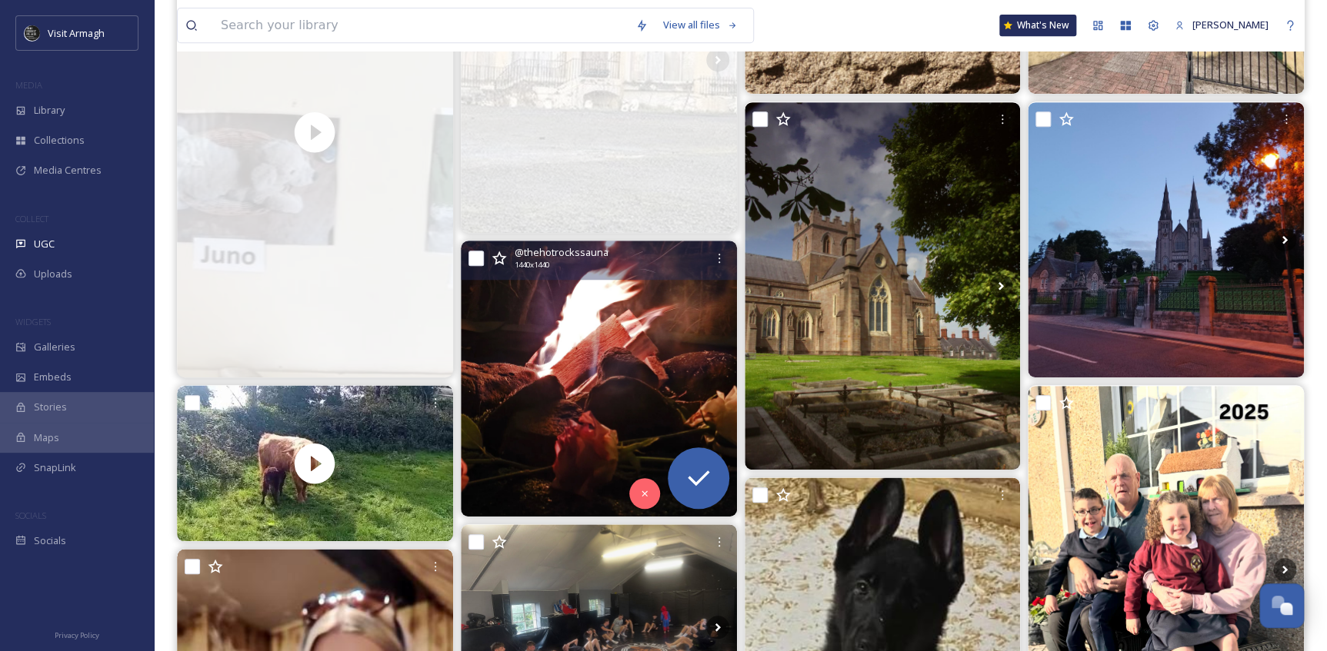
click at [554, 395] on img at bounding box center [599, 379] width 276 height 276
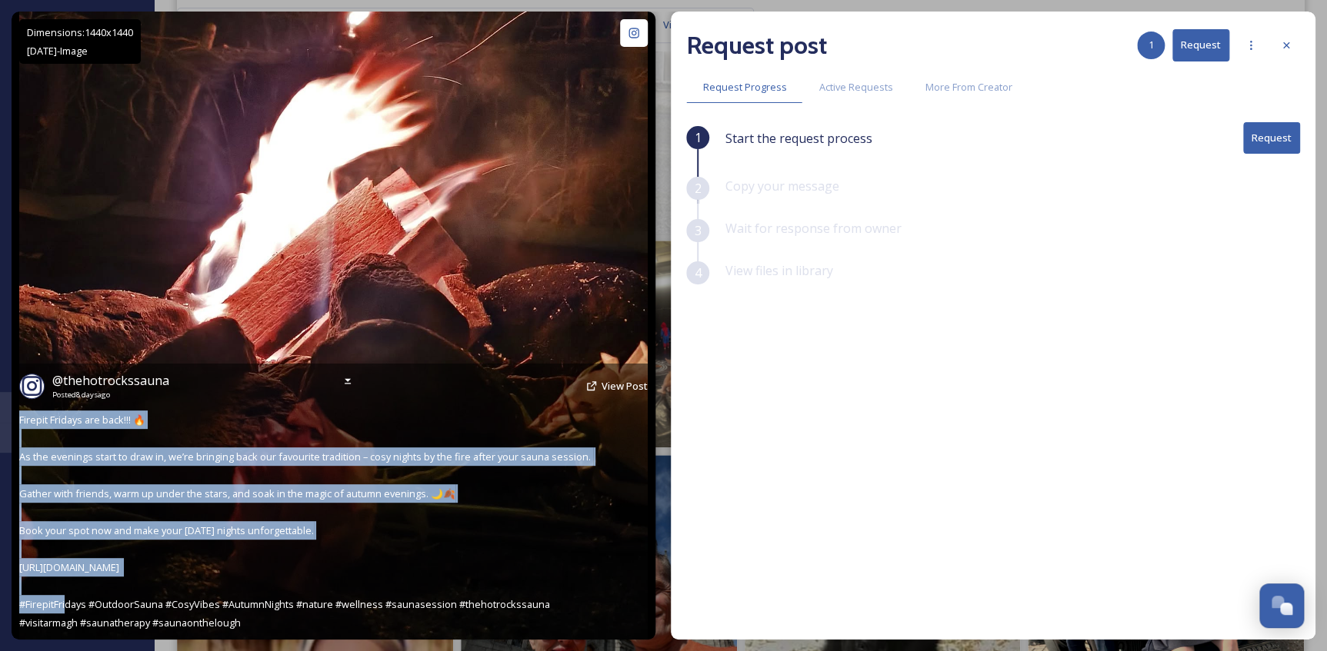
drag, startPoint x: 191, startPoint y: 571, endPoint x: 19, endPoint y: 421, distance: 228.9
click at [19, 421] on div "@ thehotrockssauna Posted [DATE] View Post Firepit Fridays are back!!! 🔥 As the…" at bounding box center [334, 502] width 644 height 276
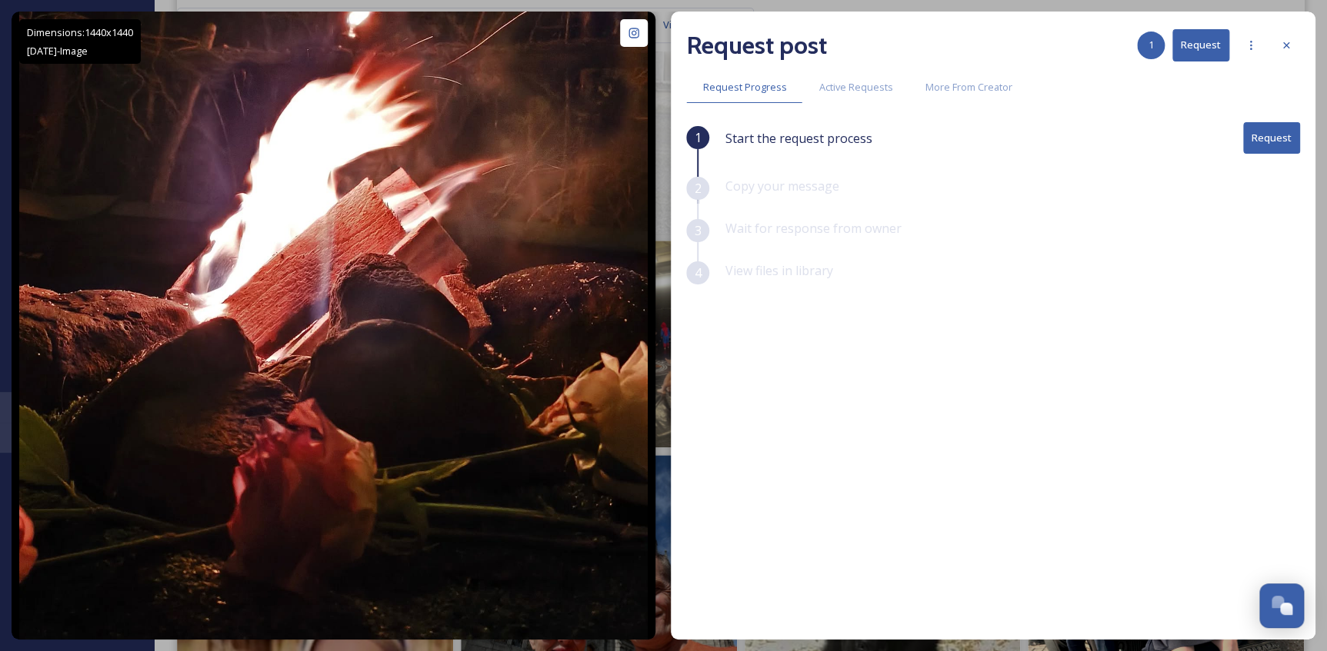
copy span "Firepit Fridays are back!!! 🔥 As the evenings start to draw in, we’re bringing …"
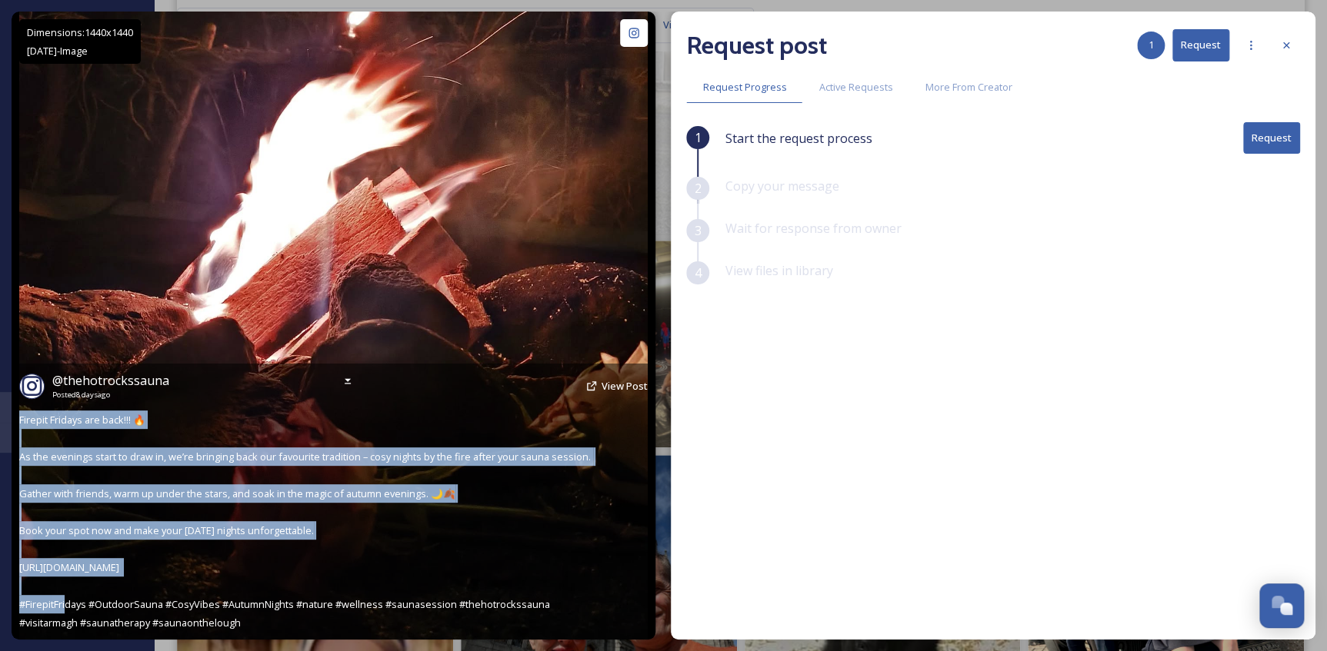
copy span "Firepit Fridays are back!!! 🔥 As the evenings start to draw in, we’re bringing …"
